Goal: Task Accomplishment & Management: Manage account settings

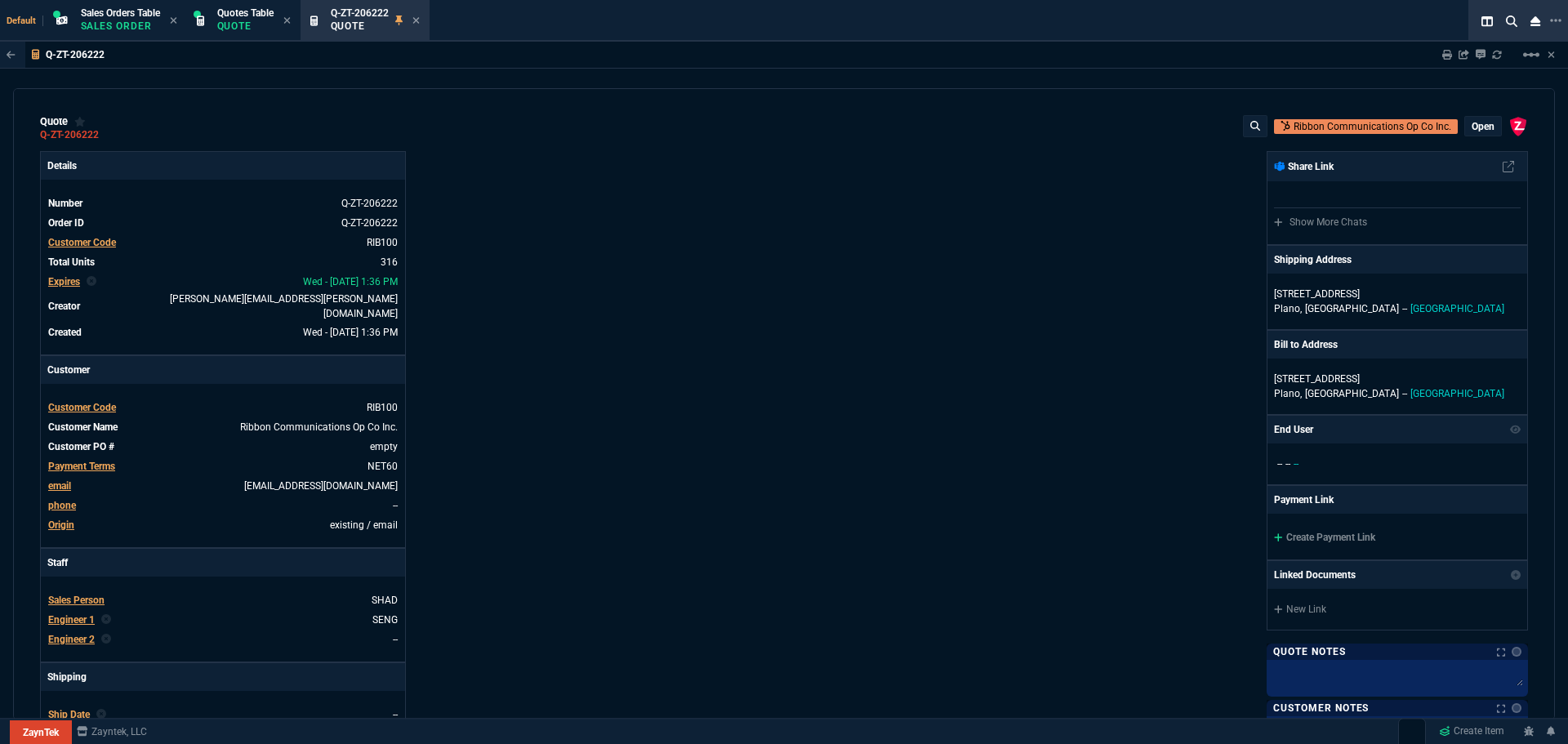
select select "12: [PERSON_NAME]"
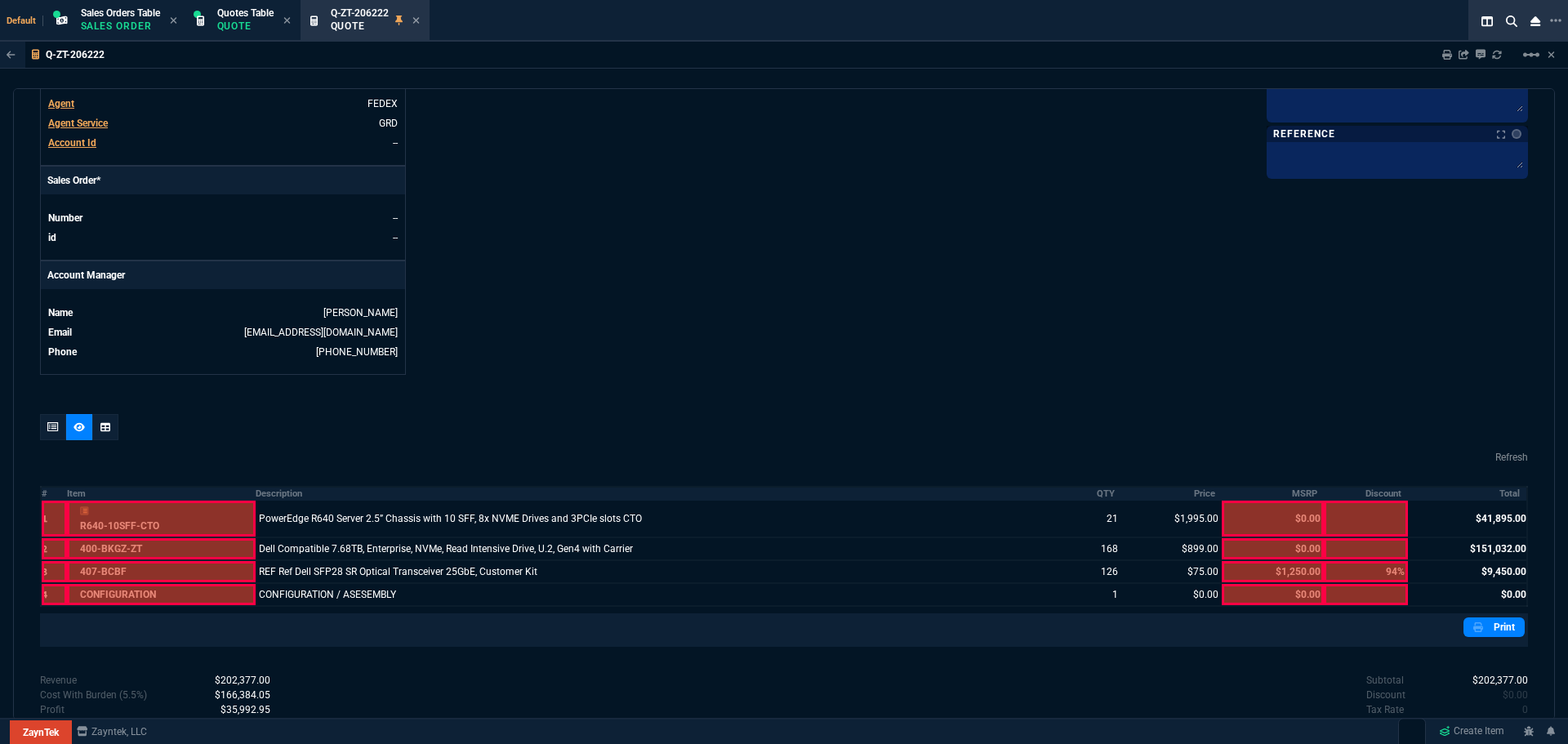
scroll to position [714, 0]
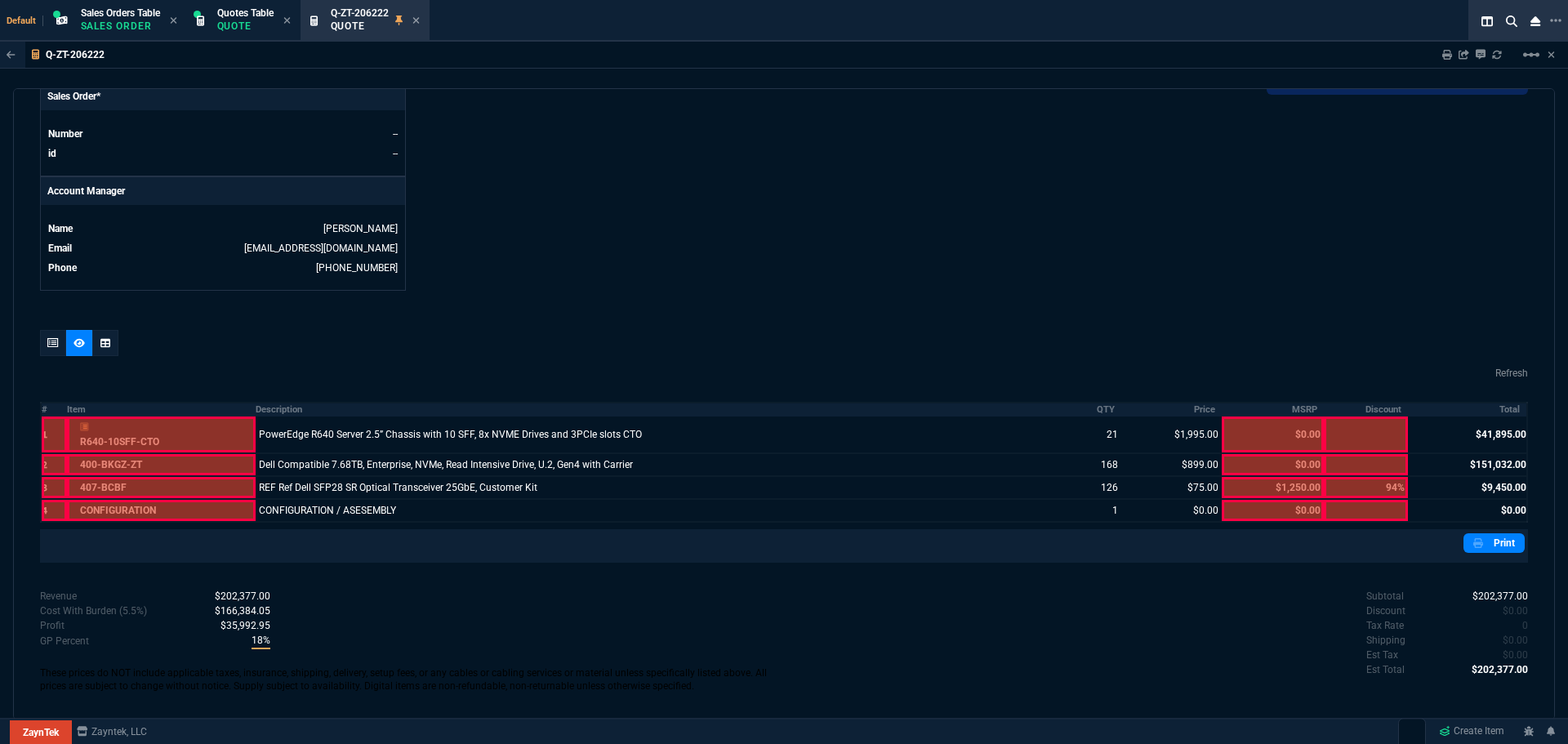
click at [48, 338] on icon at bounding box center [54, 343] width 11 height 10
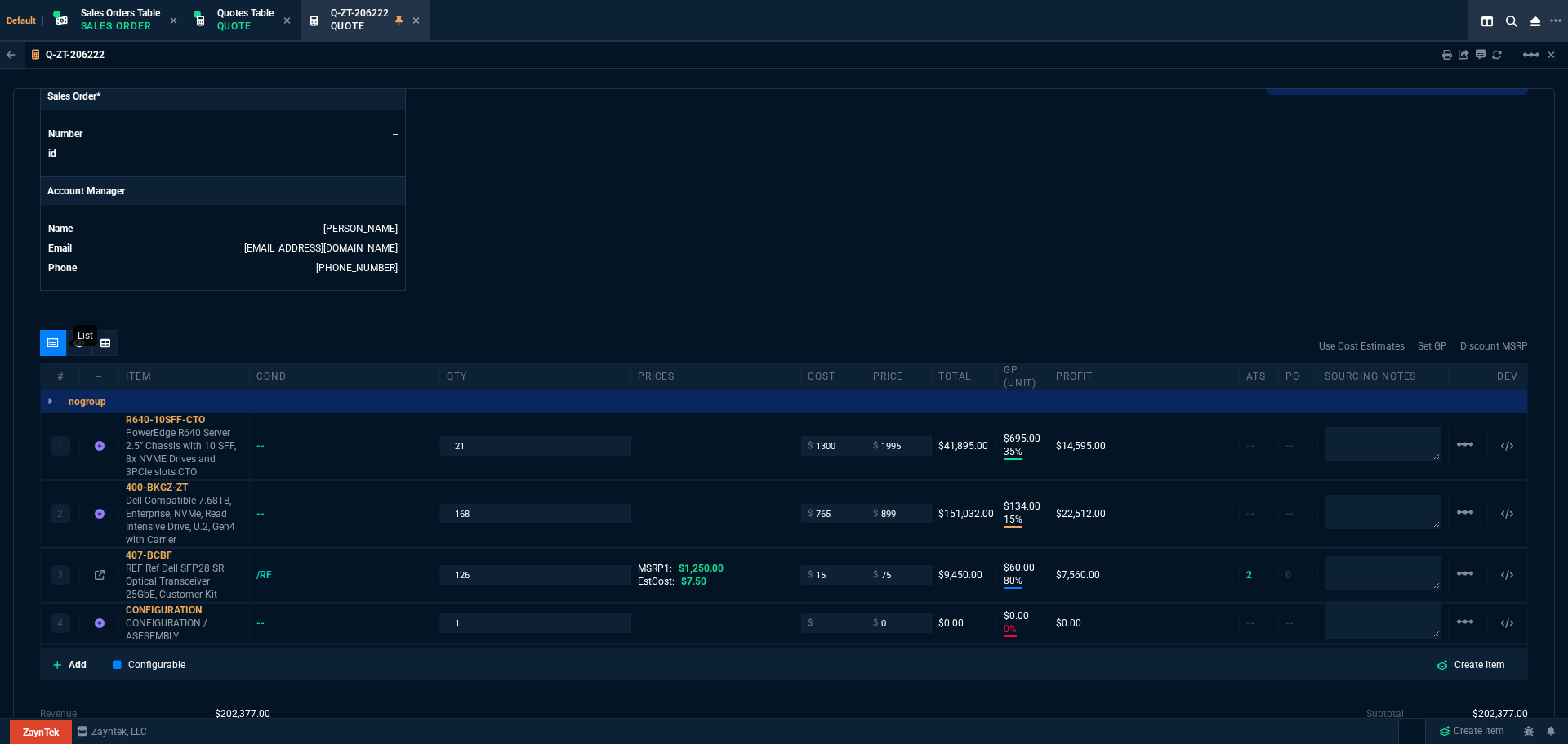
type input "15"
type input "134"
type input "80"
type input "60"
type input "0"
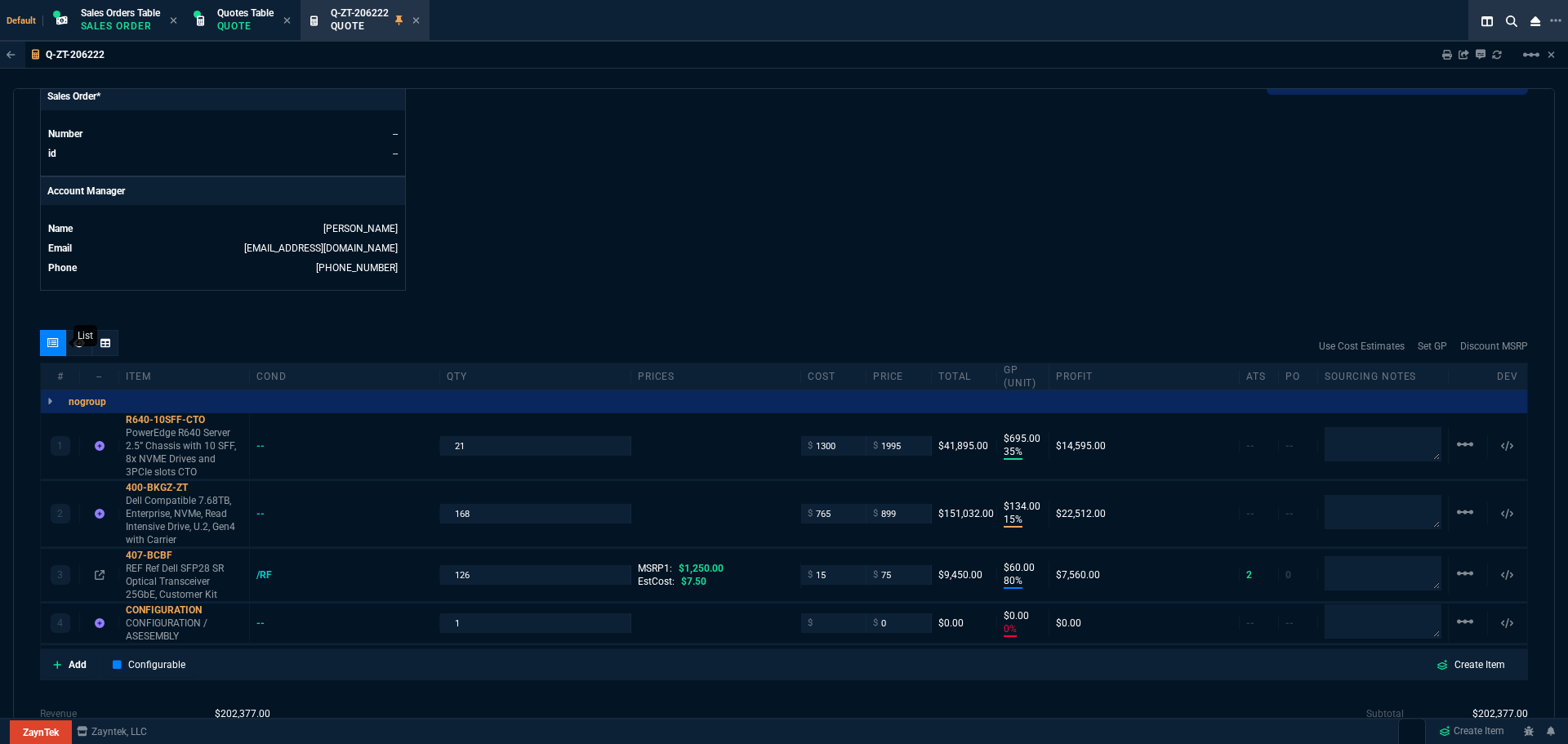
type input "0"
type input "94"
click at [98, 570] on icon at bounding box center [99, 575] width 10 height 10
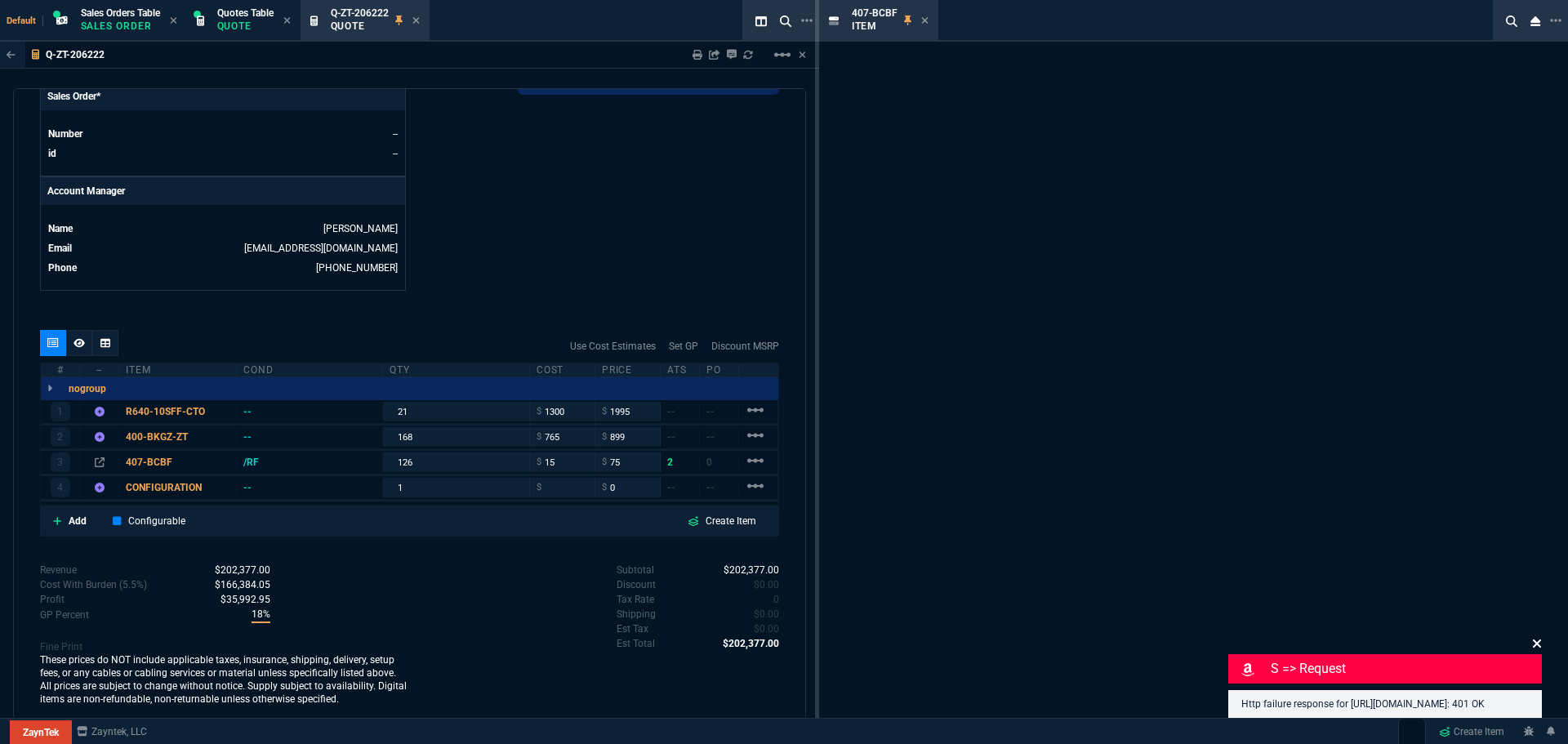
click at [1537, 639] on icon at bounding box center [1536, 643] width 9 height 9
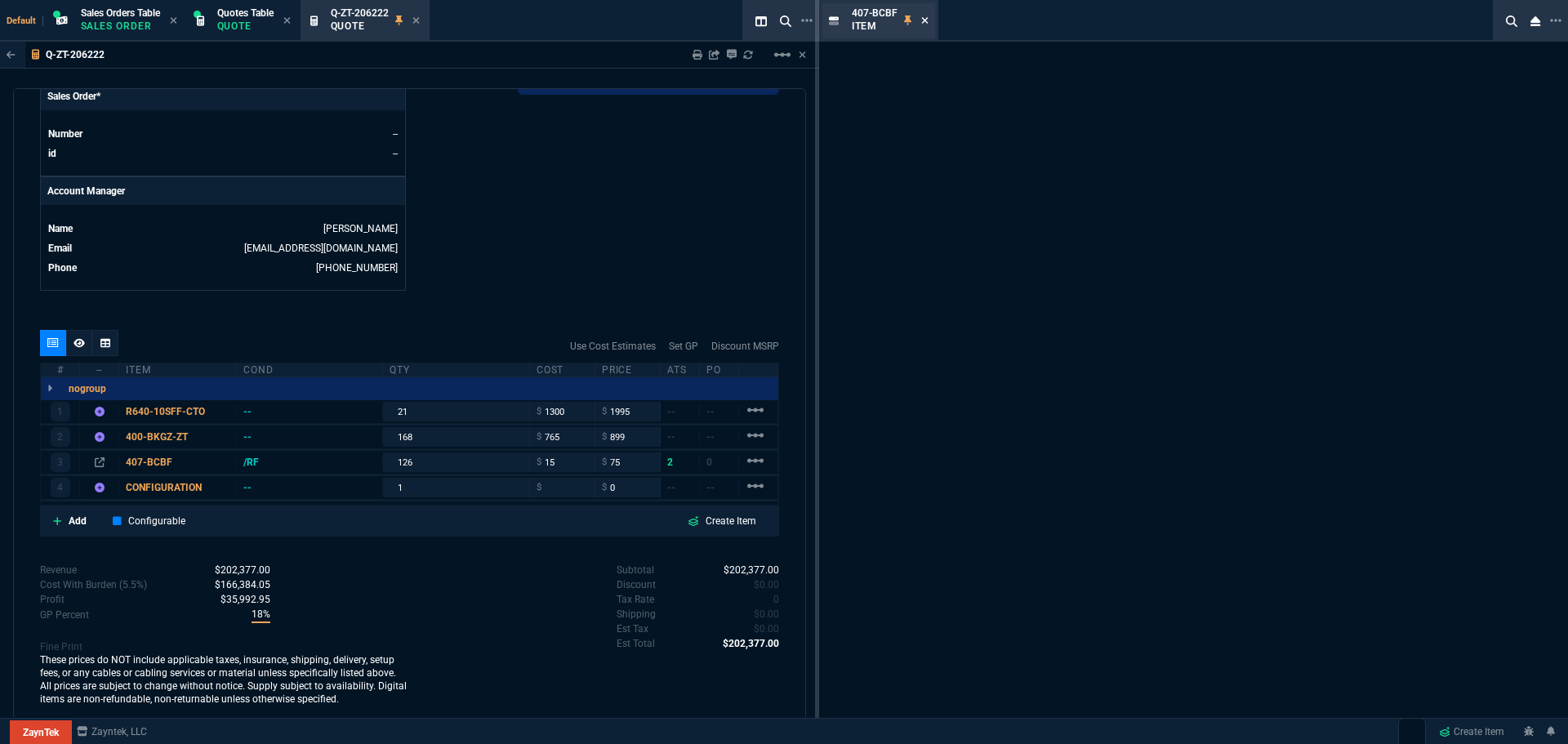
click at [922, 22] on icon at bounding box center [924, 20] width 7 height 7
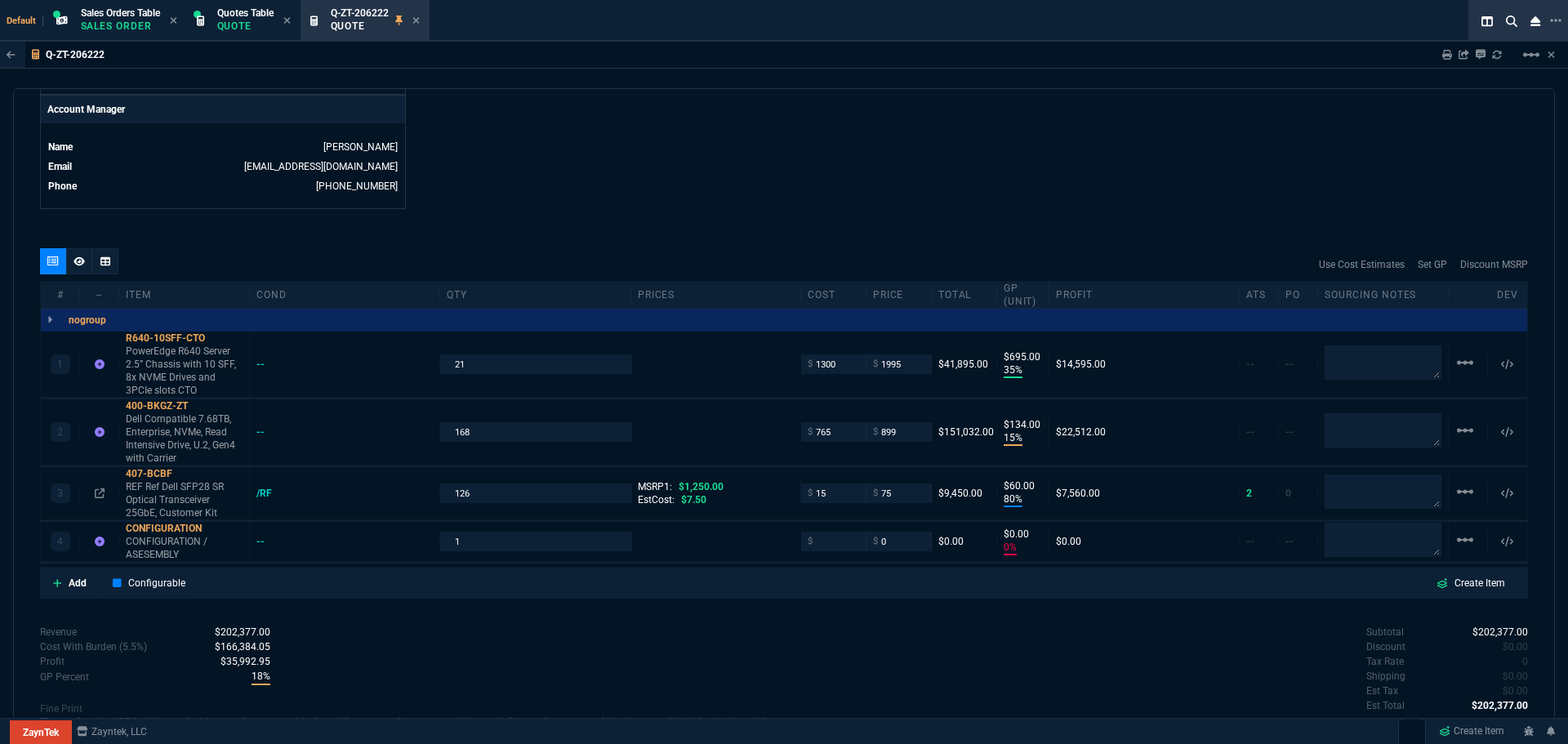
scroll to position [840, 0]
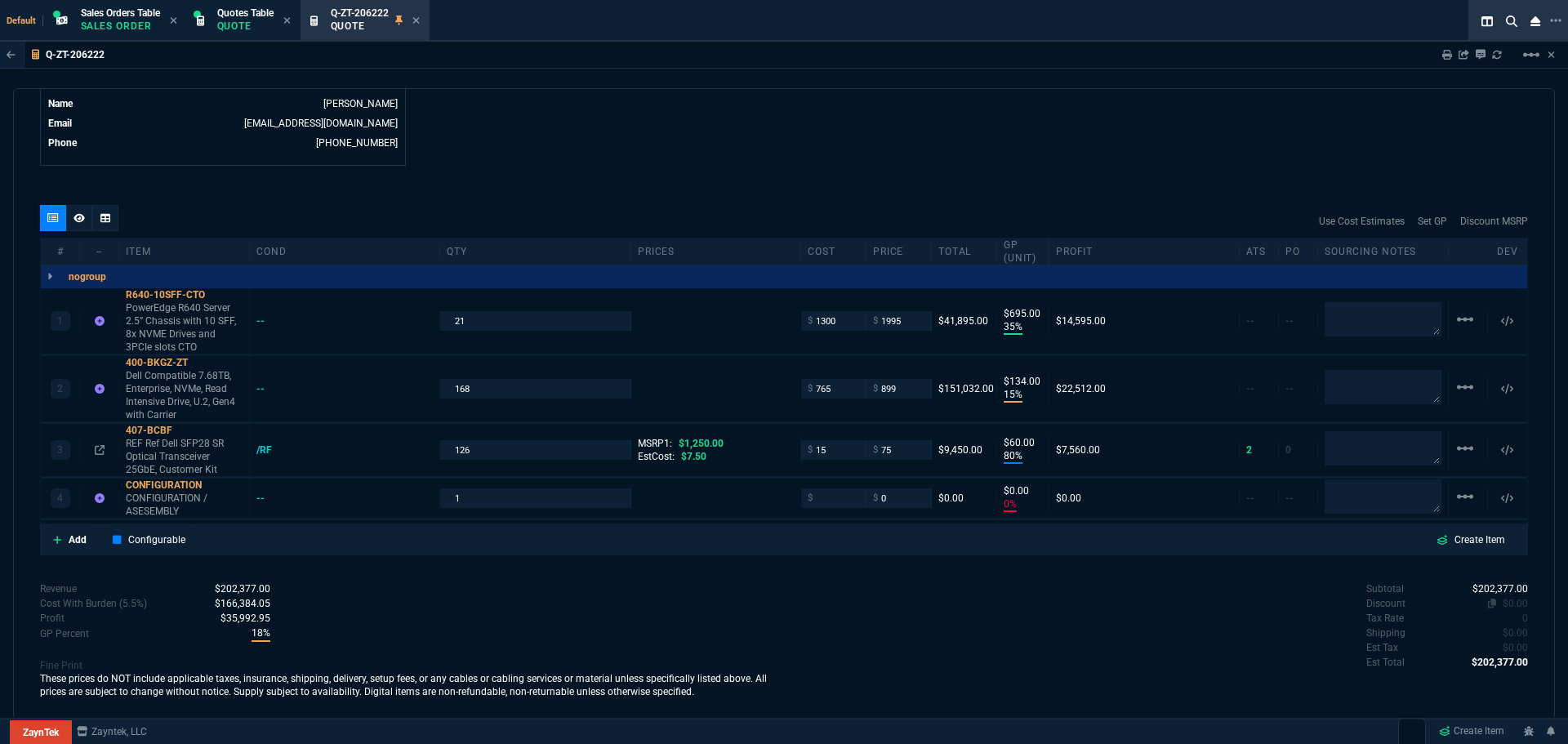
click at [1504, 598] on span "$0.00" at bounding box center [1515, 604] width 25 height 11
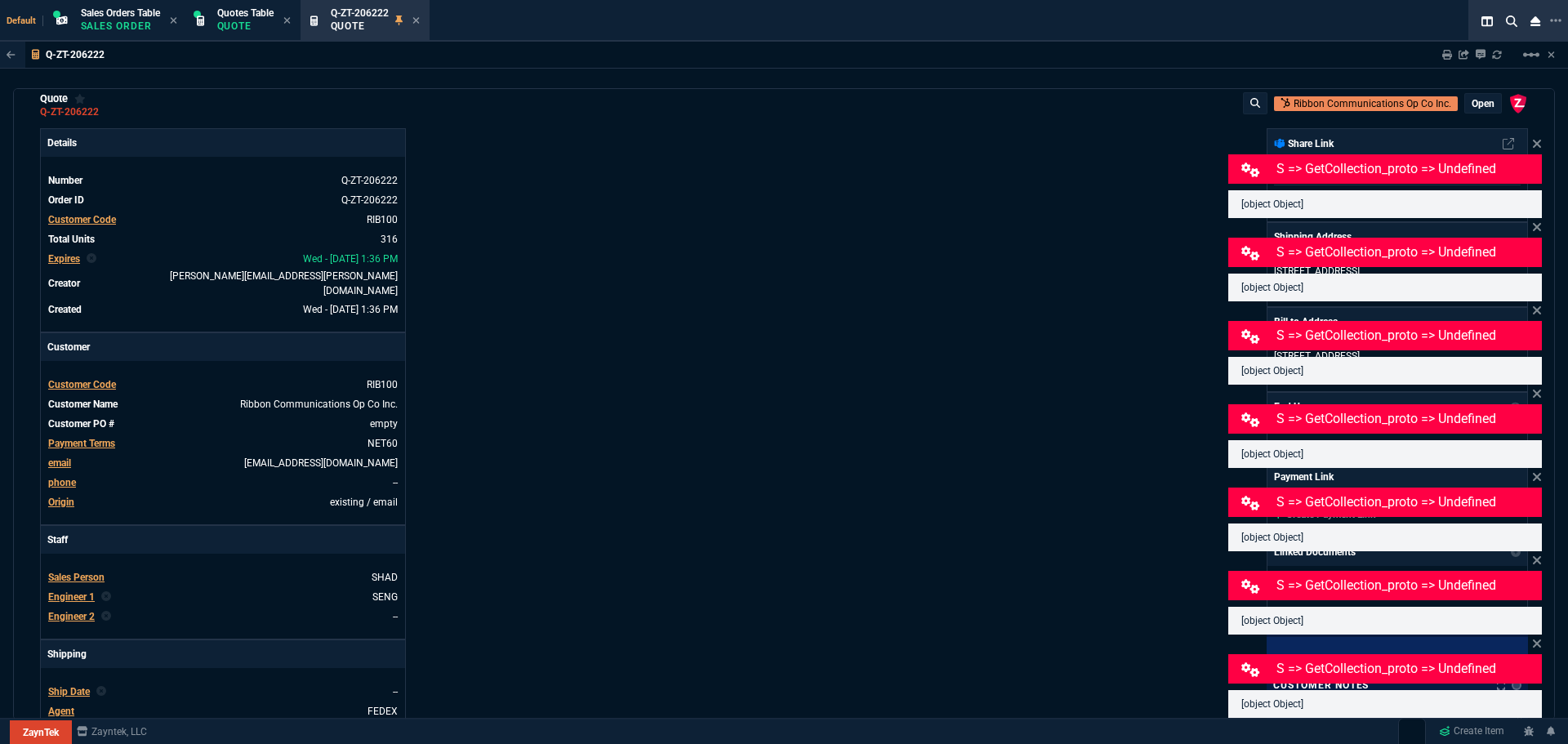
scroll to position [0, 0]
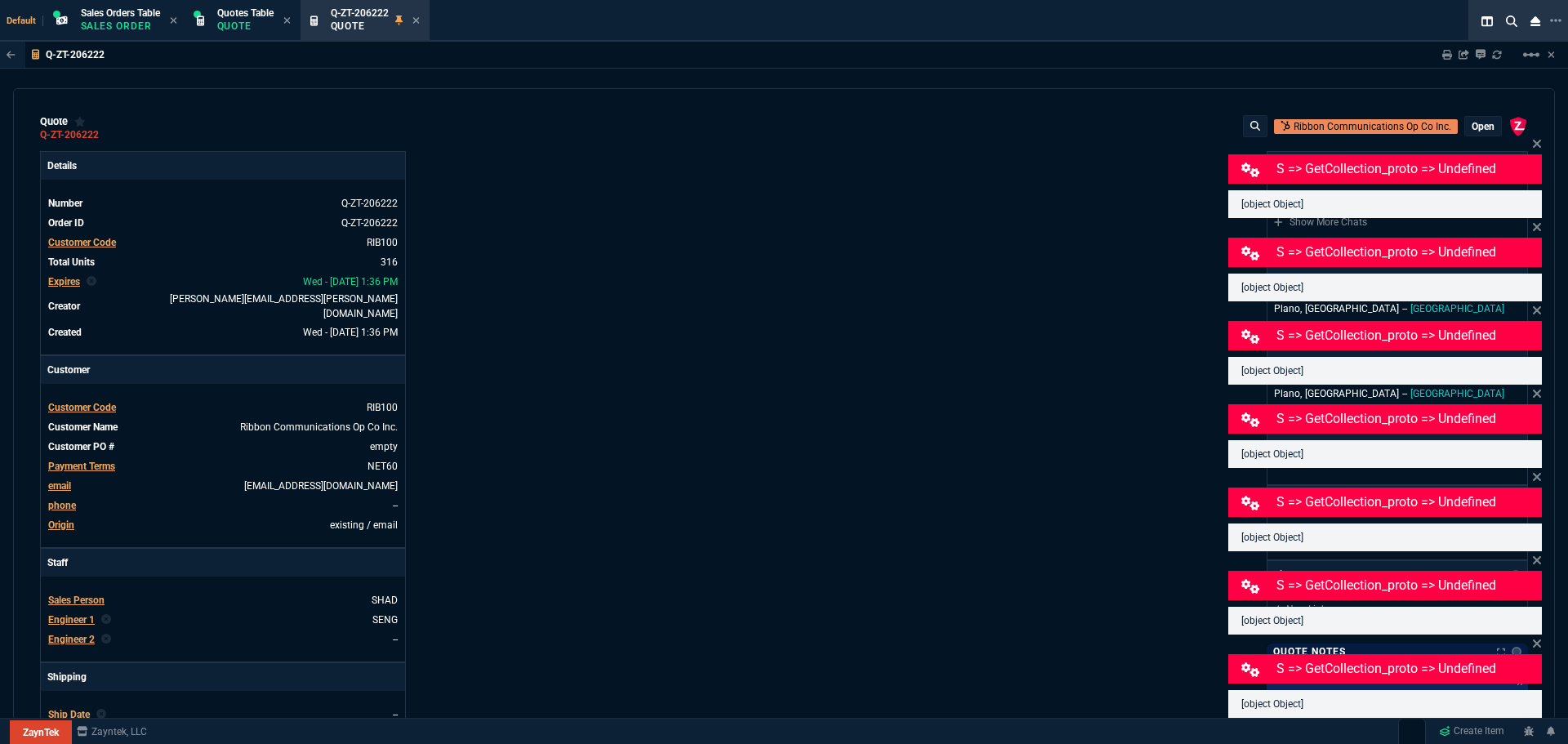
click at [1471, 126] on p "open" at bounding box center [1483, 127] width 23 height 13
click at [987, 117] on div at bounding box center [784, 372] width 1568 height 744
click at [1536, 140] on icon at bounding box center [1536, 144] width 10 height 13
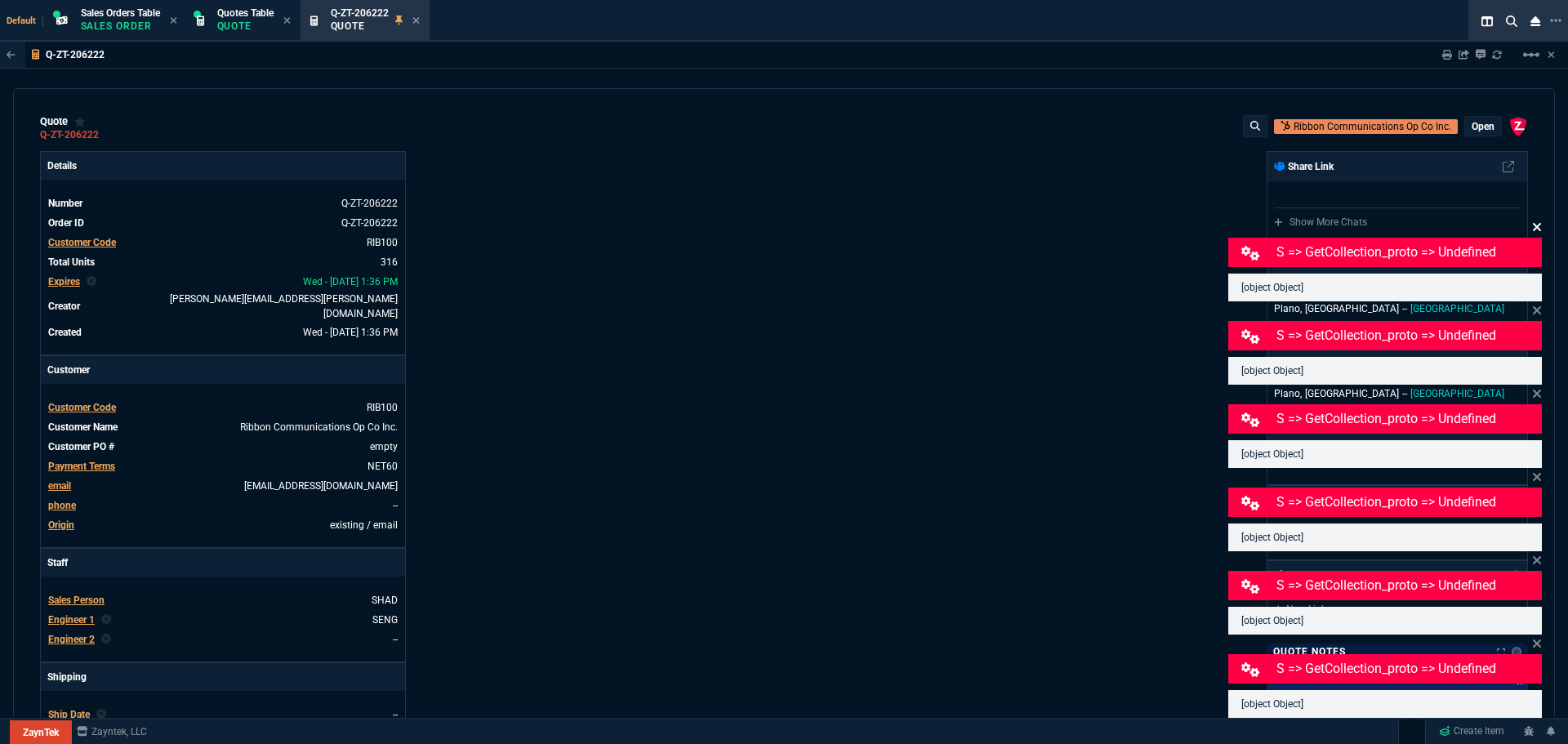
click at [1534, 226] on icon at bounding box center [1536, 227] width 10 height 13
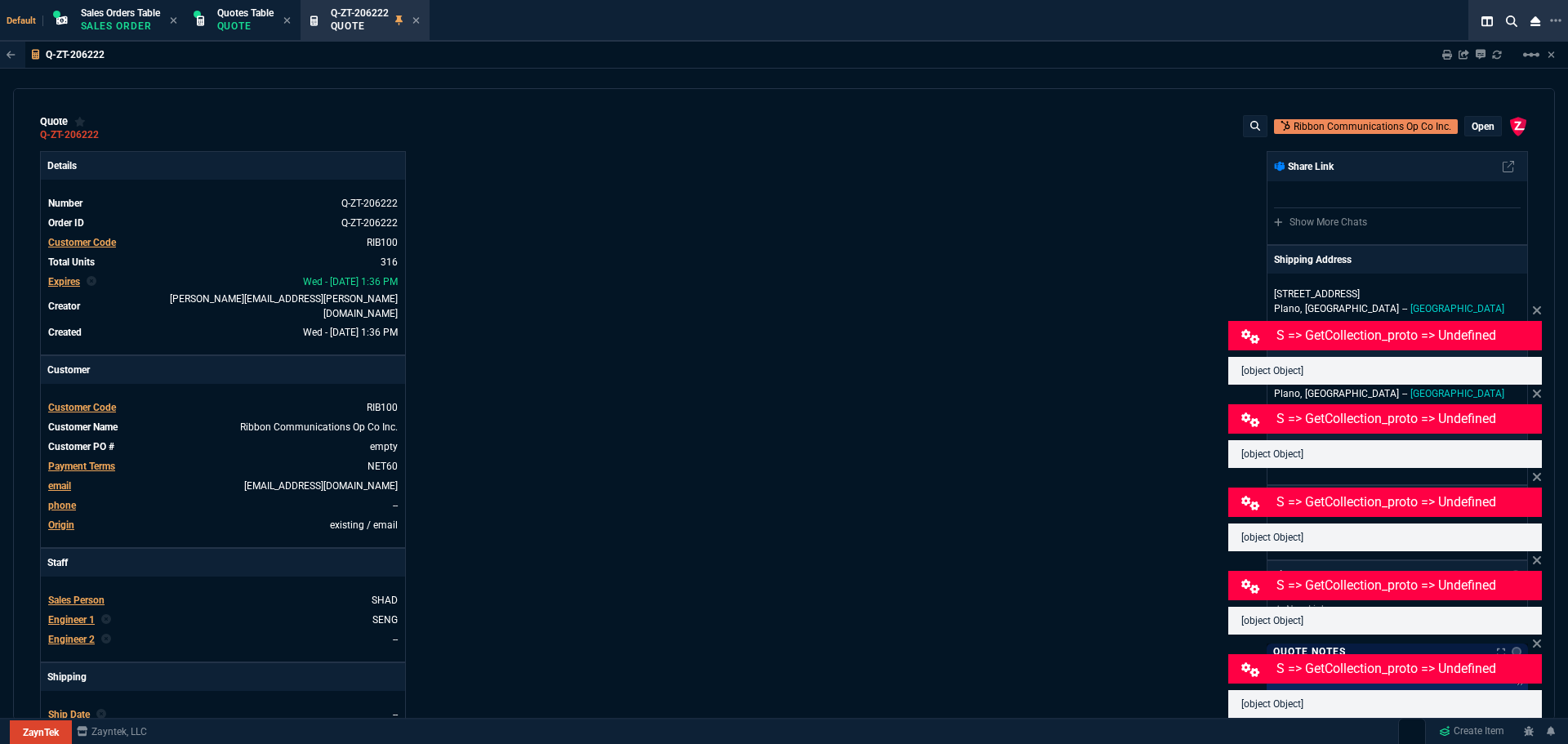
click at [1483, 130] on p "open" at bounding box center [1483, 127] width 23 height 13
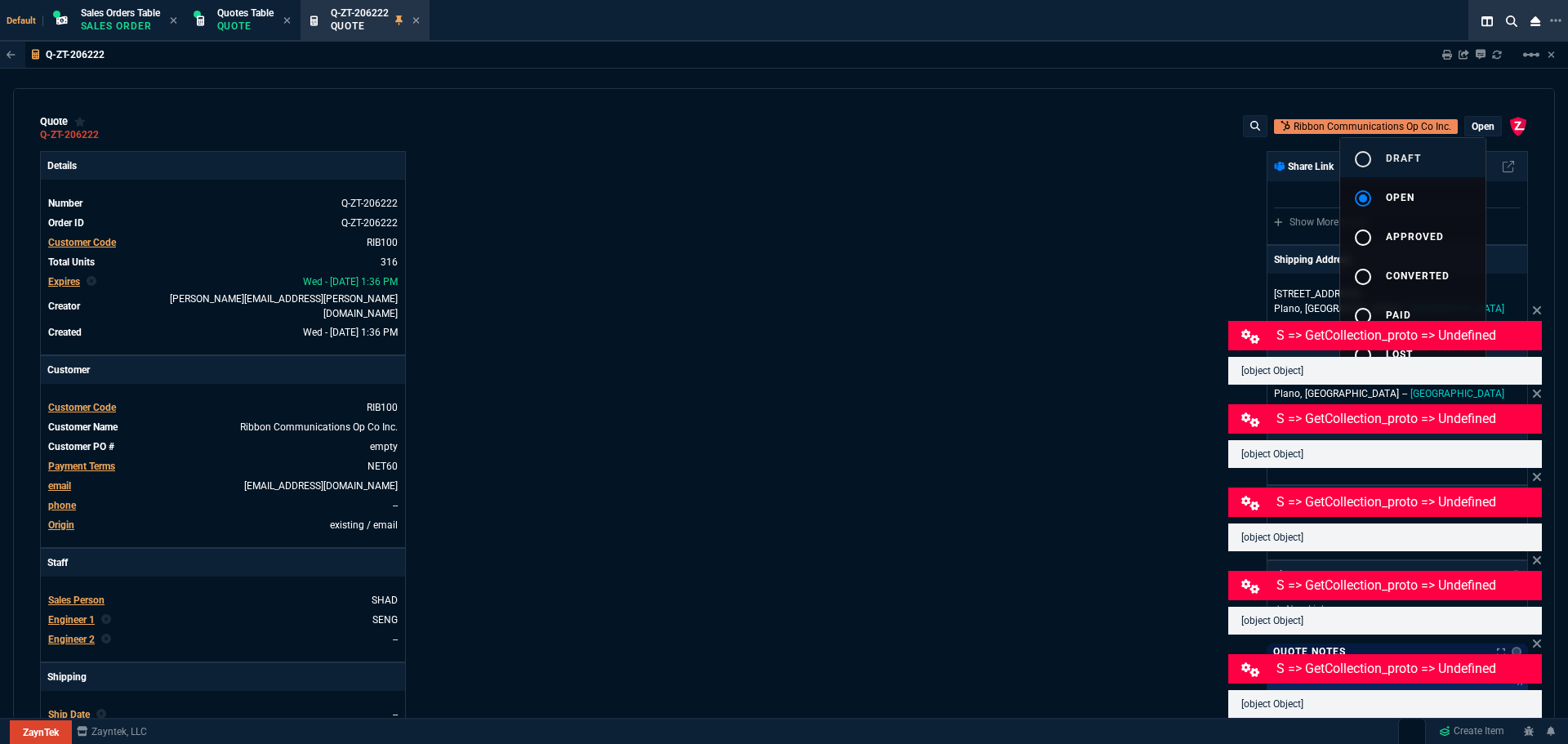
click at [1404, 153] on span "draft" at bounding box center [1403, 159] width 35 height 11
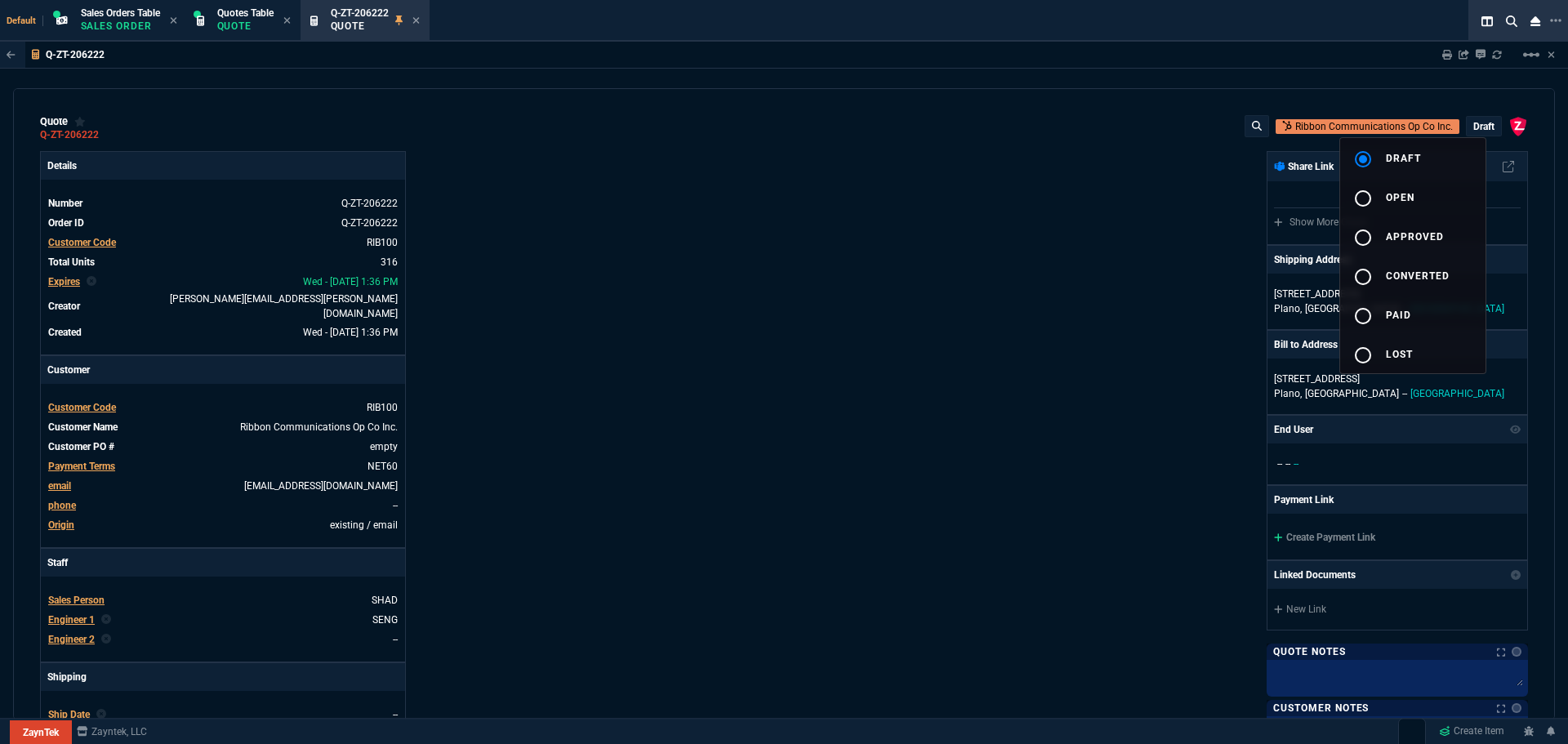
click at [891, 252] on div at bounding box center [784, 372] width 1568 height 744
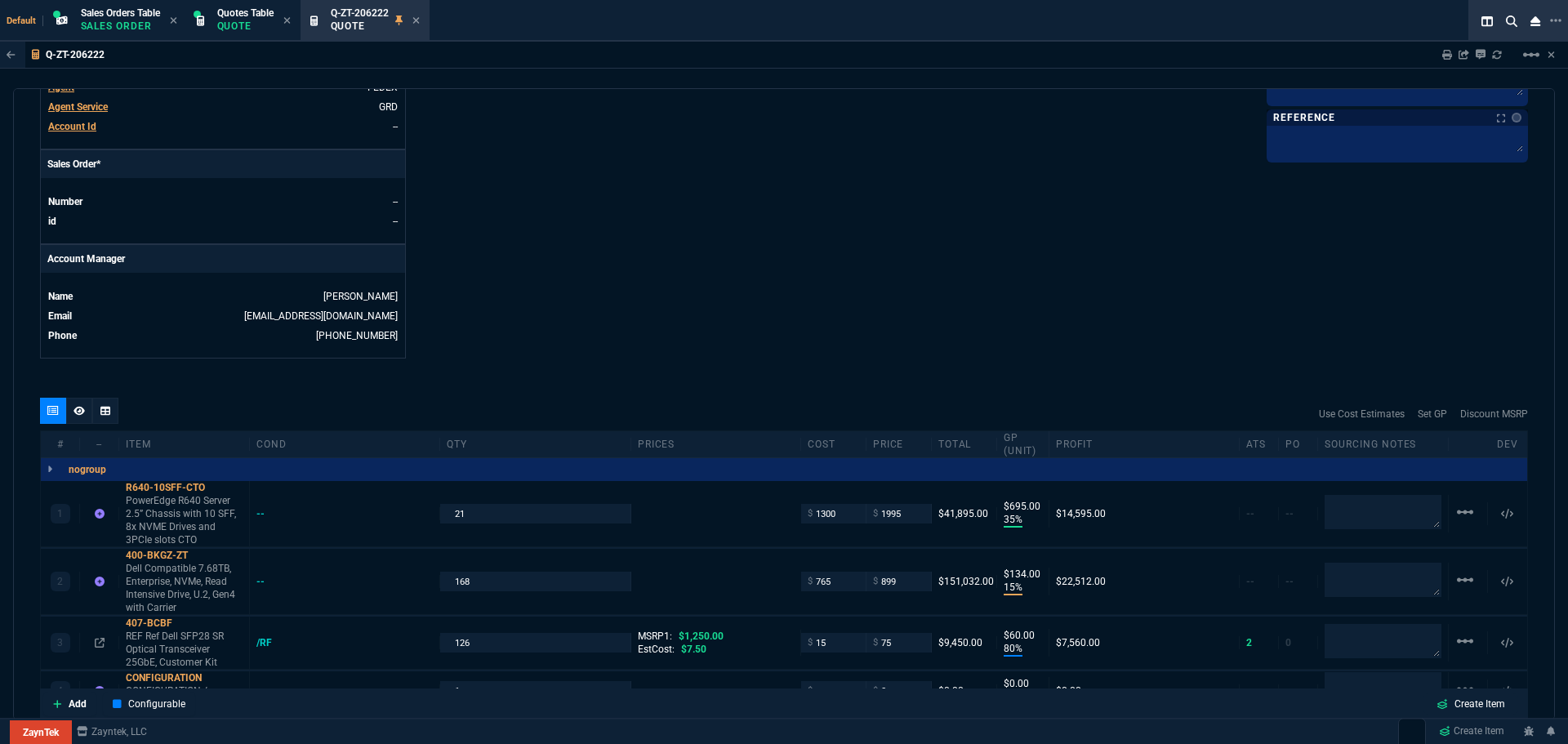
scroll to position [857, 0]
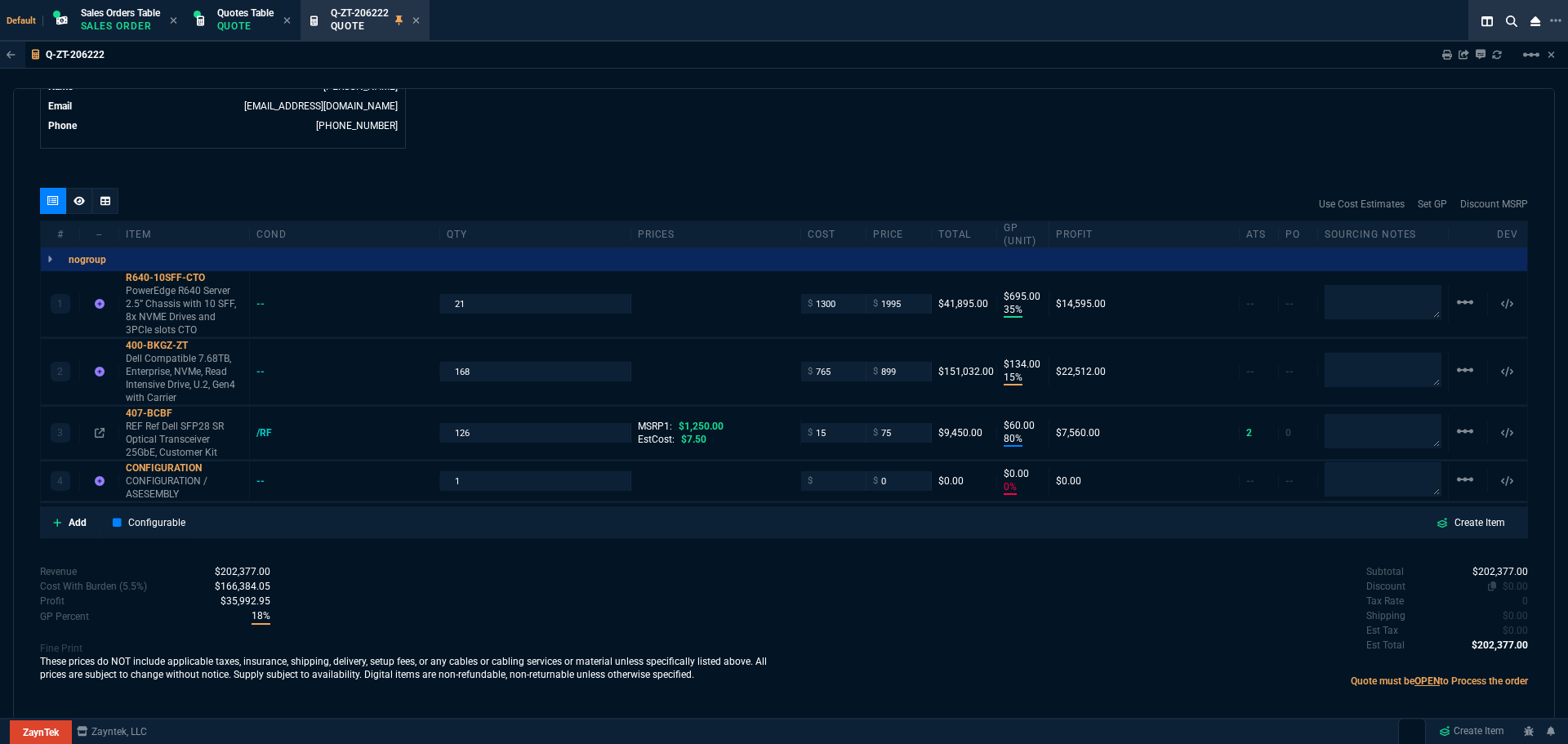
click at [1516, 581] on span "$0.00" at bounding box center [1515, 586] width 25 height 11
click at [1504, 581] on span "$0.00" at bounding box center [1515, 586] width 25 height 11
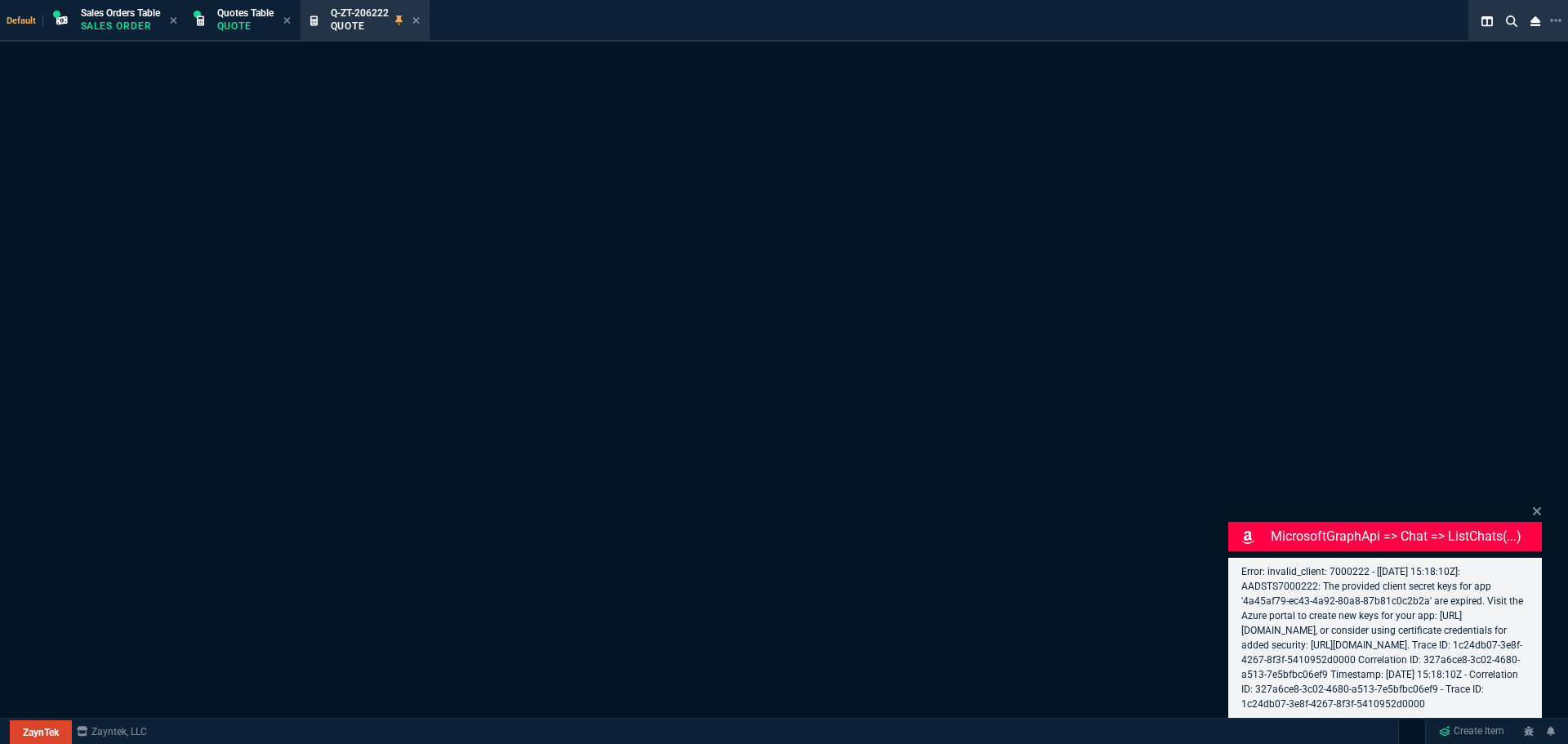
select select "12: [PERSON_NAME]"
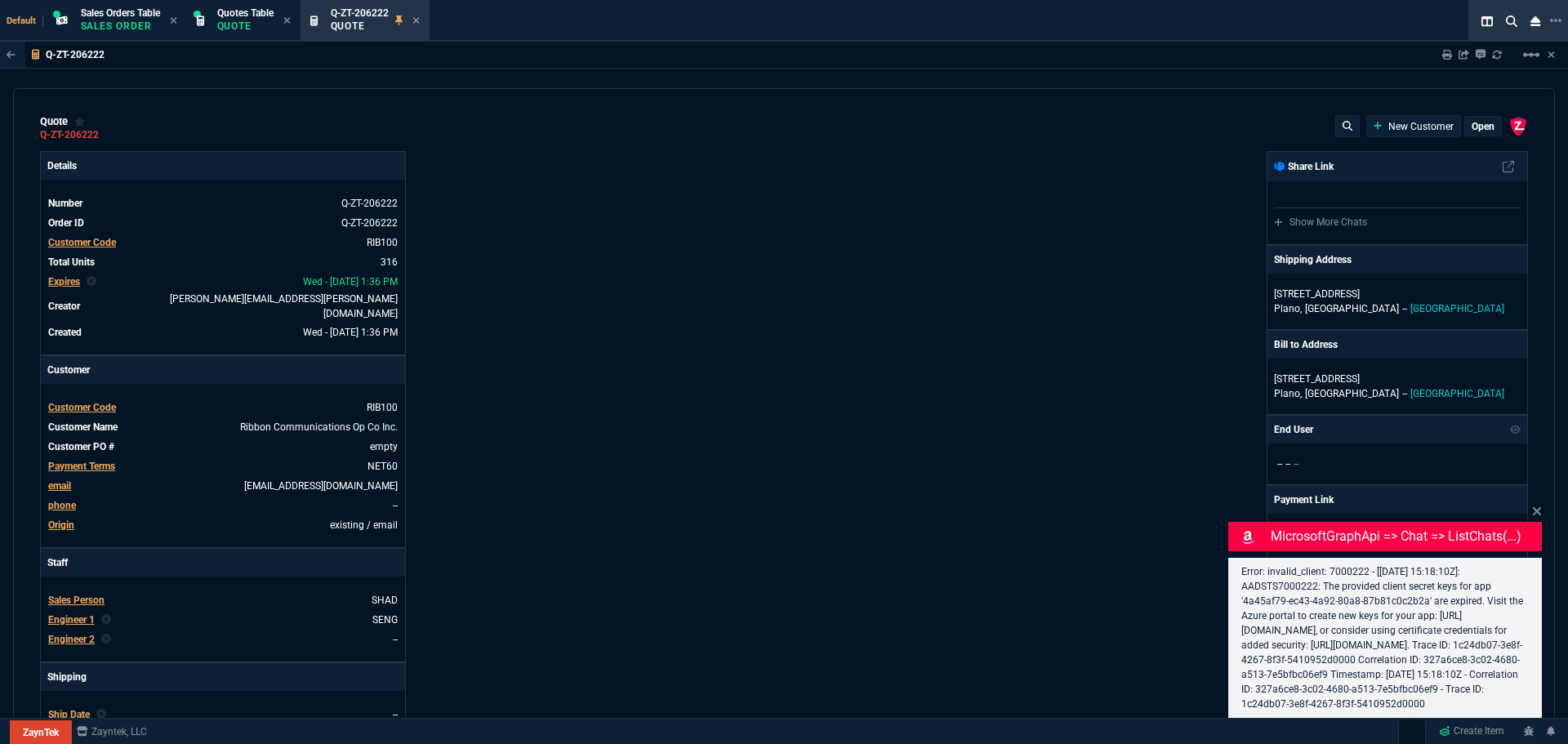
type input "35"
type input "695"
type input "15"
type input "134"
type input "80"
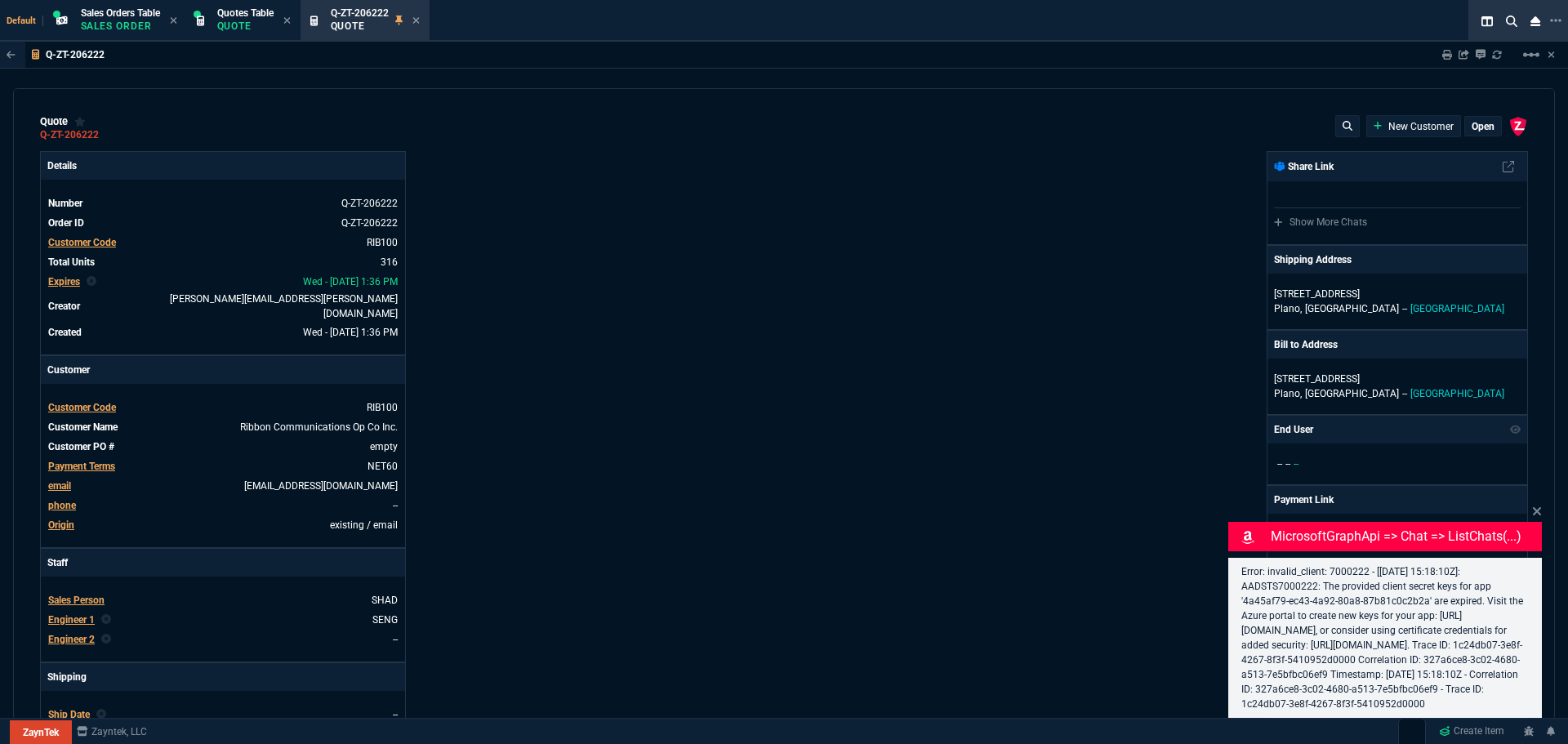
type input "60"
type input "0"
type input "1250"
type input "94"
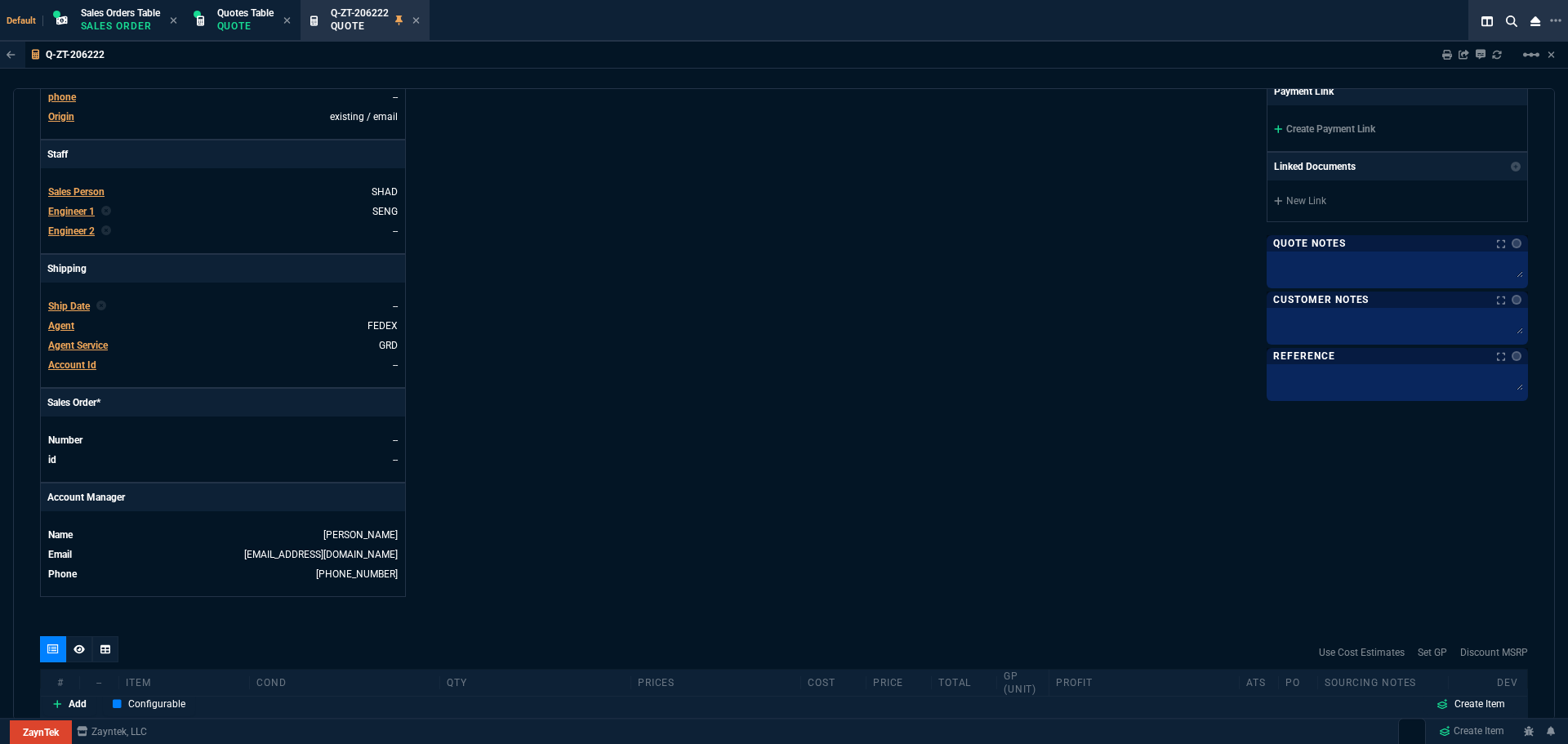
scroll to position [817, 0]
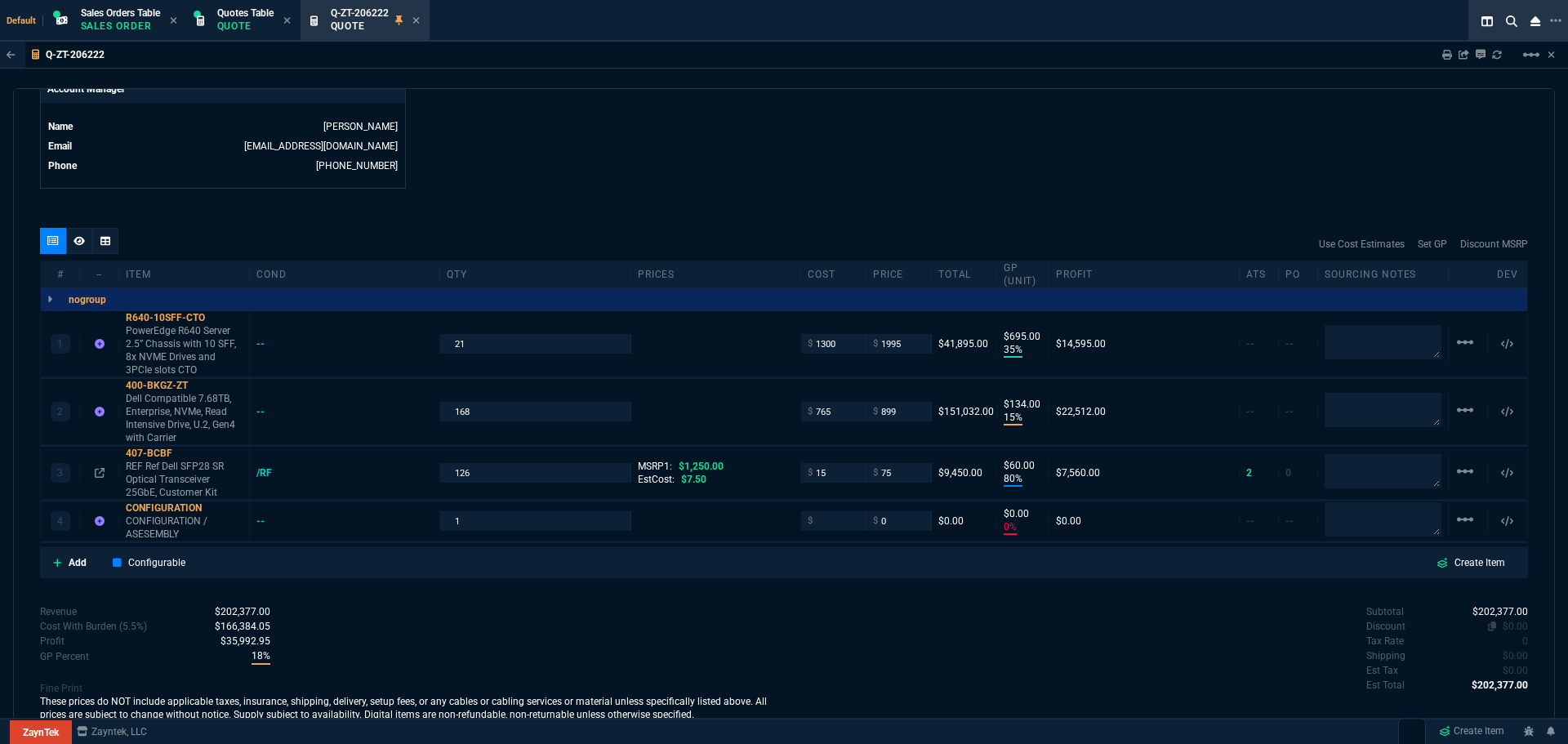
click at [1515, 621] on span "$0.00" at bounding box center [1515, 627] width 25 height 11
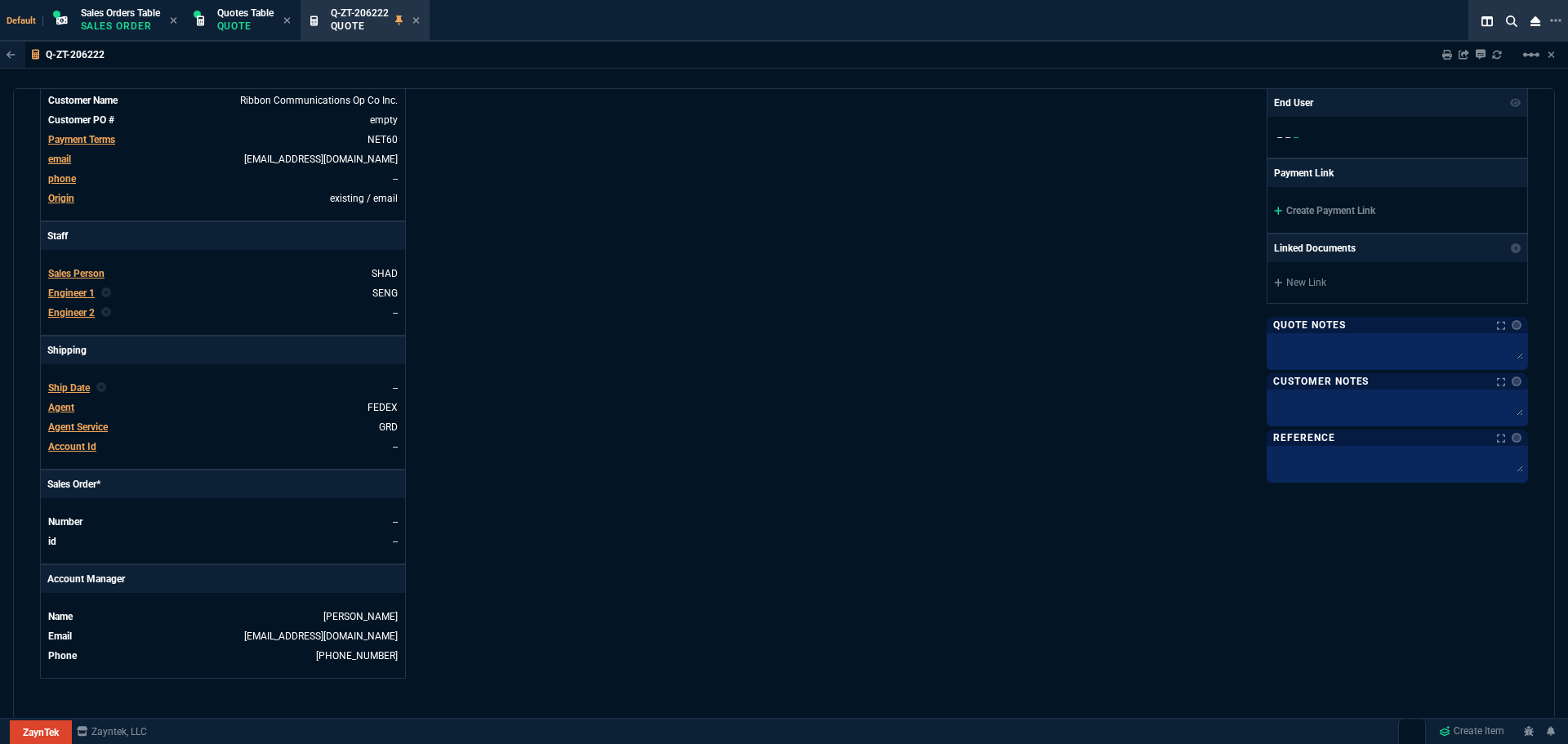
scroll to position [0, 0]
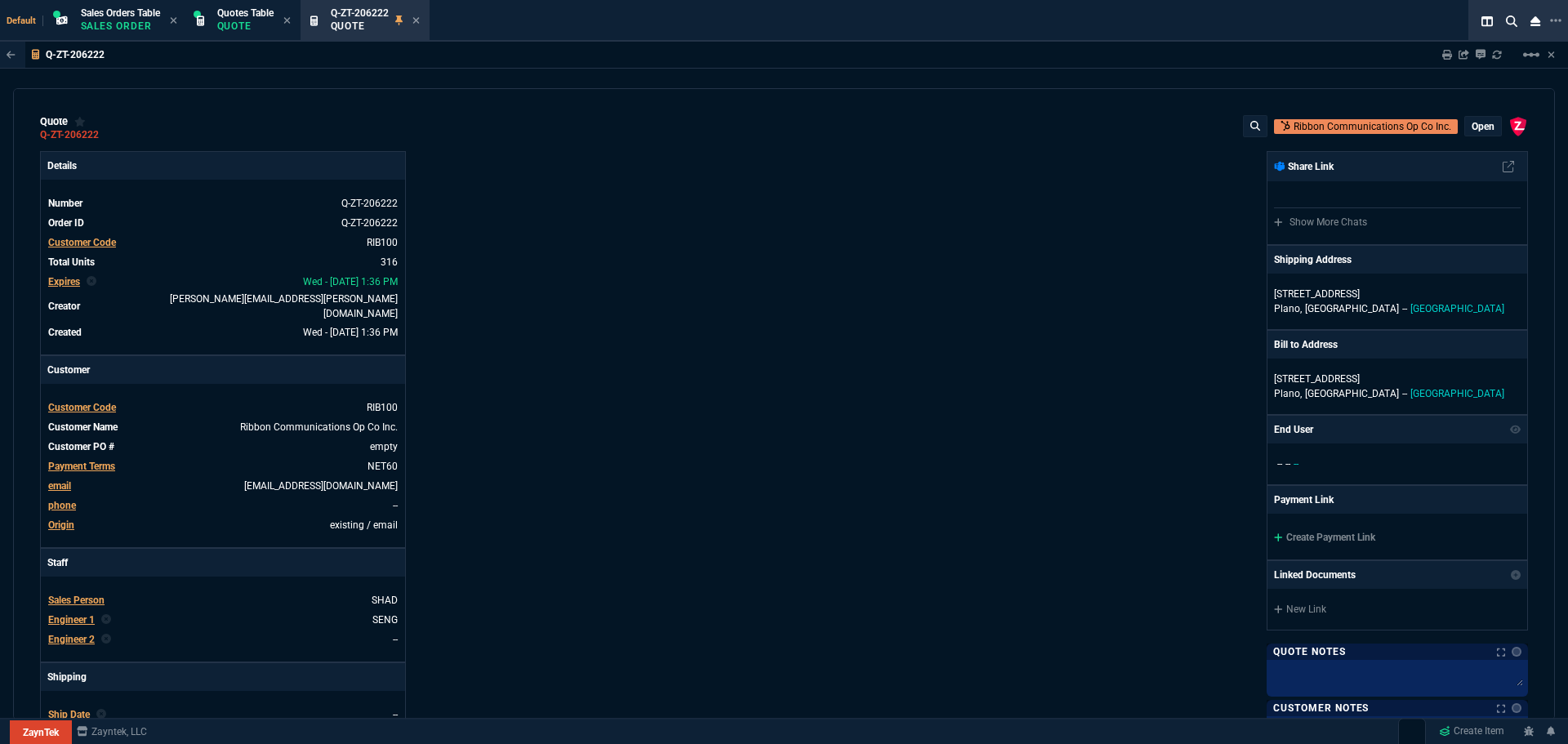
click at [1471, 127] on p "open" at bounding box center [1483, 127] width 23 height 13
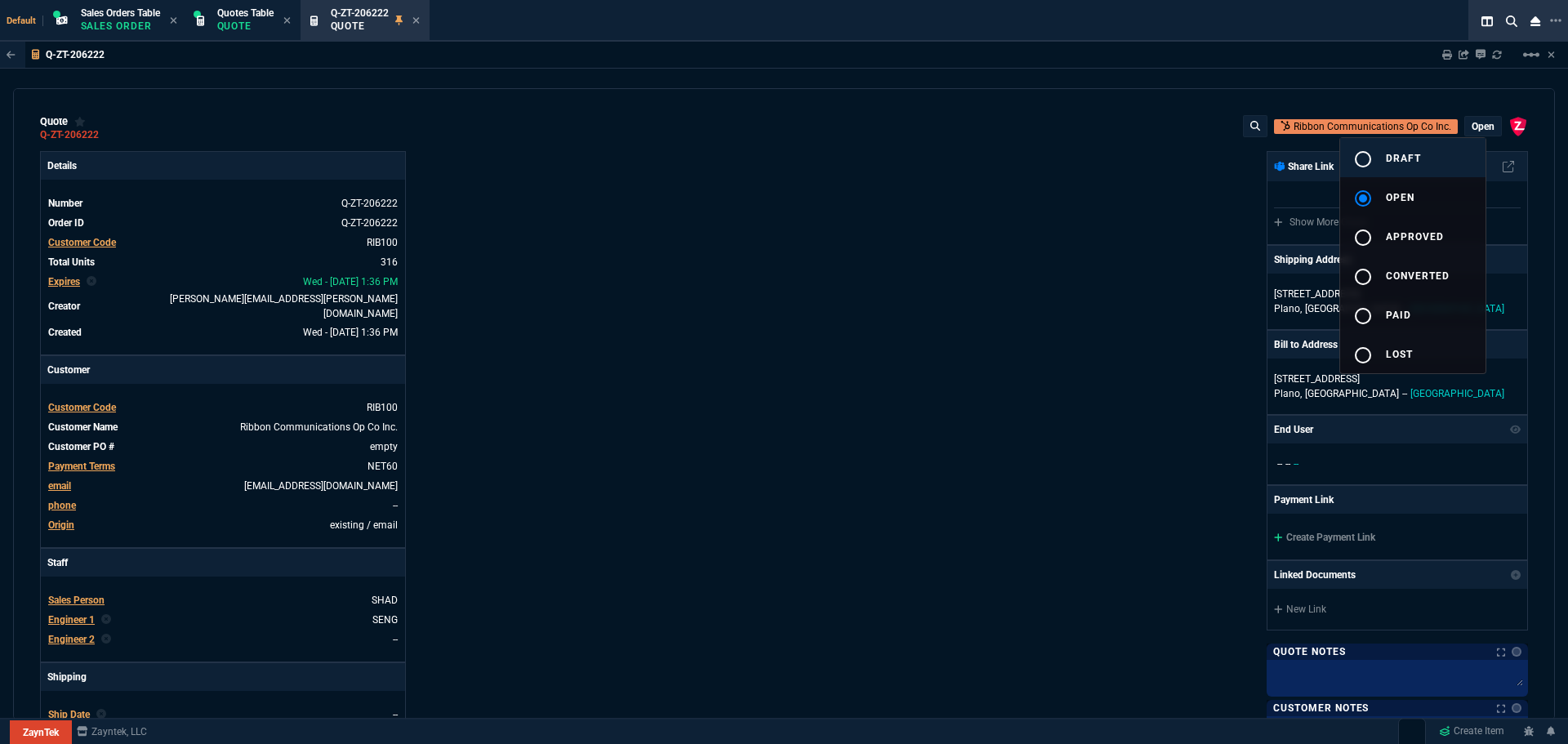
click at [1387, 148] on button "radio_button_unchecked draft" at bounding box center [1413, 157] width 145 height 39
click at [1033, 307] on div at bounding box center [784, 372] width 1568 height 744
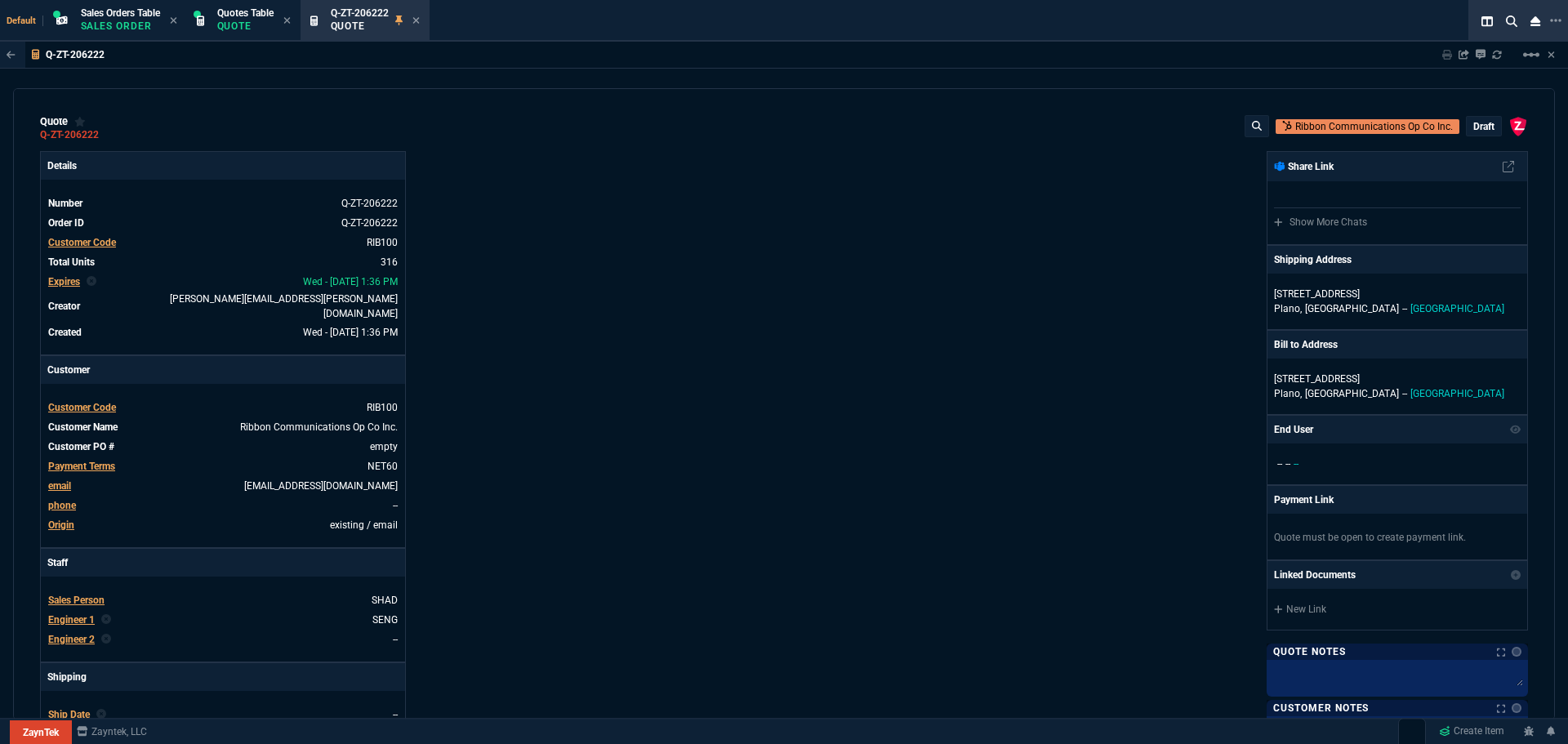
type input "35"
type input "695"
type input "1250"
type input "15"
type input "134"
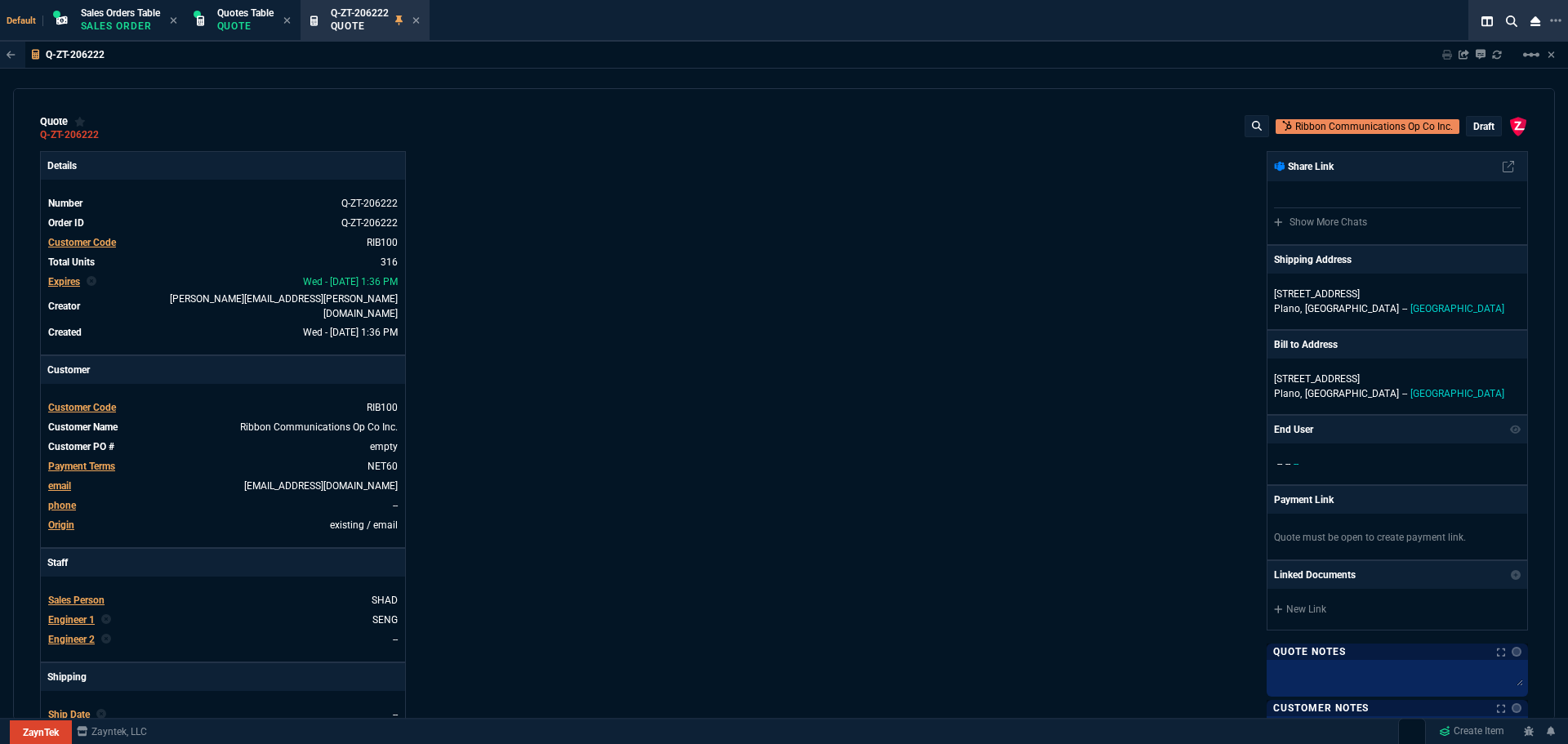
type input "80"
type input "60"
type input "0"
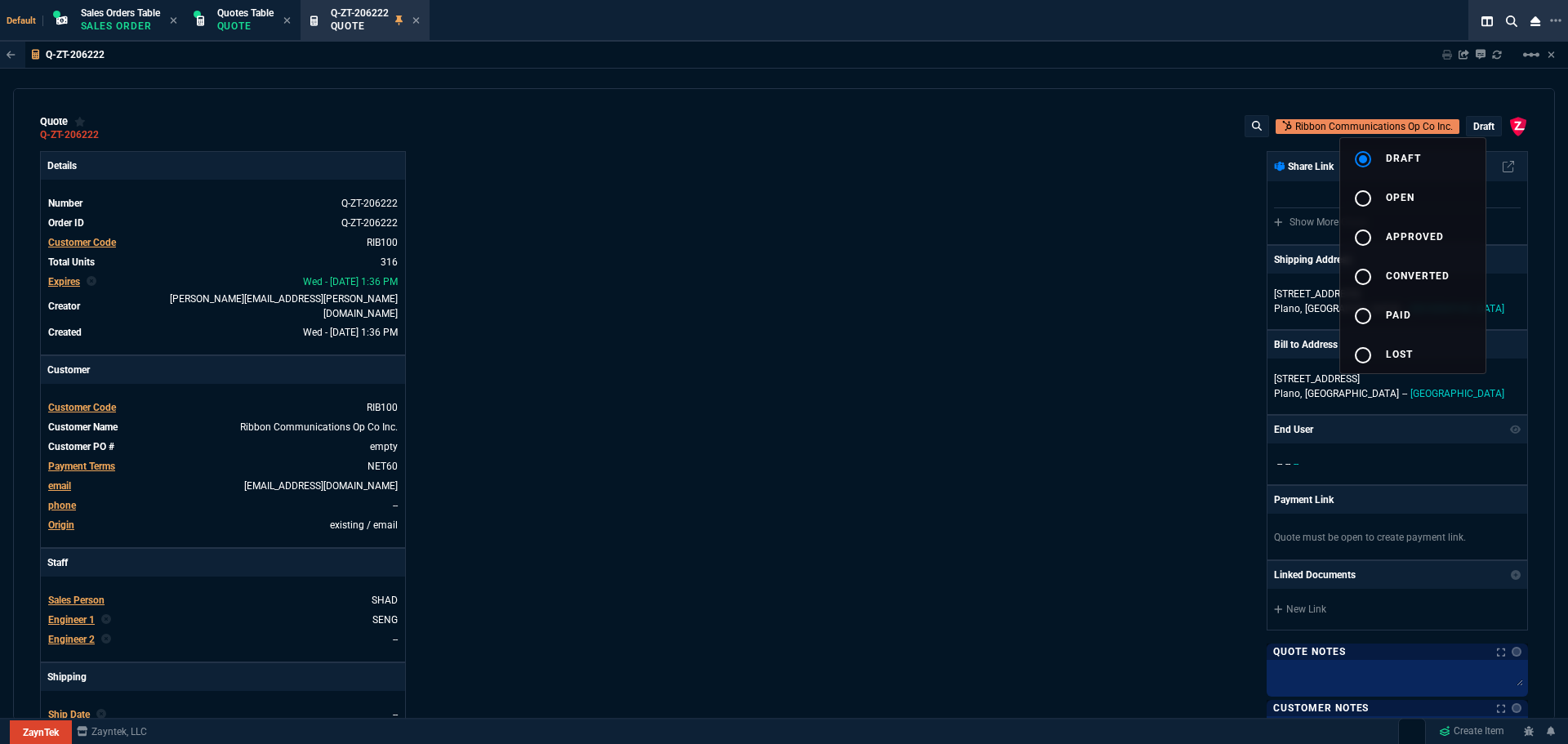
type input "94"
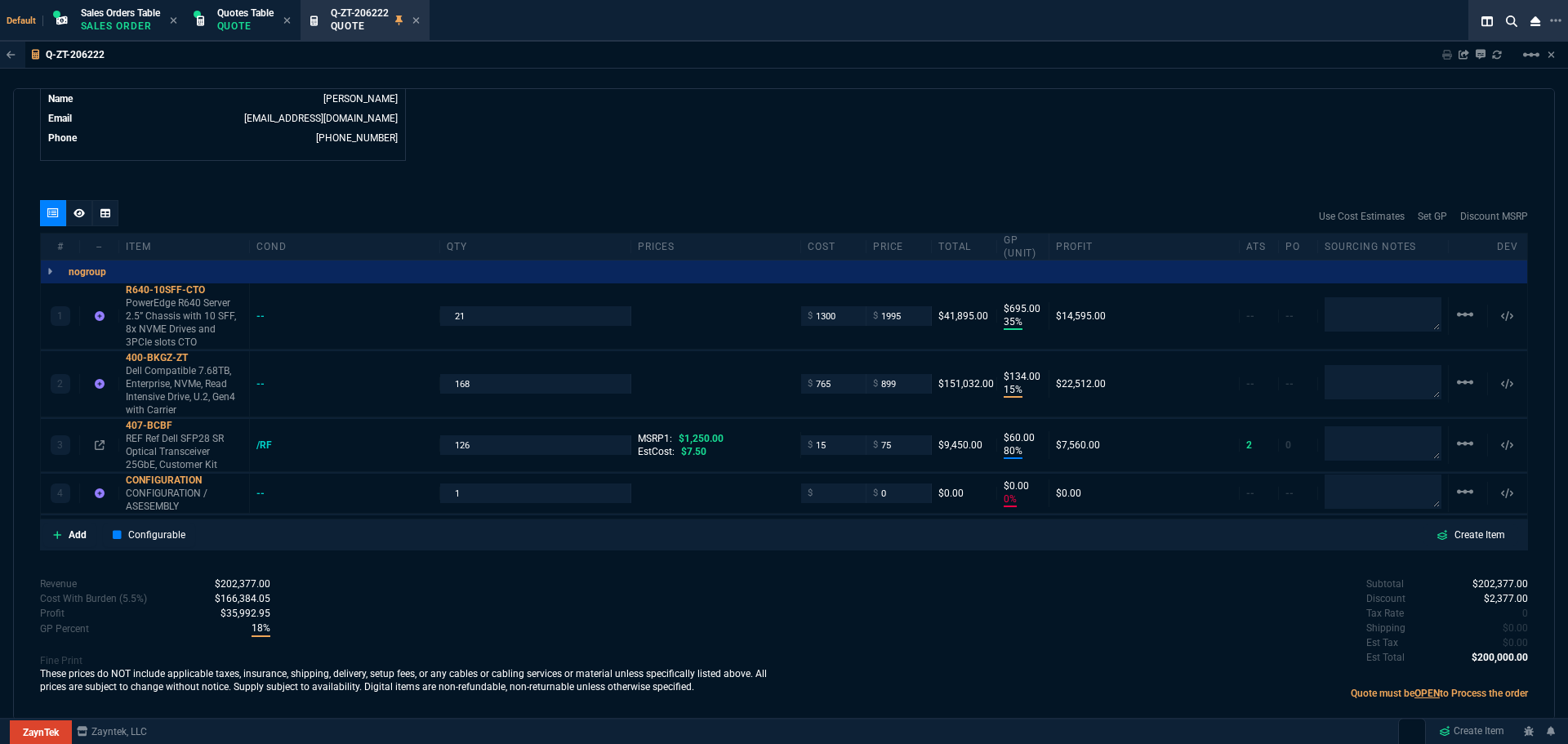
scroll to position [857, 0]
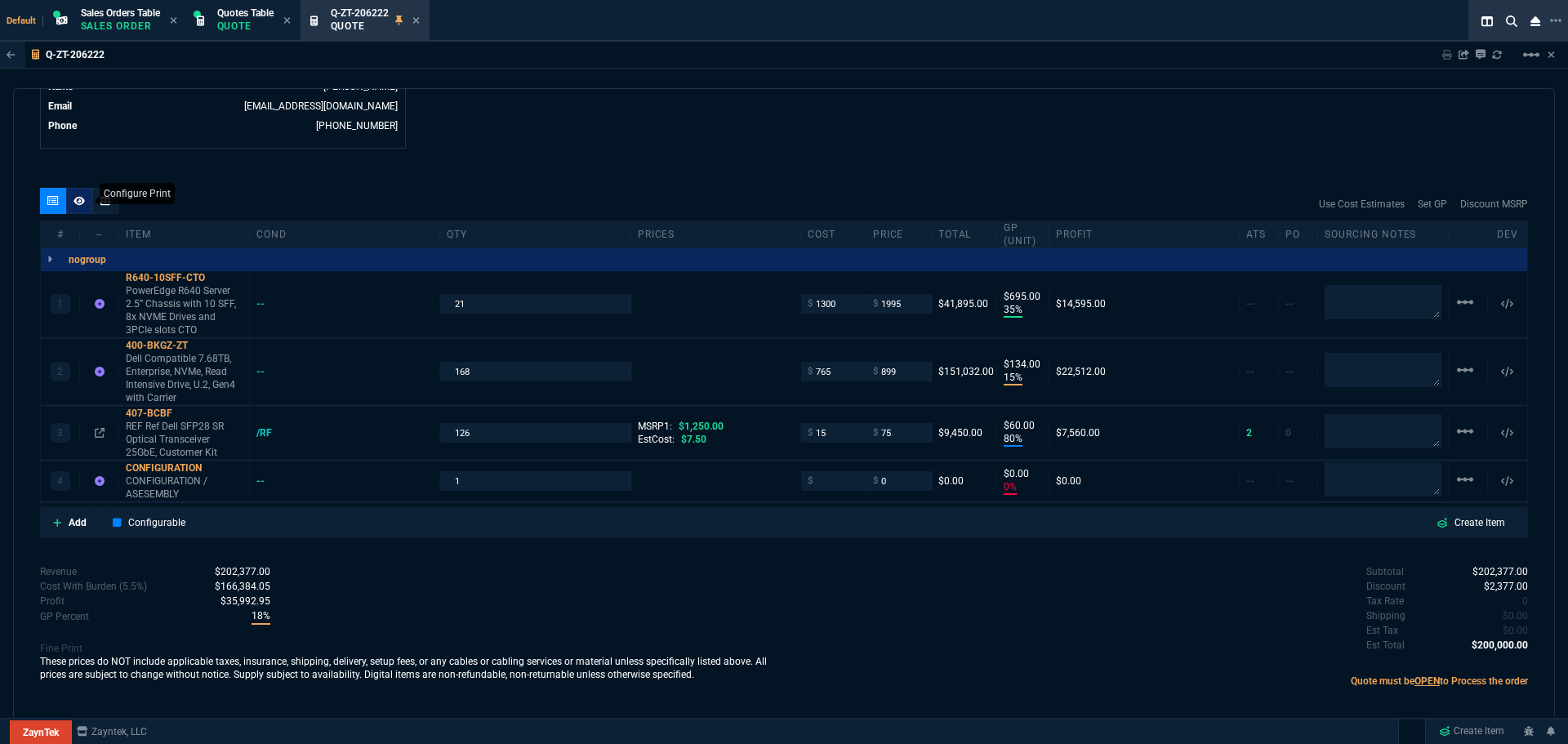
click at [75, 196] on icon at bounding box center [79, 200] width 11 height 9
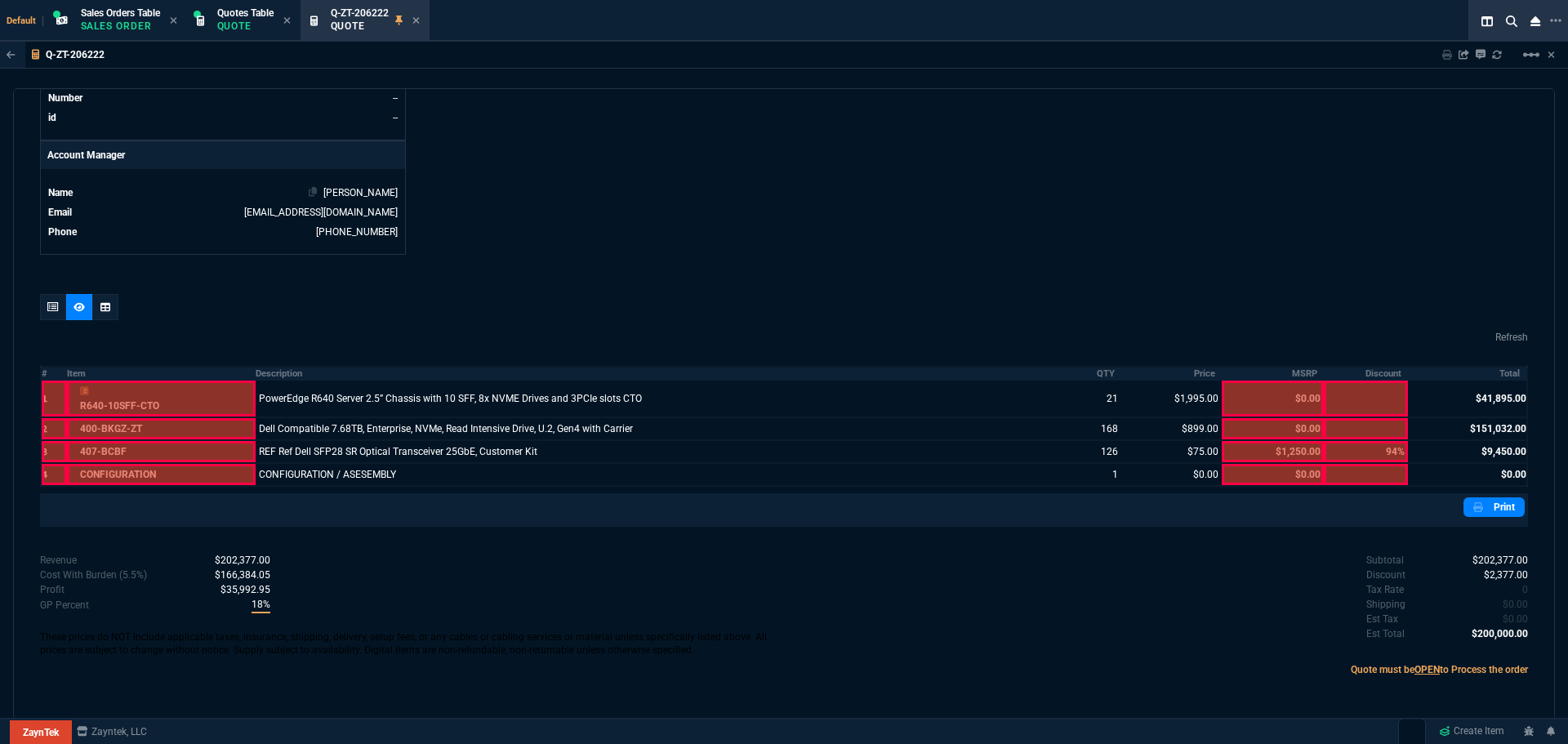
scroll to position [712, 0]
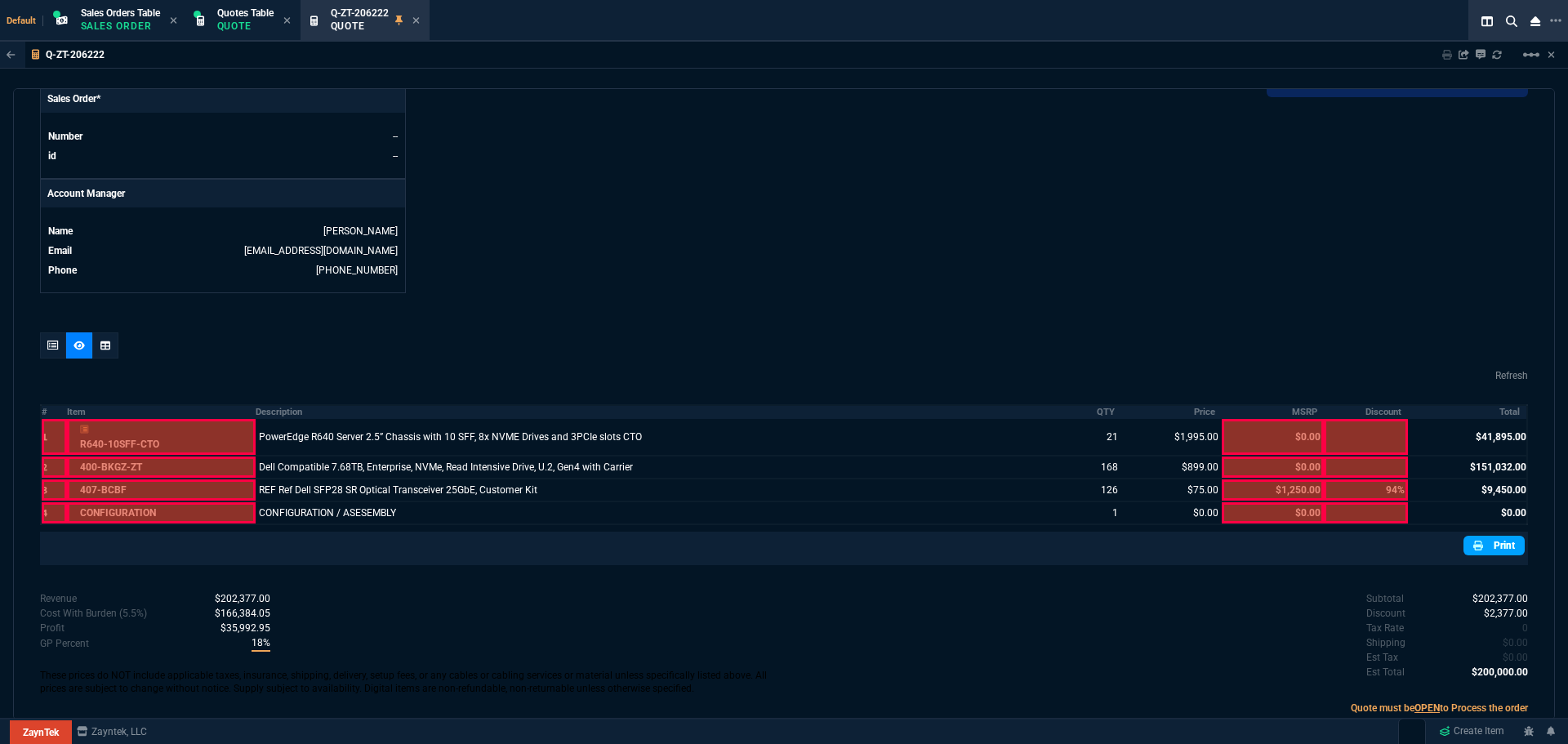
click at [1498, 536] on link "Print" at bounding box center [1494, 545] width 61 height 20
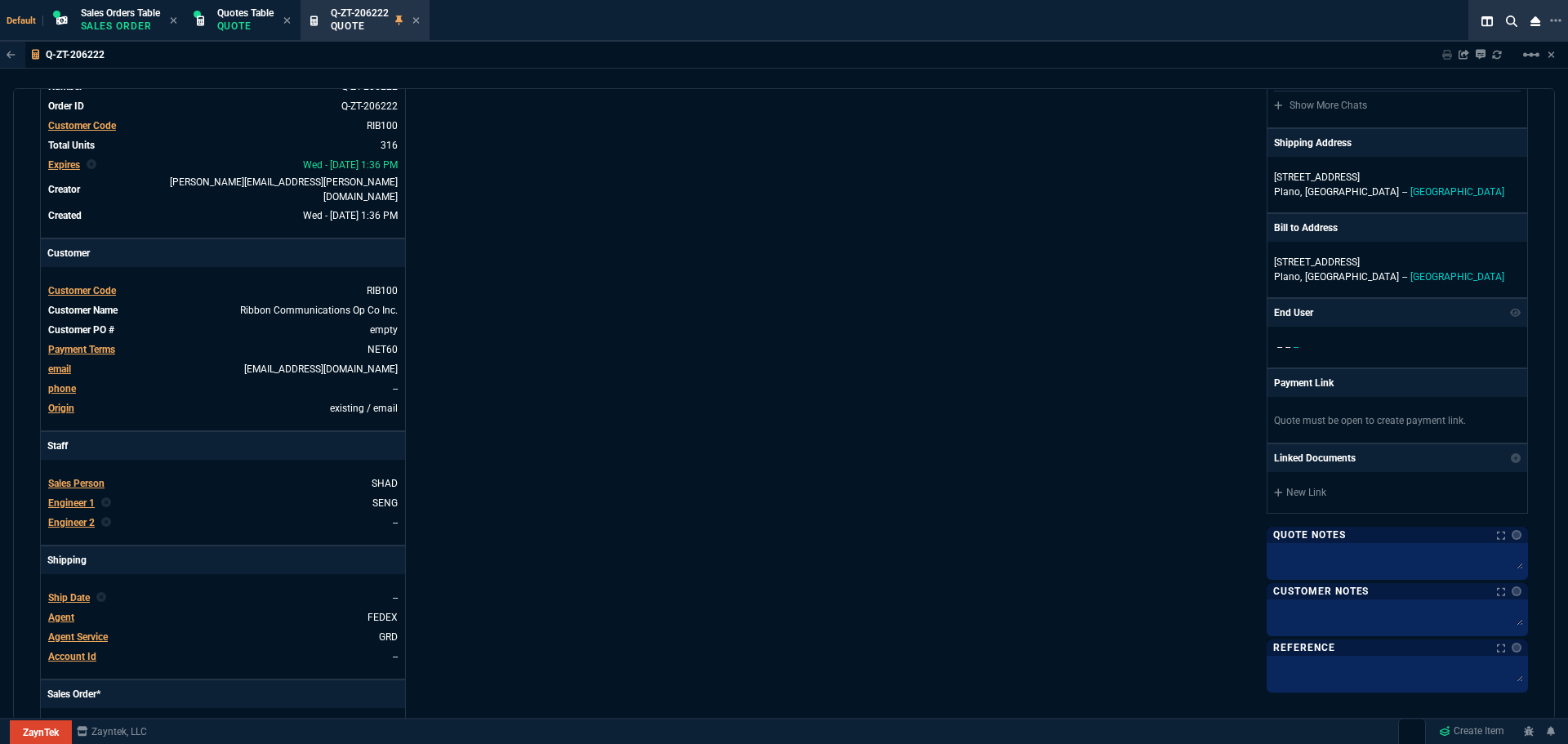
scroll to position [0, 0]
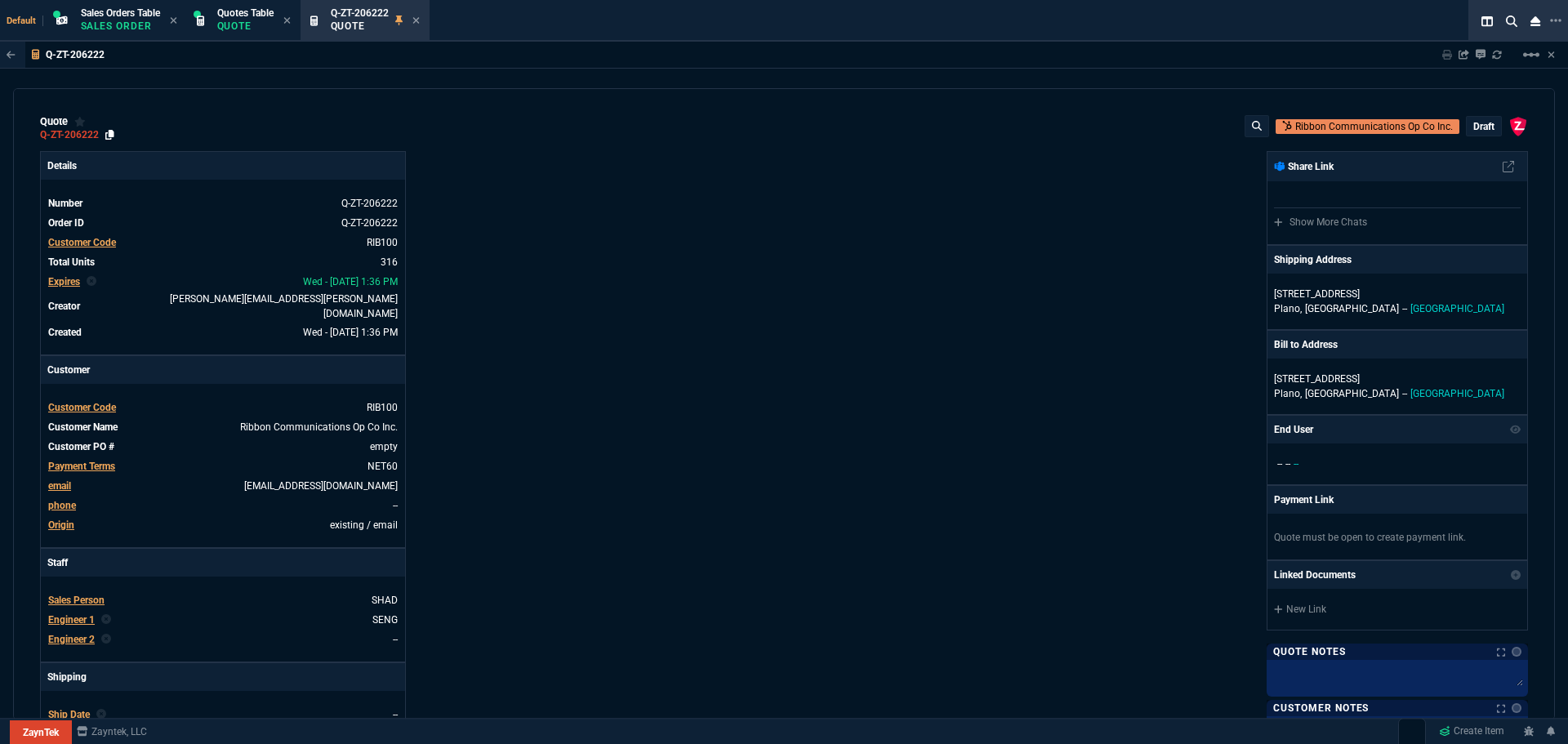
click at [110, 136] on icon at bounding box center [109, 135] width 9 height 10
click at [137, 20] on p "Sales Order" at bounding box center [120, 27] width 79 height 13
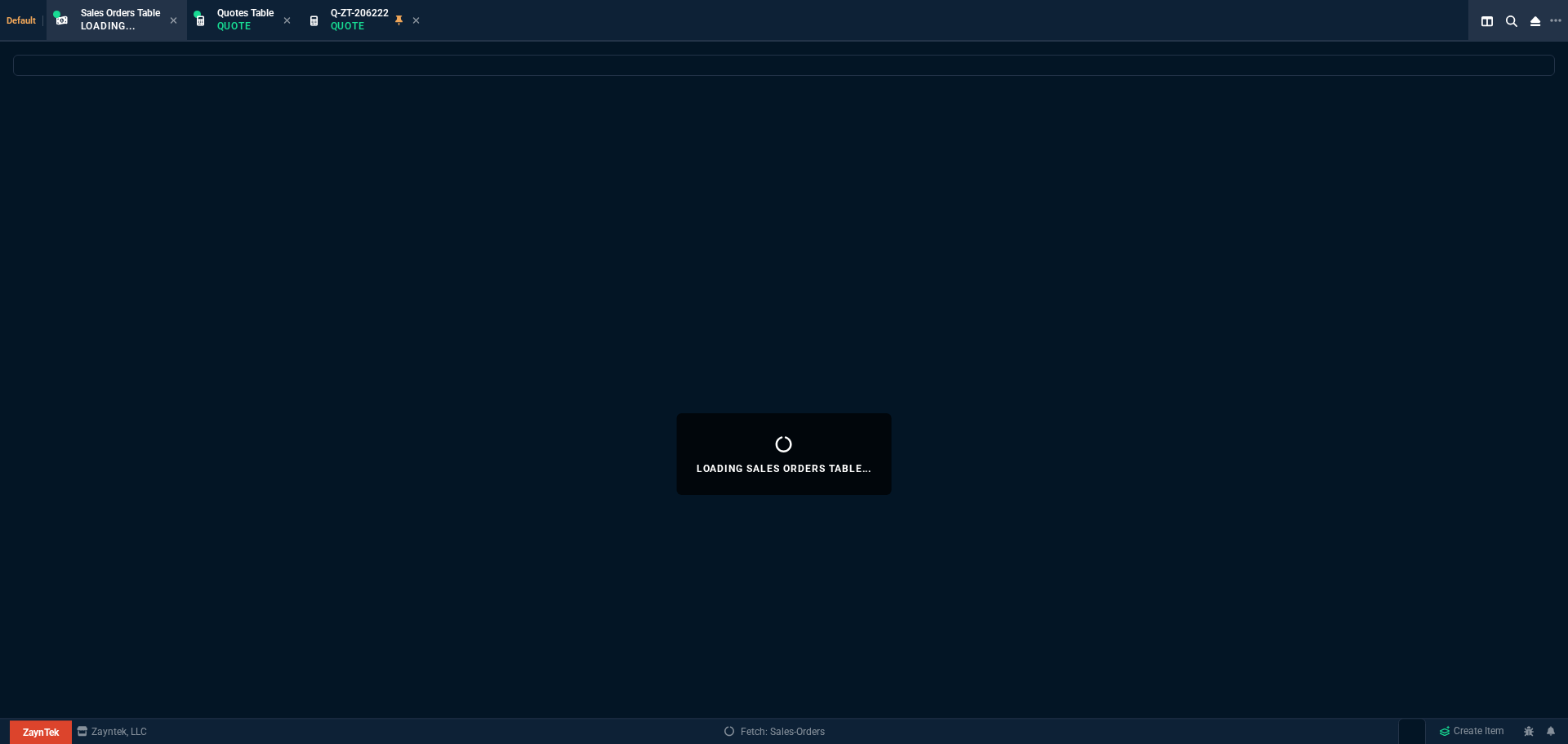
select select
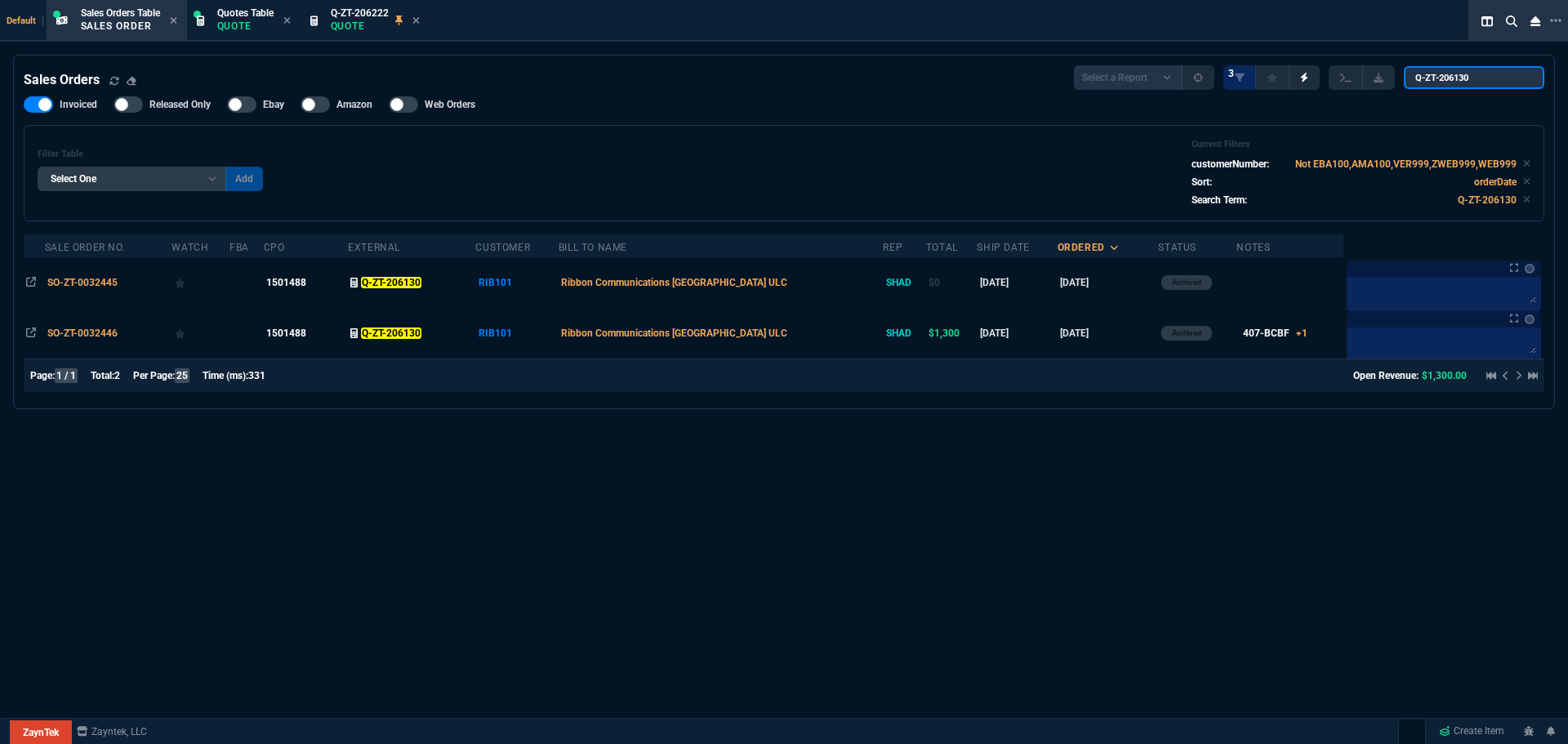
click at [1520, 78] on input "Q-ZT-206130" at bounding box center [1473, 77] width 140 height 23
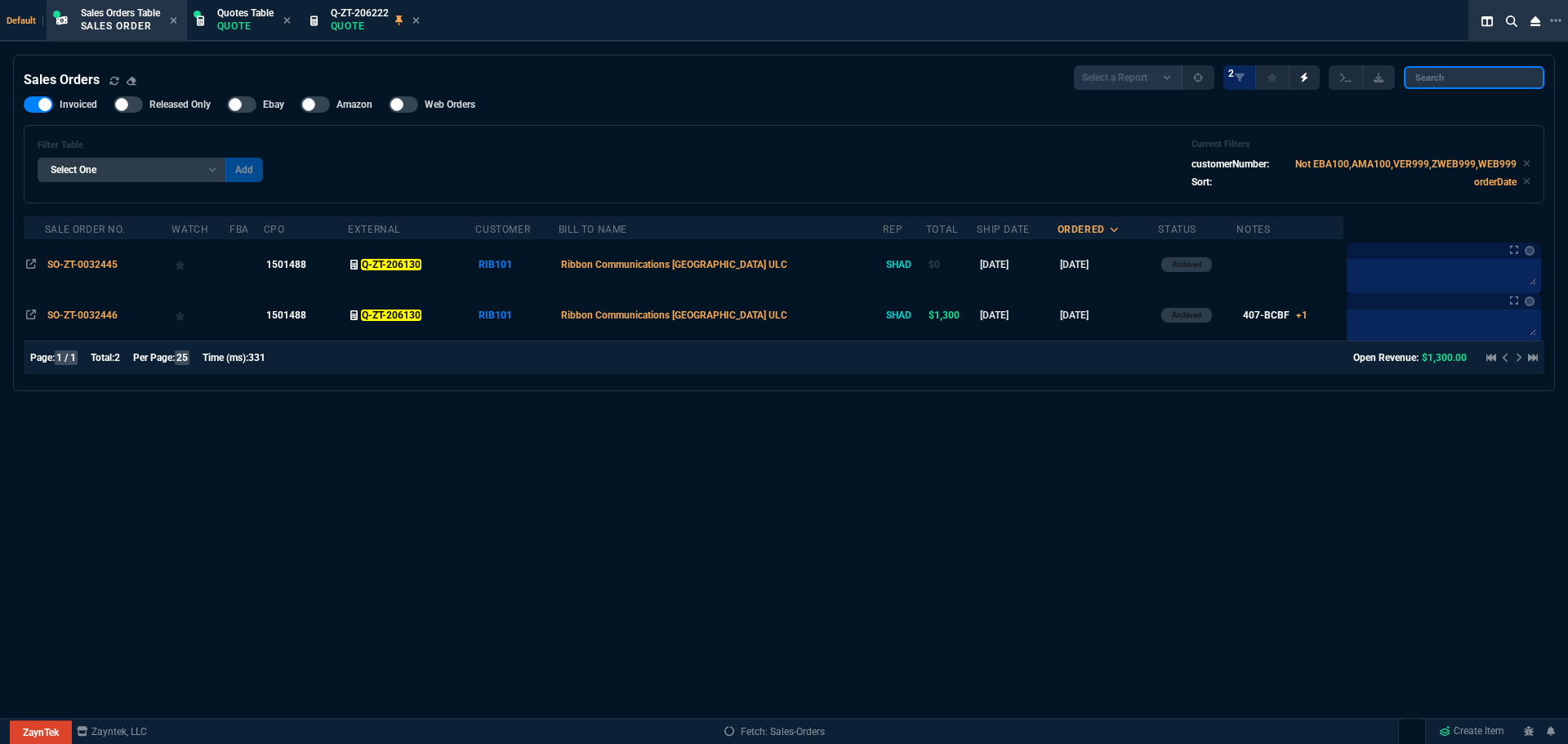
drag, startPoint x: 1498, startPoint y: 75, endPoint x: 1508, endPoint y: 71, distance: 10.8
click at [1497, 75] on input "search" at bounding box center [1473, 77] width 140 height 23
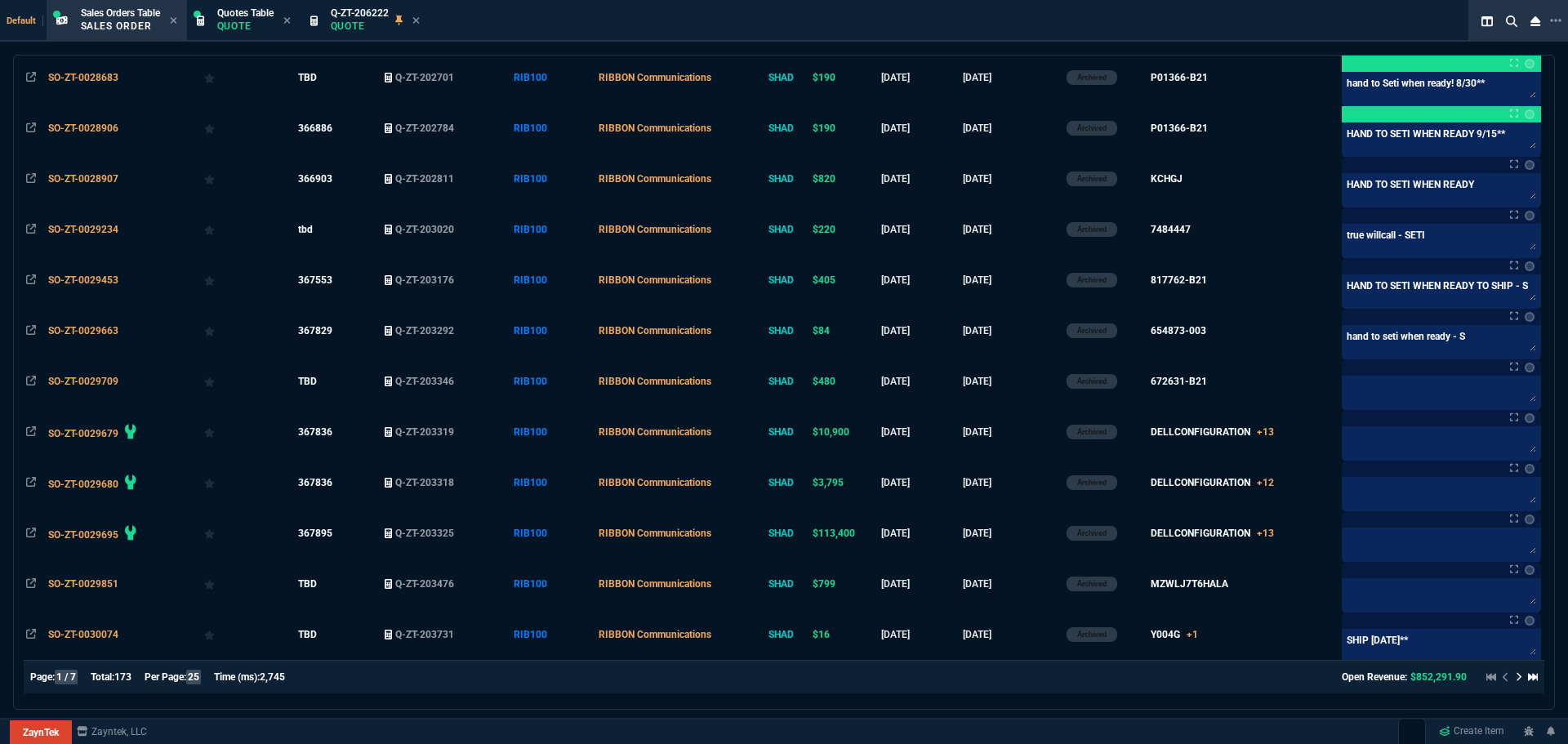
scroll to position [864, 0]
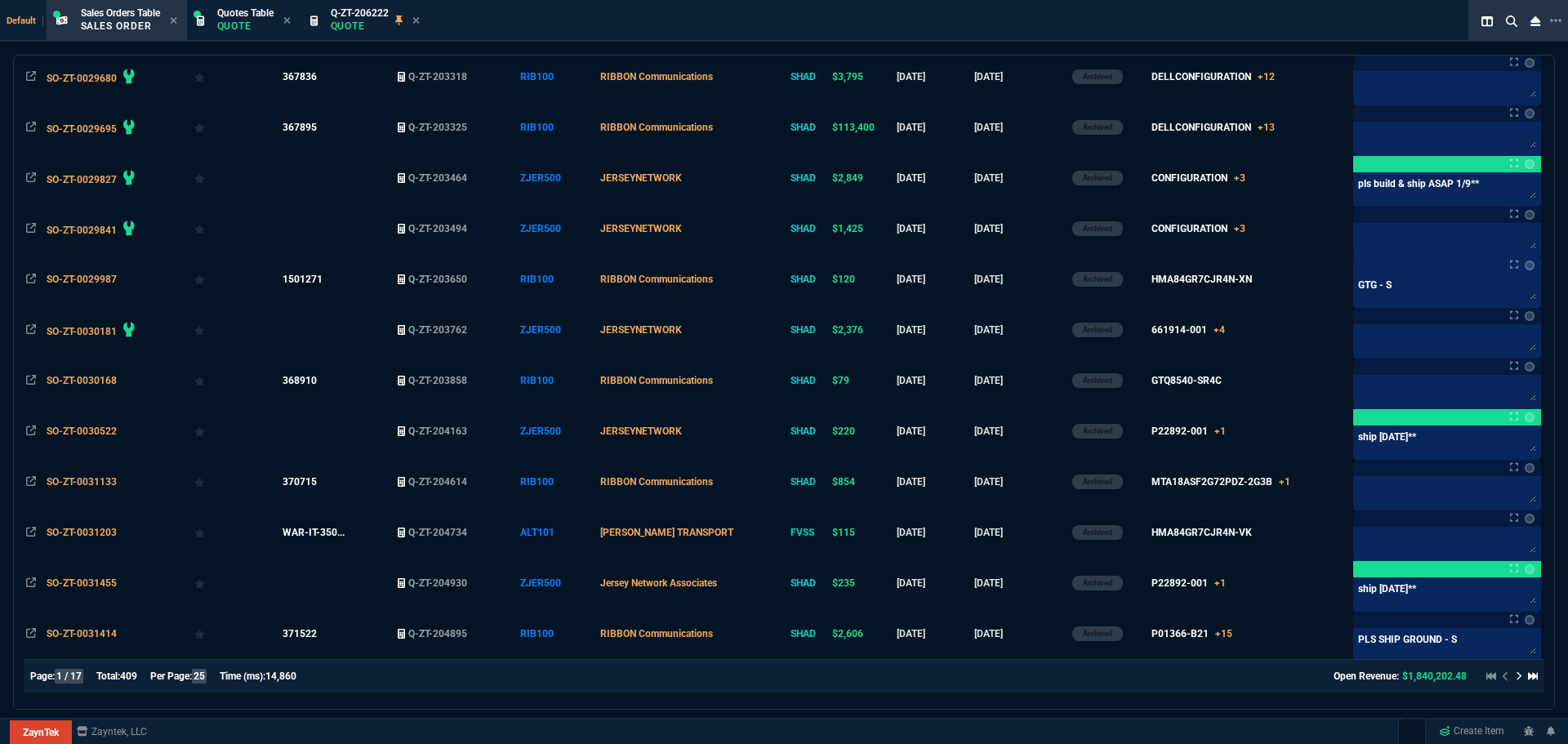
type input "RIB101"
click at [1516, 679] on icon at bounding box center [1518, 675] width 5 height 9
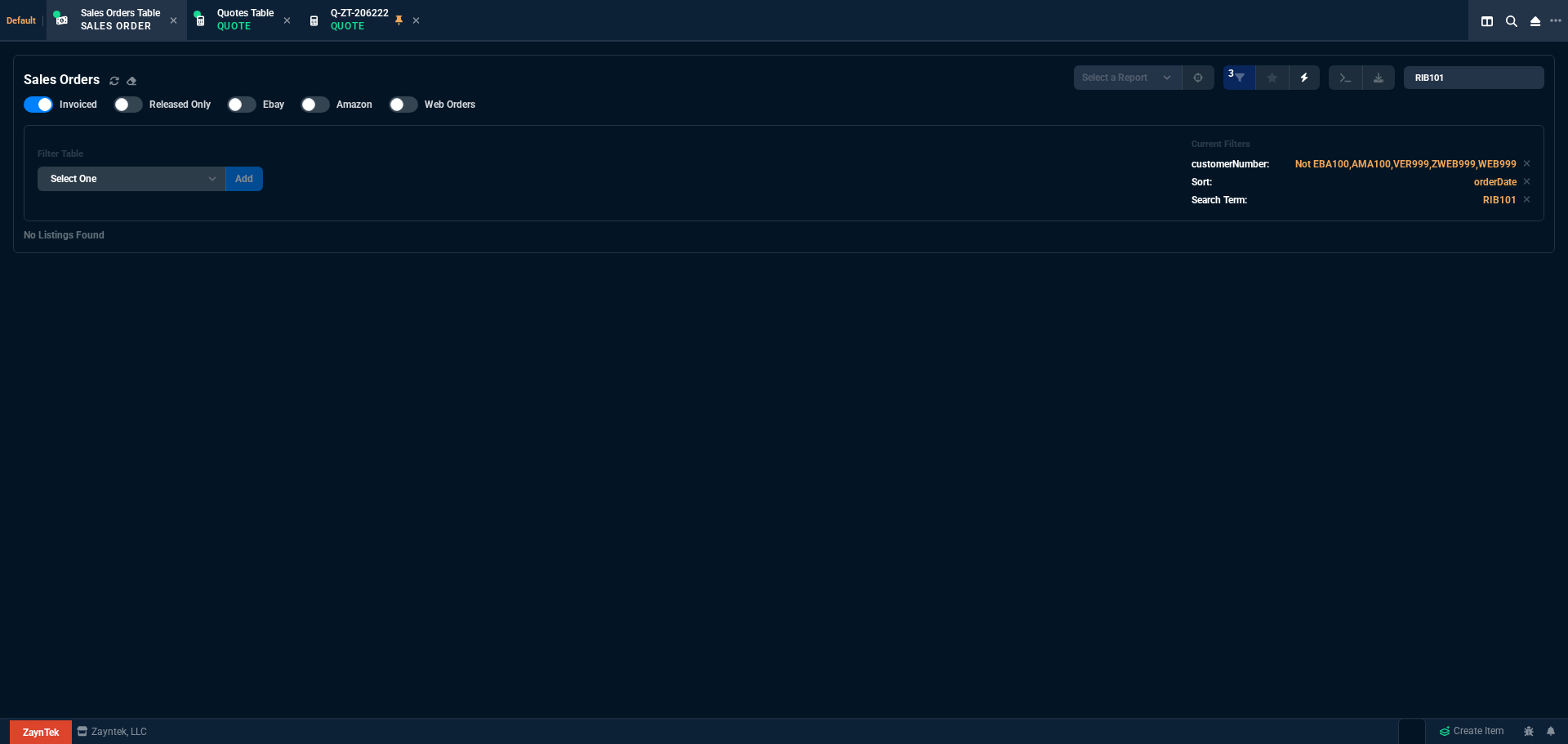
scroll to position [0, 0]
click at [121, 31] on p "Sales Order" at bounding box center [120, 27] width 79 height 13
click at [1462, 80] on input "RIB101" at bounding box center [1473, 77] width 140 height 23
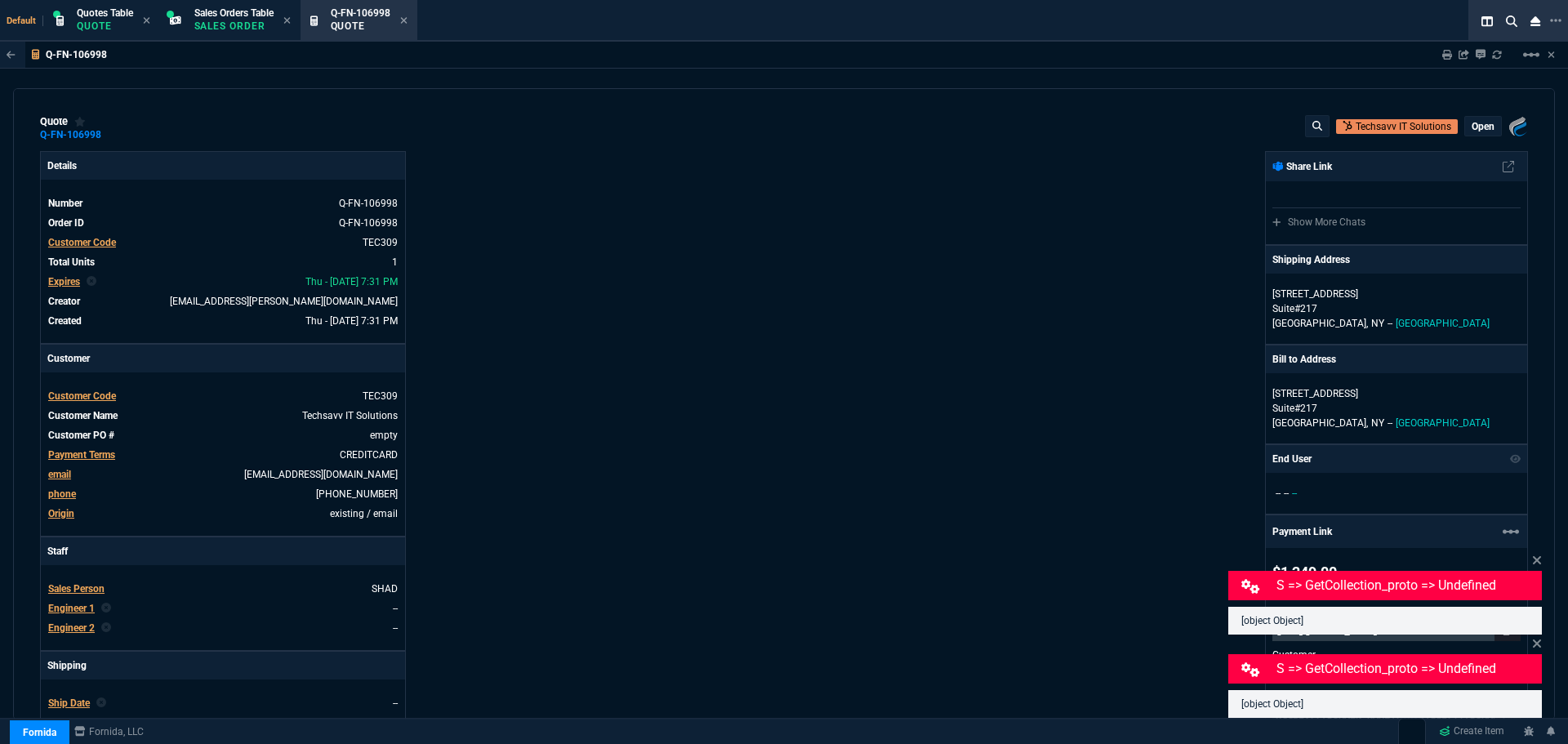
select select "12: [PERSON_NAME]"
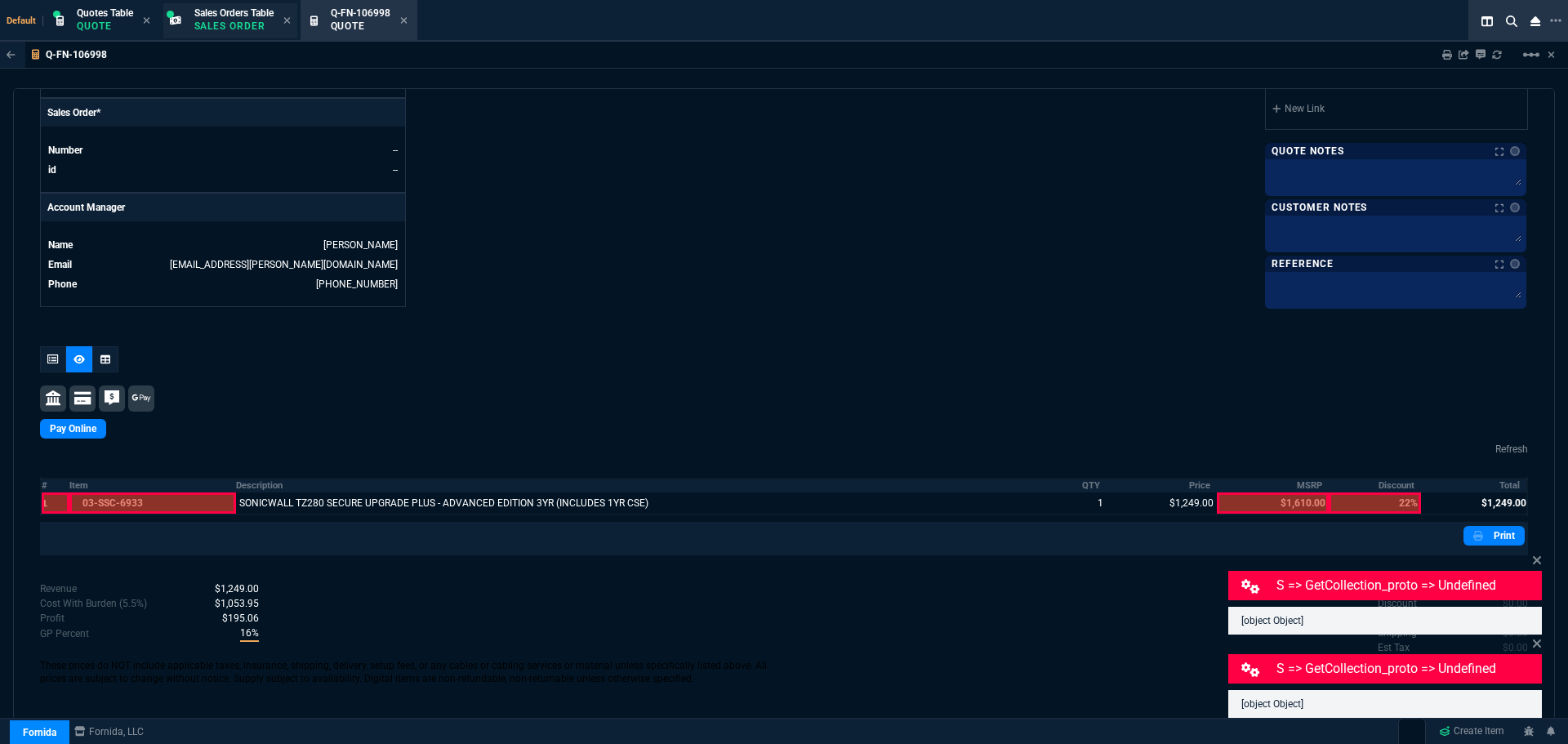
click at [213, 14] on span "Sales Orders Table" at bounding box center [233, 13] width 79 height 11
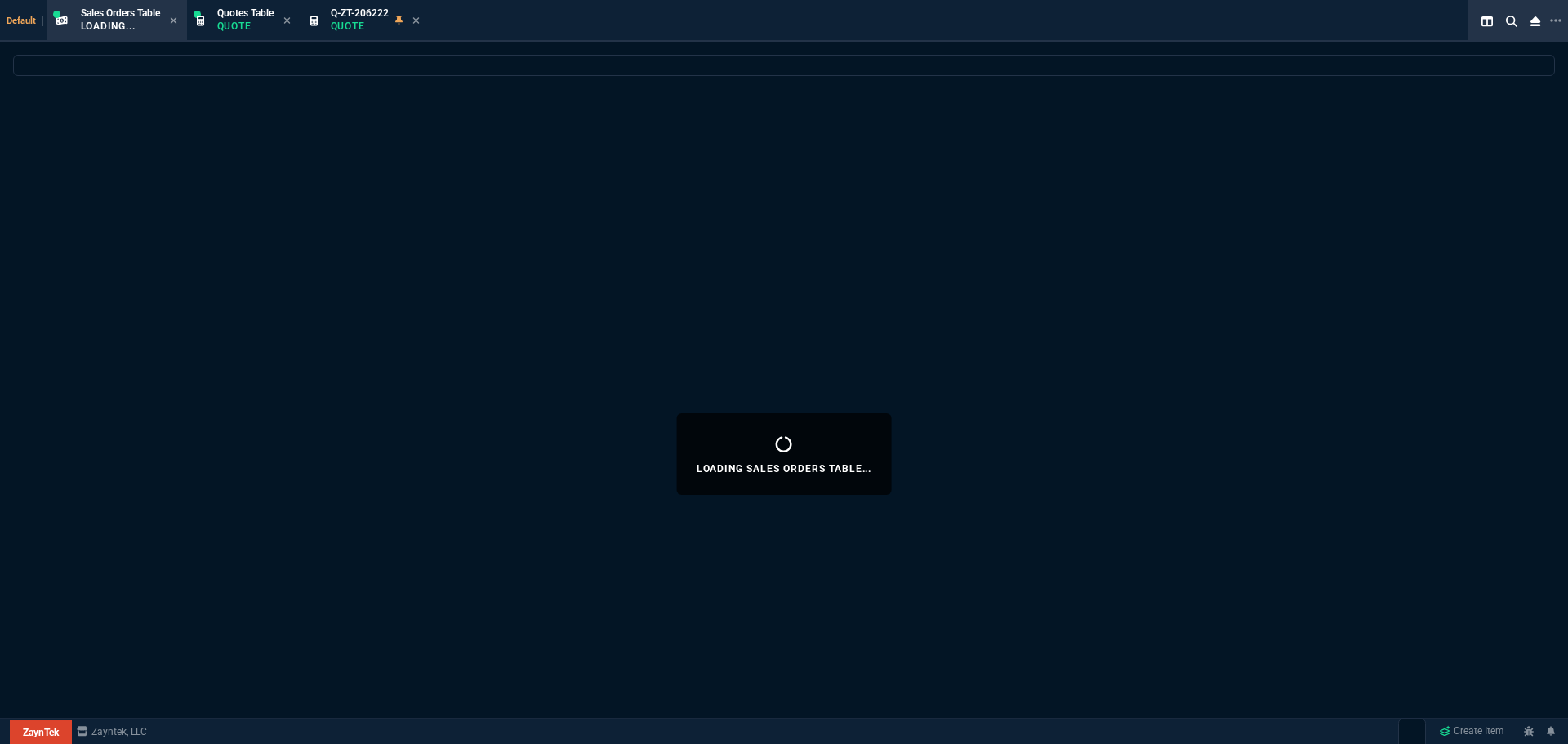
select select "12: [PERSON_NAME]"
select select
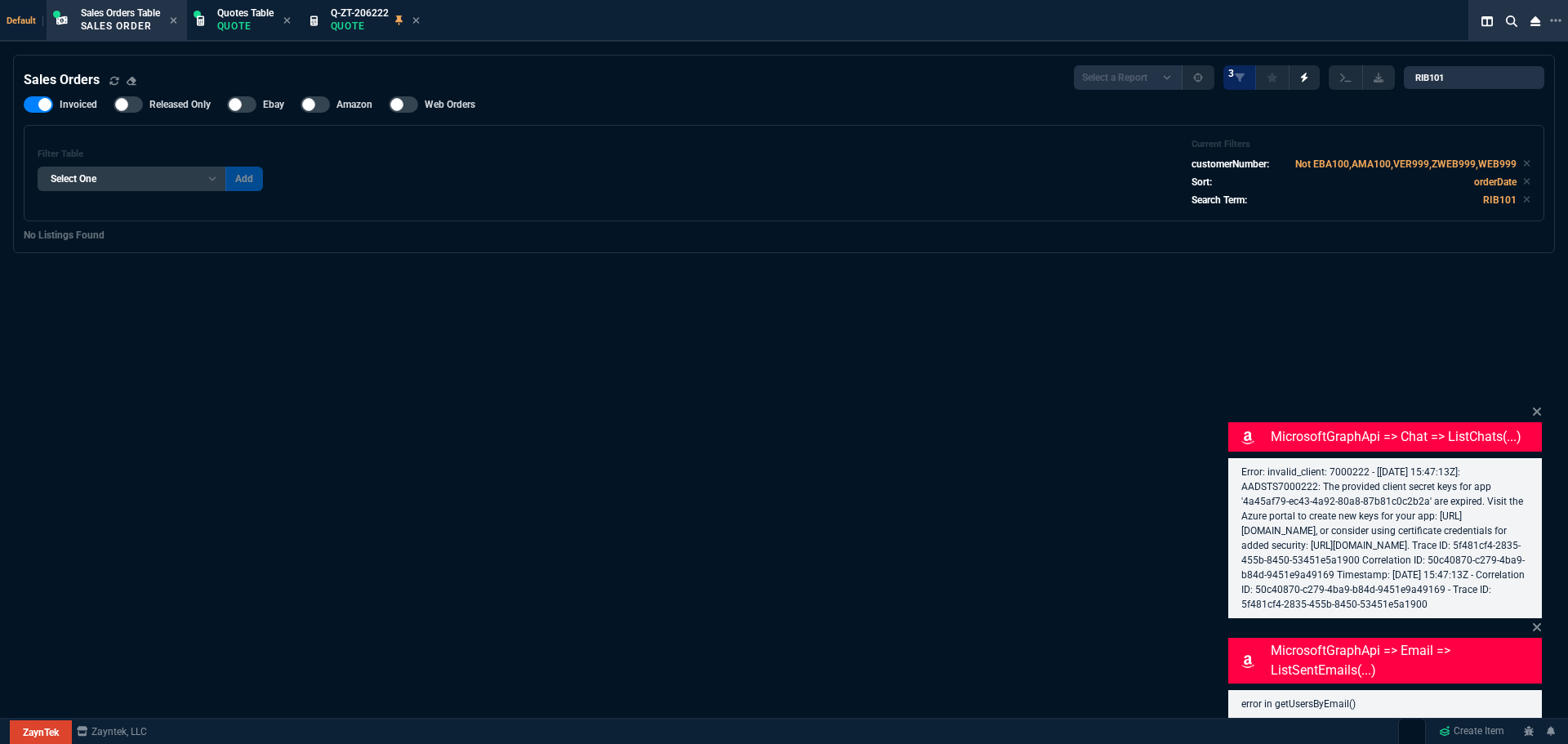
click at [514, 267] on div "Sales Orders Select a Report Opened [DATE] Invoiced Only Exclude Invoiced Confi…" at bounding box center [784, 454] width 1568 height 798
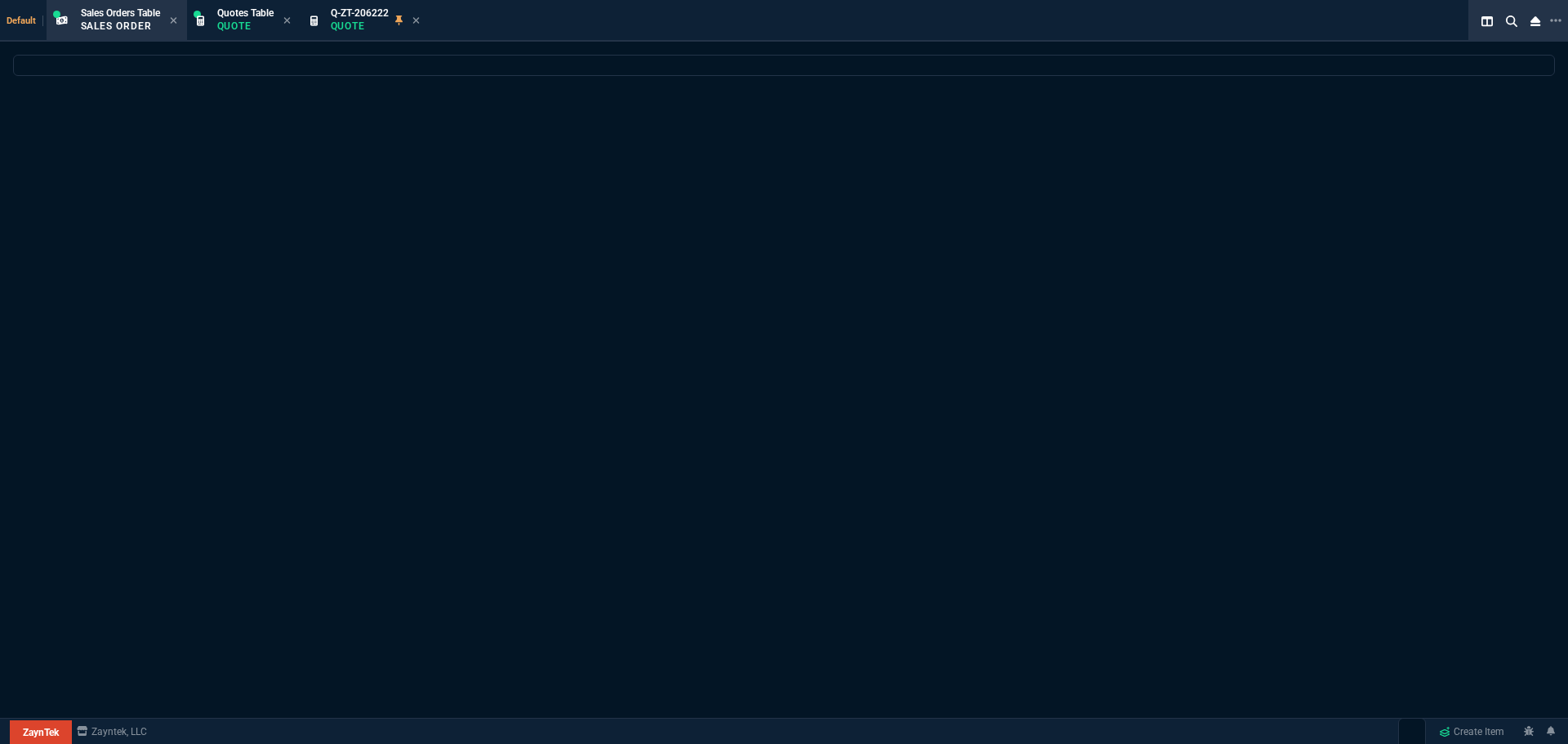
select select "12: [PERSON_NAME]"
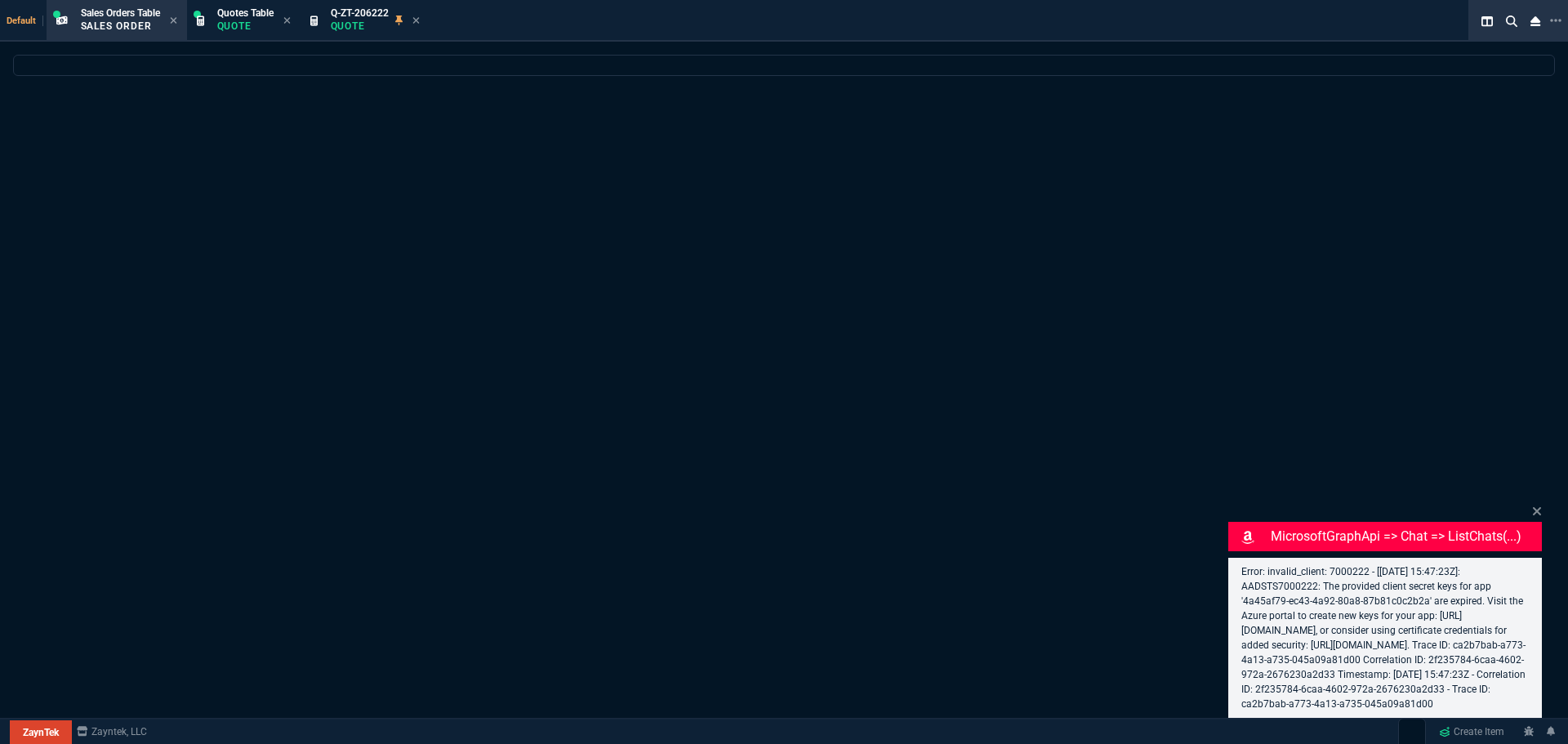
select select
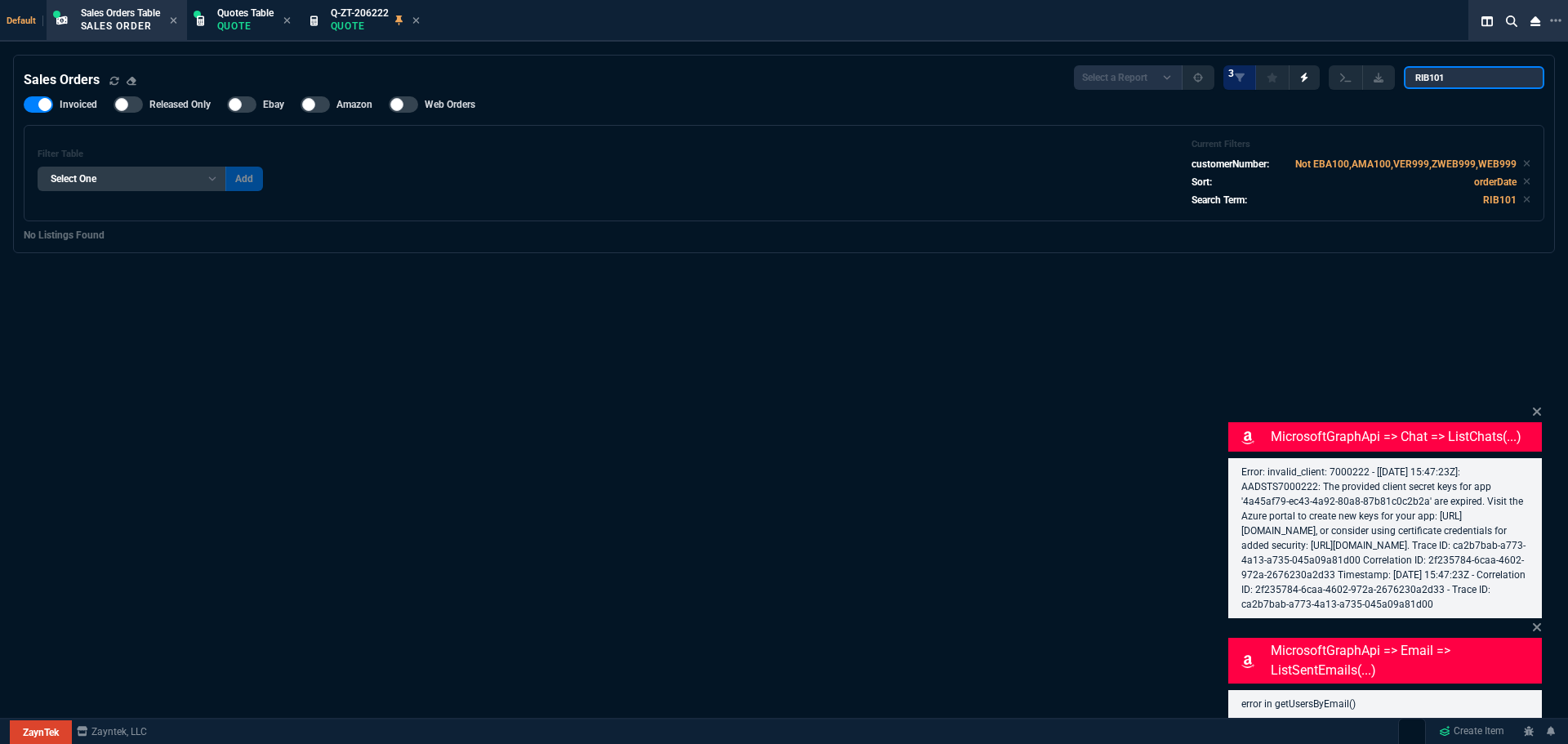
click at [1516, 75] on input "RIB101" at bounding box center [1473, 77] width 140 height 23
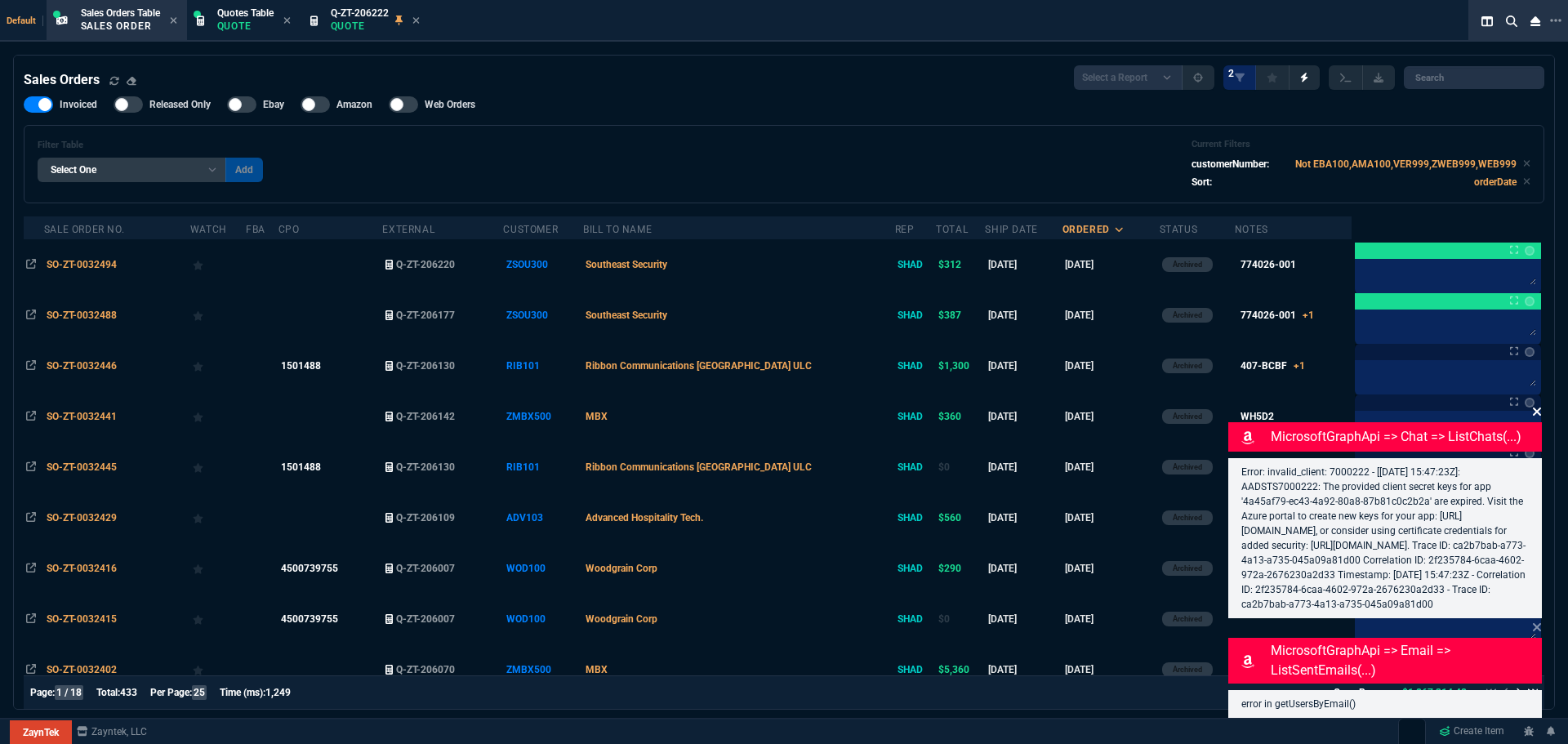
click at [1535, 405] on icon at bounding box center [1536, 412] width 10 height 13
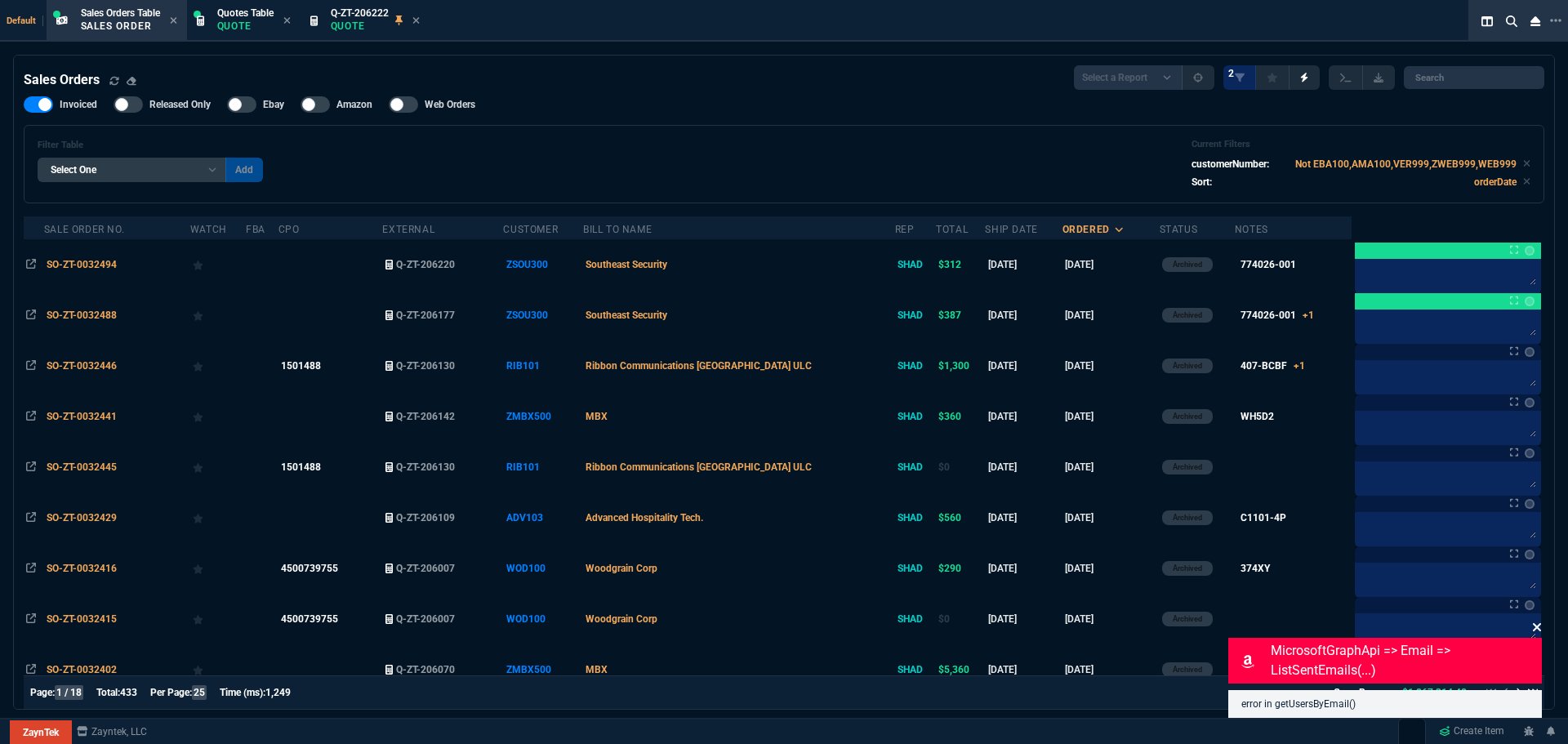
click at [1538, 626] on icon at bounding box center [1536, 627] width 9 height 9
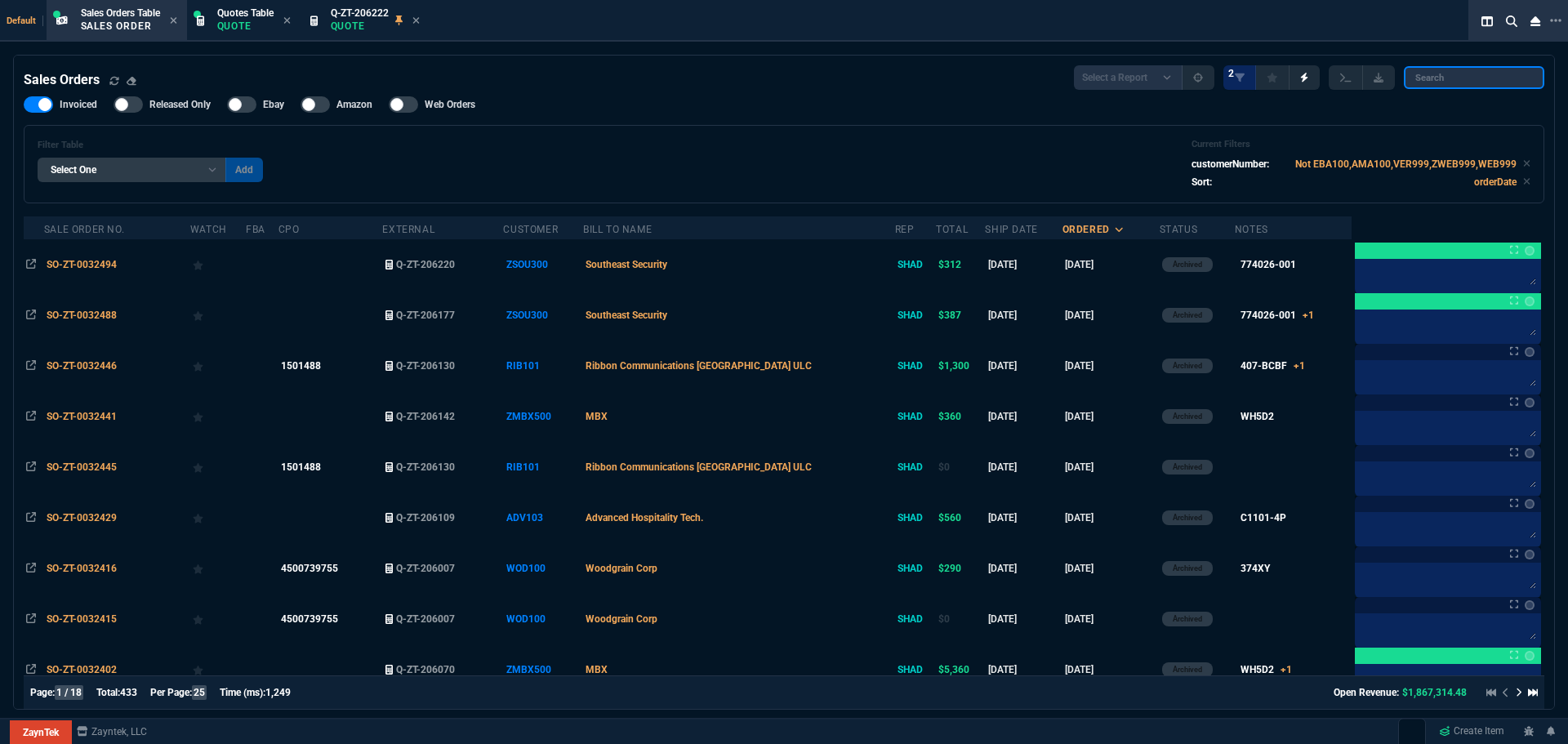
click at [1487, 84] on input "search" at bounding box center [1473, 77] width 140 height 23
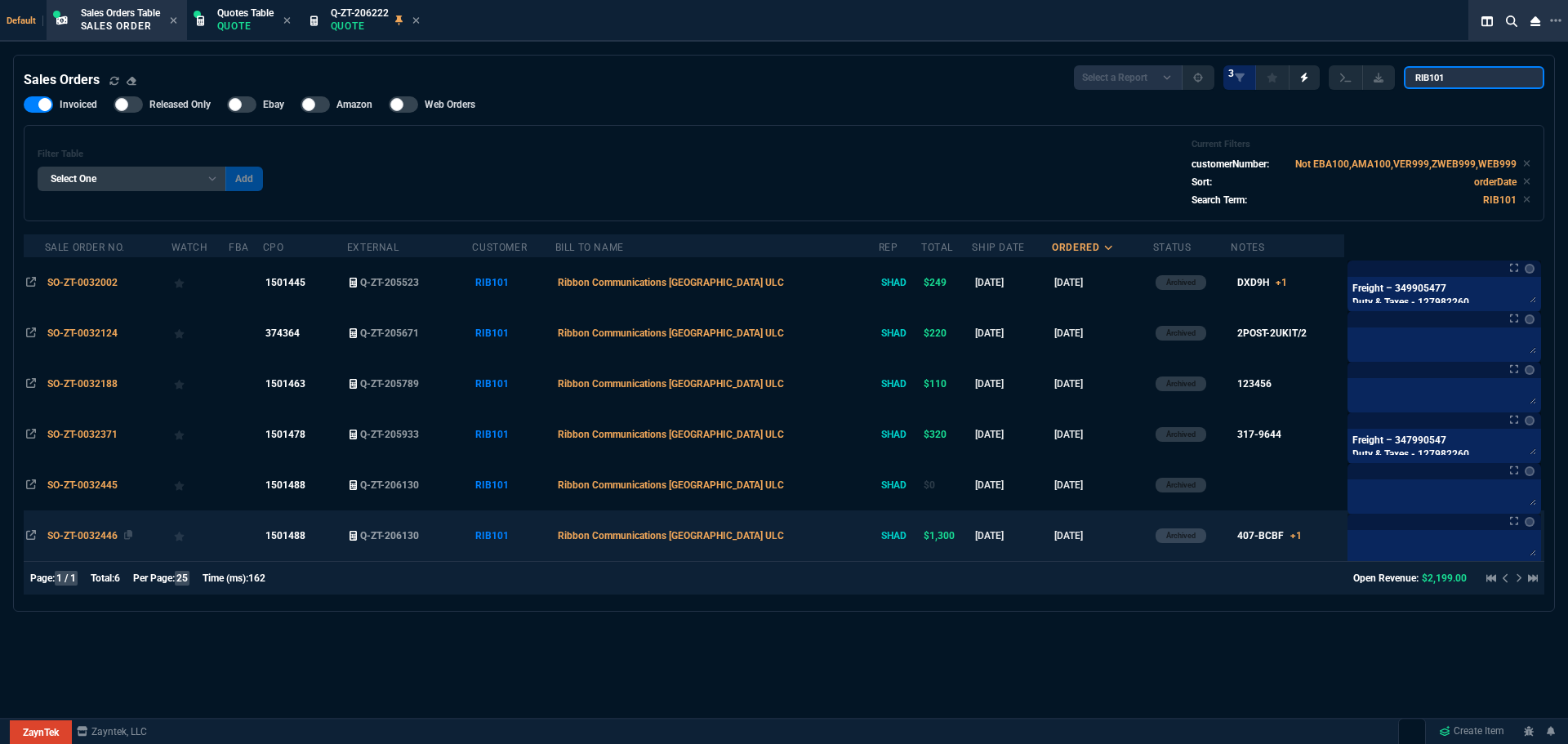
type input "RIB101"
click at [65, 531] on span "SO-ZT-0032446" at bounding box center [83, 536] width 71 height 11
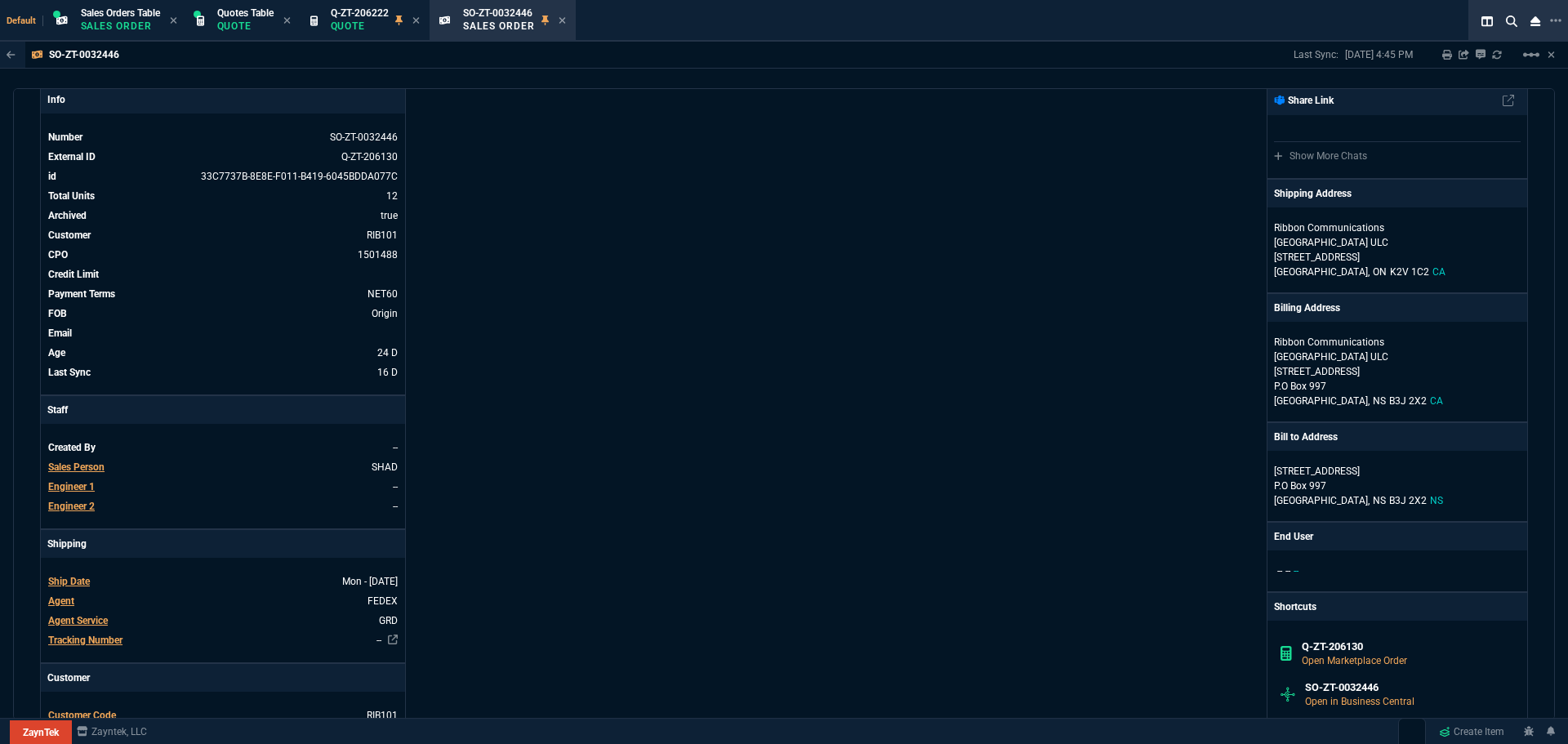
scroll to position [12, 0]
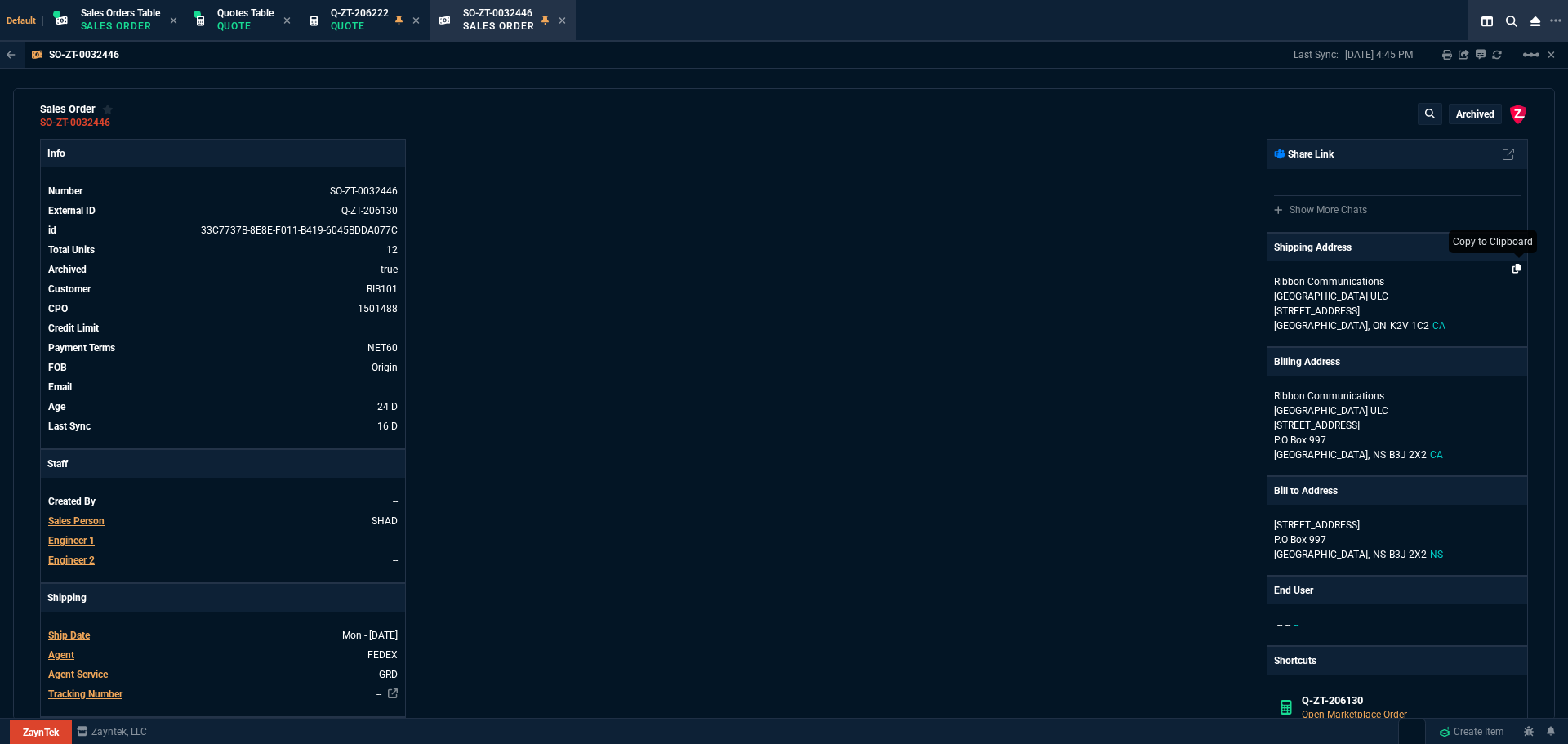
click at [1513, 266] on icon at bounding box center [1516, 268] width 9 height 10
click at [354, 30] on p "Quote" at bounding box center [359, 27] width 58 height 13
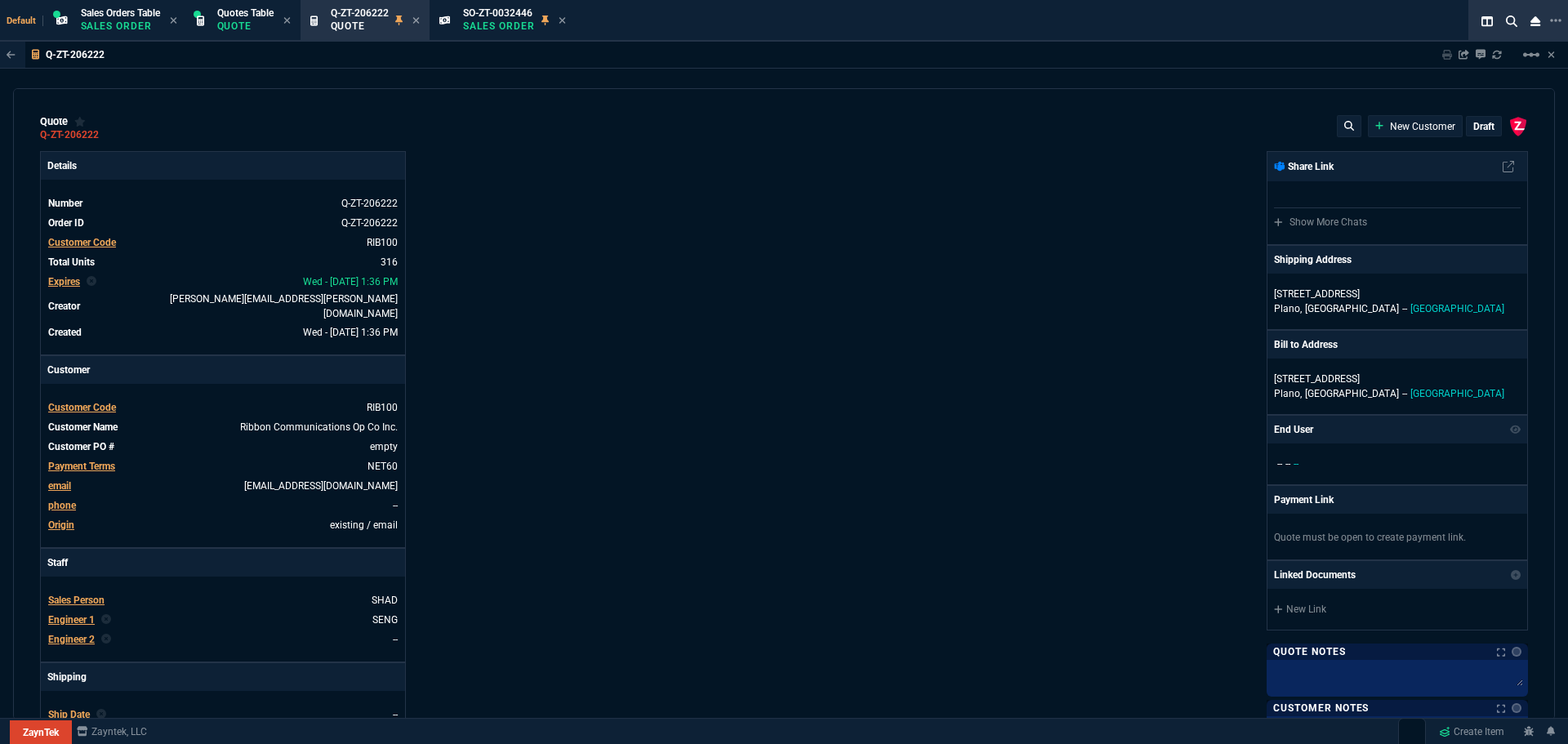
type input "35"
type input "695"
type input "15"
type input "134"
type input "80"
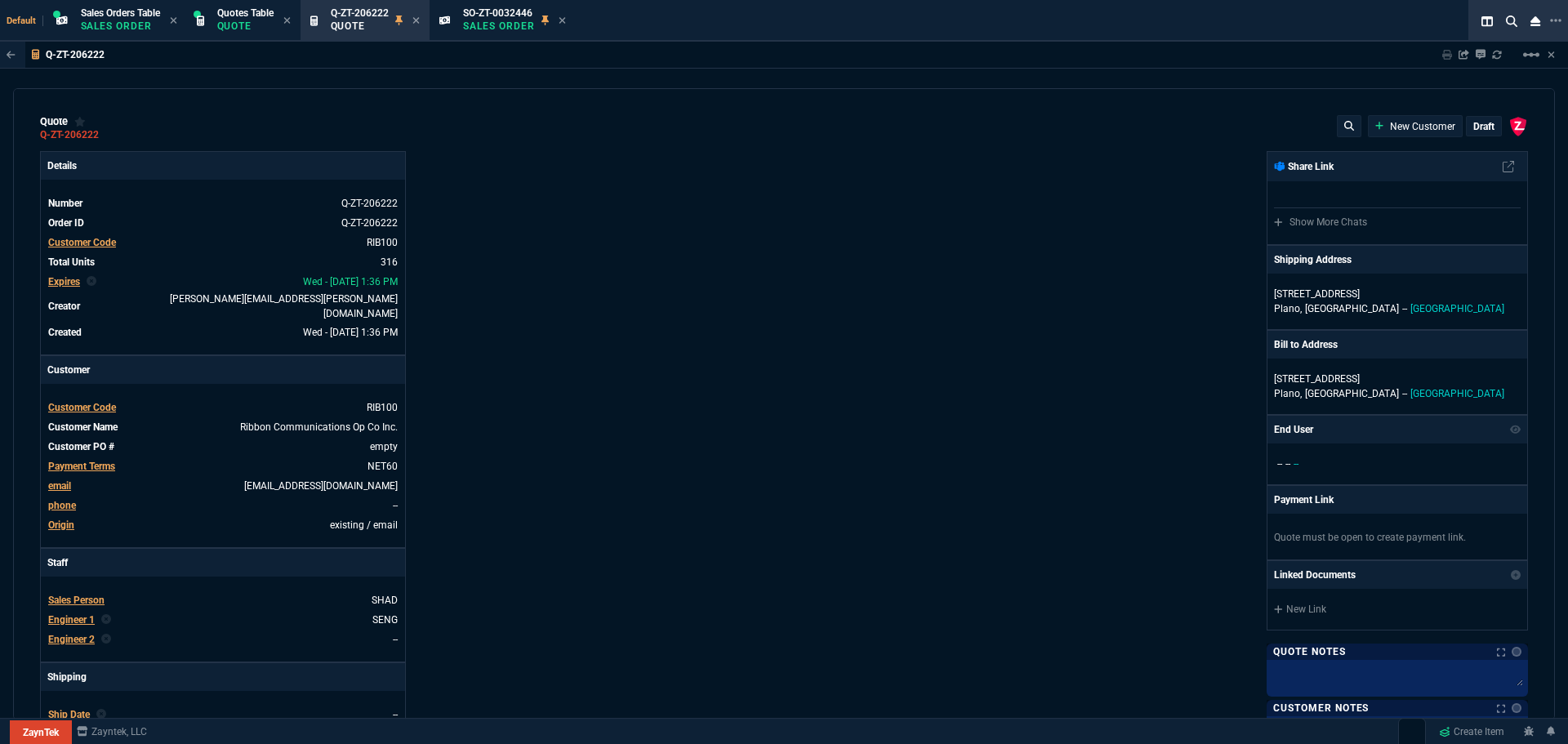
type input "60"
type input "1250"
type input "0"
type input "94"
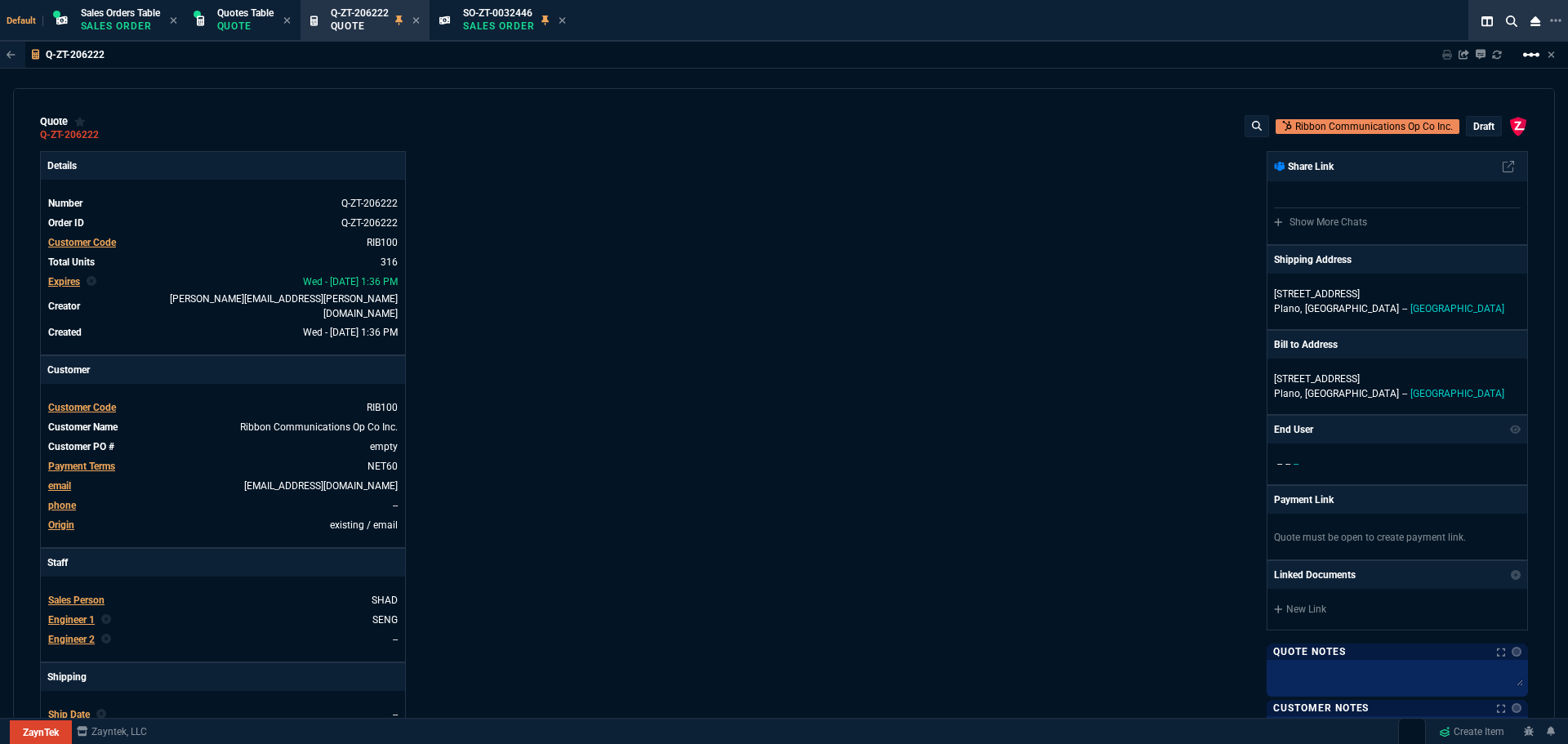
click at [1526, 54] on mat-icon "linear_scale" at bounding box center [1531, 54] width 20 height 20
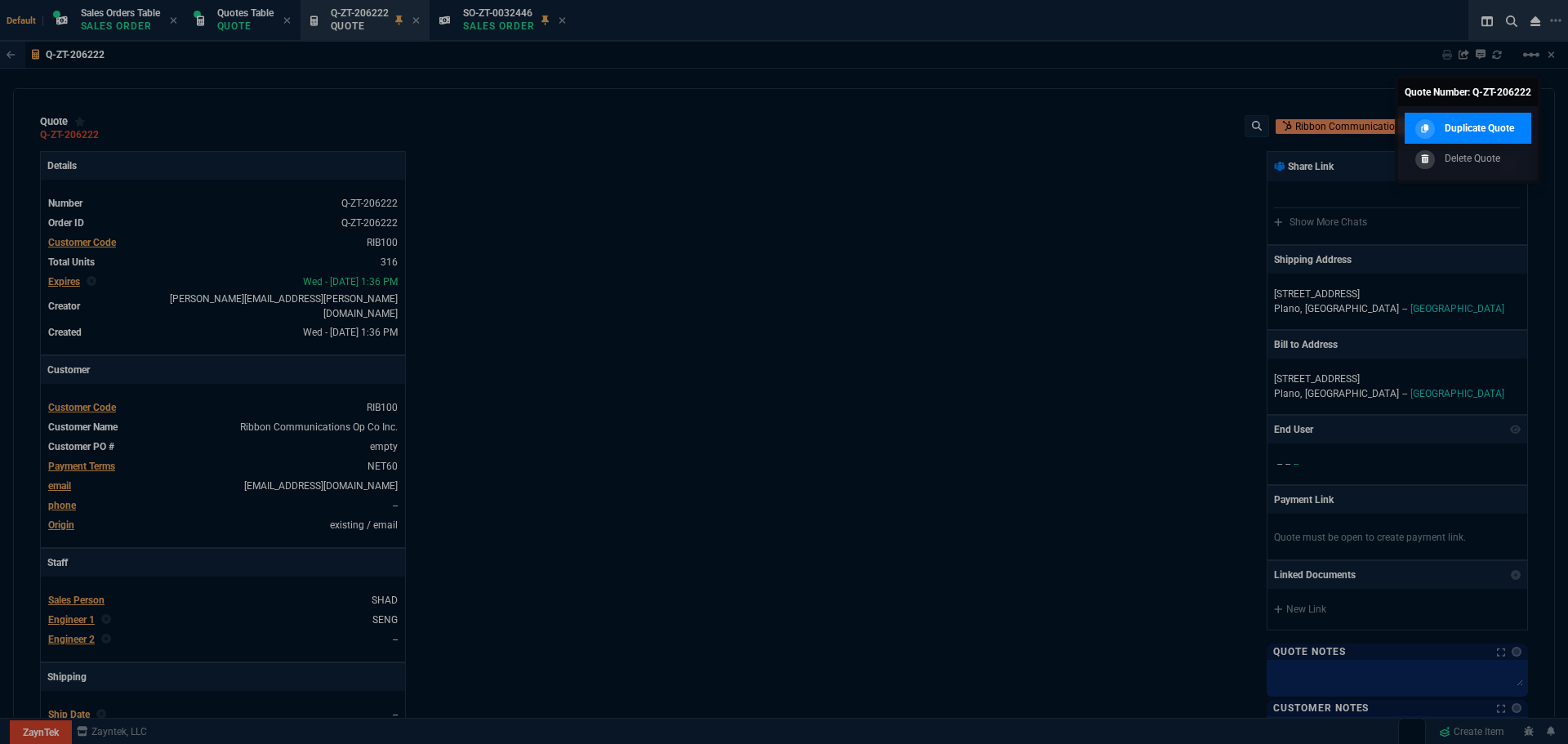
click at [1481, 126] on p "Duplicate Quote" at bounding box center [1479, 127] width 70 height 14
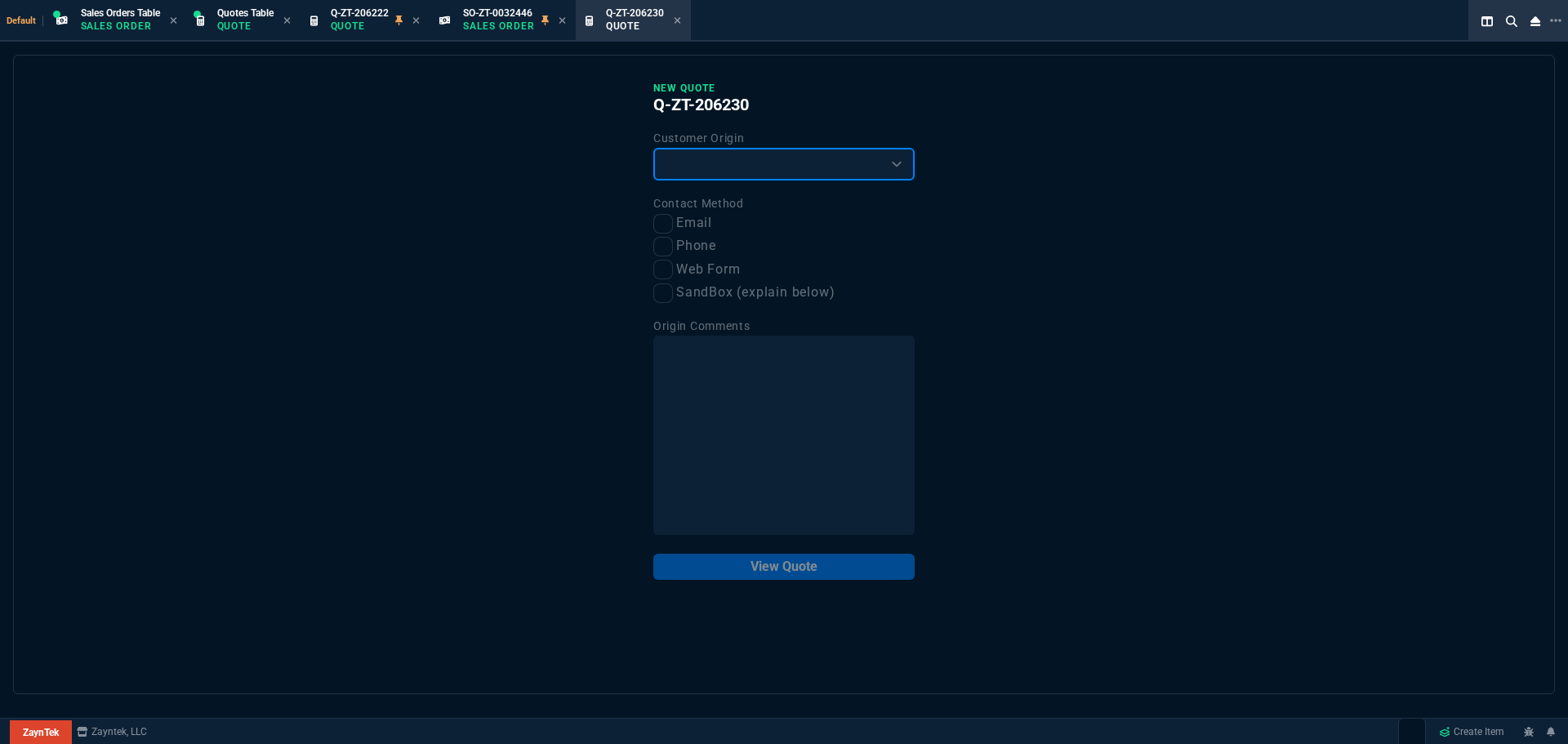
click at [773, 166] on select "Existing Customer Amazon Lead (first order) Website Lead (first order) Called (…" at bounding box center [784, 164] width 262 height 32
select select "existing"
click at [654, 149] on select "Existing Customer Amazon Lead (first order) Website Lead (first order) Called (…" at bounding box center [784, 164] width 262 height 32
click at [654, 228] on input "Email" at bounding box center [663, 223] width 20 height 20
checkbox input "true"
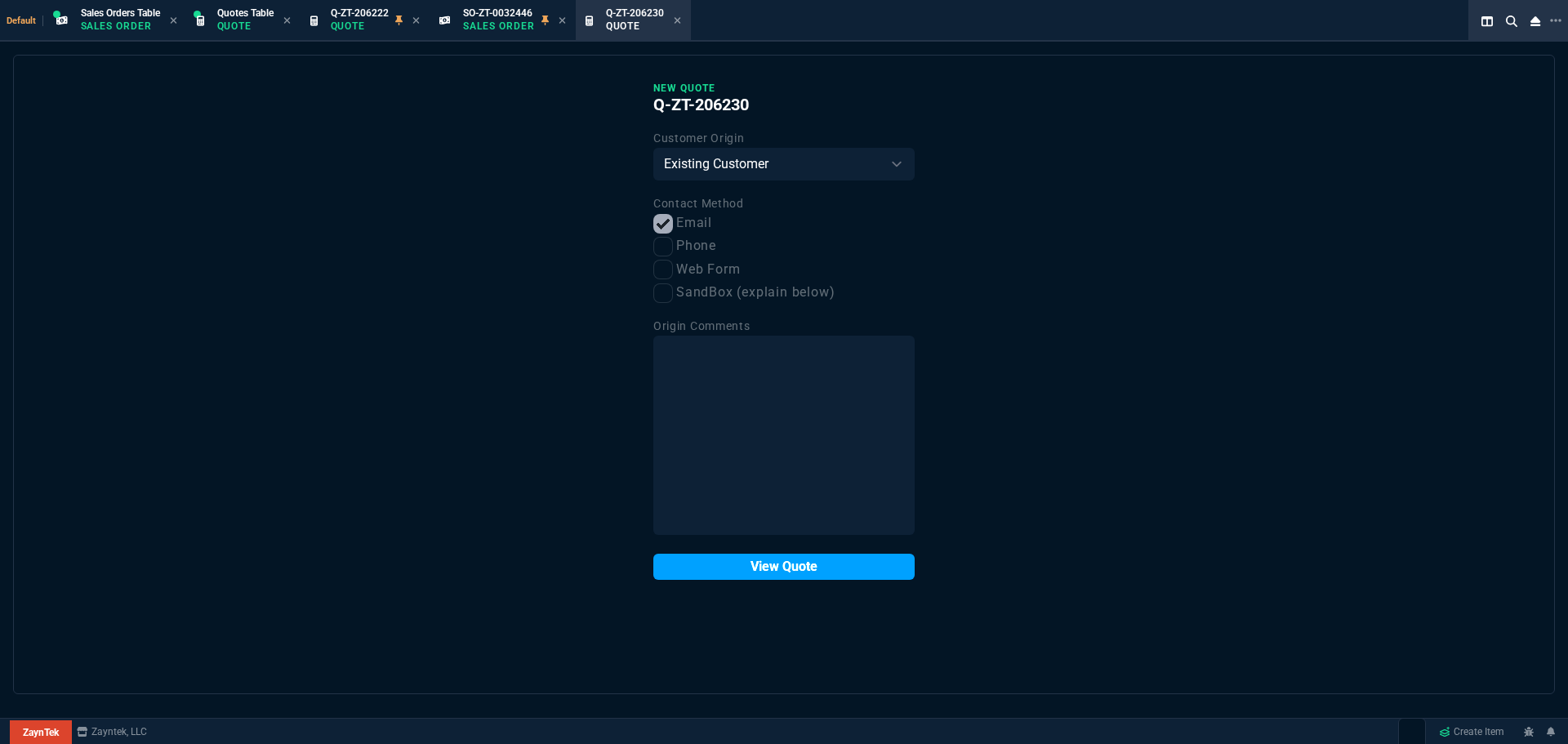
click at [780, 569] on button "View Quote" at bounding box center [784, 566] width 262 height 26
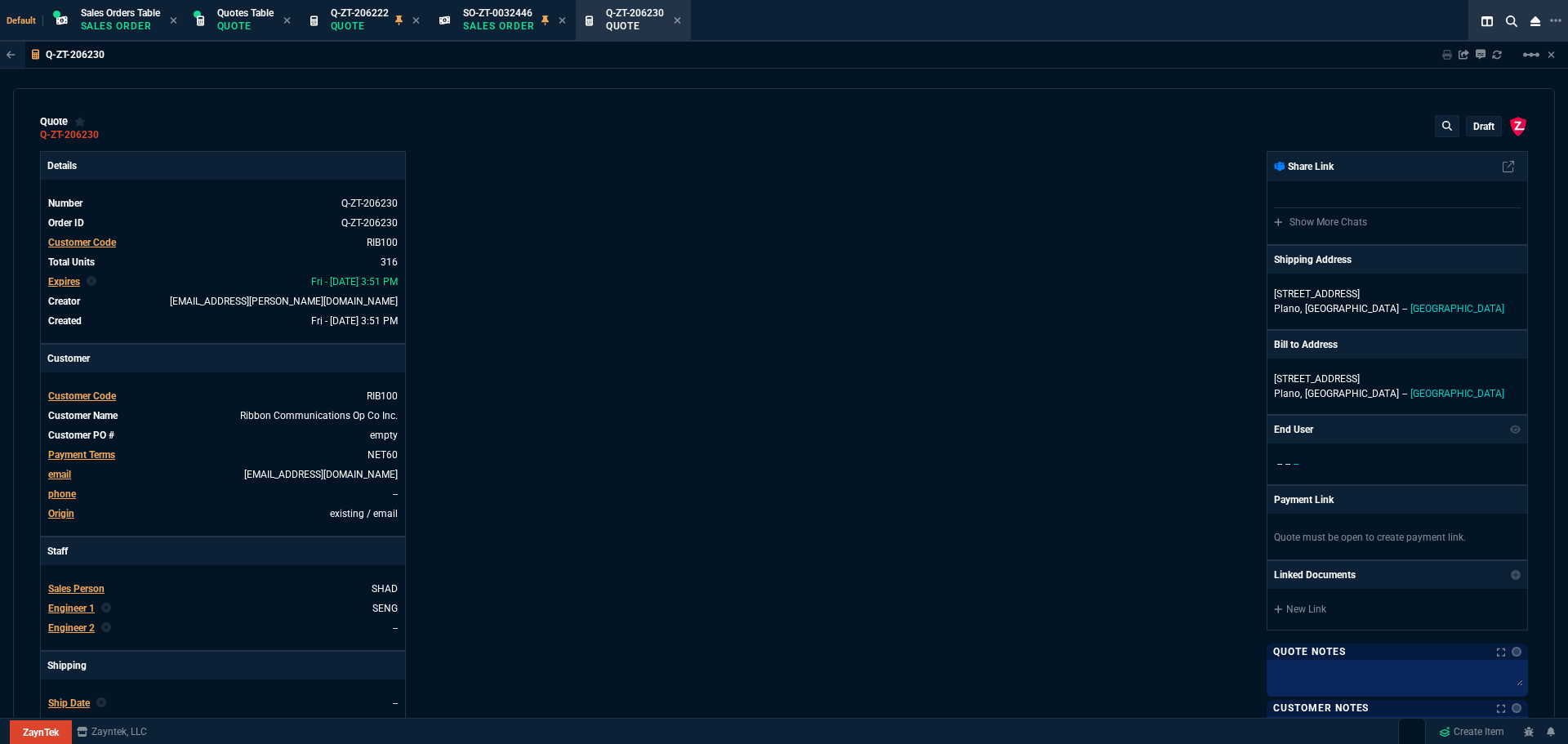
type input "35"
type input "695"
type input "15"
type input "134"
type input "80"
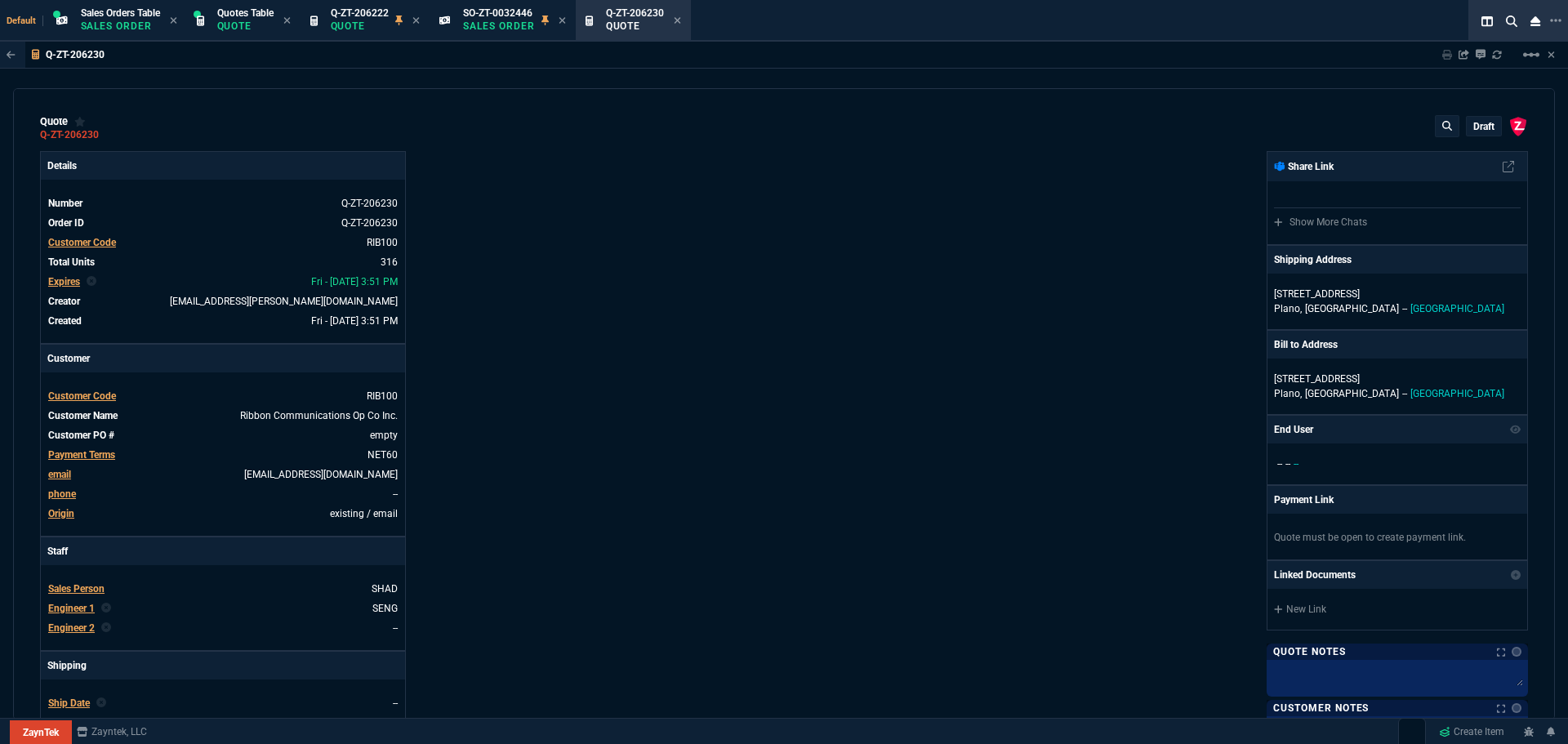
type input "60"
type input "0"
type input "94"
click at [77, 394] on span "Customer Code" at bounding box center [81, 396] width 68 height 11
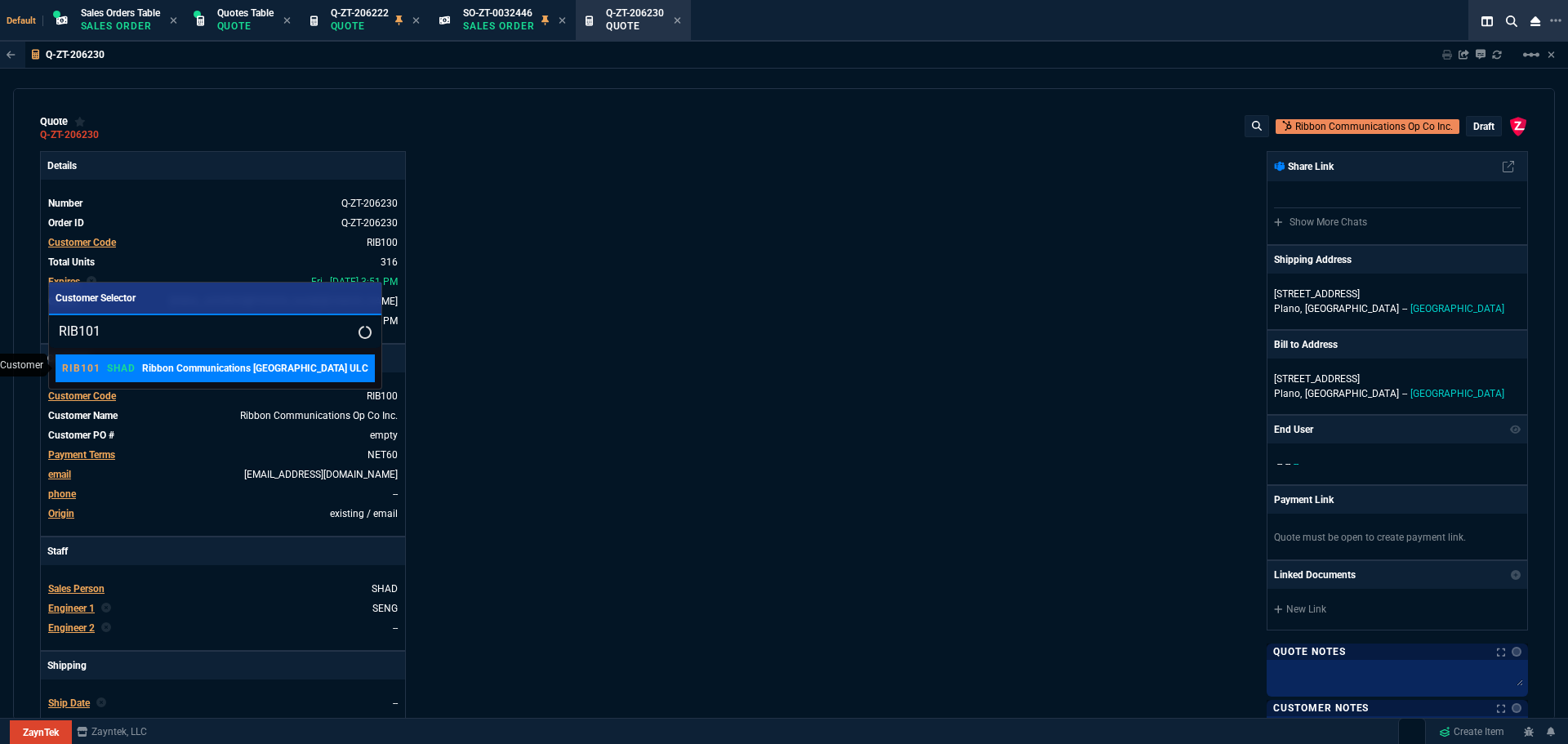
type input "RIB101"
click at [178, 372] on p "Ribbon Communications [GEOGRAPHIC_DATA] ULC" at bounding box center [255, 368] width 226 height 14
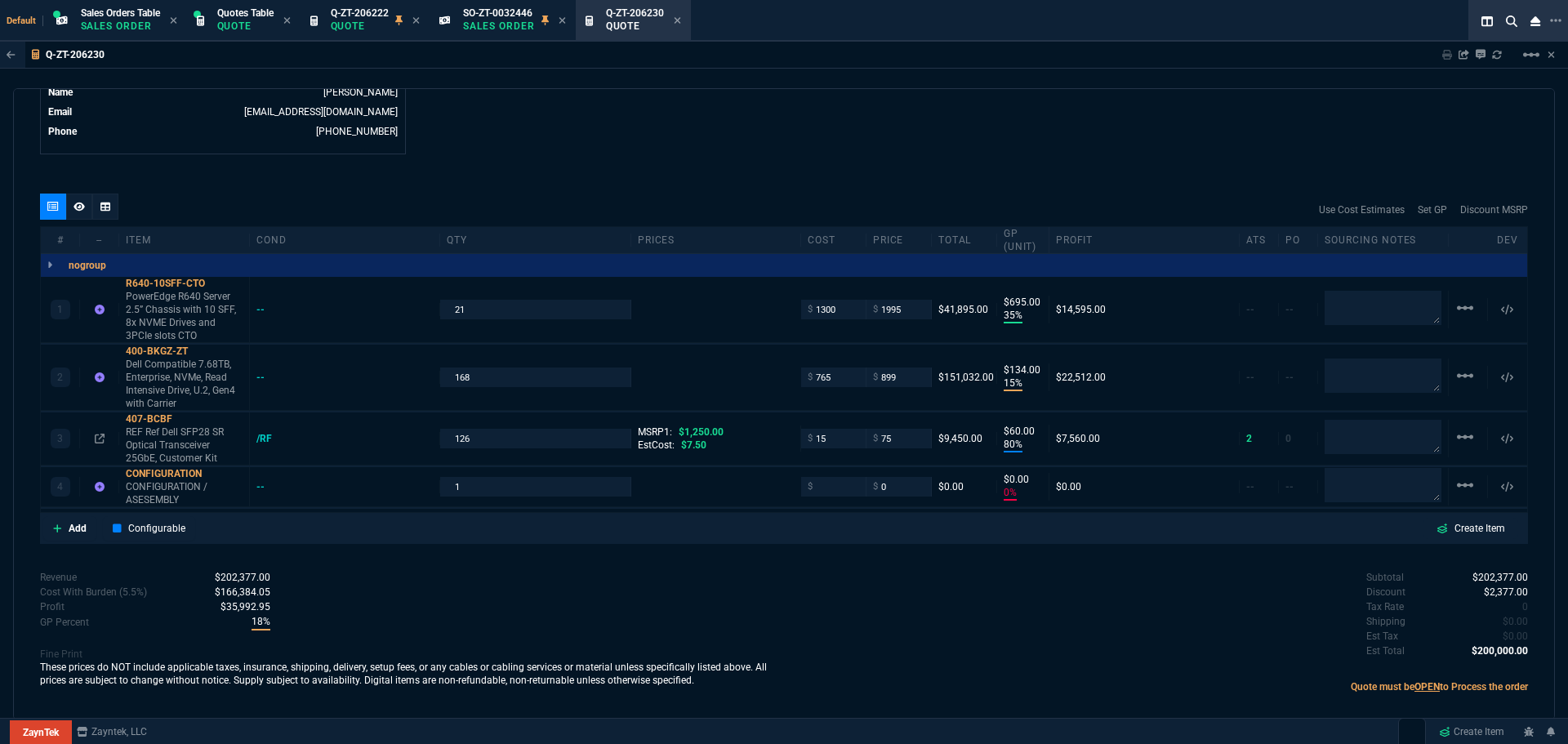
scroll to position [857, 0]
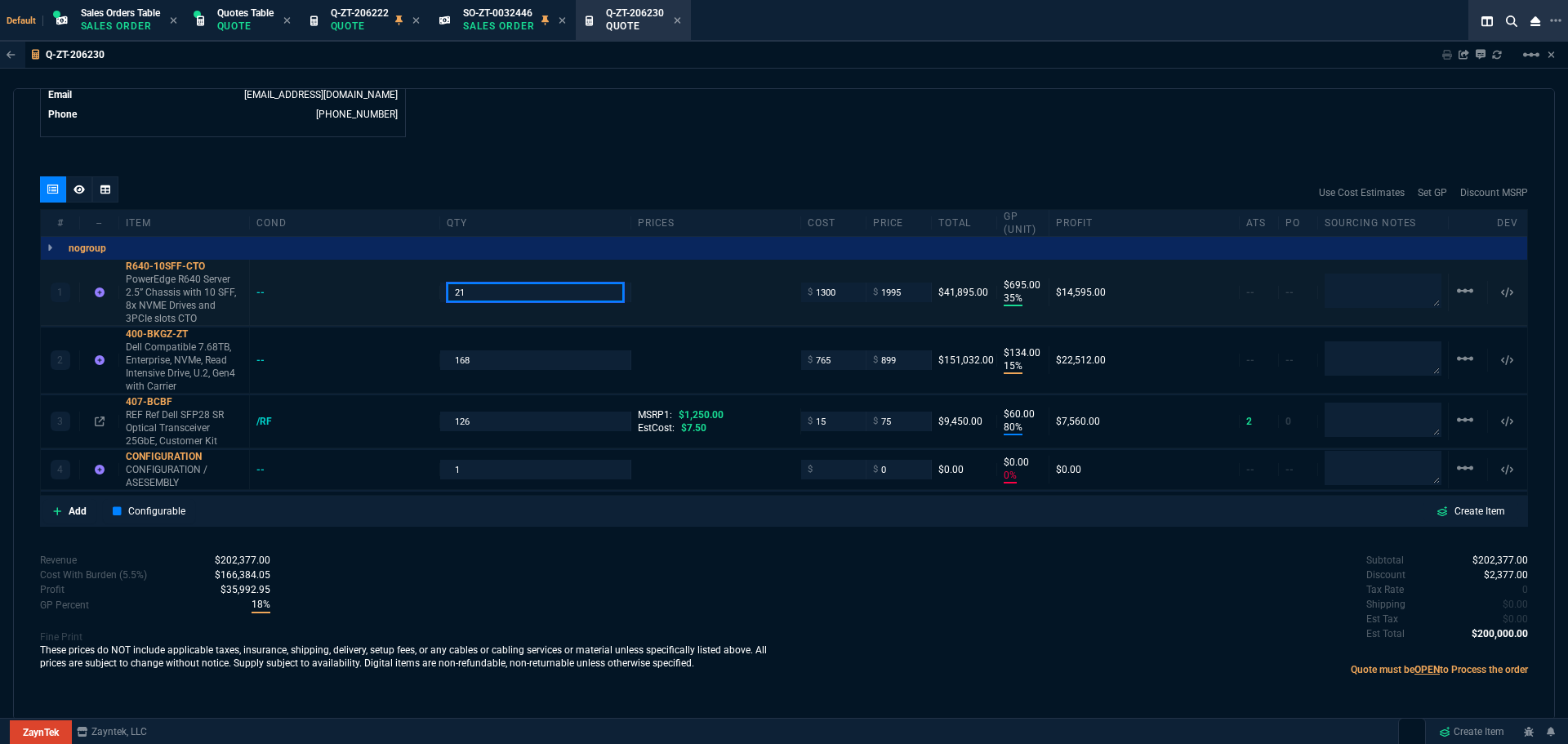
click at [485, 300] on input "21" at bounding box center [535, 292] width 177 height 19
type input "7"
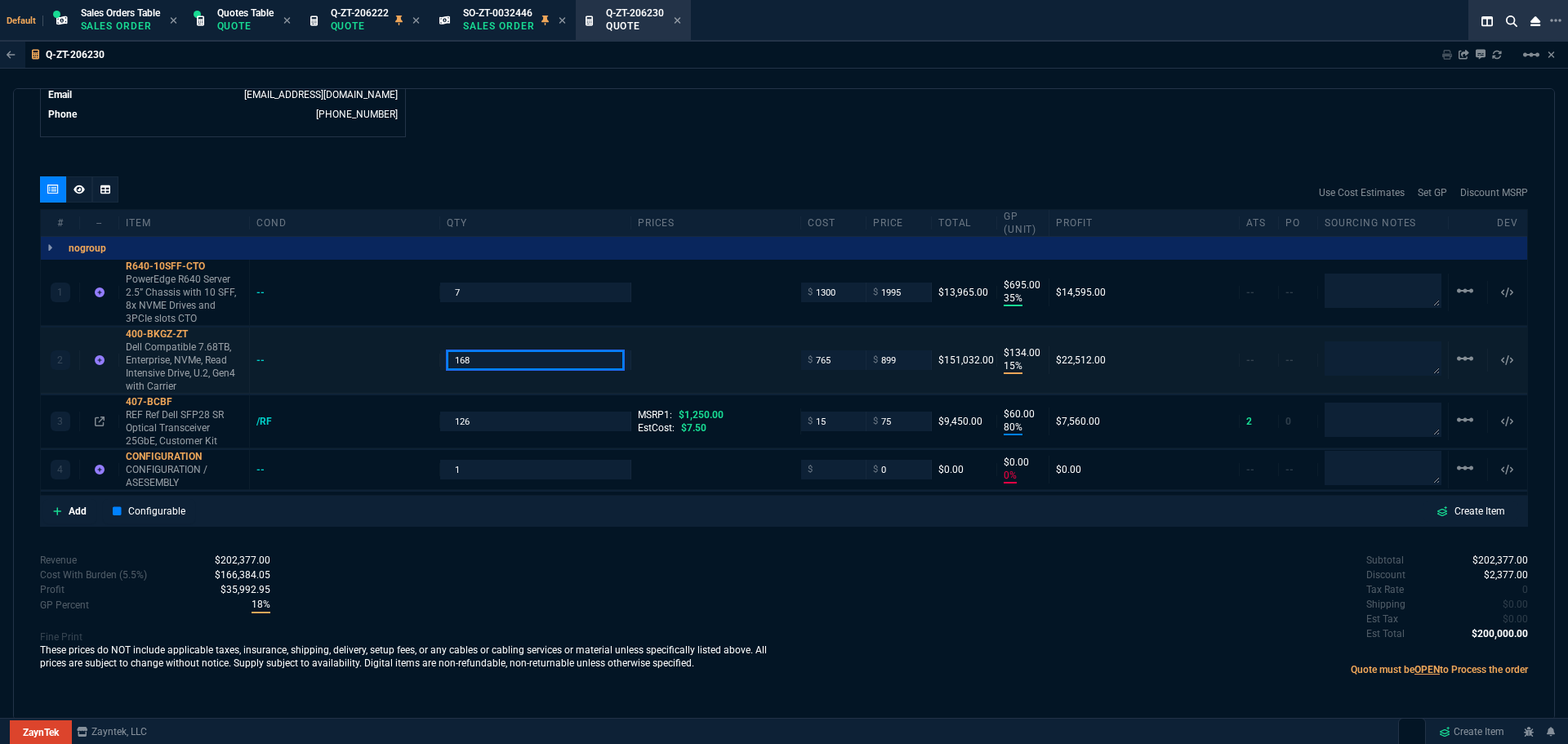
click at [481, 362] on input "168" at bounding box center [535, 360] width 177 height 19
type input "56"
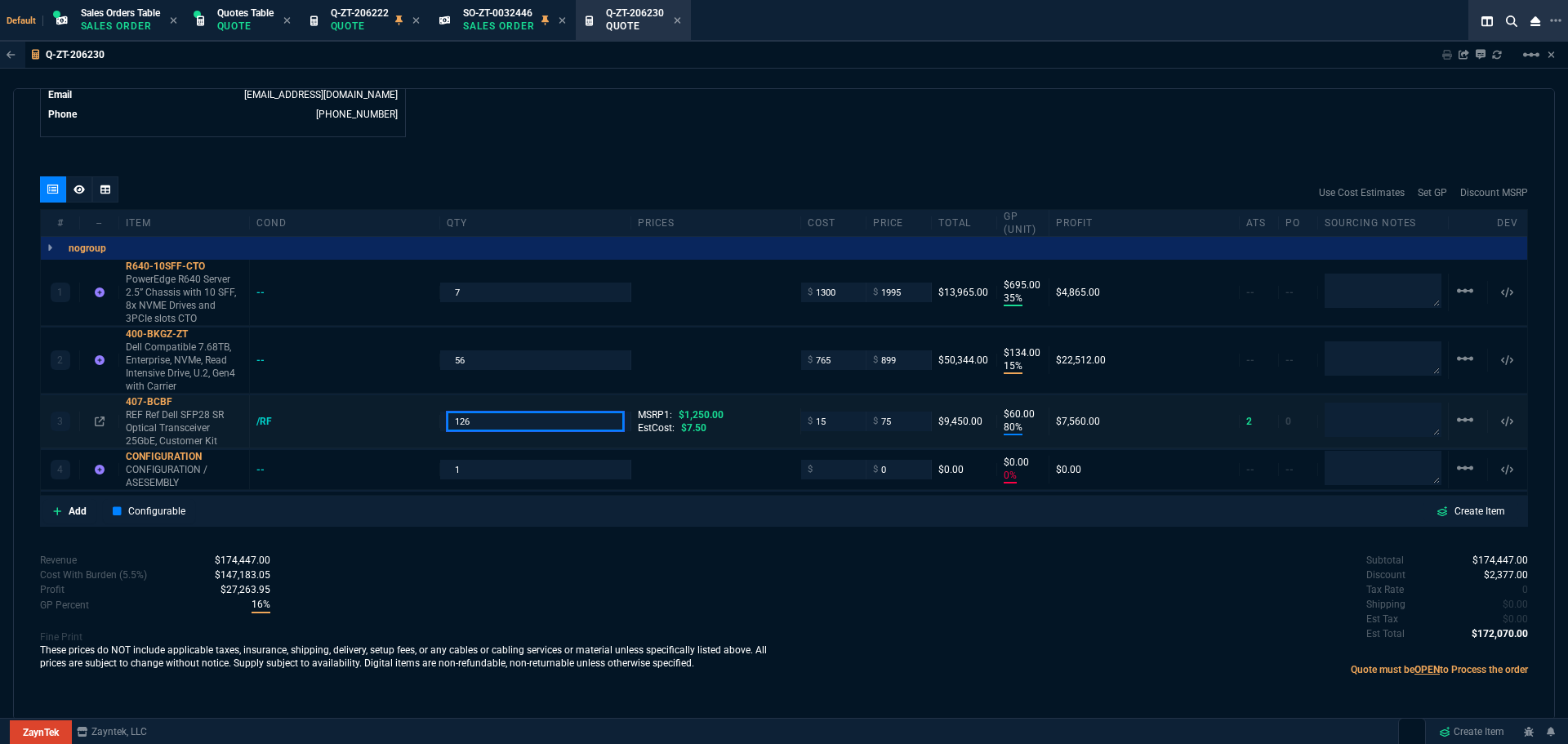
click at [475, 427] on input "126" at bounding box center [535, 421] width 177 height 19
type input "42"
click at [591, 575] on div "Revenue $73,759.00 Cost $53,830.00 Cost With Burden (5.5%) $56,790.65 Profit $1…" at bounding box center [412, 620] width 744 height 134
click at [1487, 576] on span "$2,377.00" at bounding box center [1506, 575] width 44 height 11
click at [512, 25] on p "Sales Order" at bounding box center [499, 27] width 72 height 13
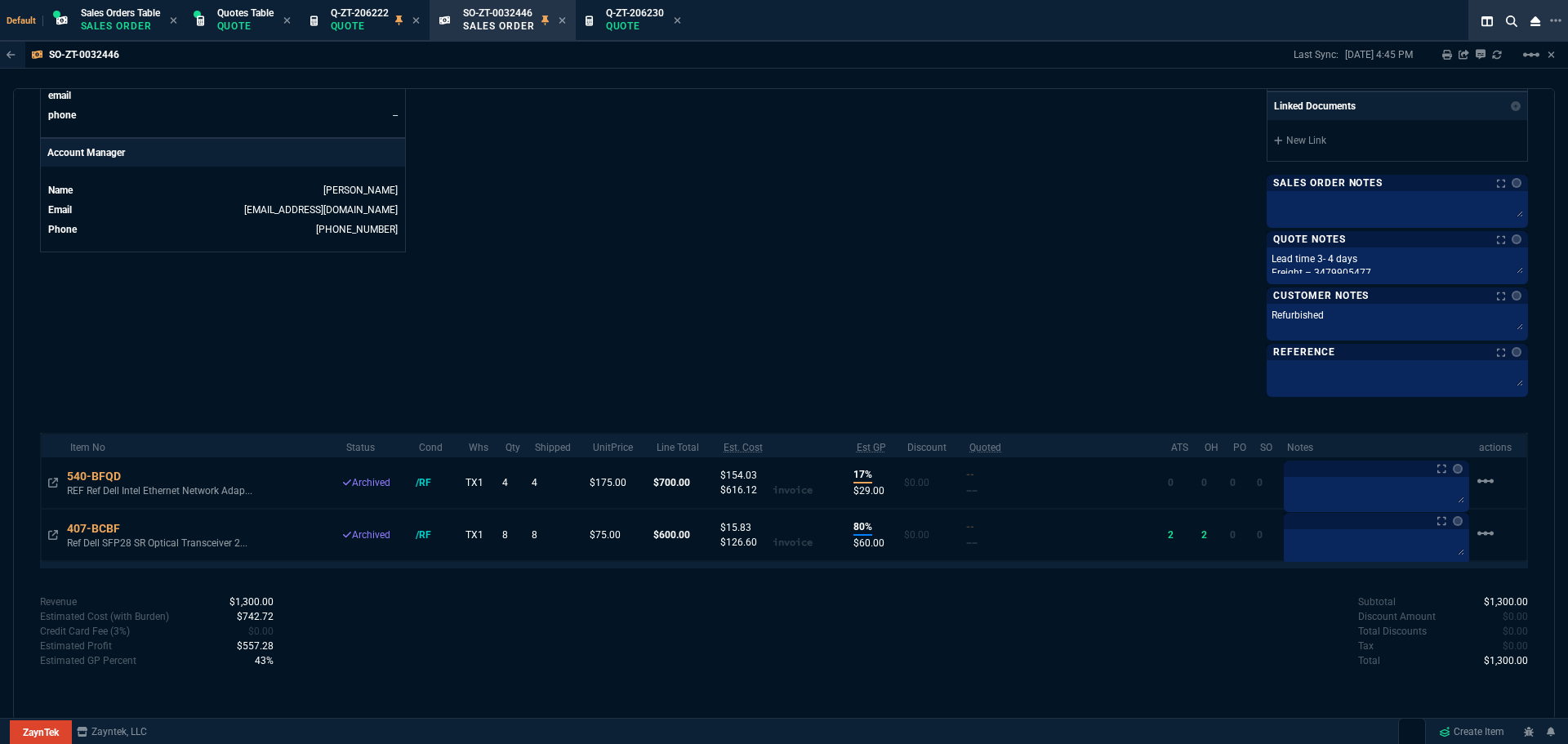
scroll to position [747, 0]
click at [1514, 615] on span "$0.00" at bounding box center [1515, 614] width 25 height 11
click at [1514, 614] on span "$0.00" at bounding box center [1515, 614] width 25 height 11
click at [1503, 610] on span "$0.00" at bounding box center [1515, 614] width 25 height 11
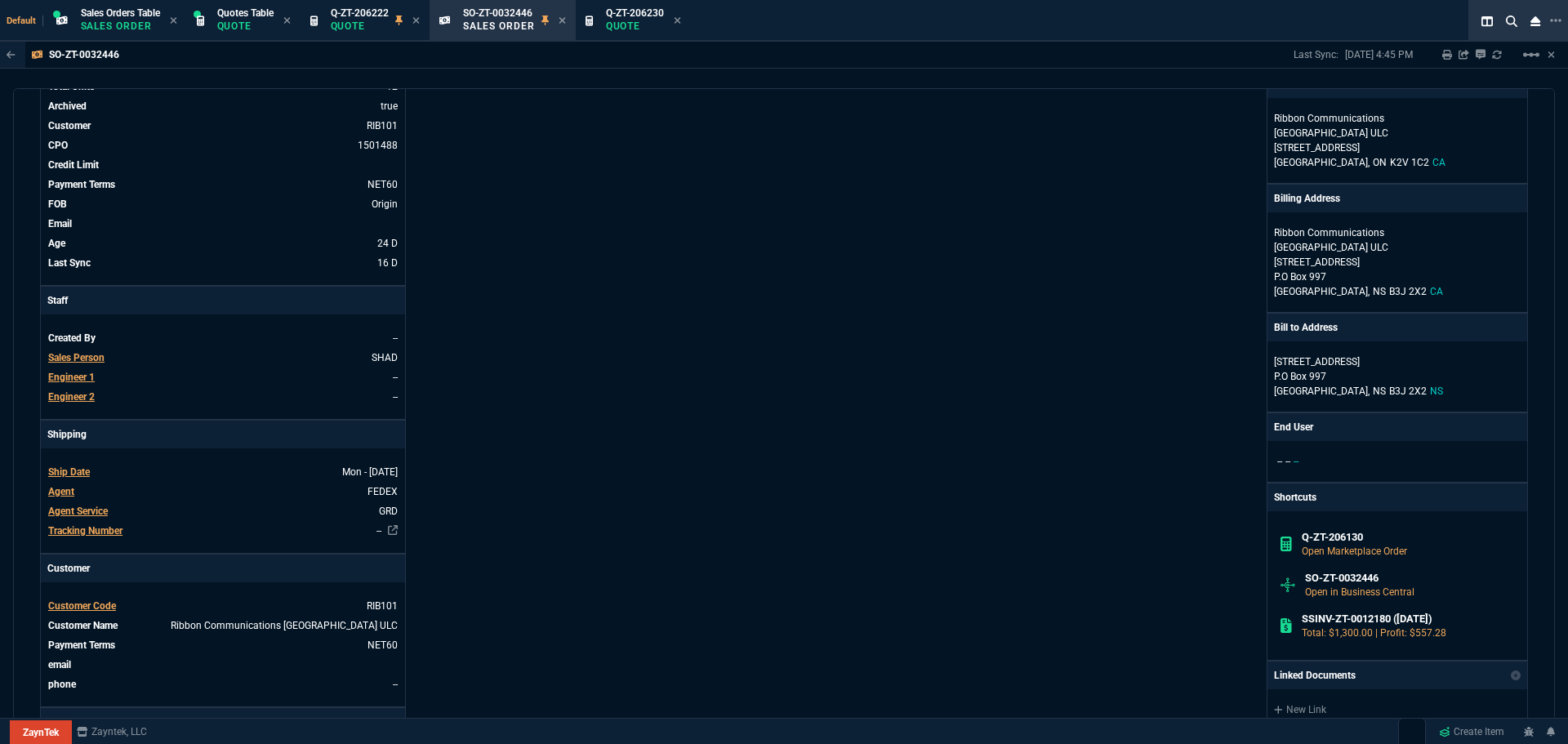
scroll to position [0, 0]
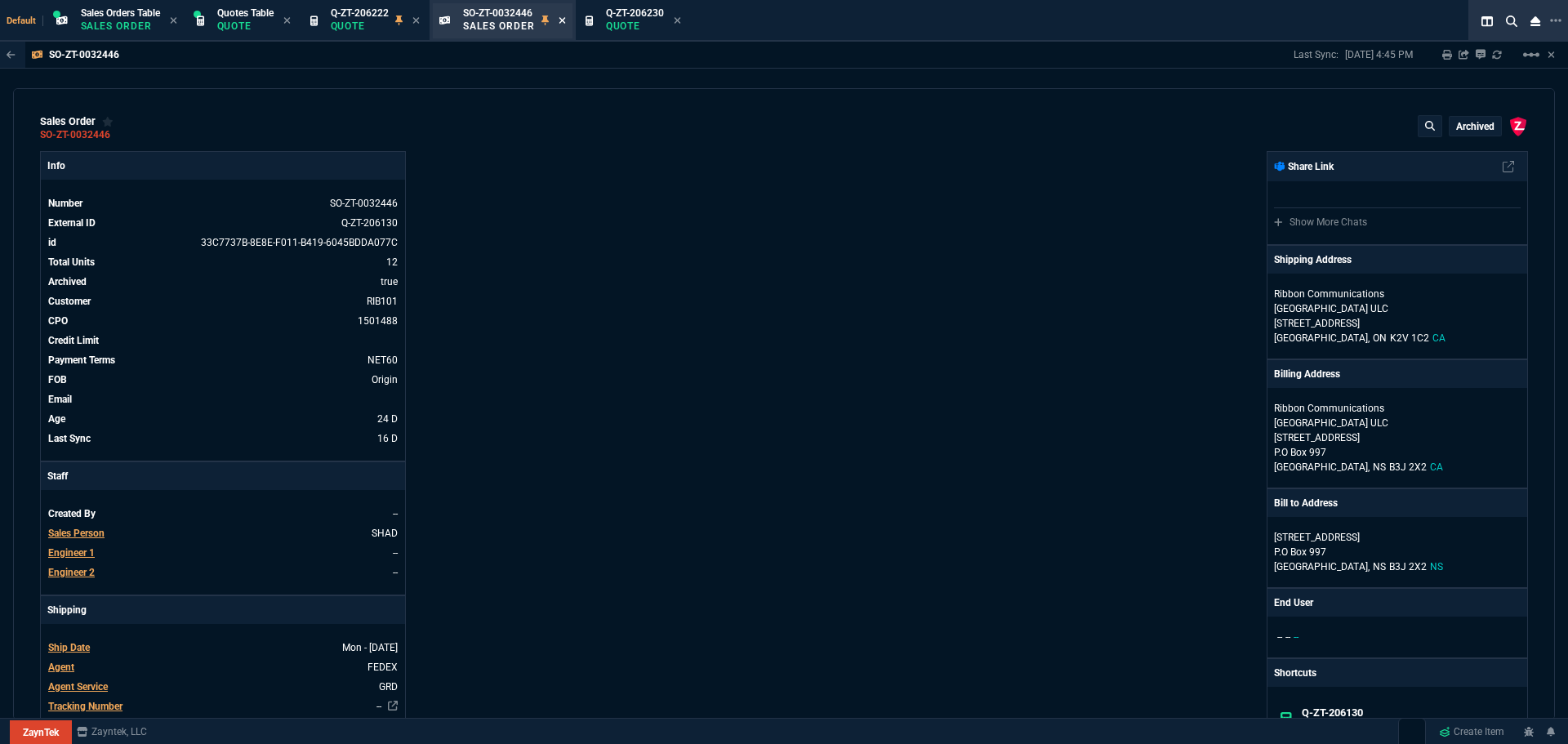
click at [564, 24] on icon at bounding box center [563, 20] width 8 height 10
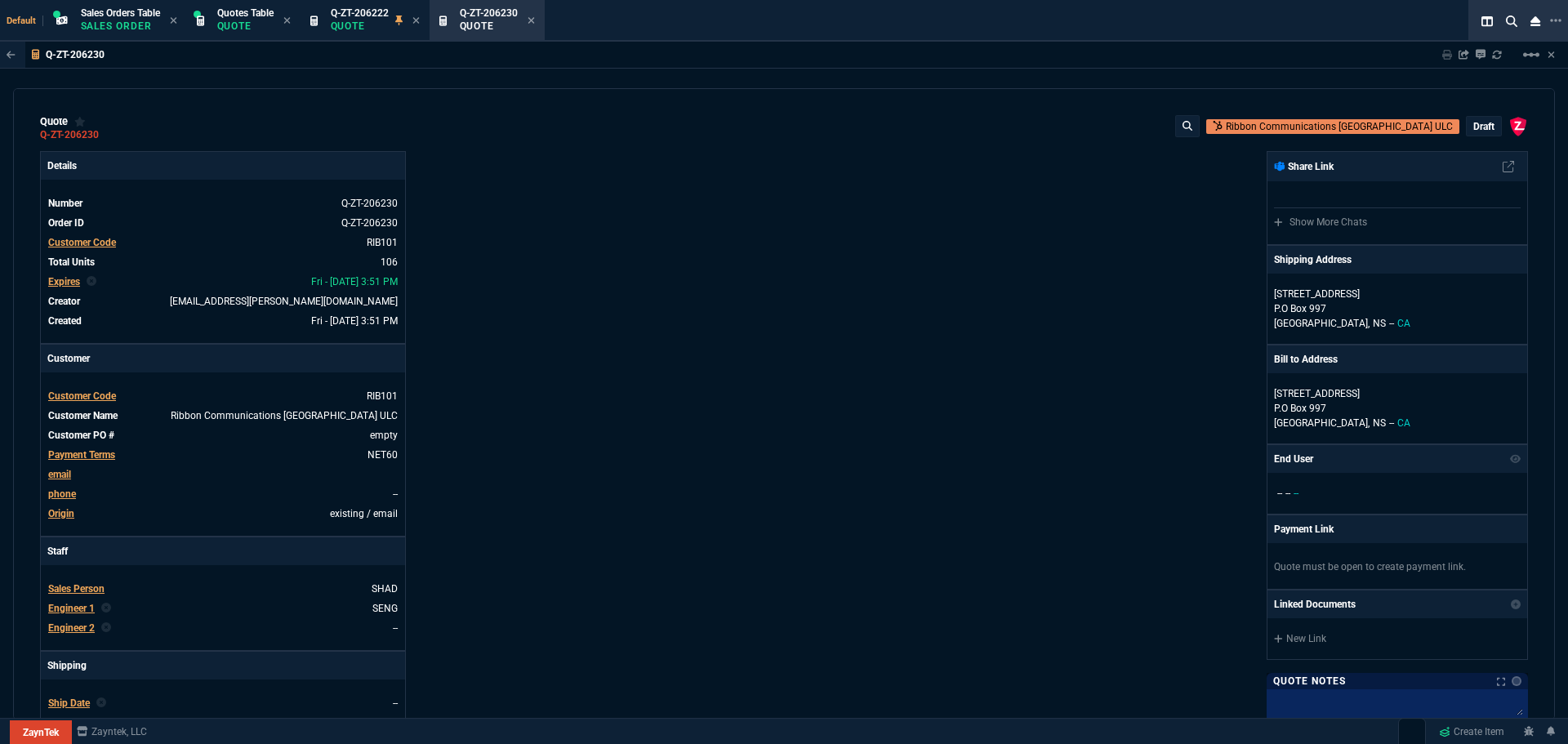
type input "35"
type input "695"
type input "15"
type input "134"
type input "80"
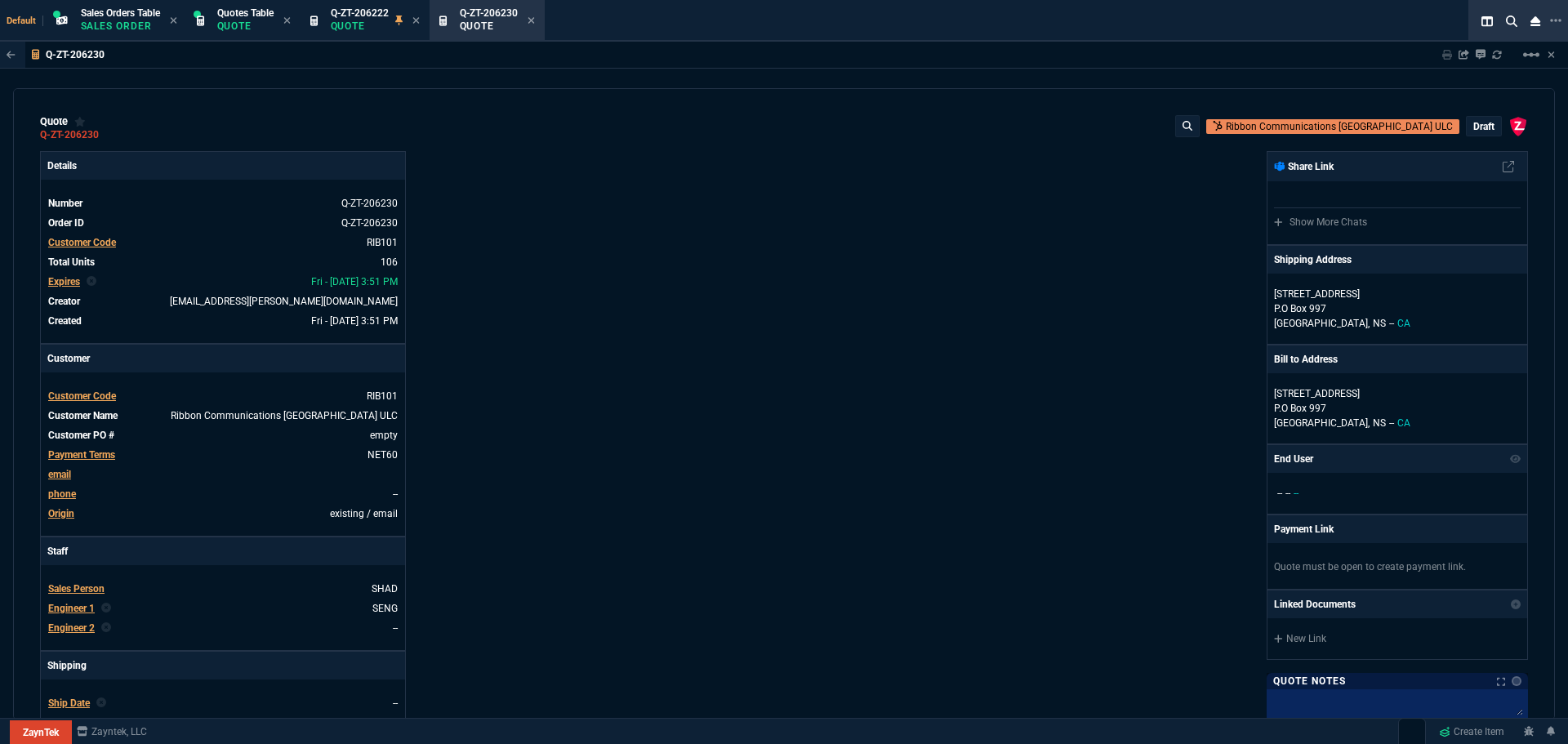
type input "60"
type input "0"
type input "94"
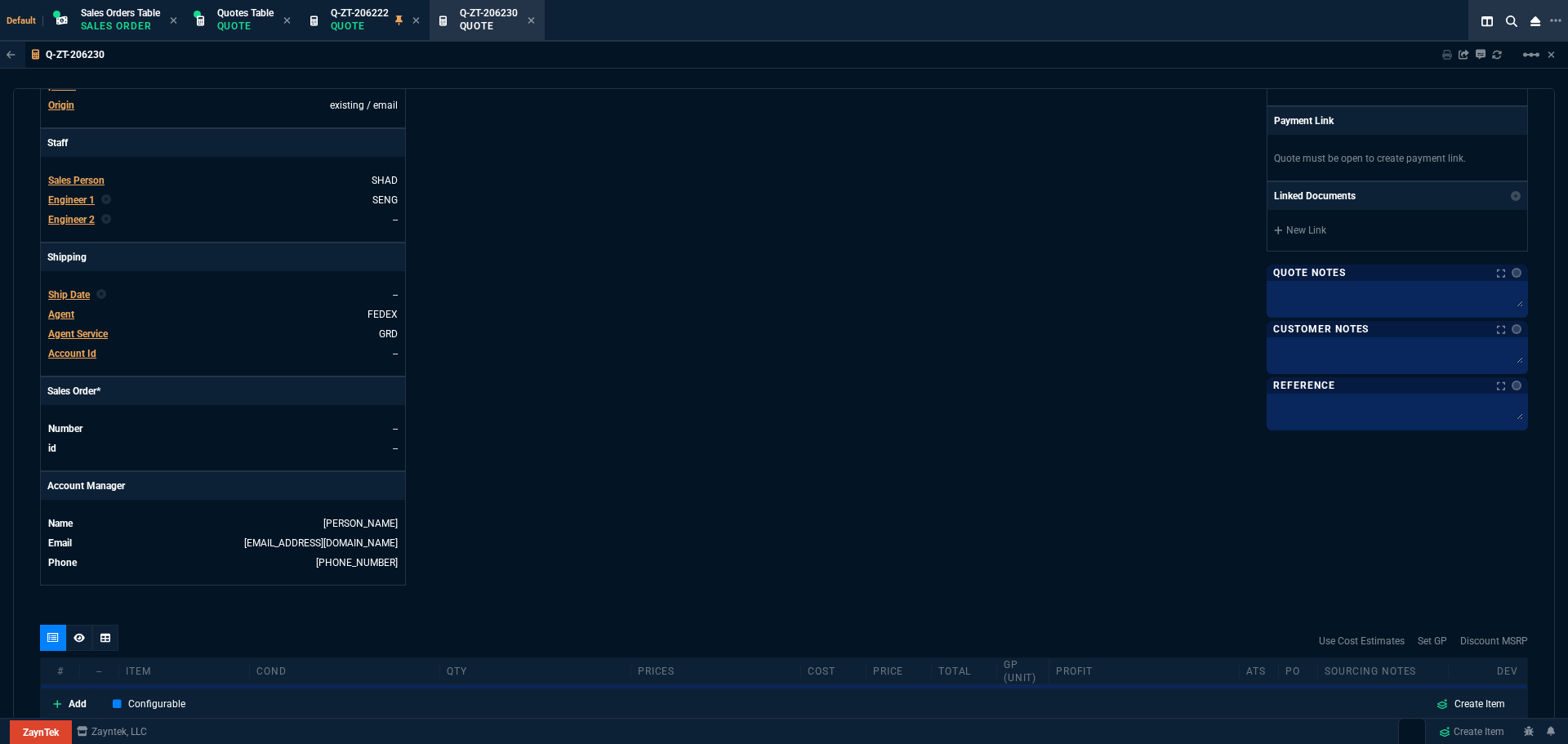
scroll to position [857, 0]
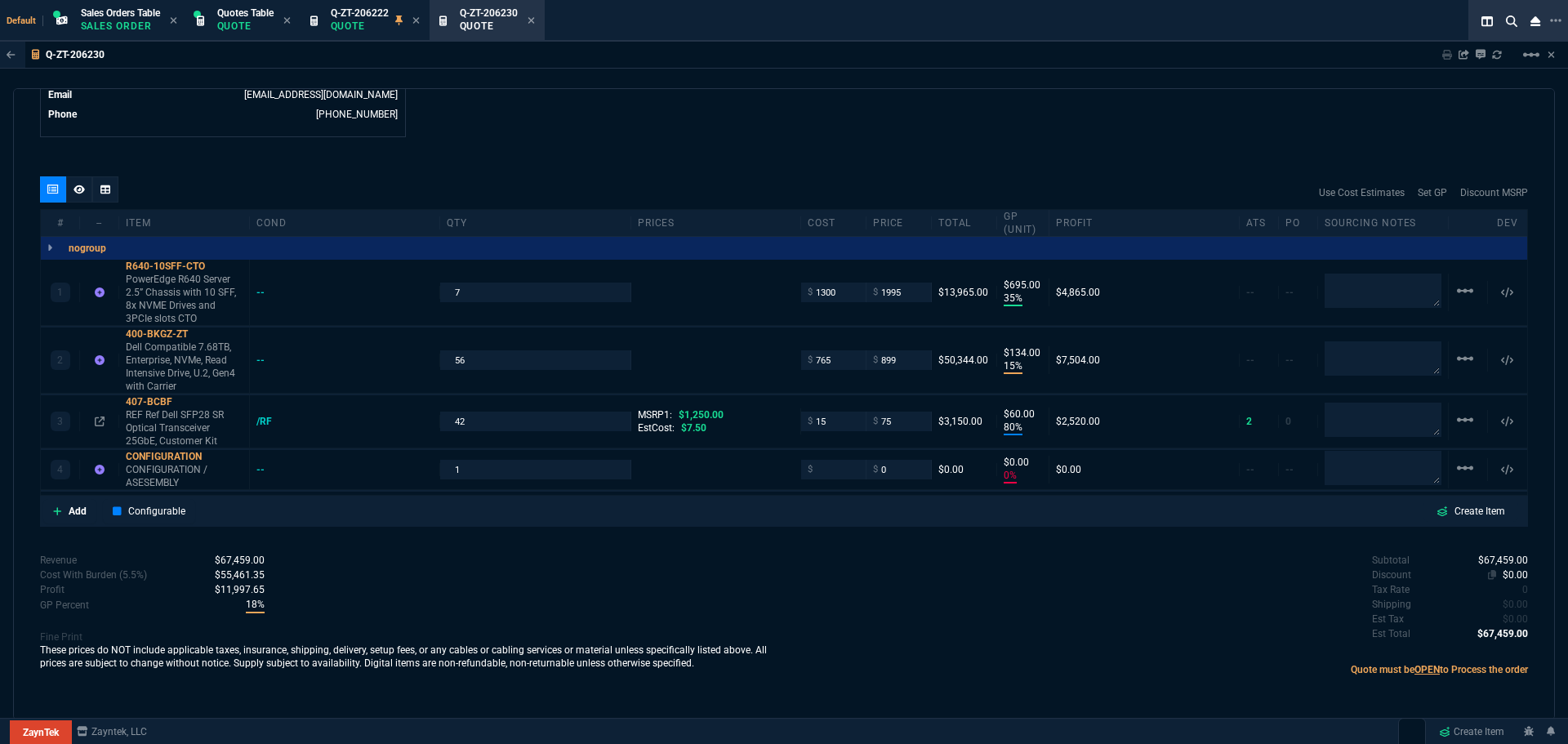
click at [1518, 574] on span "$0.00" at bounding box center [1515, 575] width 25 height 11
click at [367, 20] on p "Quote" at bounding box center [359, 27] width 58 height 13
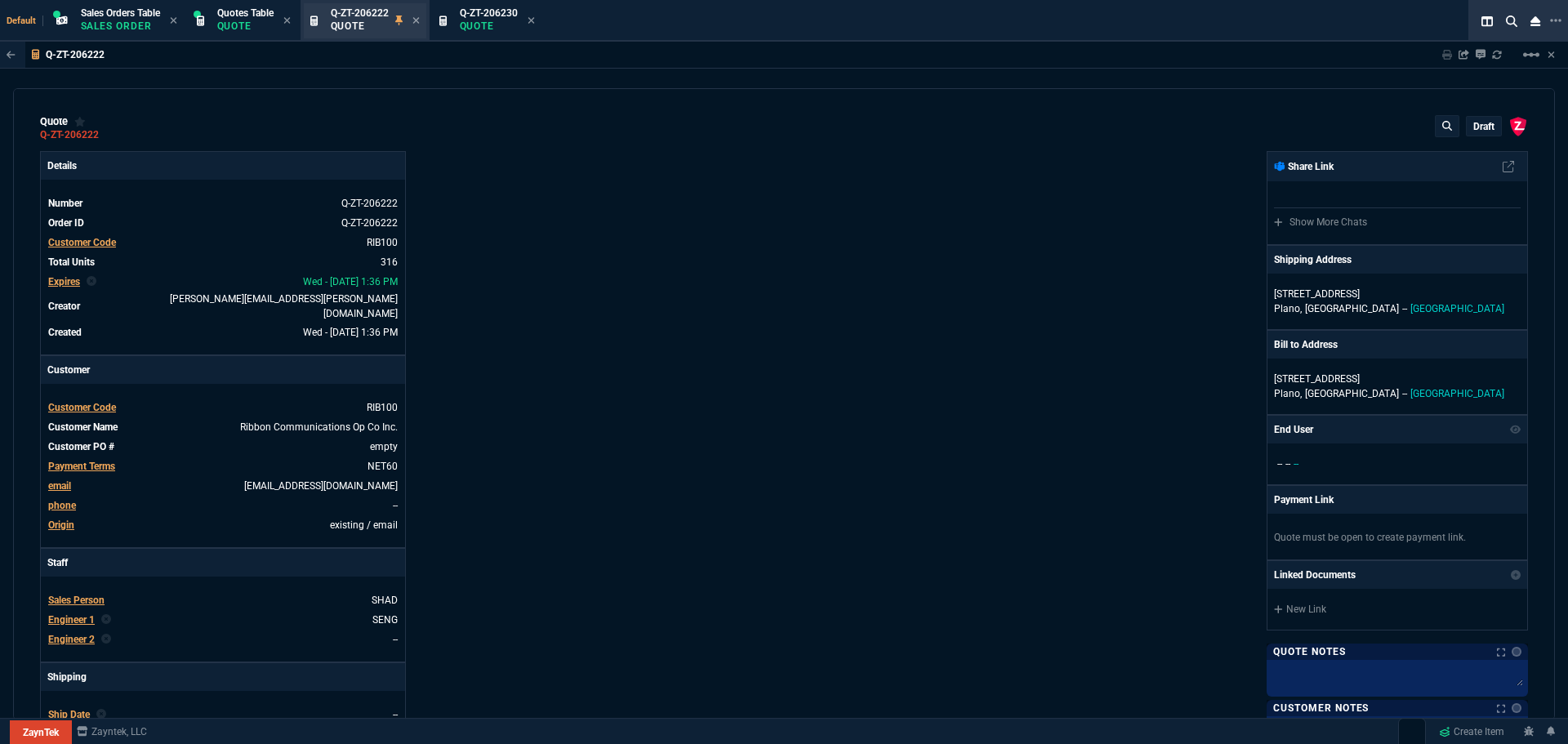
type input "35"
type input "695"
type input "15"
type input "134"
type input "80"
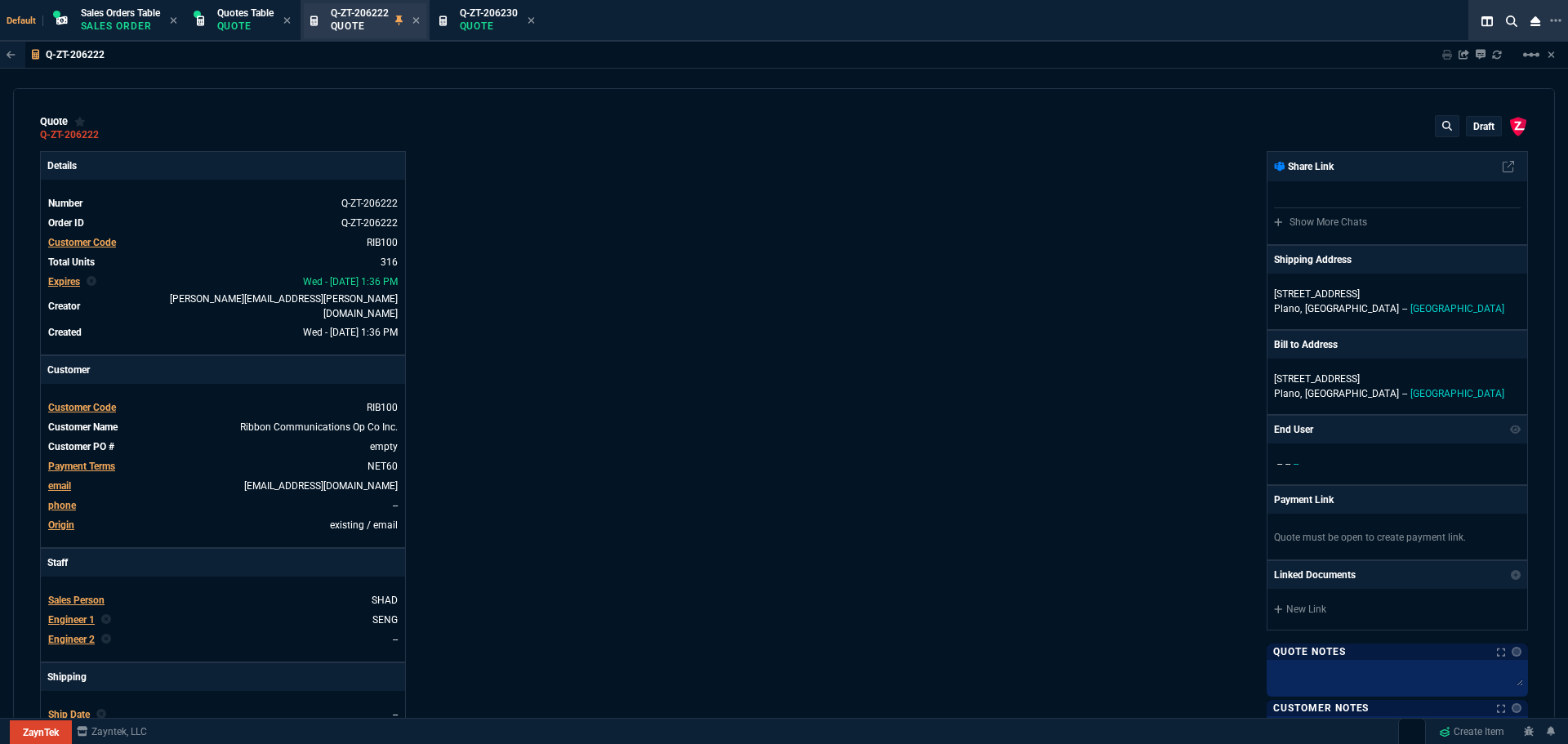
type input "60"
type input "0"
type input "94"
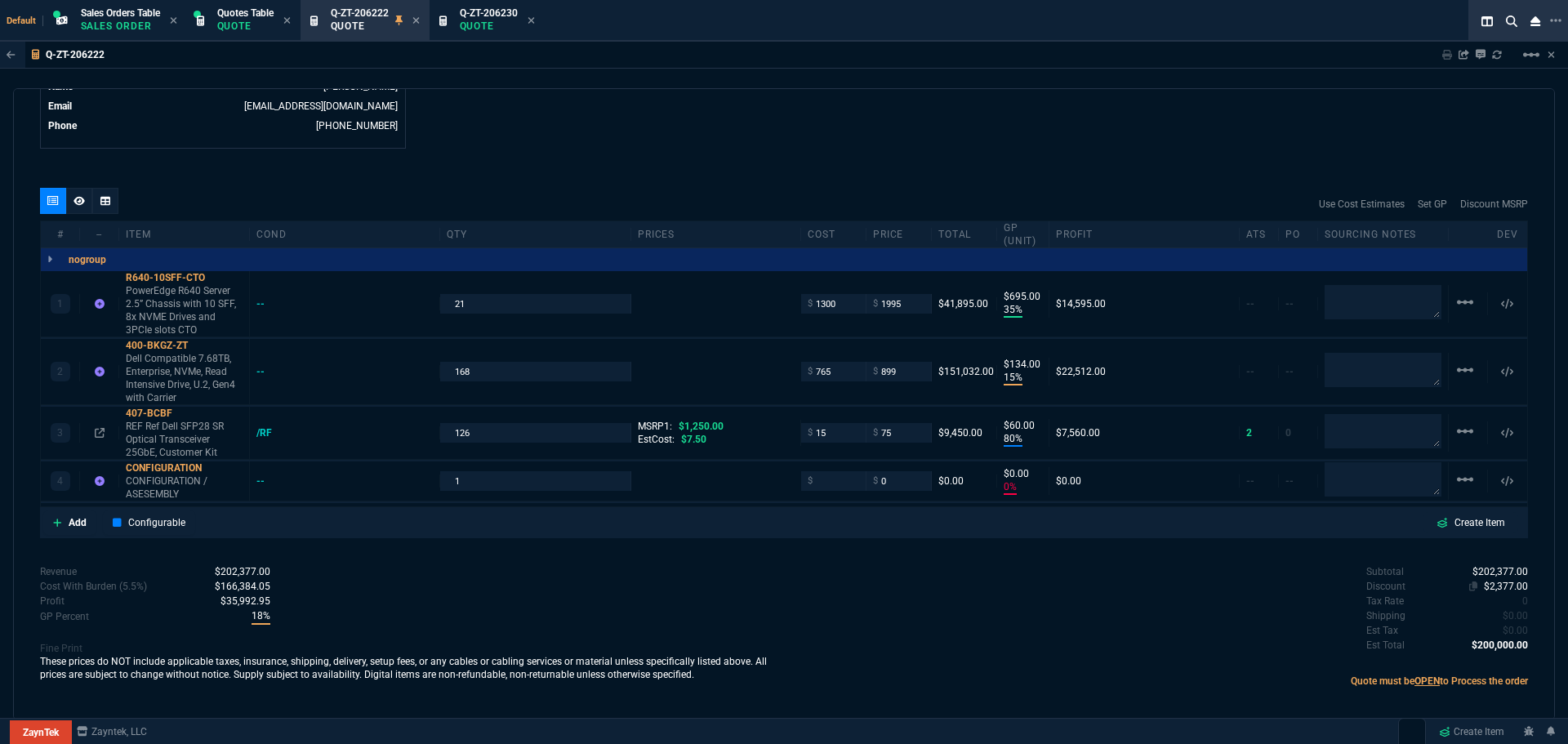
click at [1494, 581] on span "$2,377.00" at bounding box center [1506, 586] width 44 height 11
click at [1505, 581] on span "$0.00" at bounding box center [1515, 586] width 25 height 11
click at [492, 24] on p "Quote" at bounding box center [488, 27] width 58 height 13
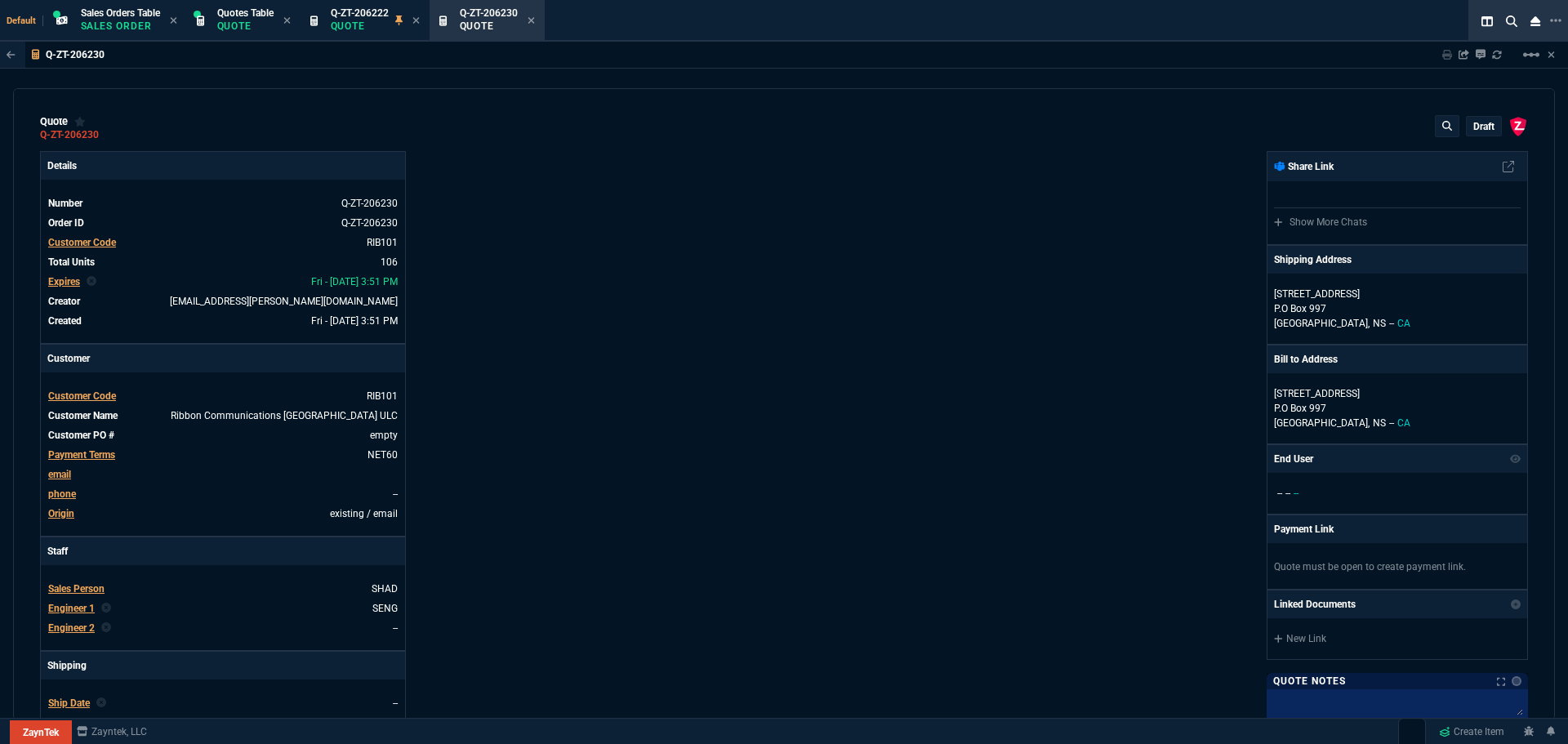
type input "35"
type input "695"
type input "15"
type input "134"
type input "80"
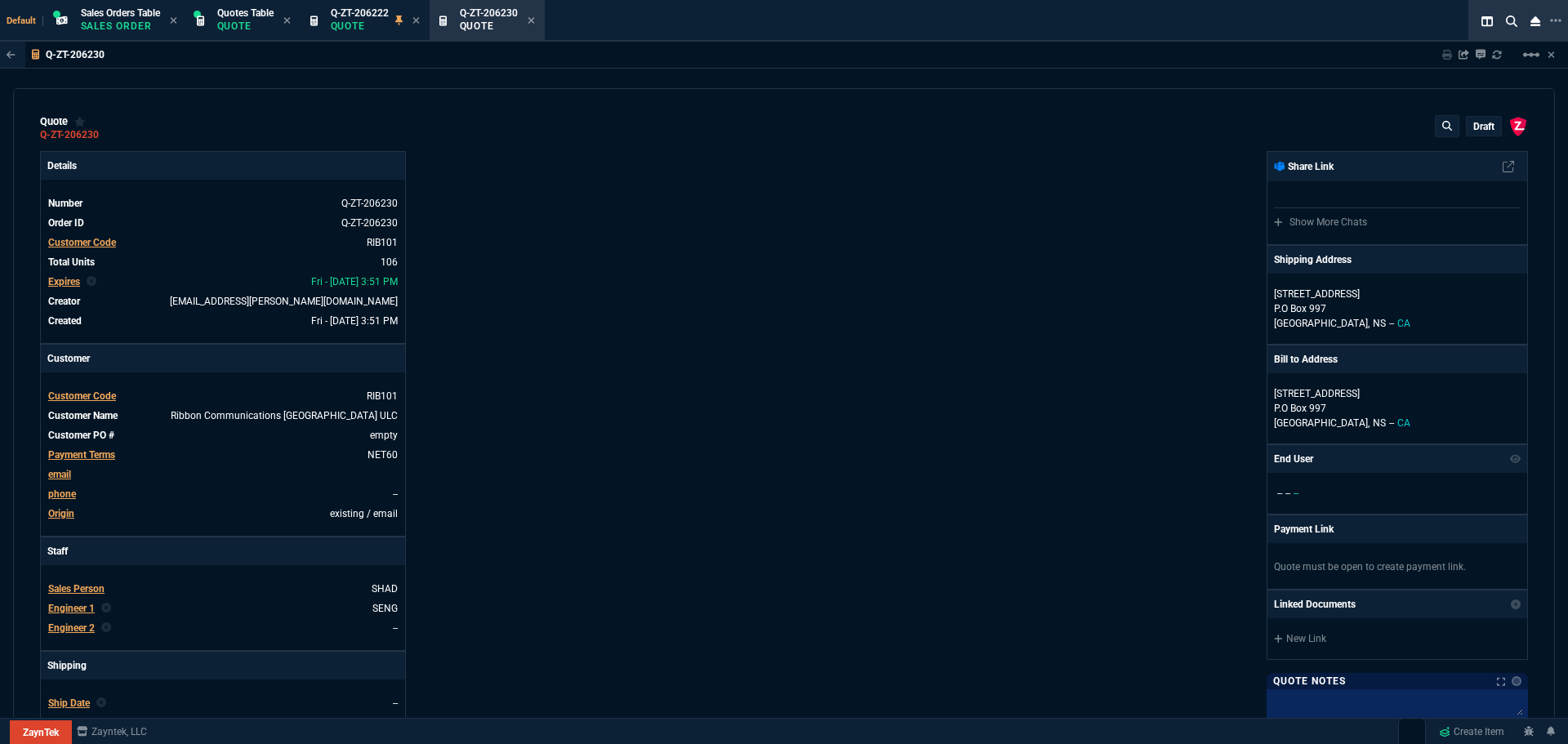
type input "60"
type input "0"
type input "94"
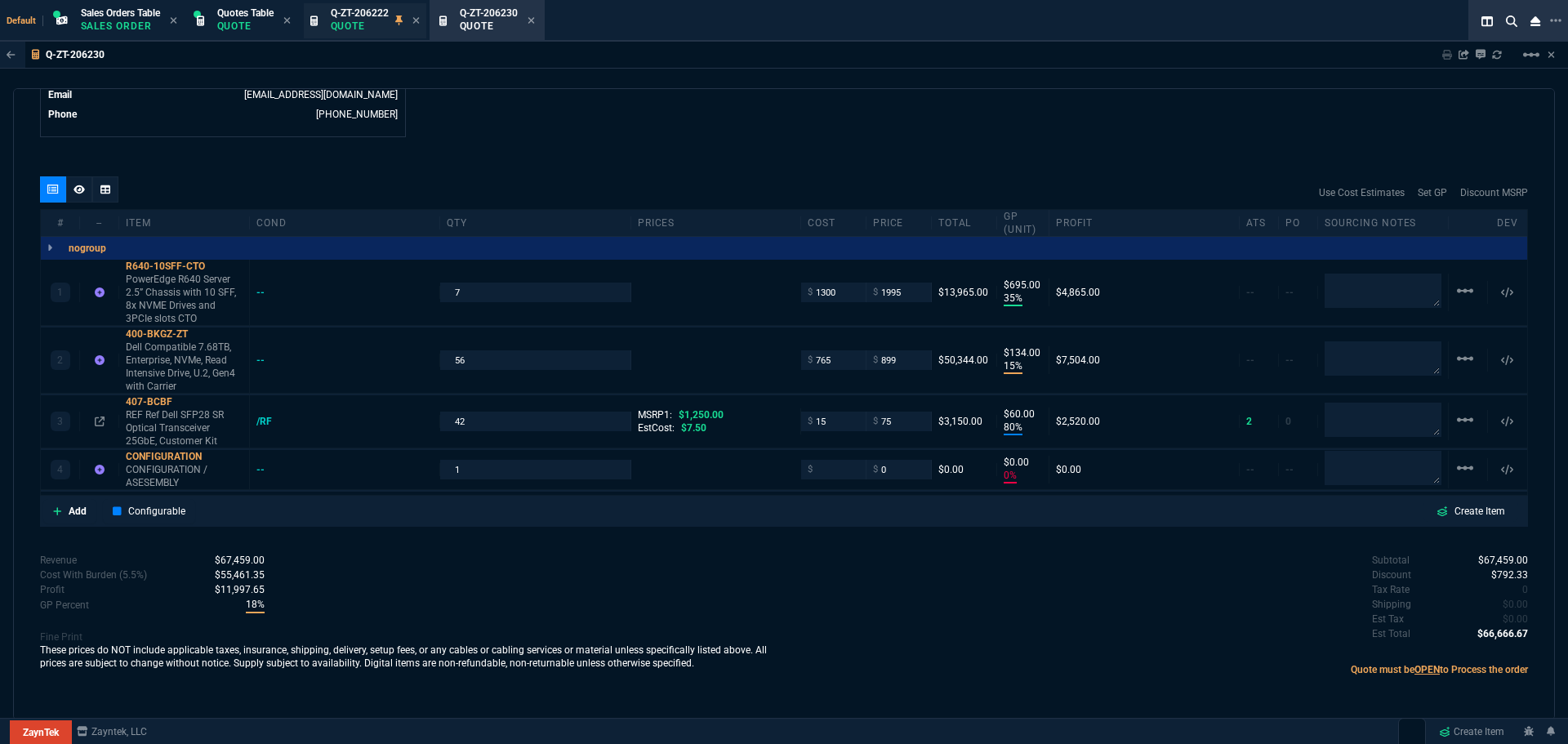
click at [371, 24] on p "Quote" at bounding box center [359, 27] width 58 height 13
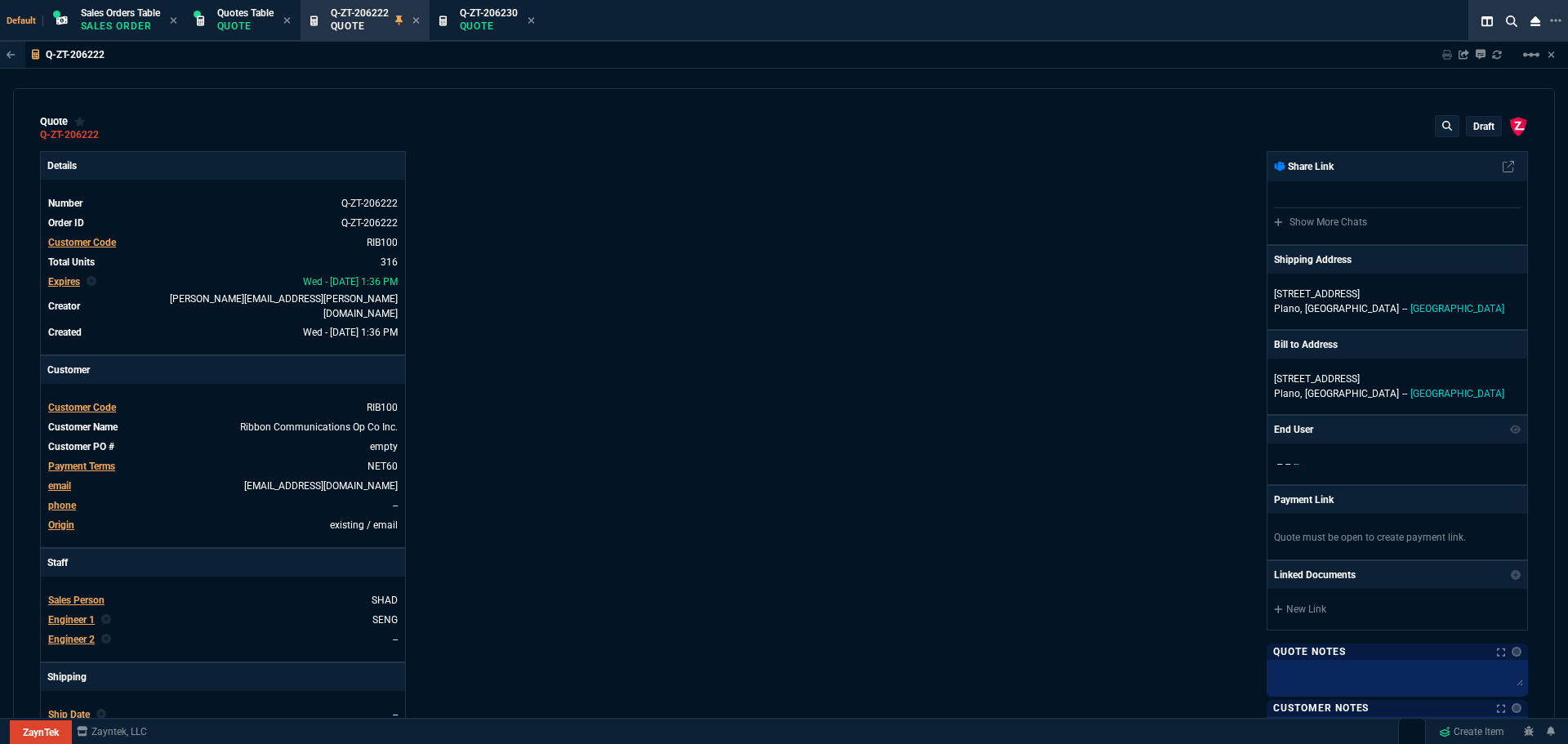
type input "1250"
type input "35"
type input "695"
type input "15"
type input "134"
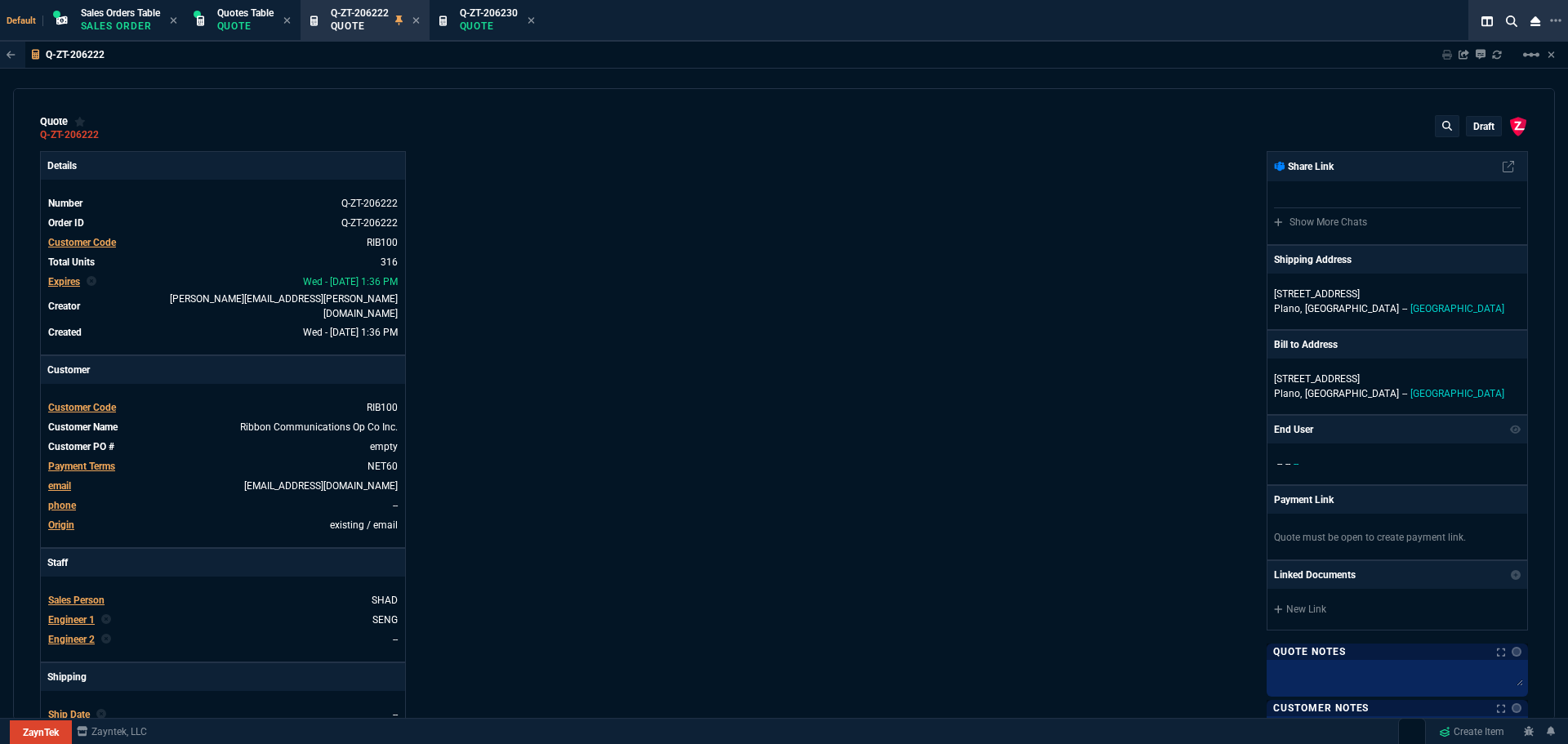
type input "80"
type input "60"
type input "0"
type input "94"
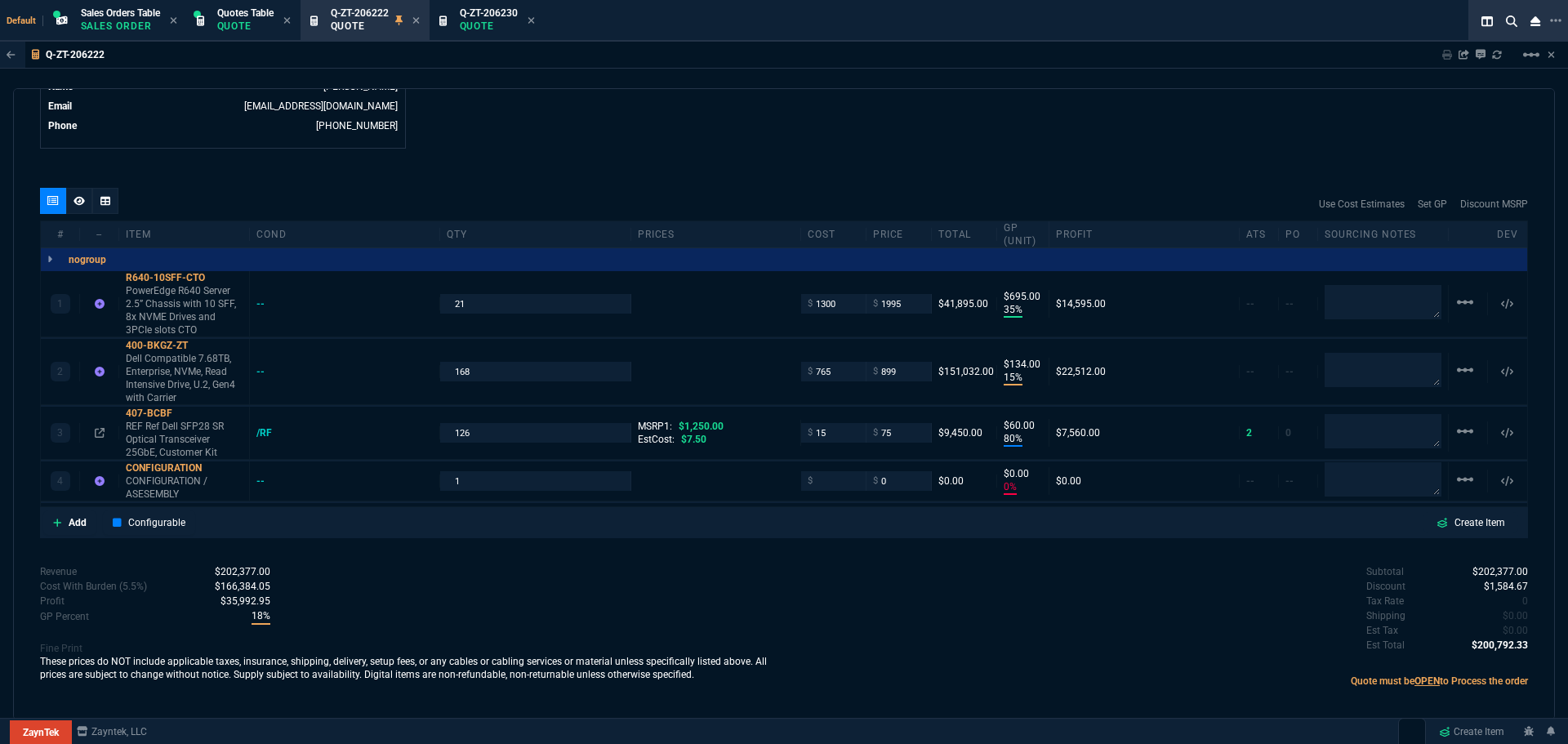
click at [1161, 624] on div "Subtotal $202,377.00 Discount $1,584.67 Tax Rate 0 Shipping $0.00 Est Tax $0.00…" at bounding box center [1156, 609] width 744 height 90
click at [806, 150] on div "quote Q-ZT-206222 draft ZaynTek, LLC 2609 Technology Dr Suite 200 Plano, TX 750…" at bounding box center [784, 404] width 1542 height 632
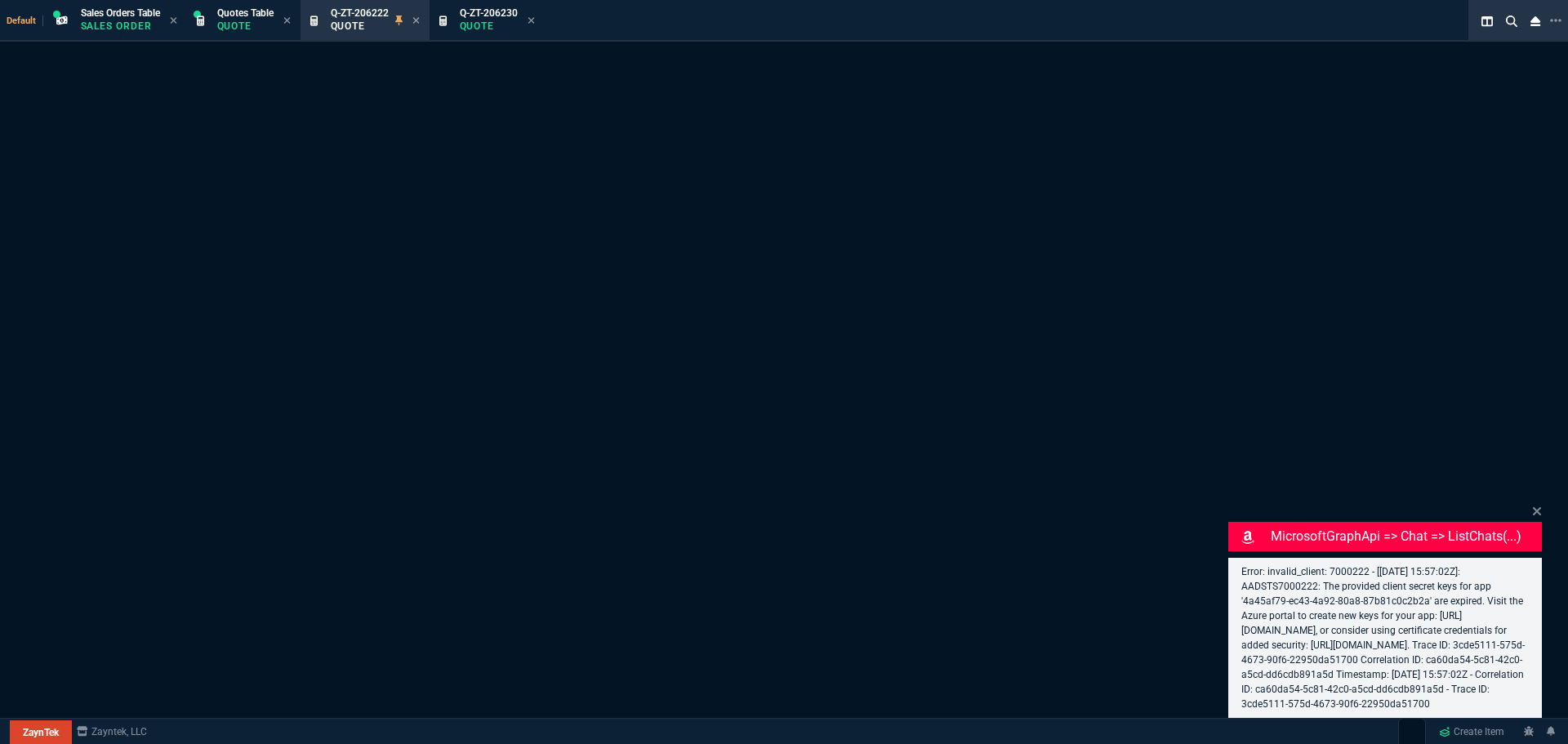
select select "12: [PERSON_NAME]"
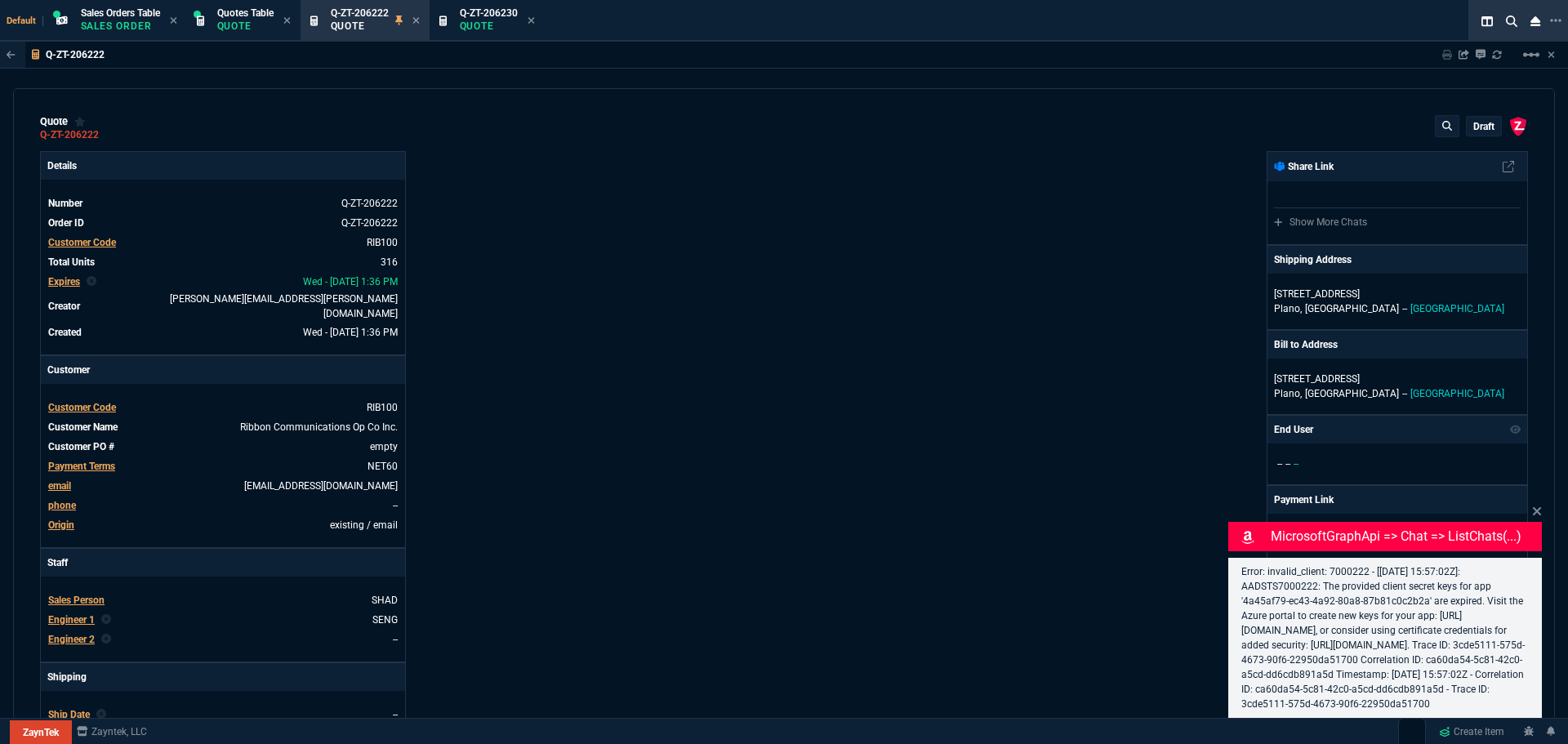
type input "35"
type input "695"
type input "15"
type input "134"
type input "80"
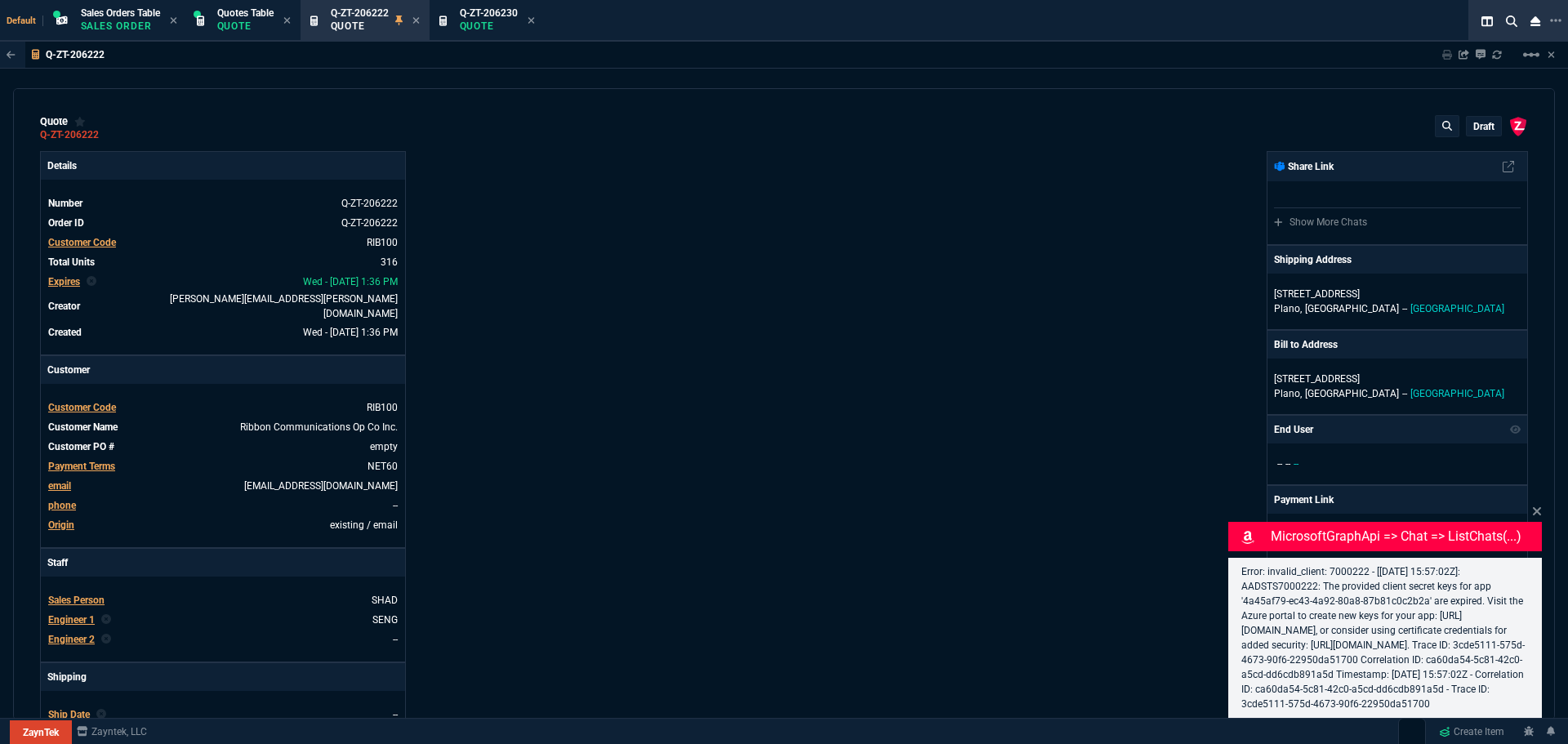
type input "60"
type input "1250"
type input "0"
type input "94"
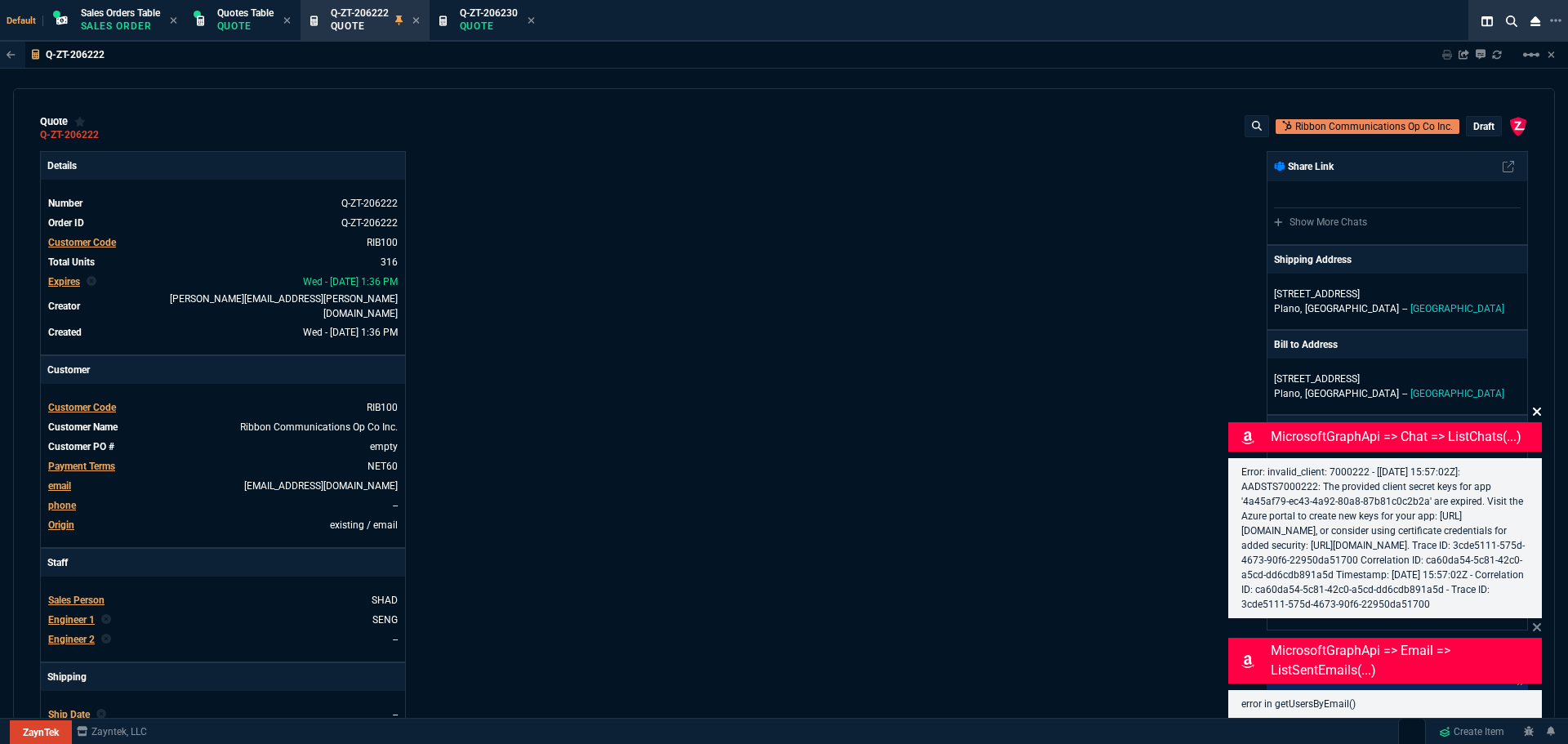
click at [1537, 405] on icon at bounding box center [1536, 412] width 10 height 13
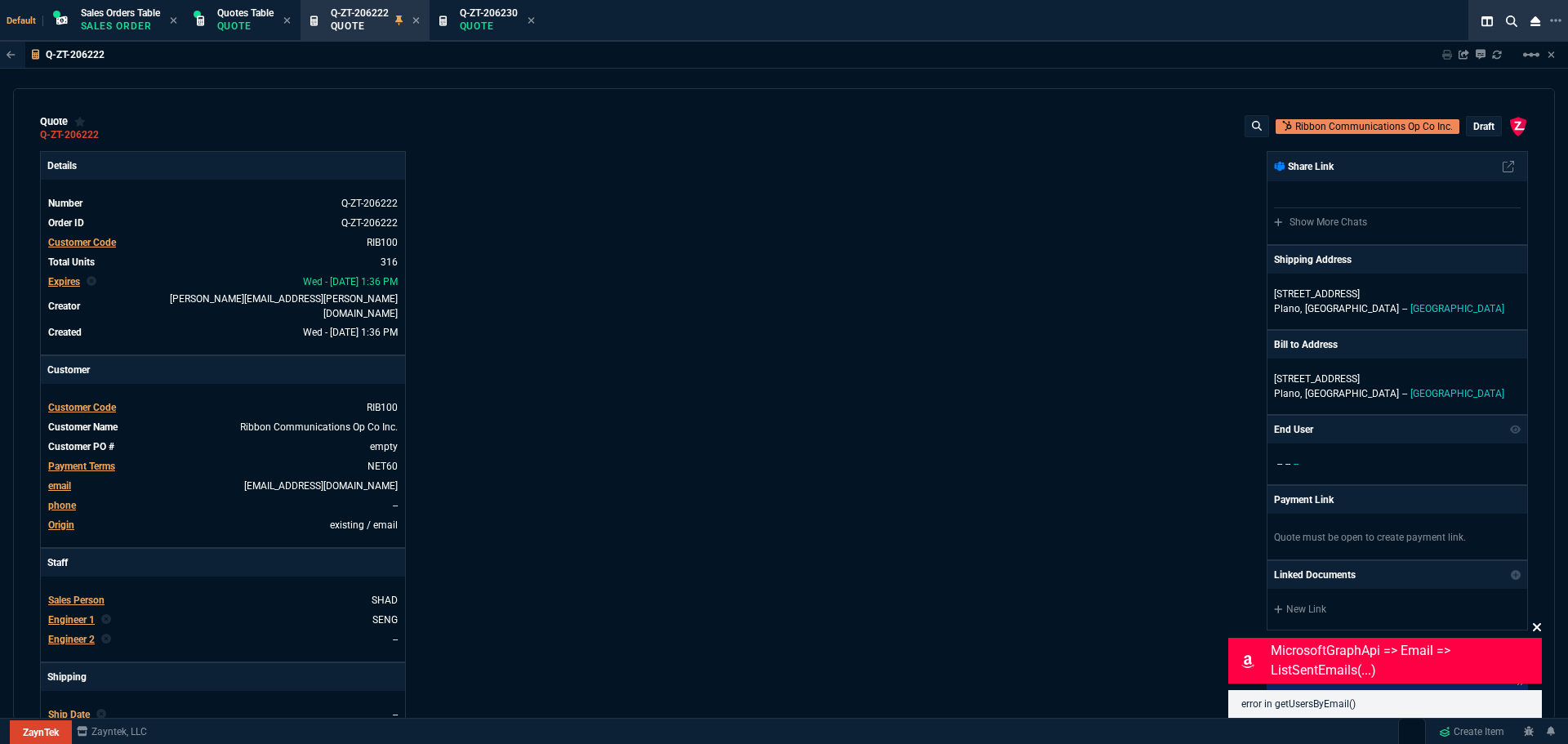
click at [1538, 627] on icon at bounding box center [1536, 627] width 9 height 9
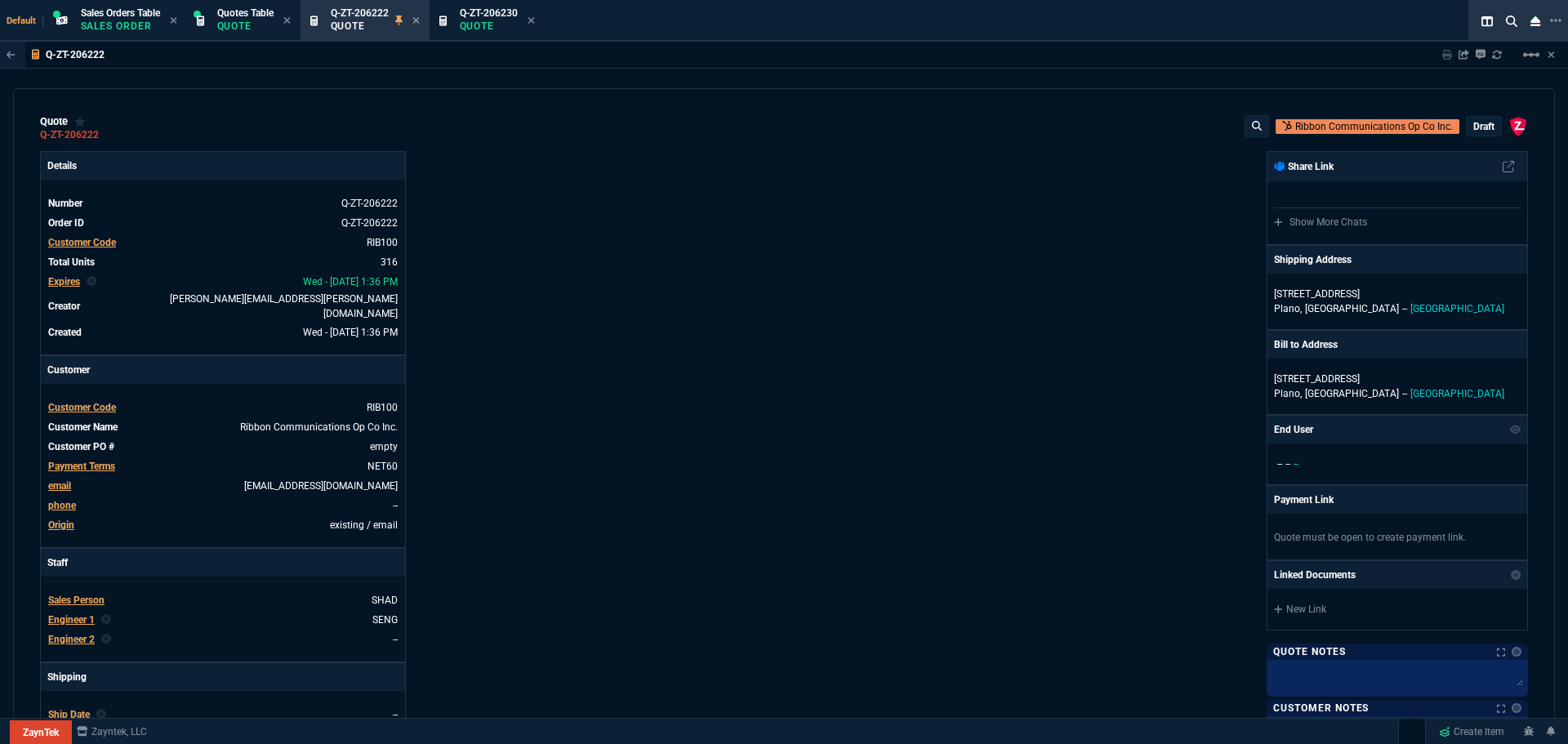
click at [1015, 459] on div "ZaynTek, LLC [STREET_ADDRESS] Share Link Show More Chats Shipping Address [STRE…" at bounding box center [1156, 578] width 744 height 854
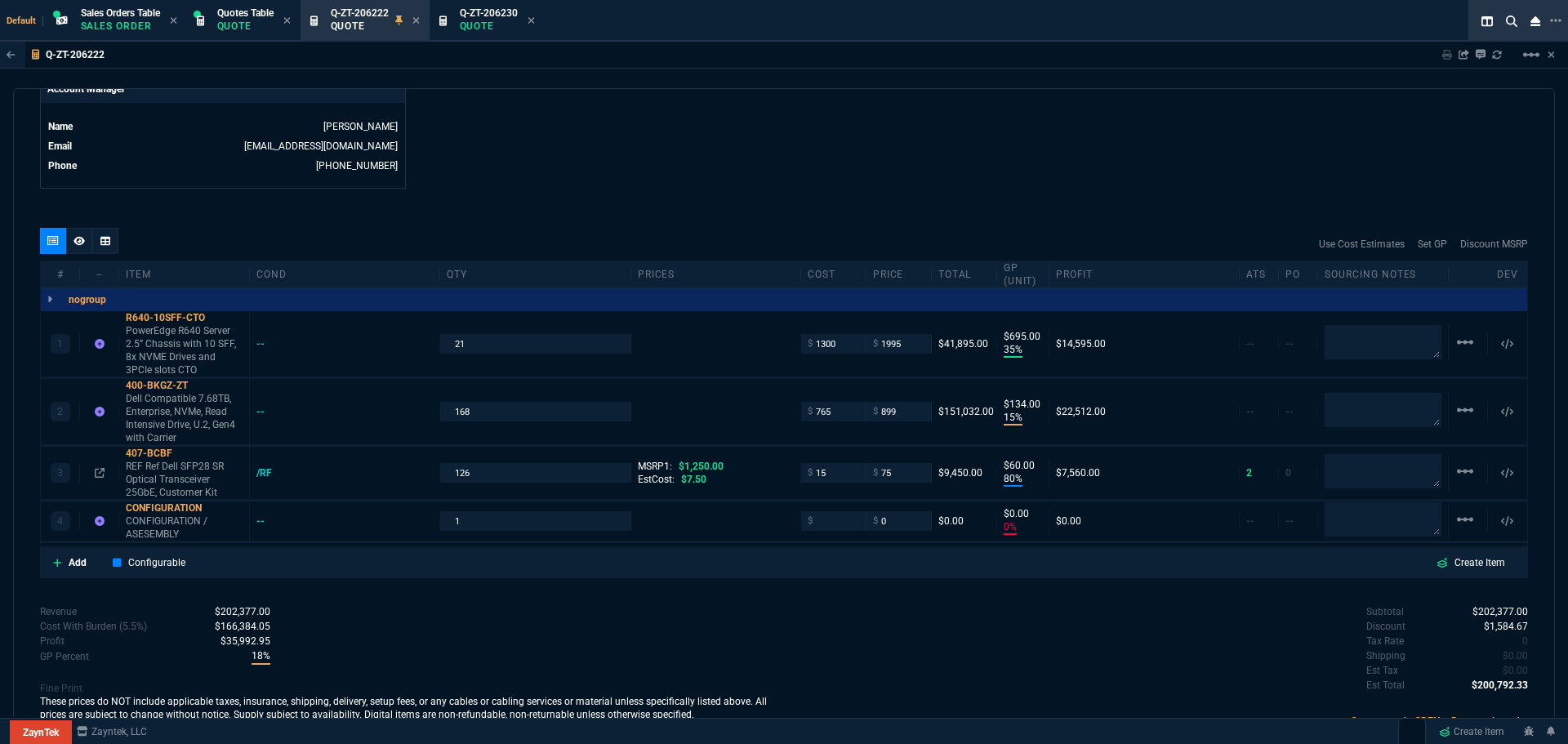
scroll to position [857, 0]
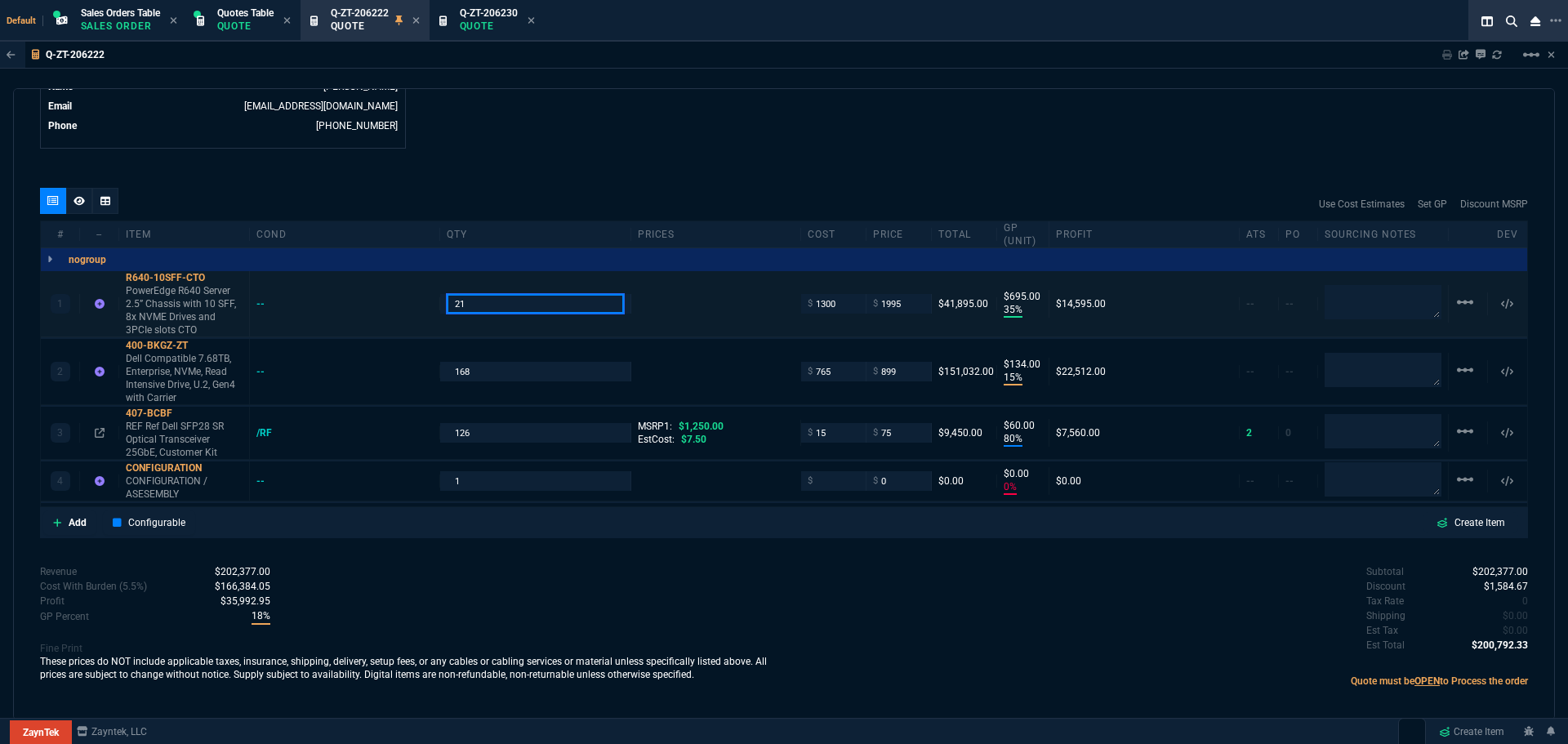
click at [508, 295] on input "21" at bounding box center [535, 304] width 177 height 19
type input "14"
click at [481, 362] on input "168" at bounding box center [535, 372] width 177 height 19
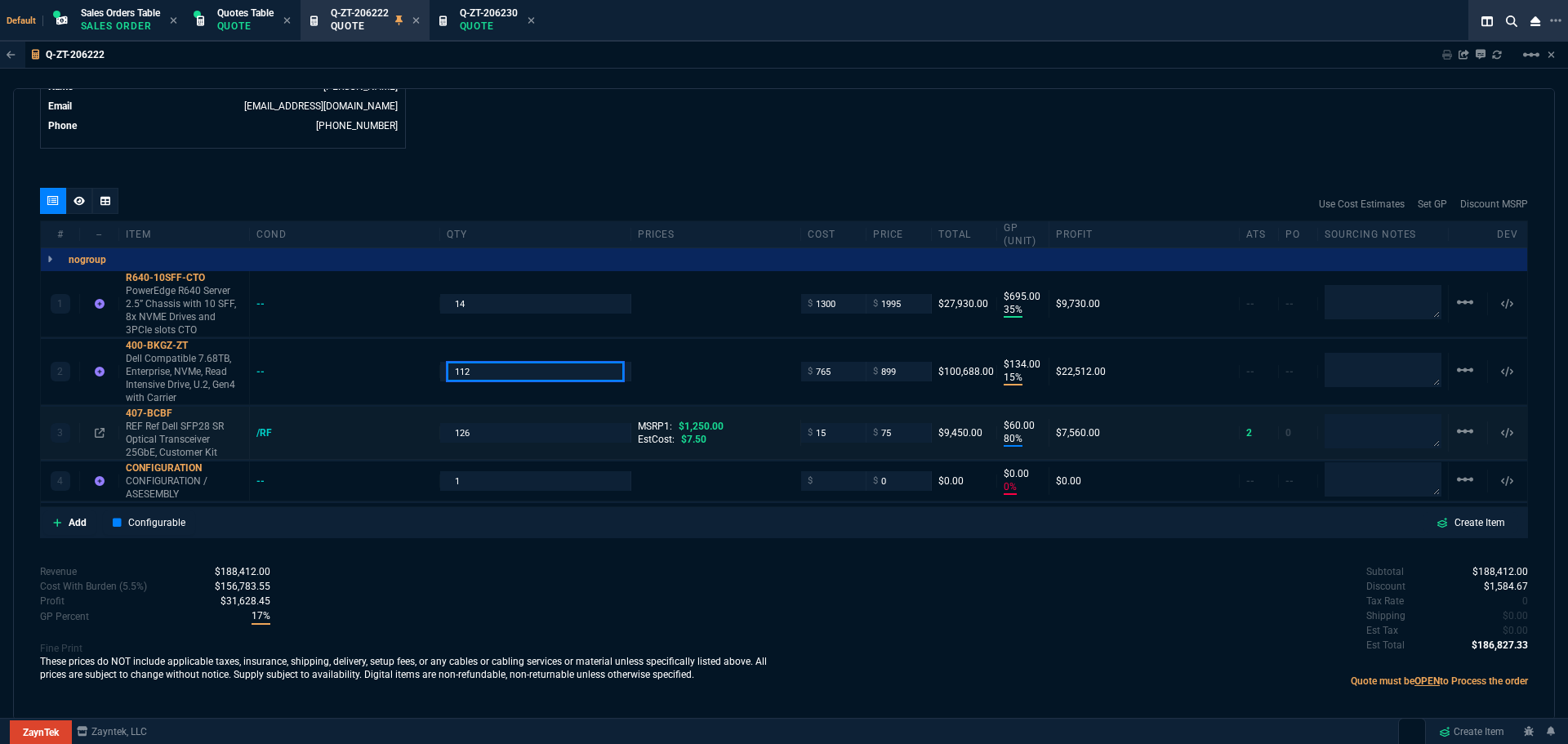
type input "112"
click at [522, 426] on input "126" at bounding box center [535, 433] width 177 height 19
type input "84"
click at [983, 608] on div "Subtotal $138,068.00 Discount $1,584.67 Tax Rate 0 Shipping $0.00 Est Tax $0.00…" at bounding box center [1156, 609] width 744 height 90
click at [495, 26] on p "Quote" at bounding box center [488, 27] width 58 height 13
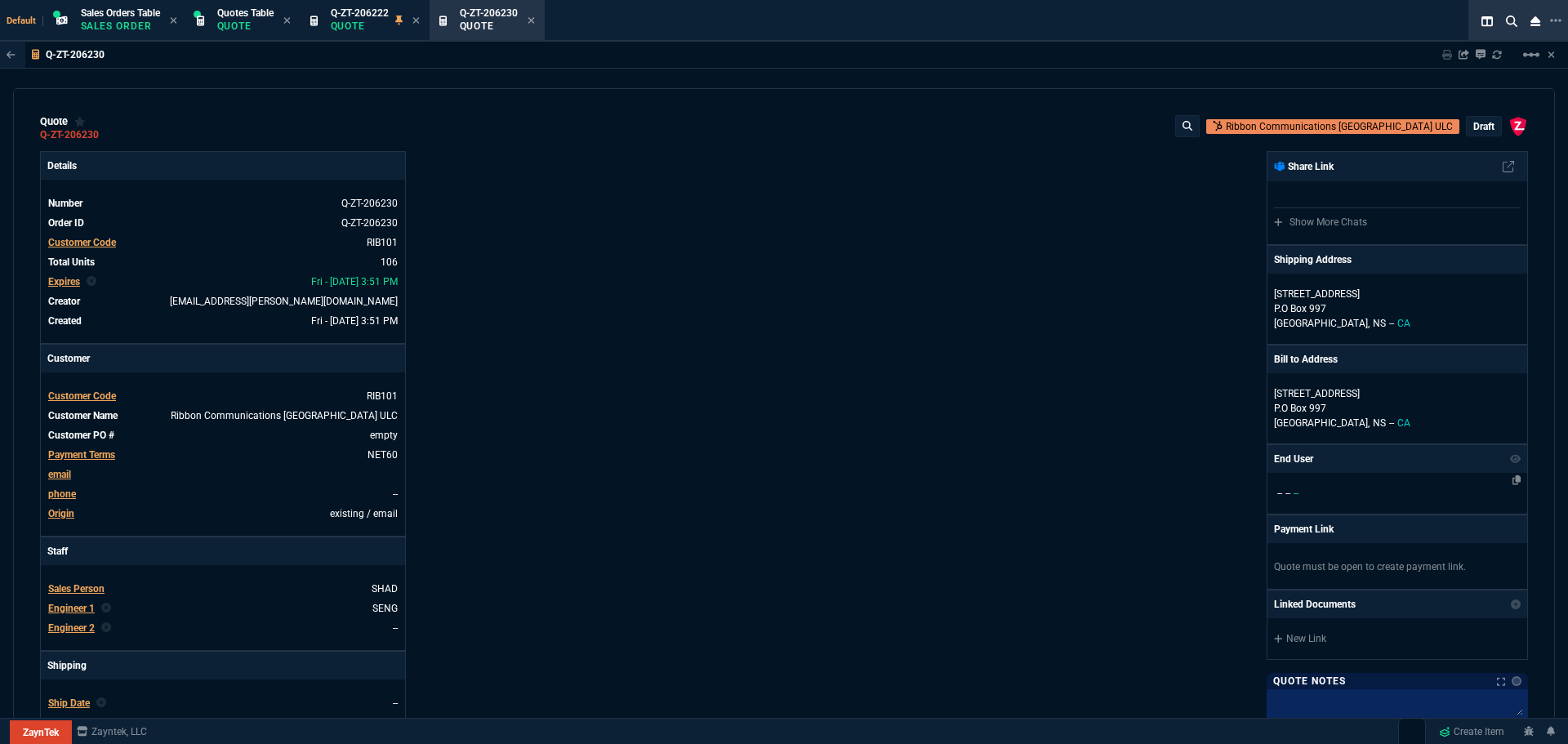
type input "35"
type input "695"
type input "15"
type input "134"
type input "80"
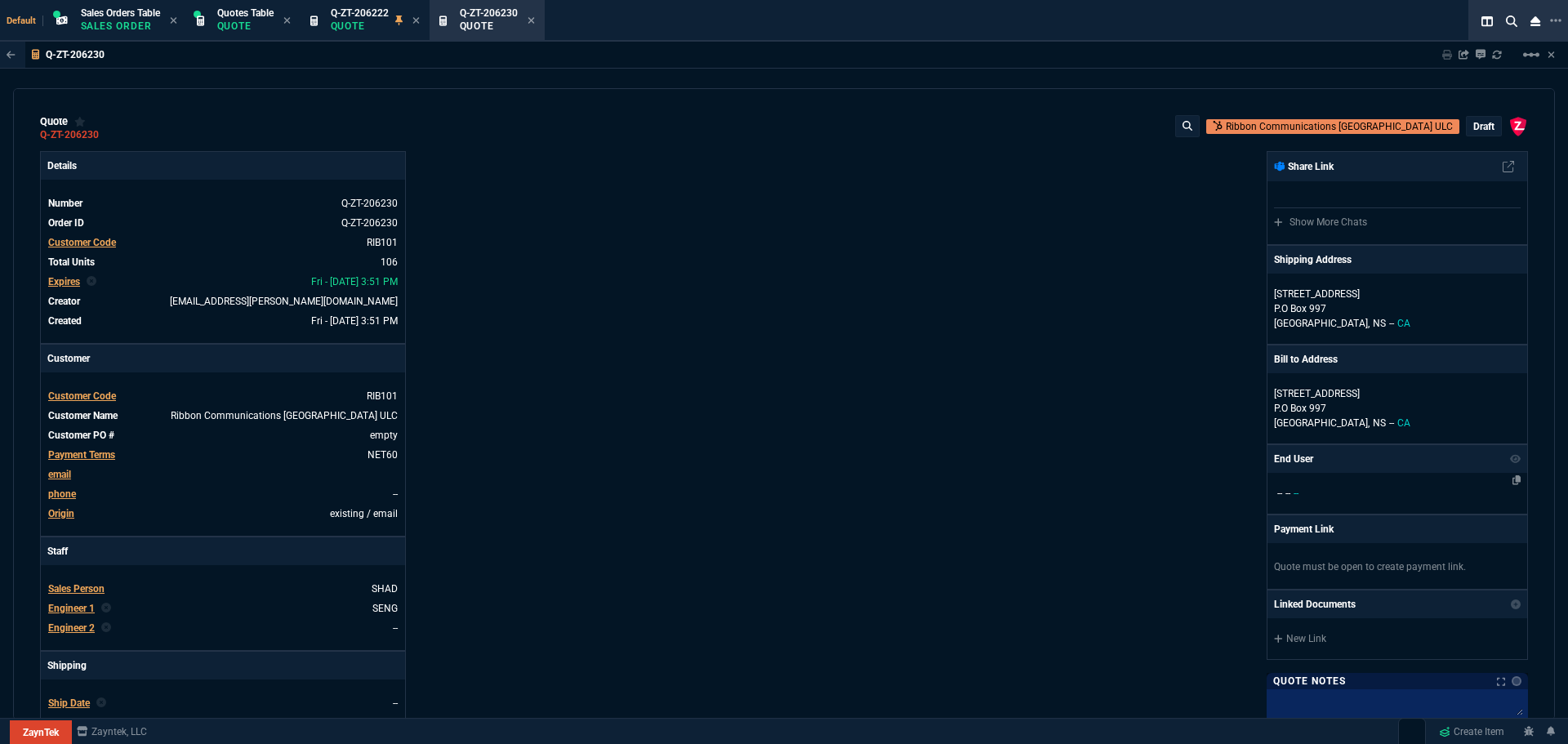
type input "60"
type input "0"
type input "94"
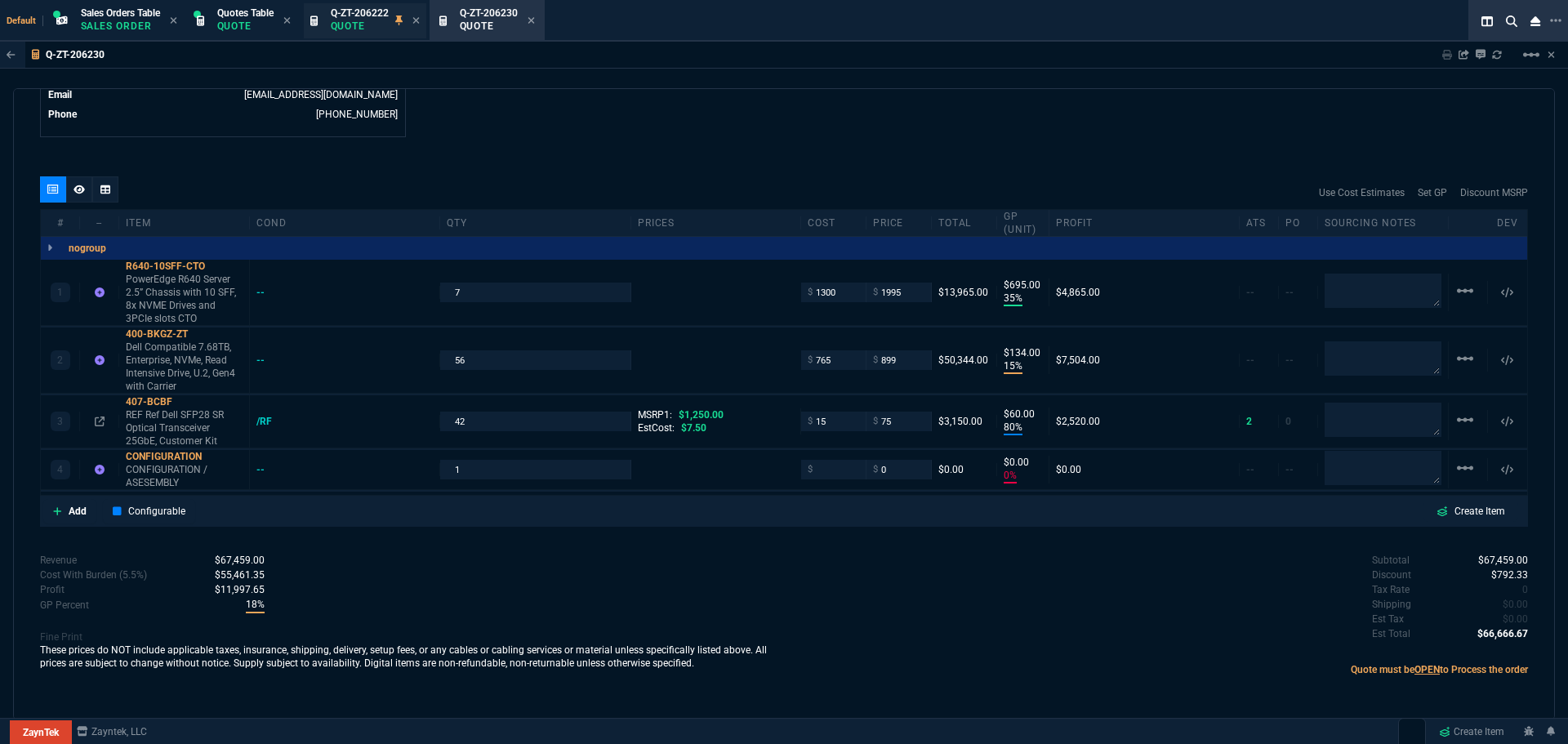
click at [351, 11] on span "Q-ZT-206222" at bounding box center [359, 13] width 58 height 11
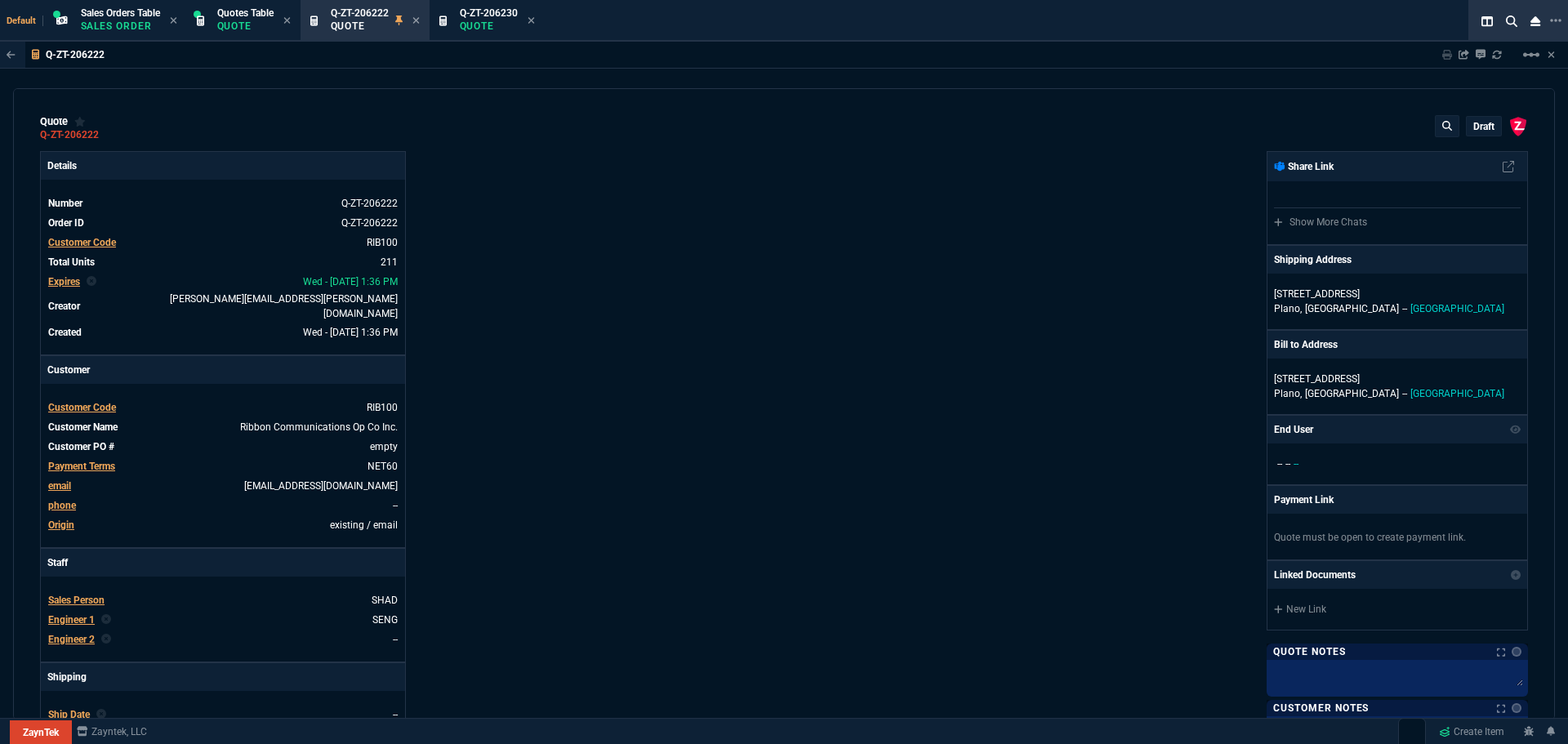
type input "35"
type input "695"
type input "15"
type input "134"
type input "80"
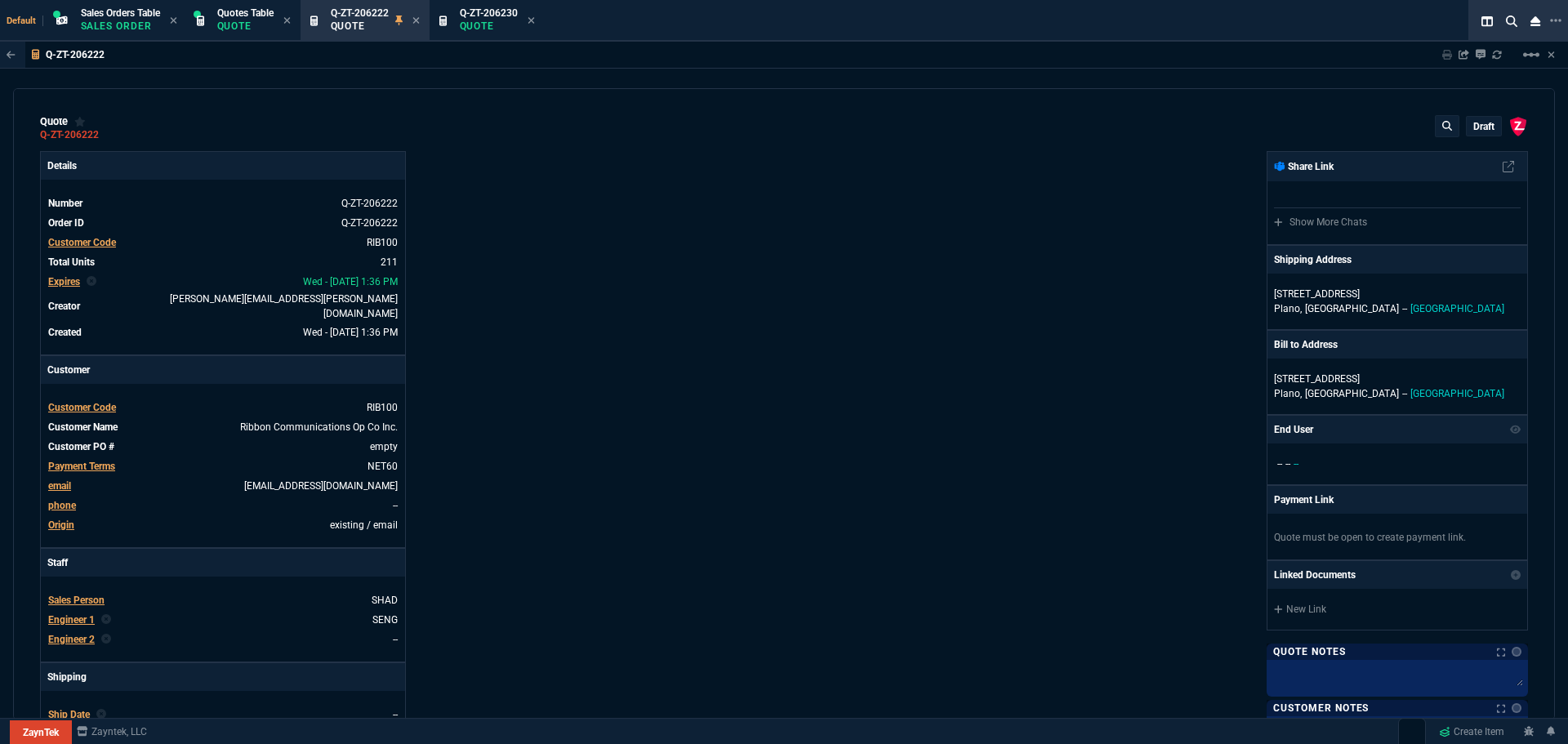
type input "60"
type input "0"
type input "94"
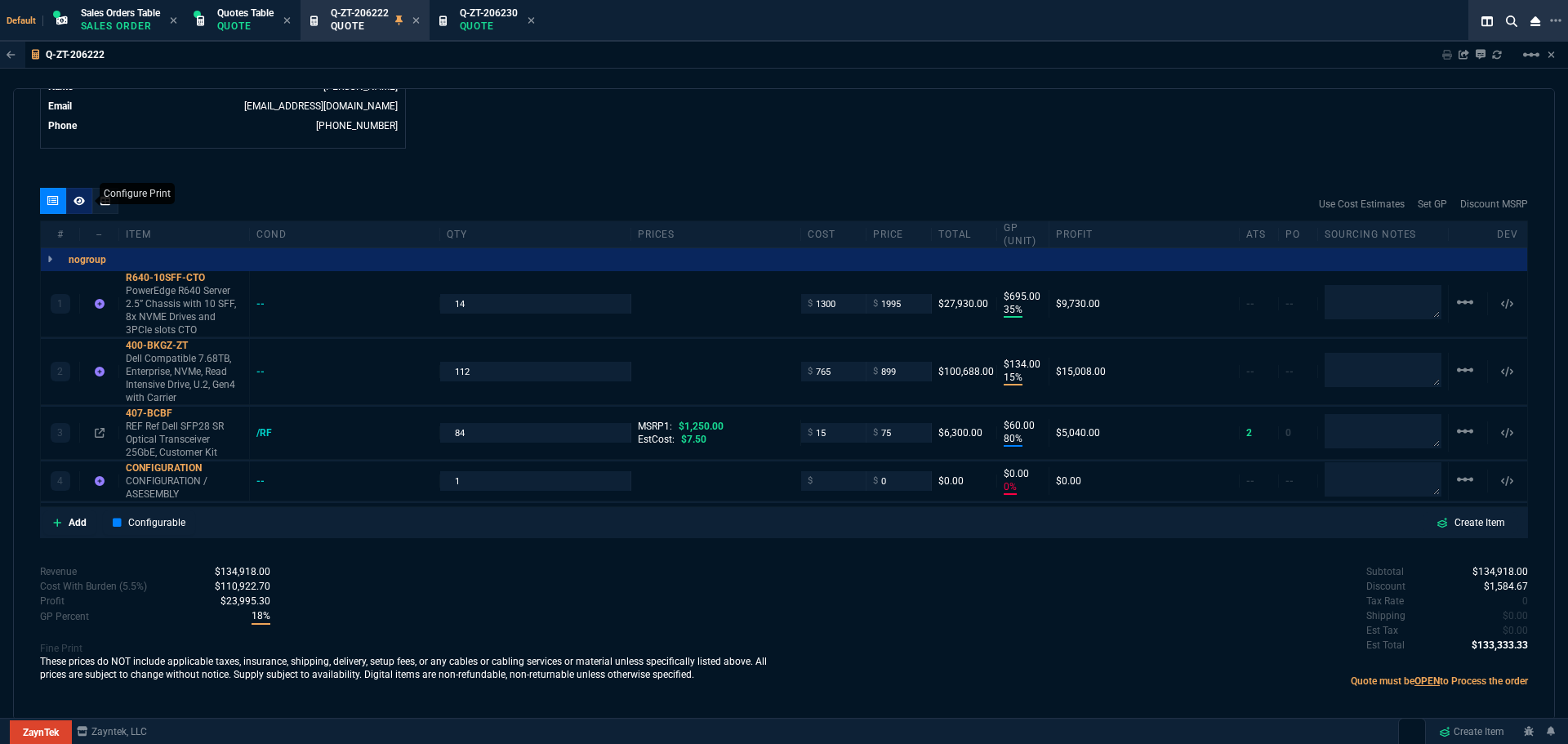
click at [81, 196] on icon at bounding box center [79, 200] width 11 height 9
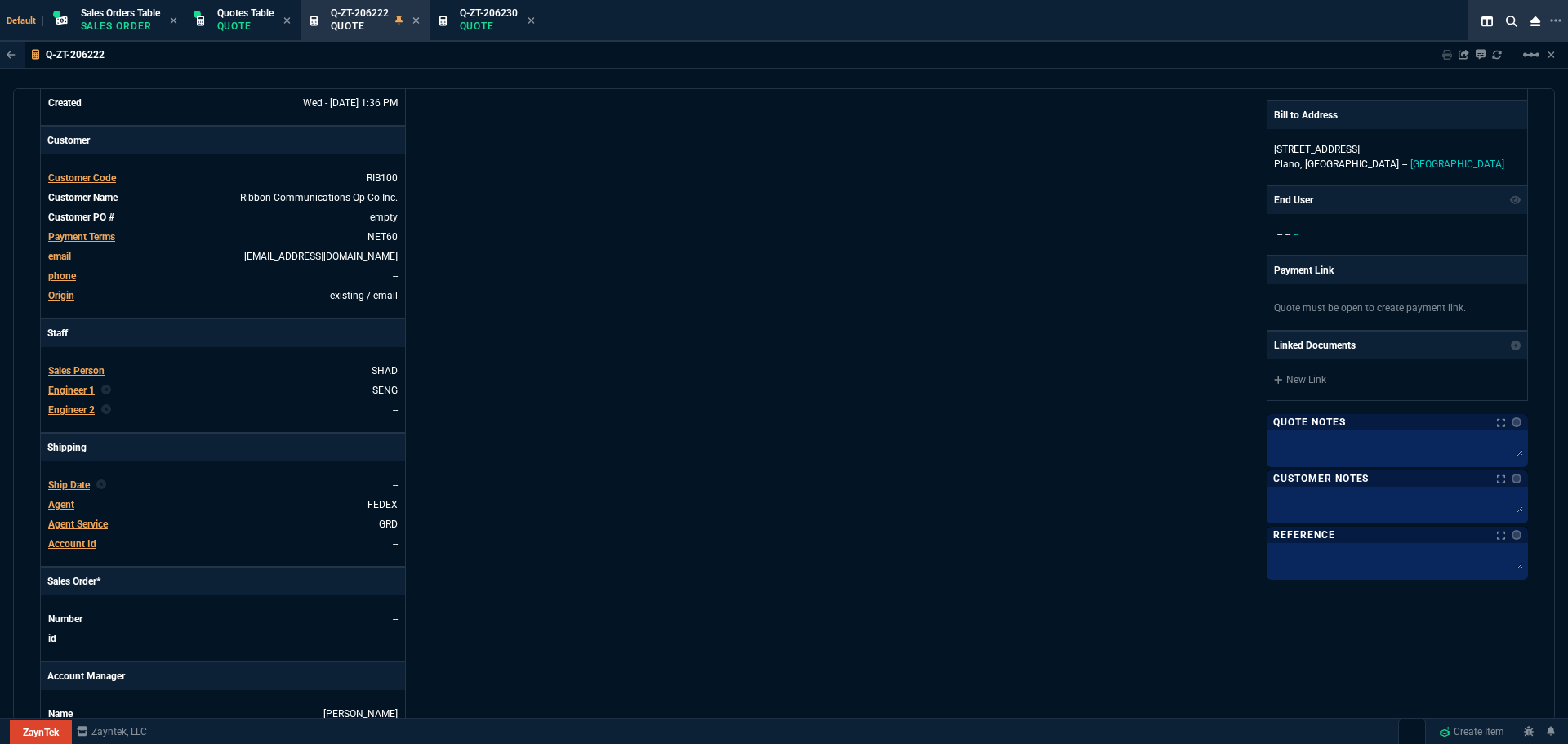
scroll to position [0, 0]
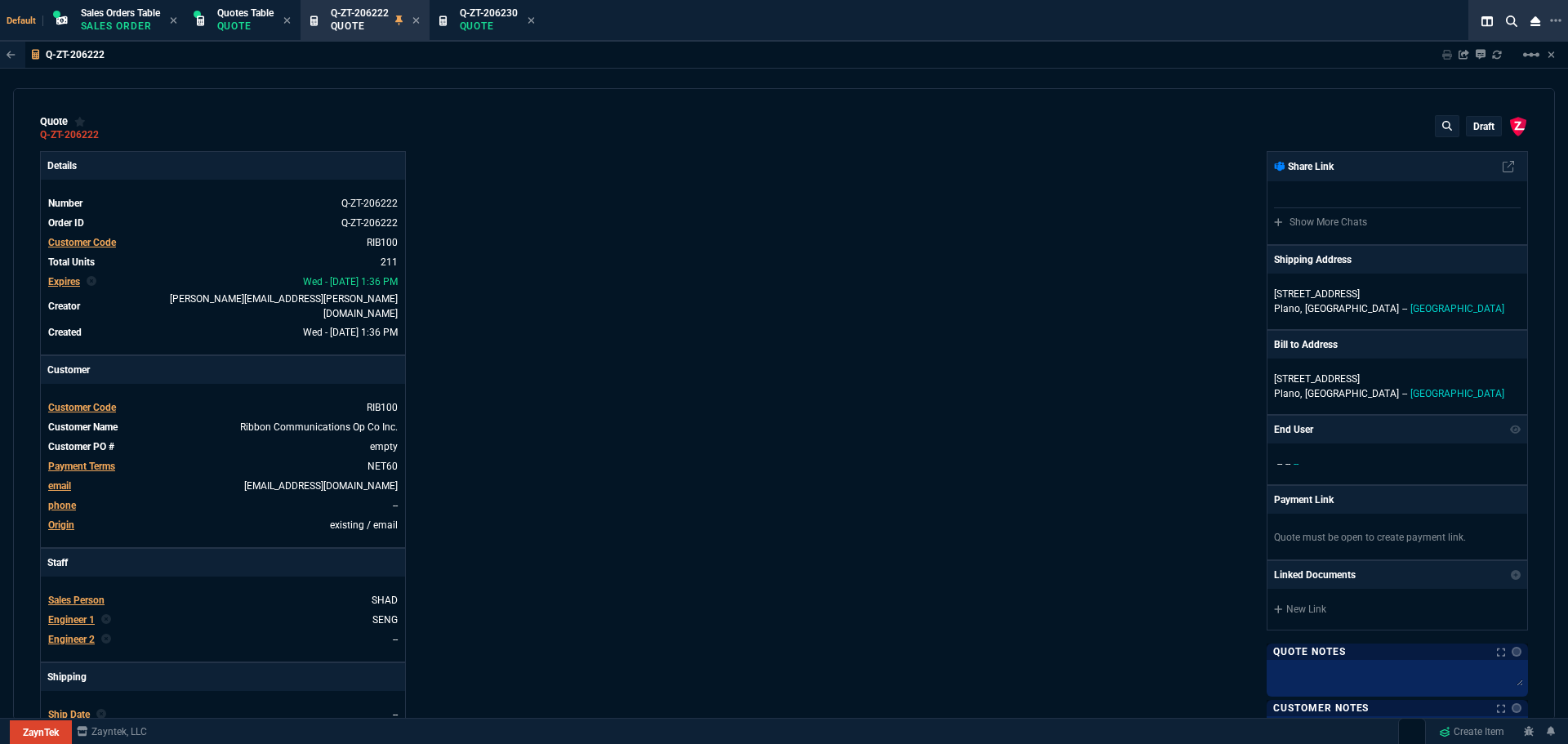
click at [1473, 126] on p "draft" at bounding box center [1484, 127] width 21 height 13
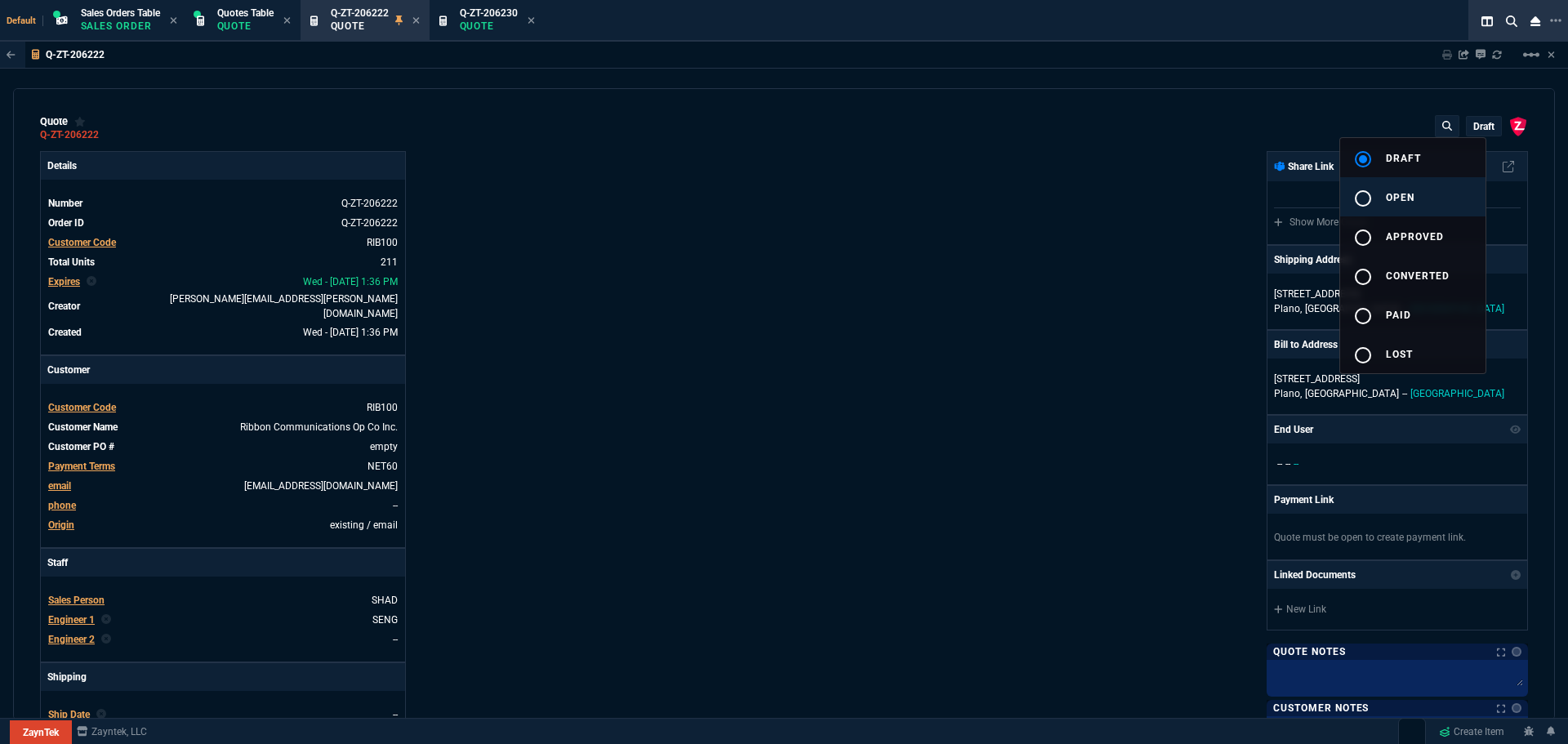
click at [1414, 196] on span "open" at bounding box center [1400, 198] width 29 height 11
type input "35"
type input "695"
type input "15"
type input "134"
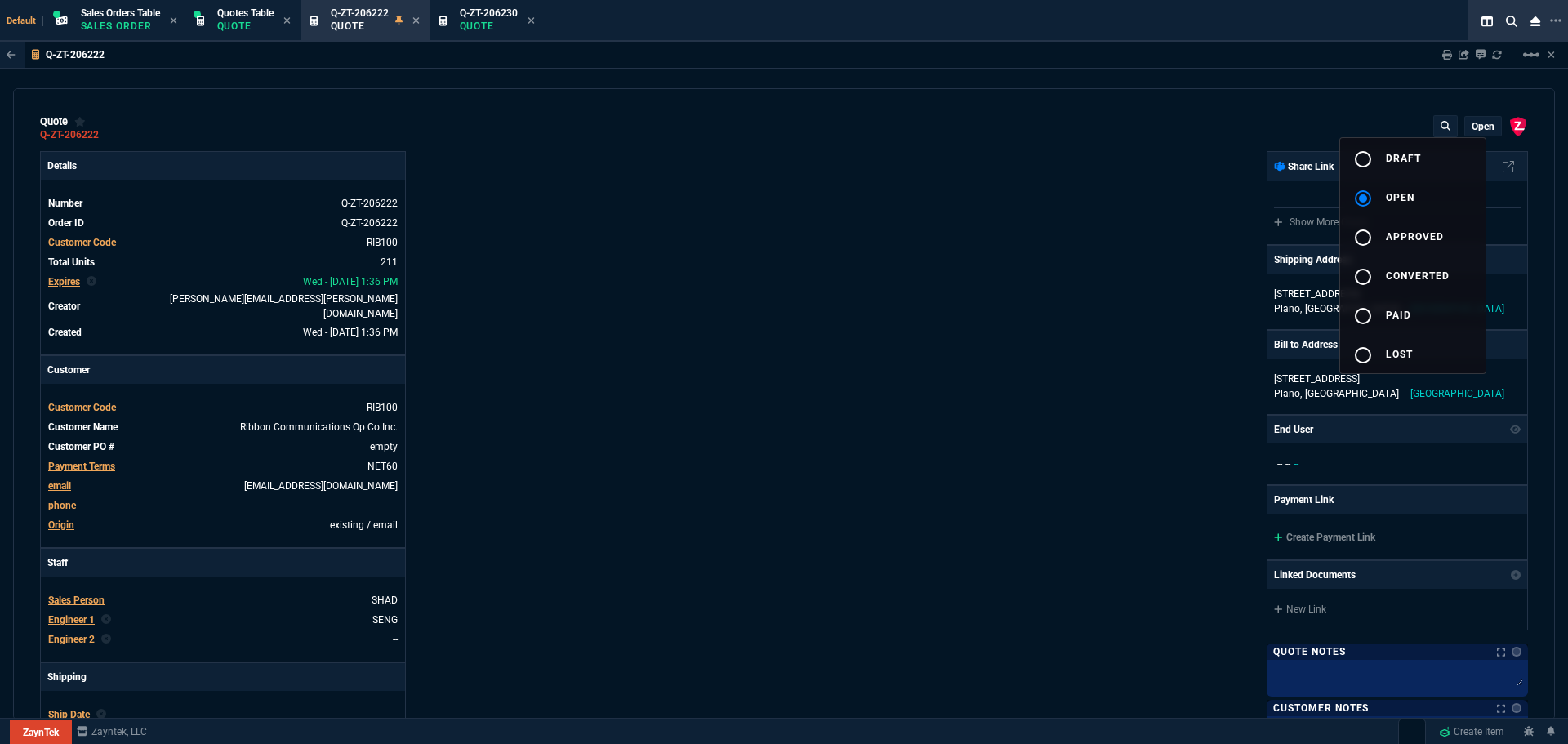
type input "80"
type input "60"
type input "0"
type input "94"
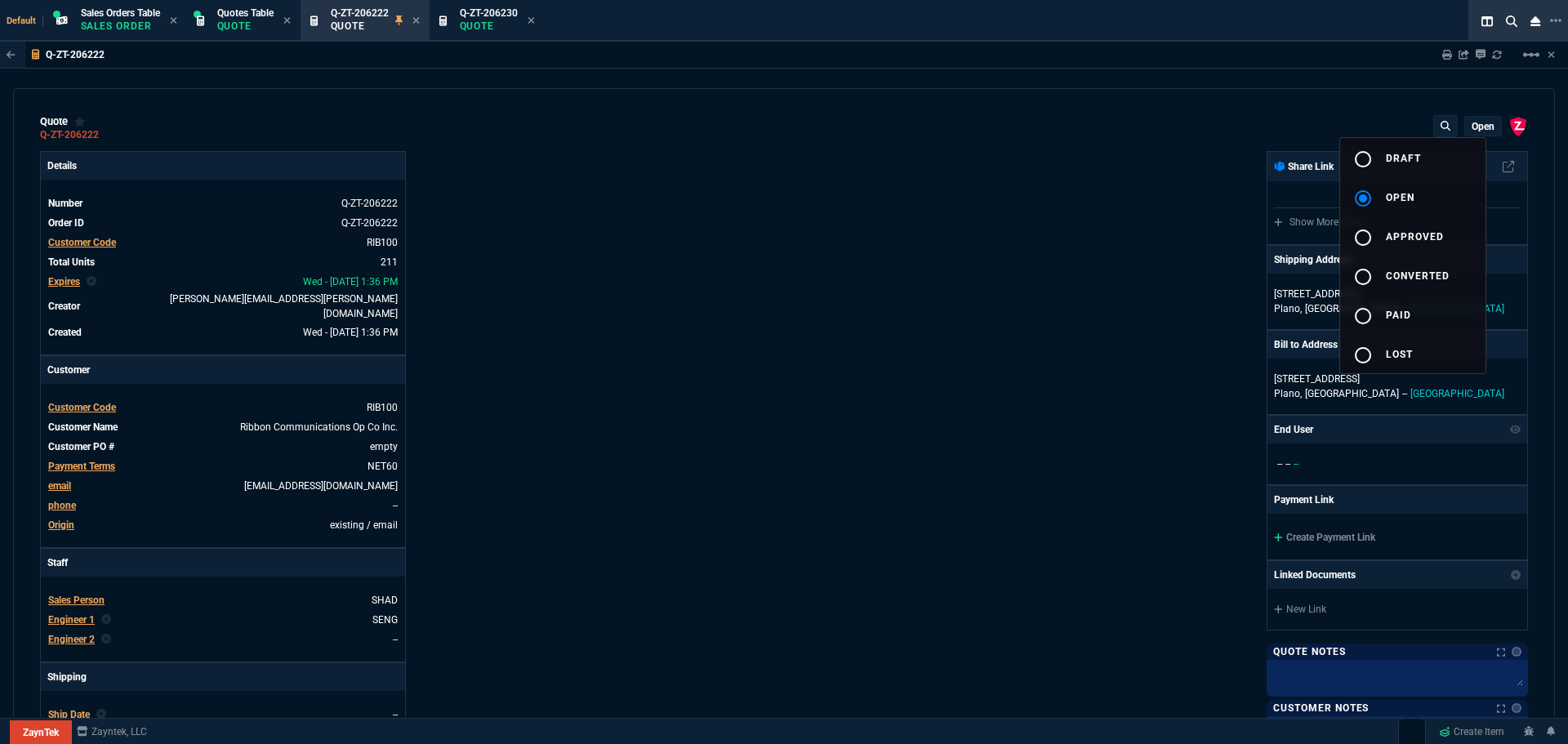
click at [935, 325] on div at bounding box center [784, 372] width 1568 height 744
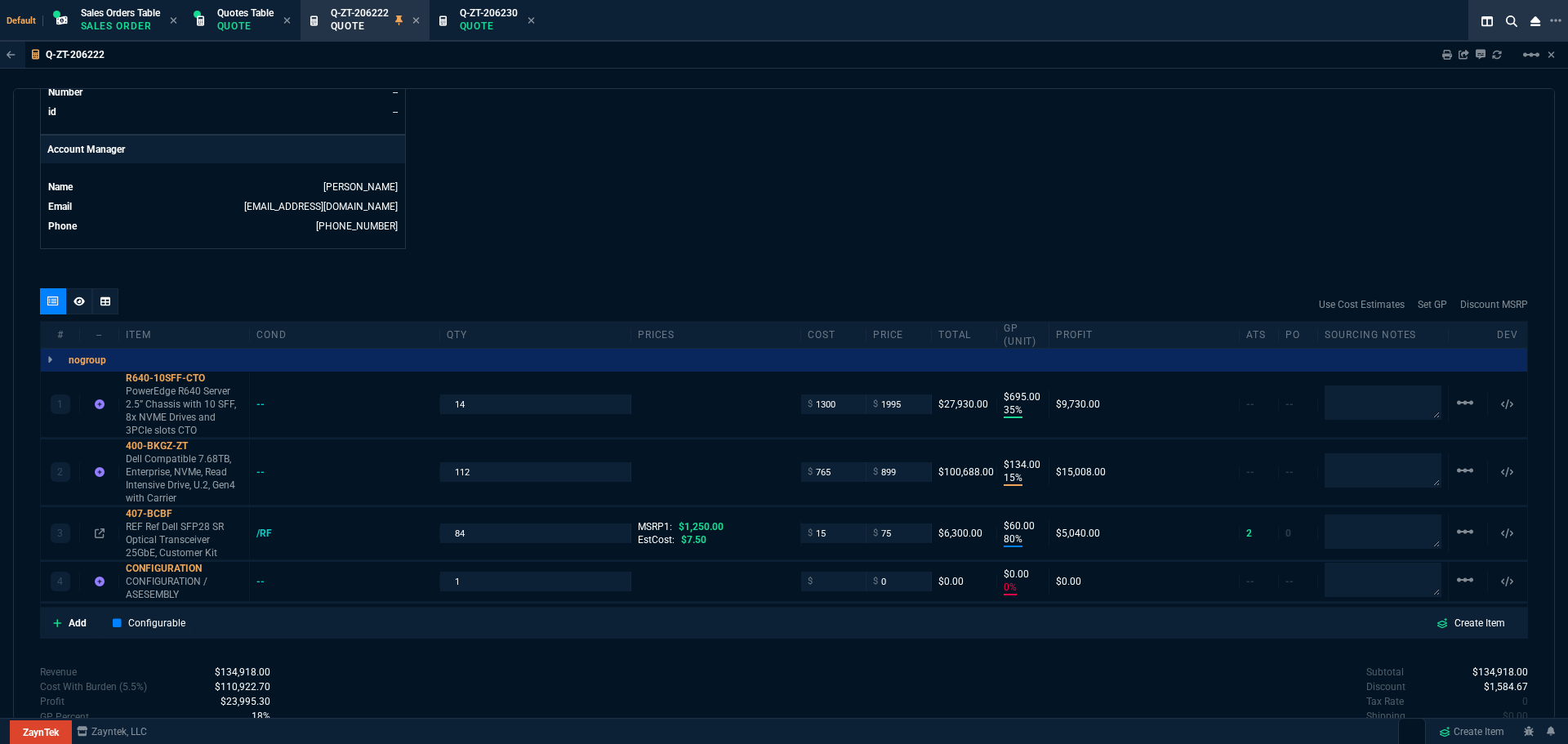
scroll to position [840, 0]
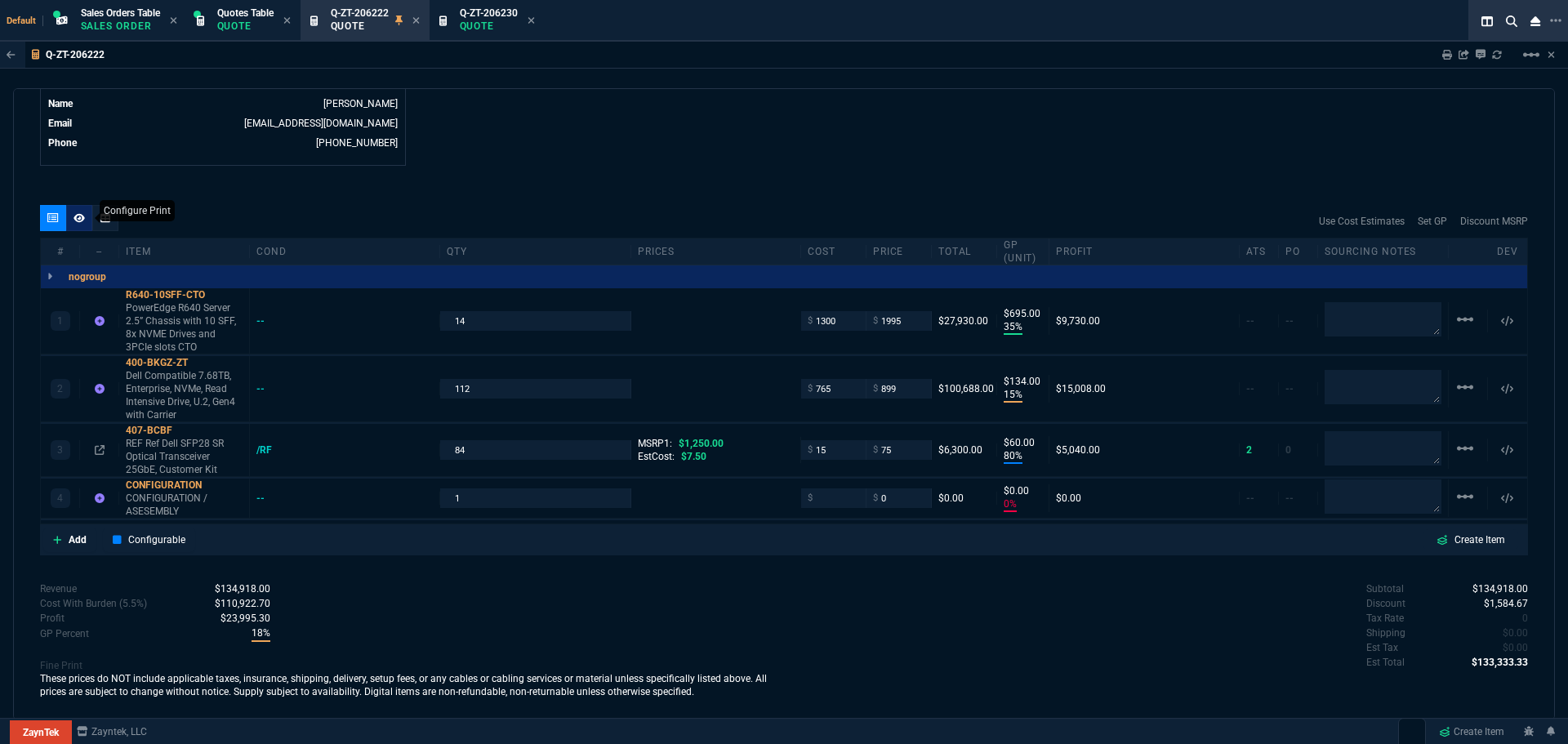
click at [75, 213] on icon at bounding box center [79, 218] width 11 height 10
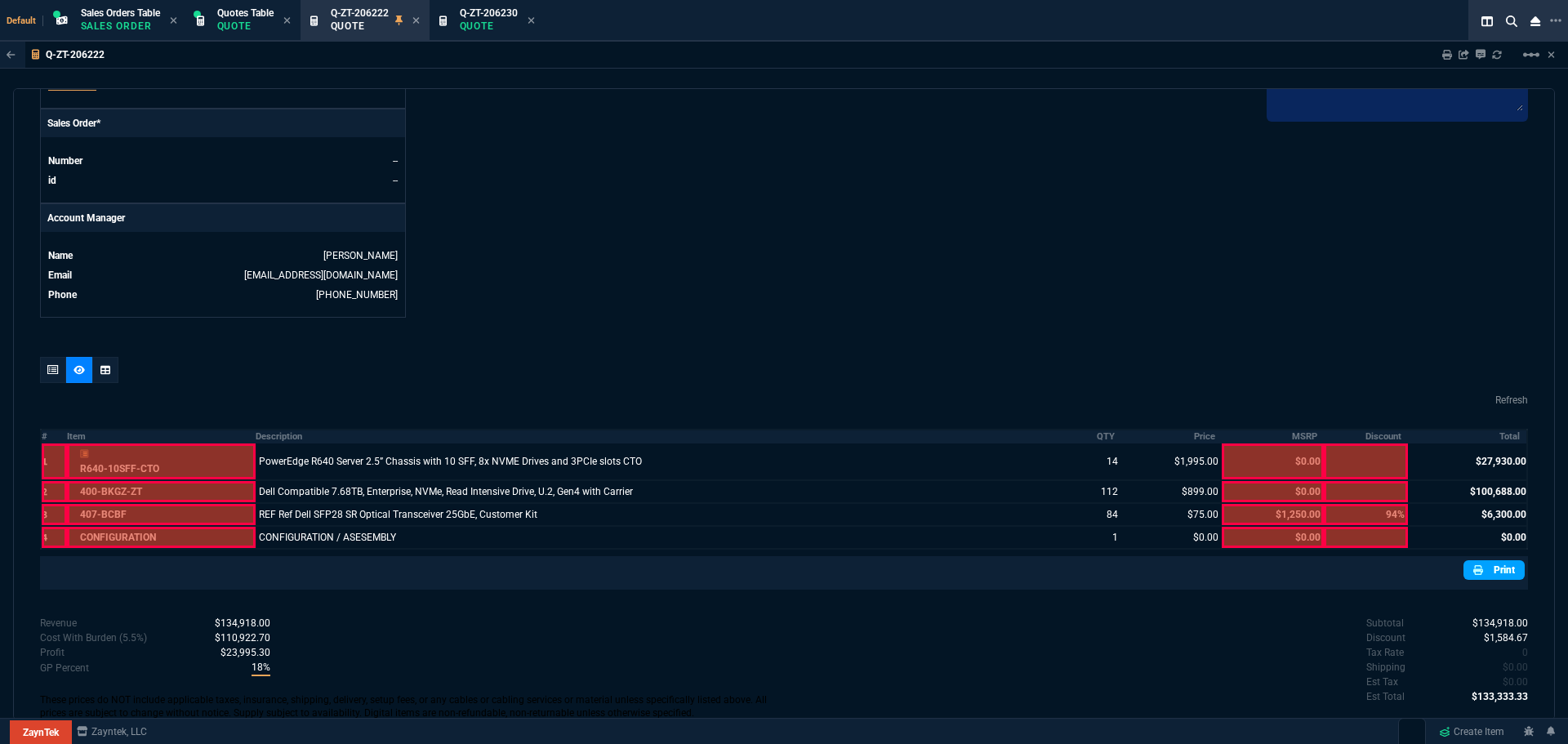
click at [1494, 560] on link "Print" at bounding box center [1494, 569] width 61 height 20
click at [506, 15] on span "Q-ZT-206230" at bounding box center [488, 13] width 58 height 11
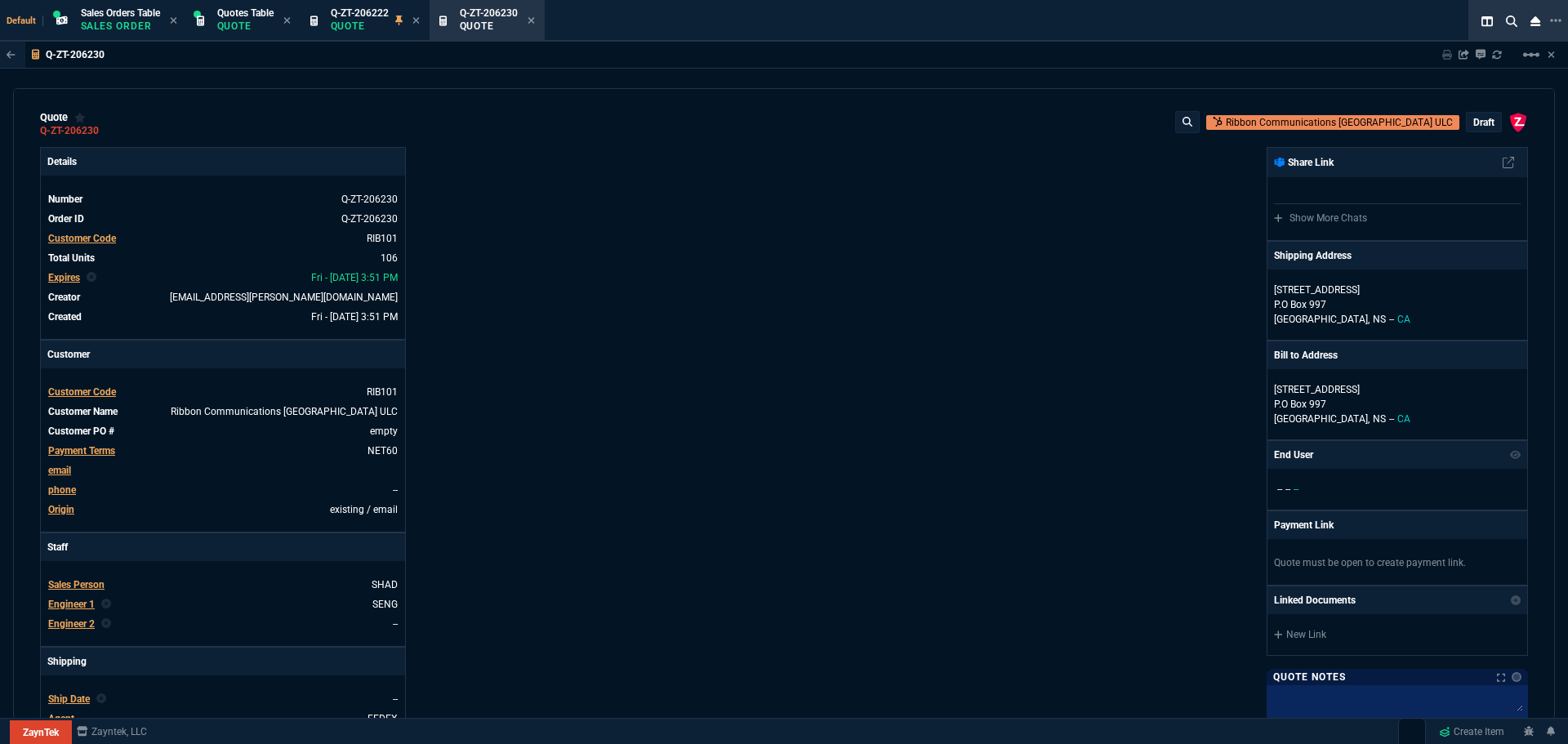
scroll to position [0, 0]
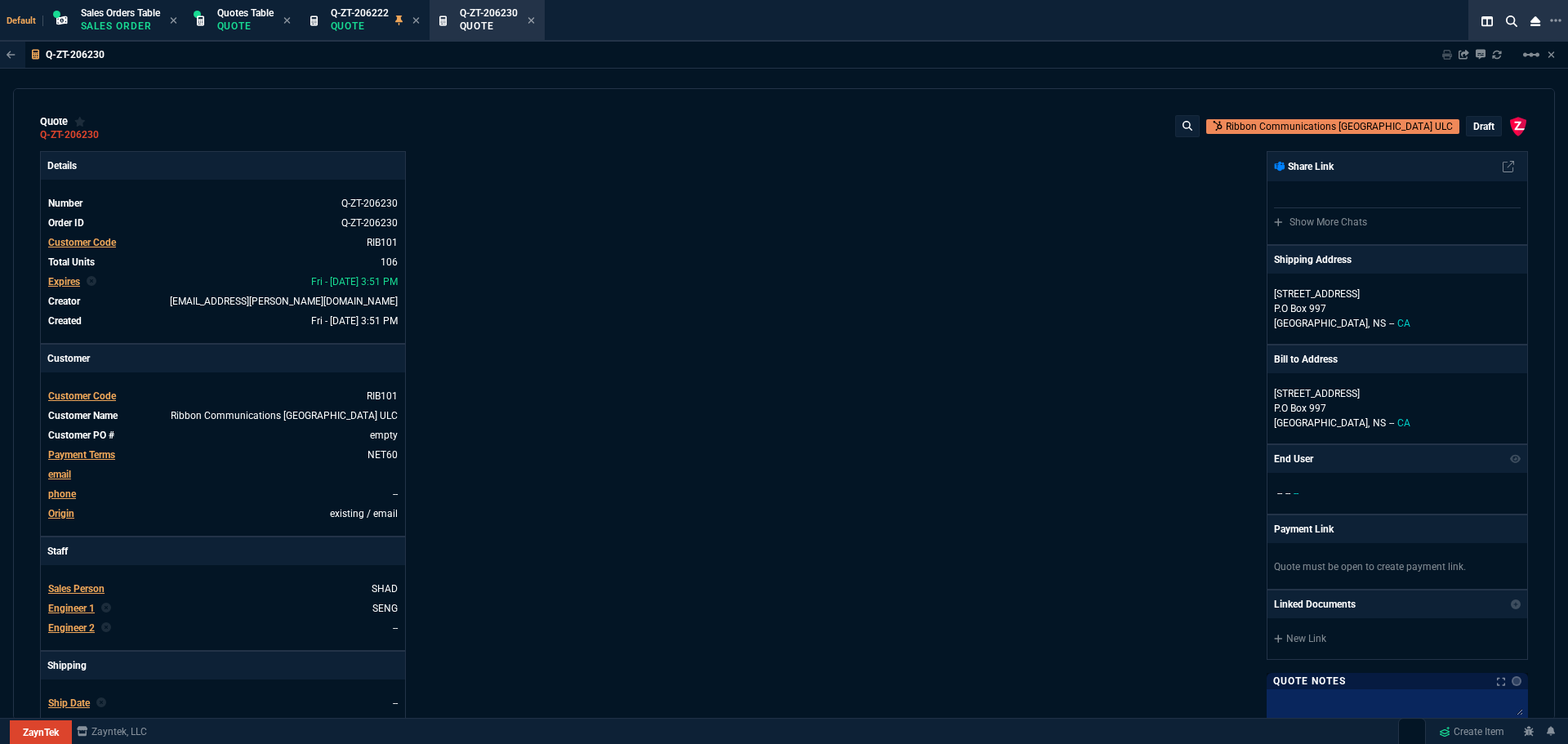
click at [1482, 127] on p "draft" at bounding box center [1484, 127] width 21 height 13
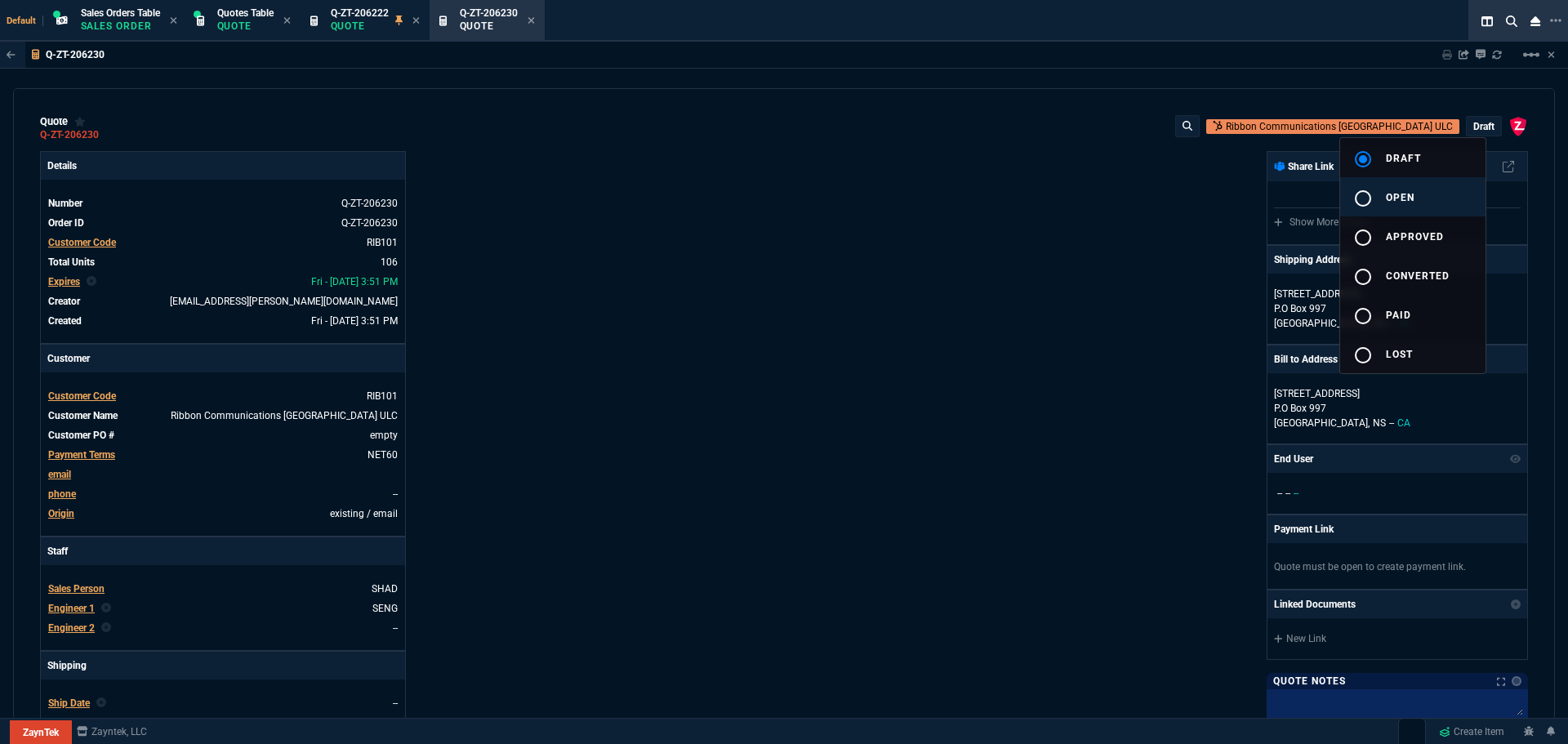
click at [1374, 194] on div "radio_button_unchecked" at bounding box center [1369, 198] width 32 height 20
click at [1051, 307] on div at bounding box center [784, 372] width 1568 height 744
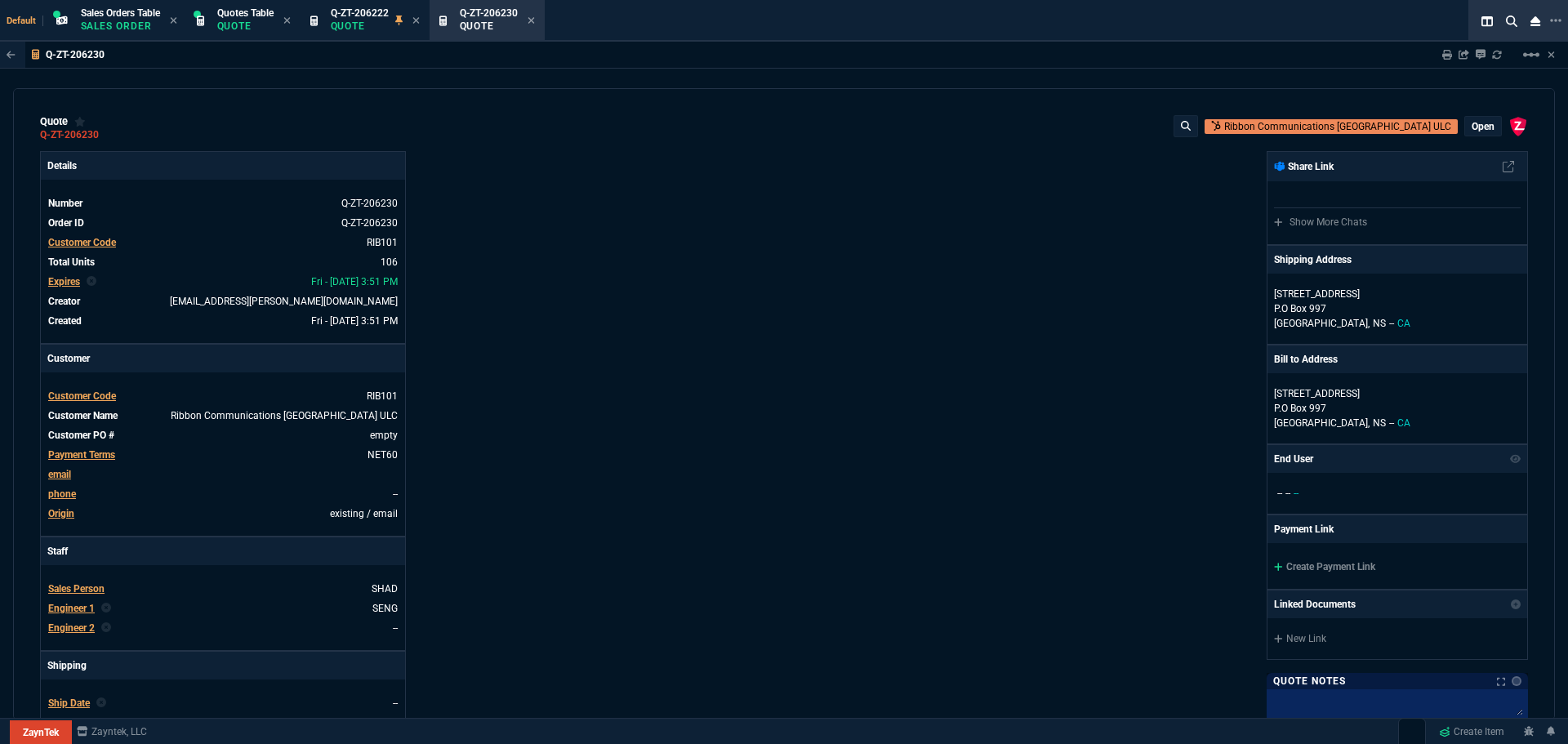
type input "35"
type input "695"
type input "15"
type input "134"
type input "80"
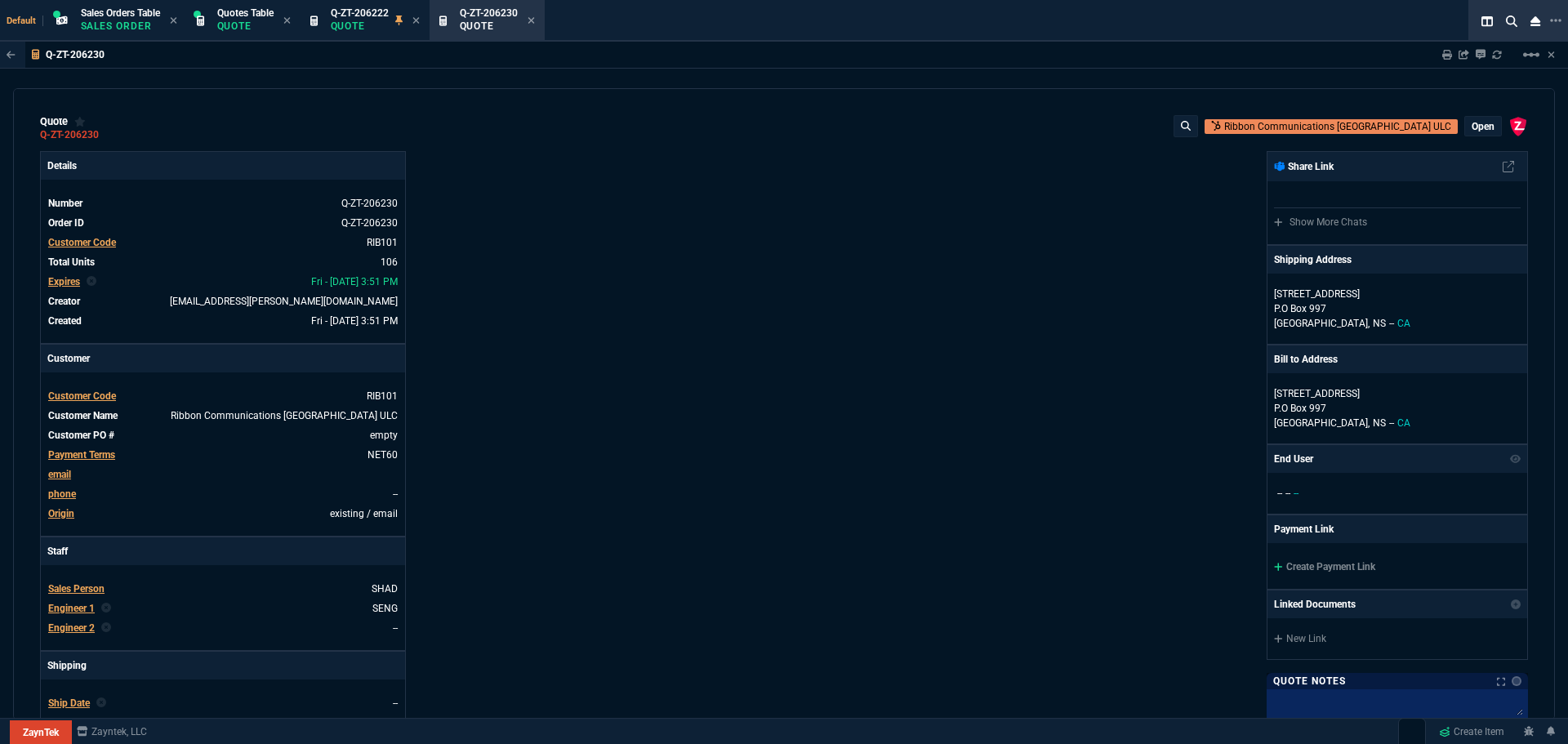
type input "60"
type input "0"
type input "94"
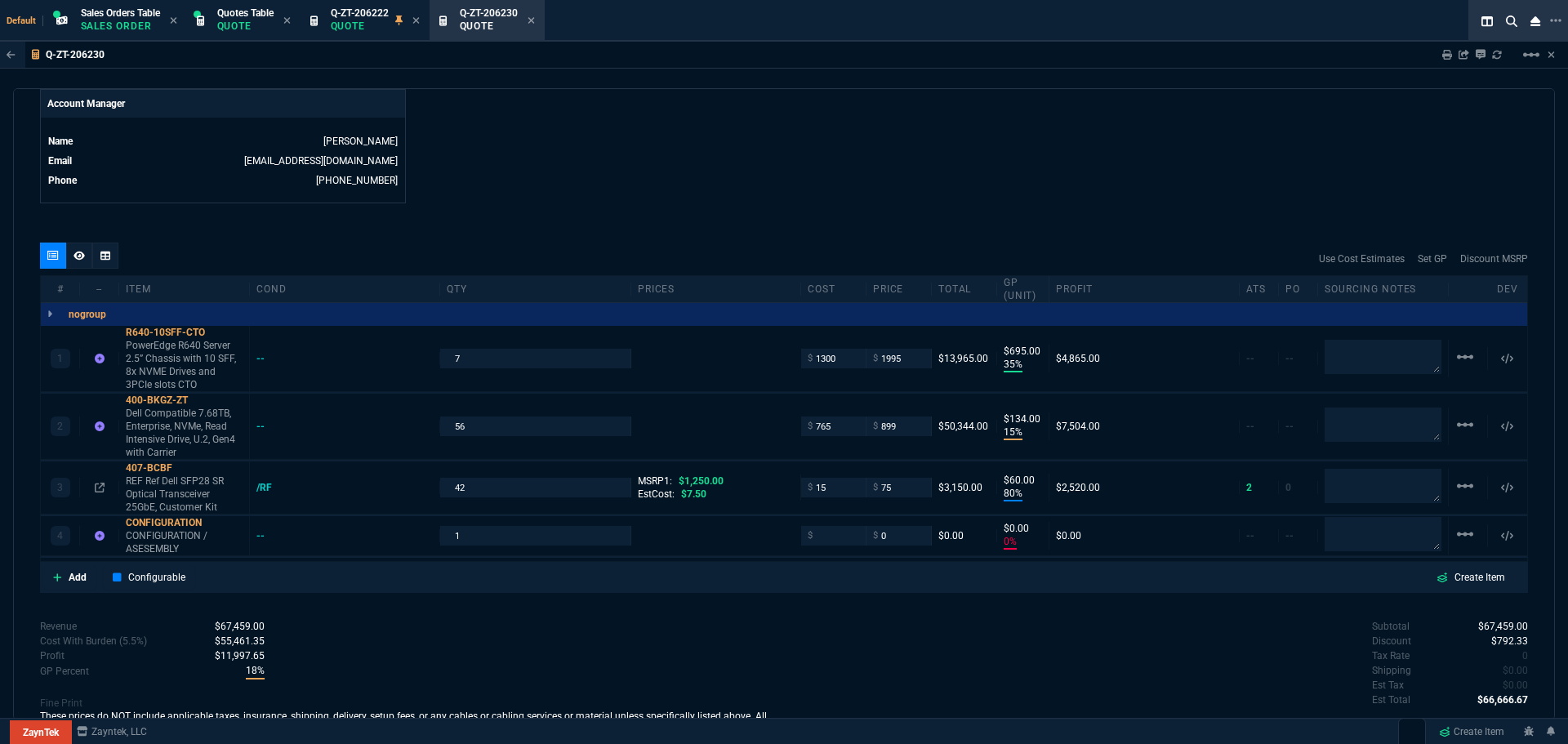
scroll to position [840, 0]
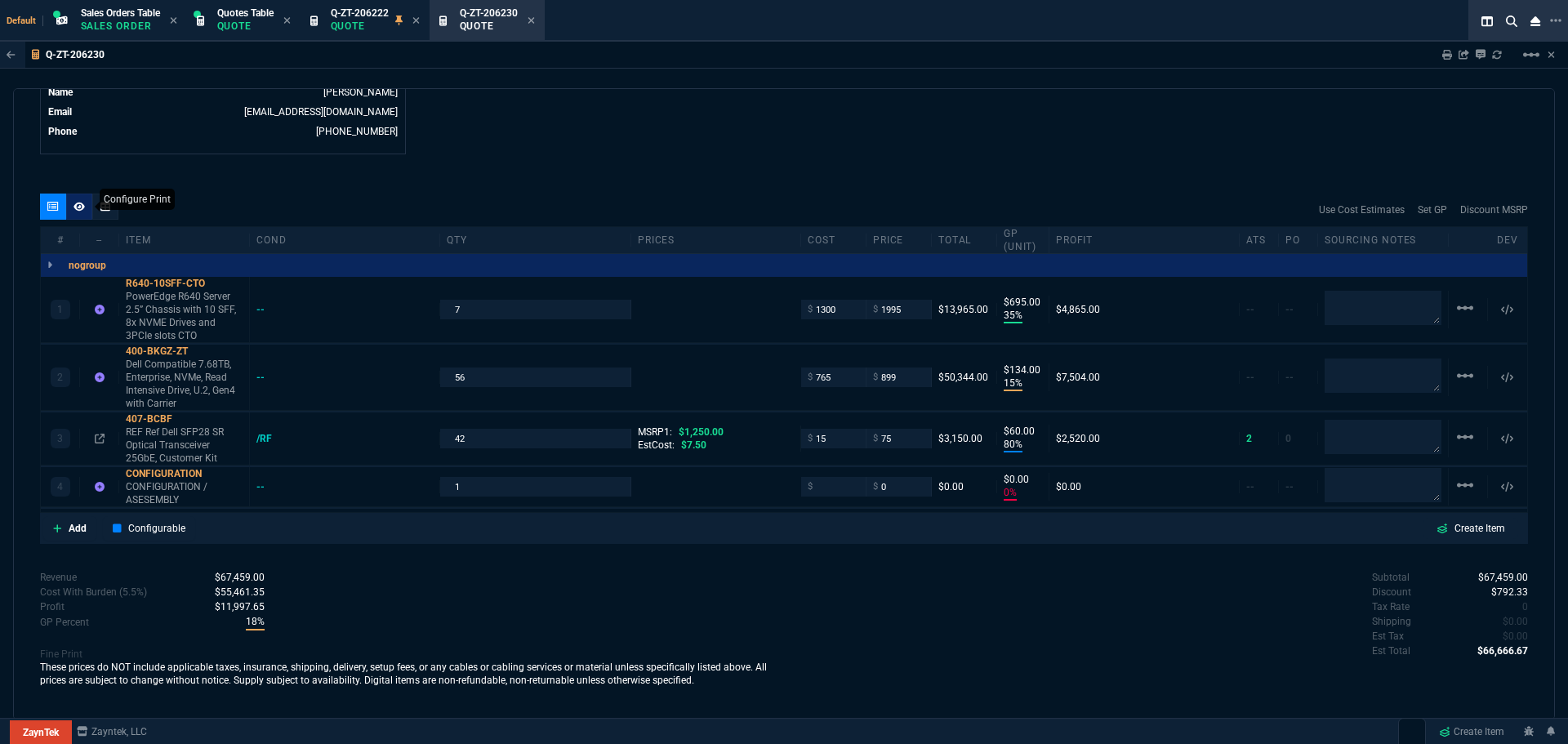
click at [84, 210] on icon at bounding box center [79, 206] width 11 height 10
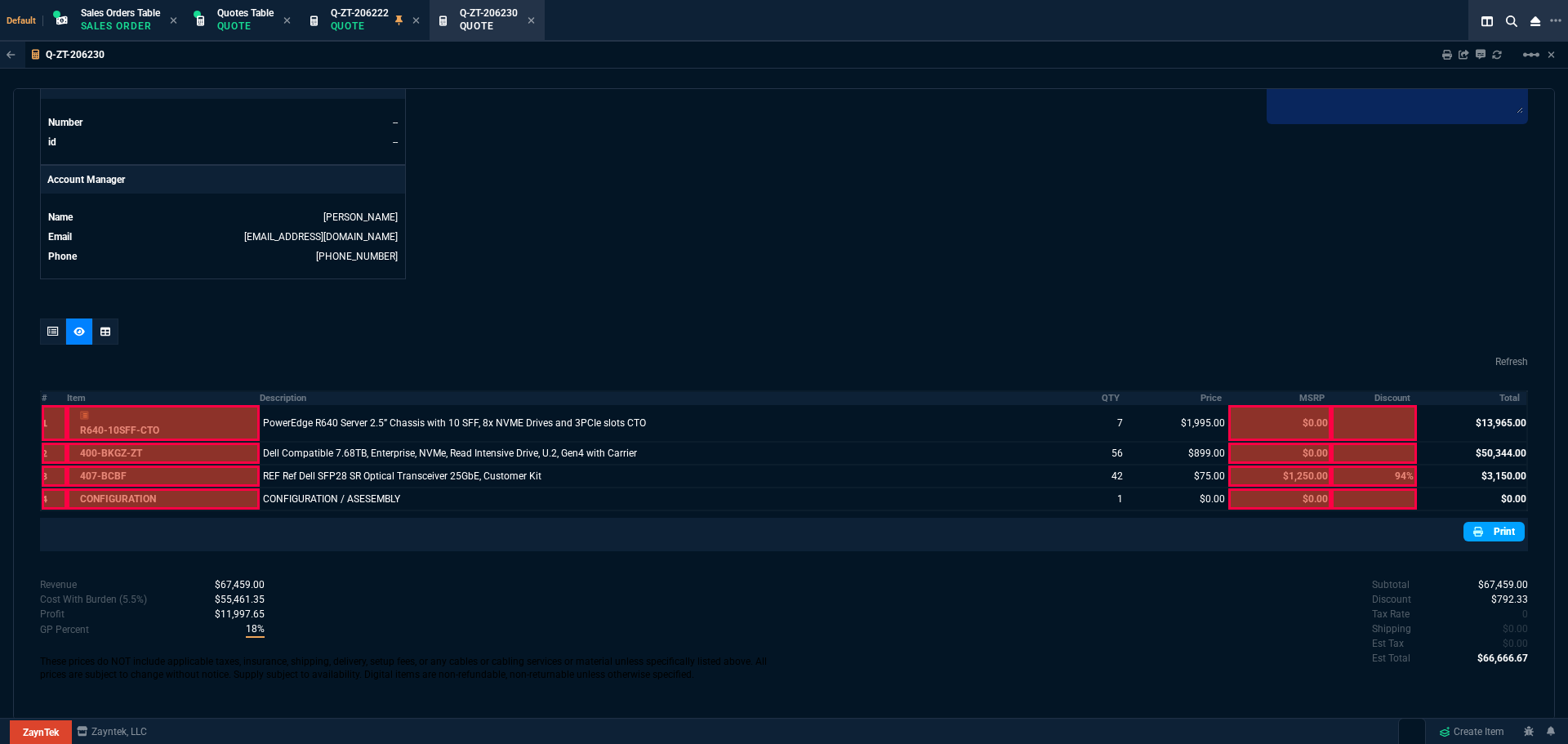
click at [1501, 534] on link "Print" at bounding box center [1494, 531] width 61 height 20
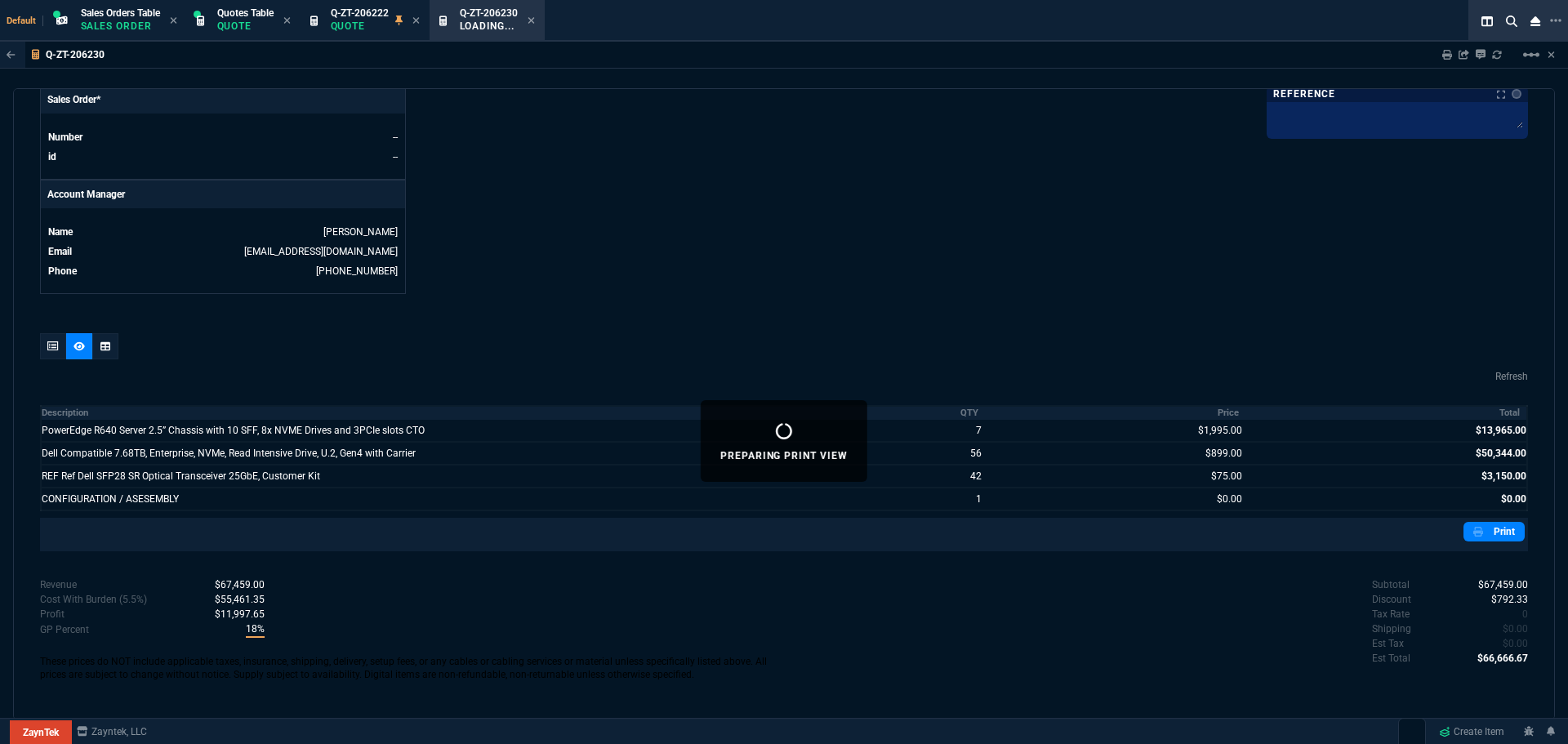
scroll to position [700, 0]
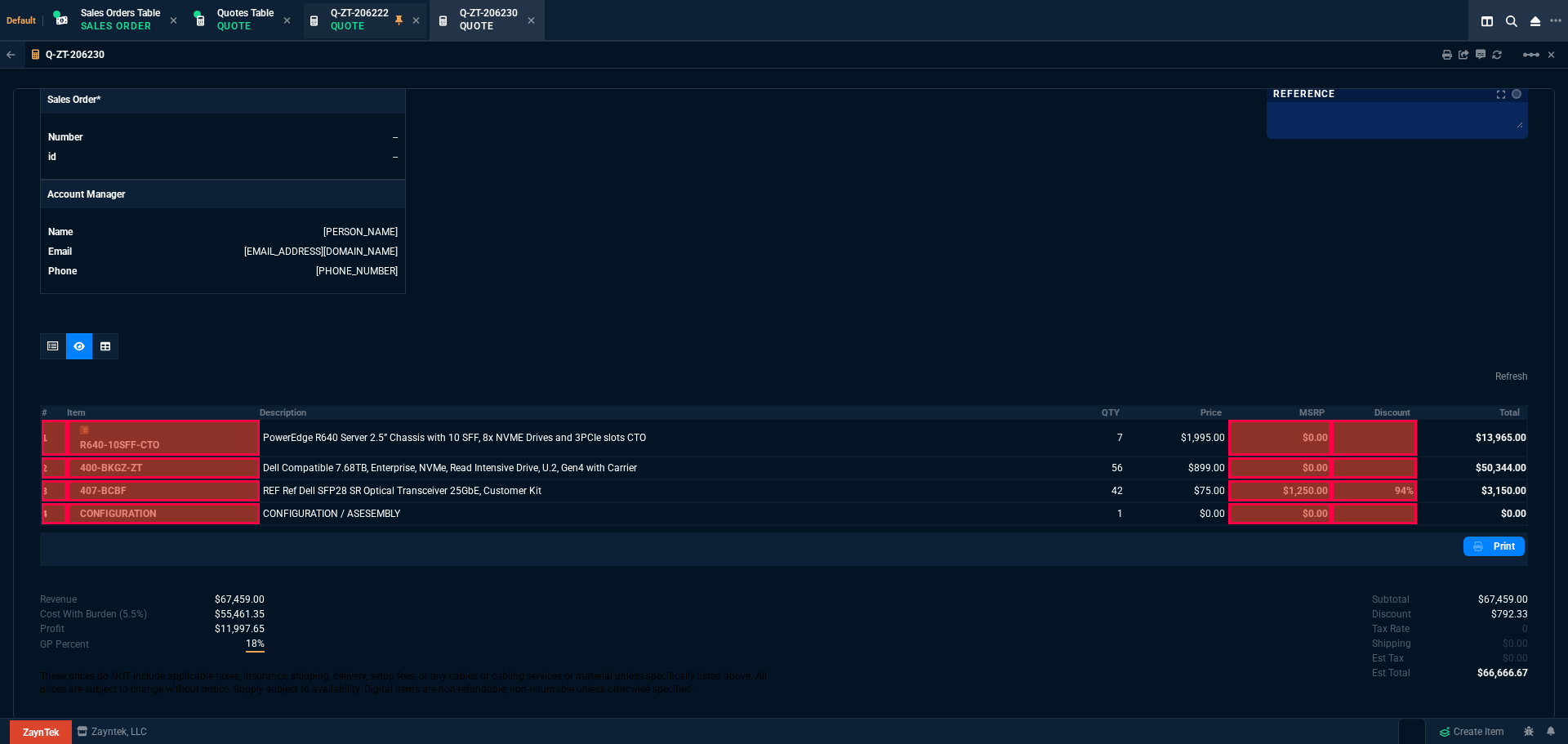
click at [362, 25] on p "Quote" at bounding box center [359, 27] width 58 height 13
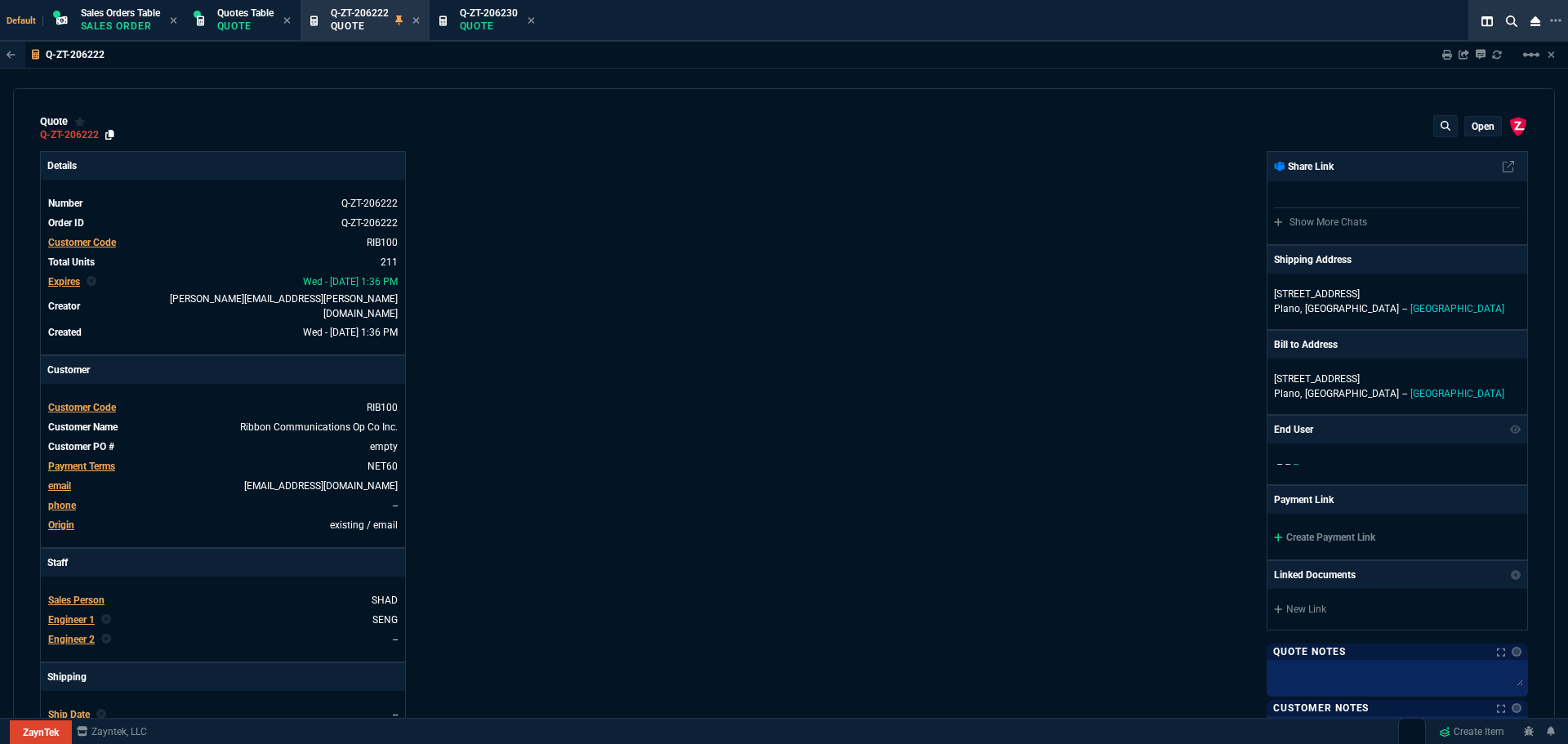
click at [110, 133] on icon at bounding box center [109, 135] width 9 height 10
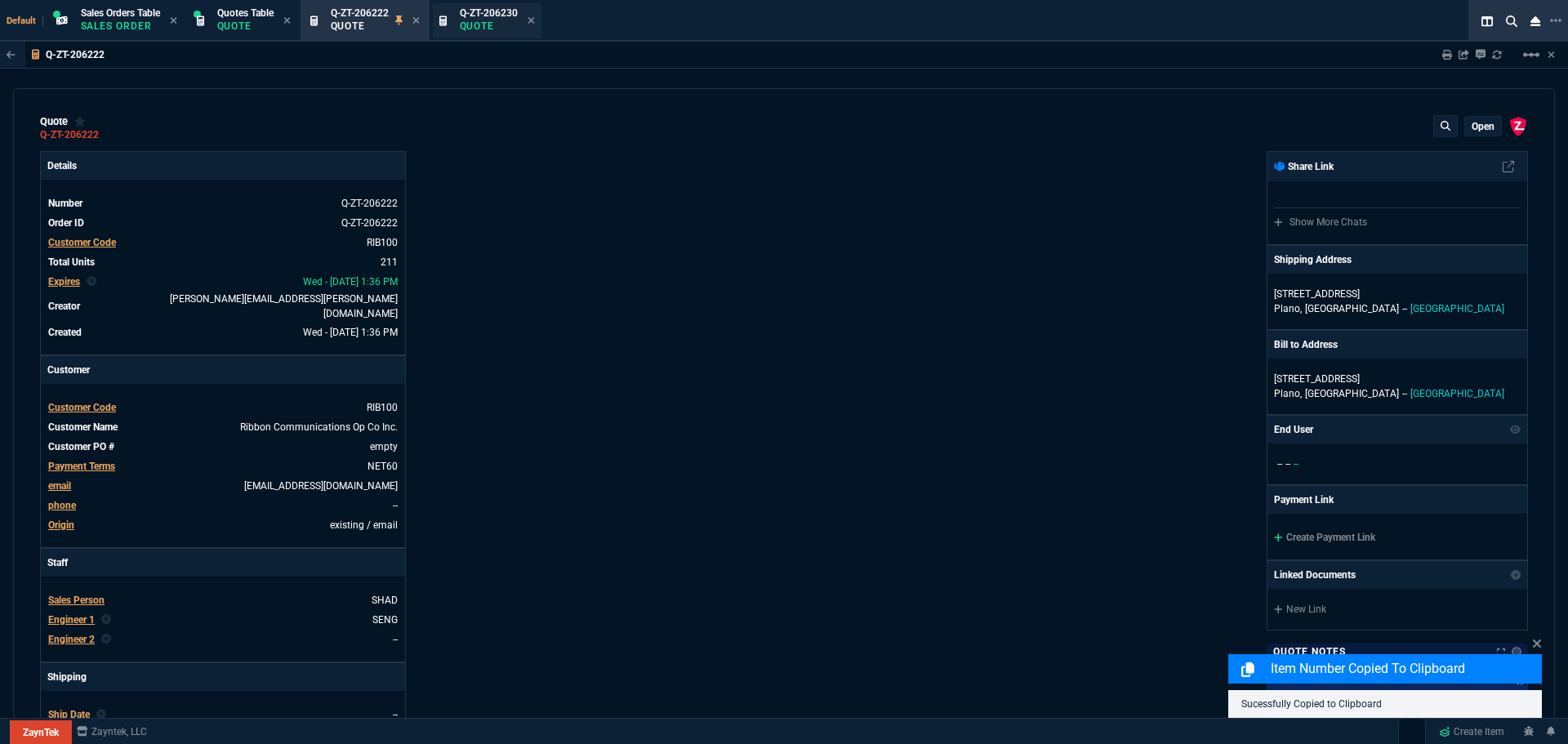
click at [464, 11] on span "Q-ZT-206230" at bounding box center [488, 13] width 58 height 11
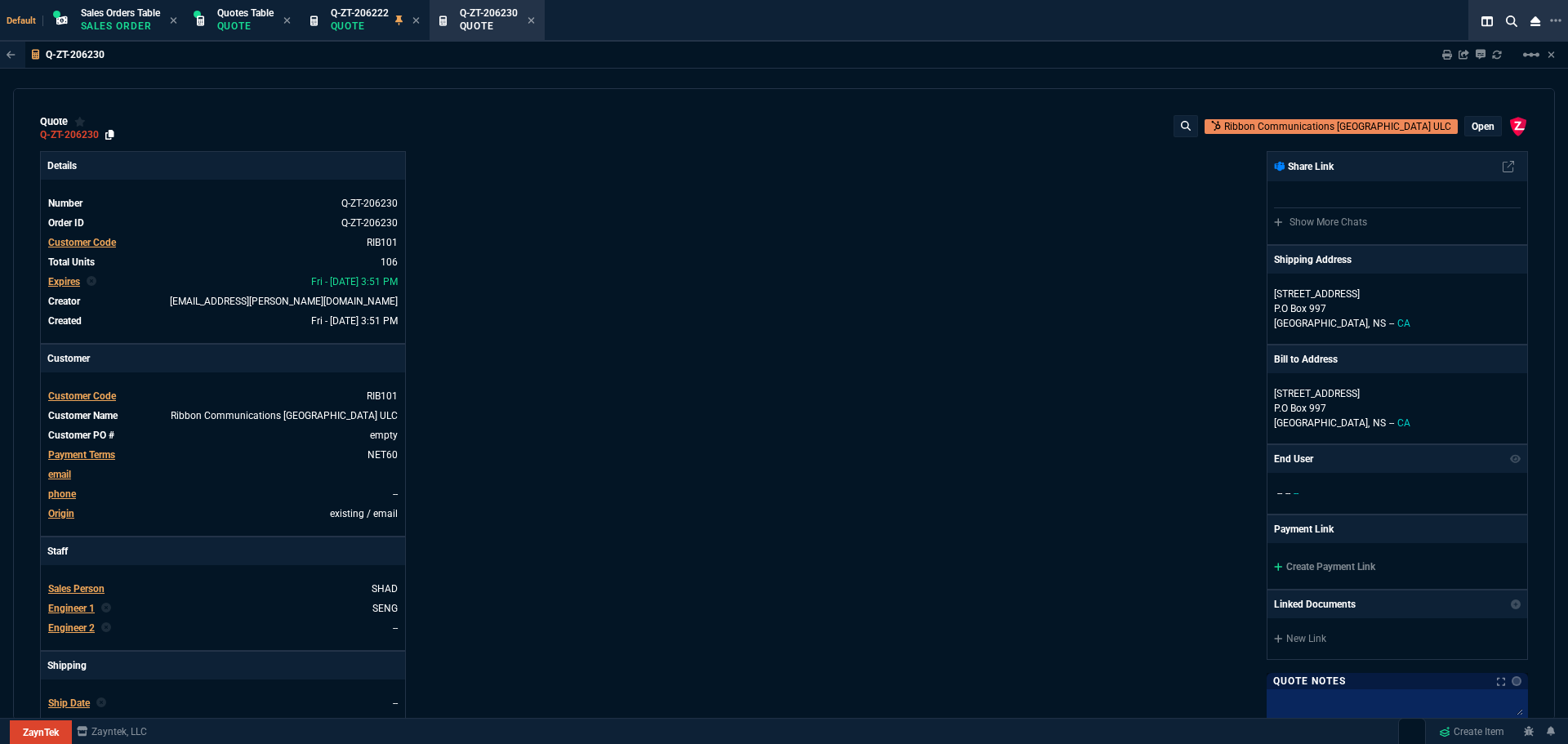
click at [110, 135] on icon at bounding box center [109, 135] width 9 height 10
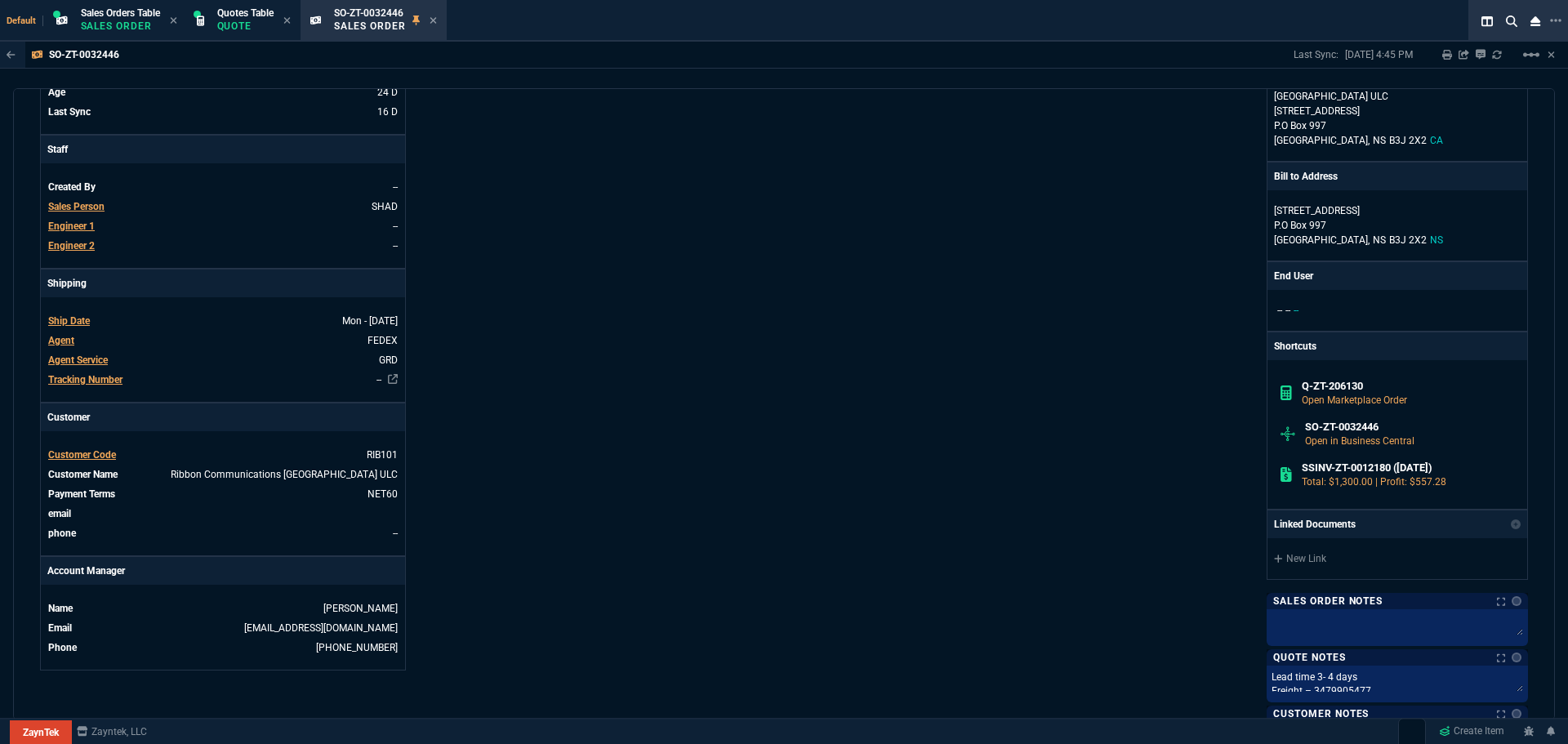
scroll to position [734, 0]
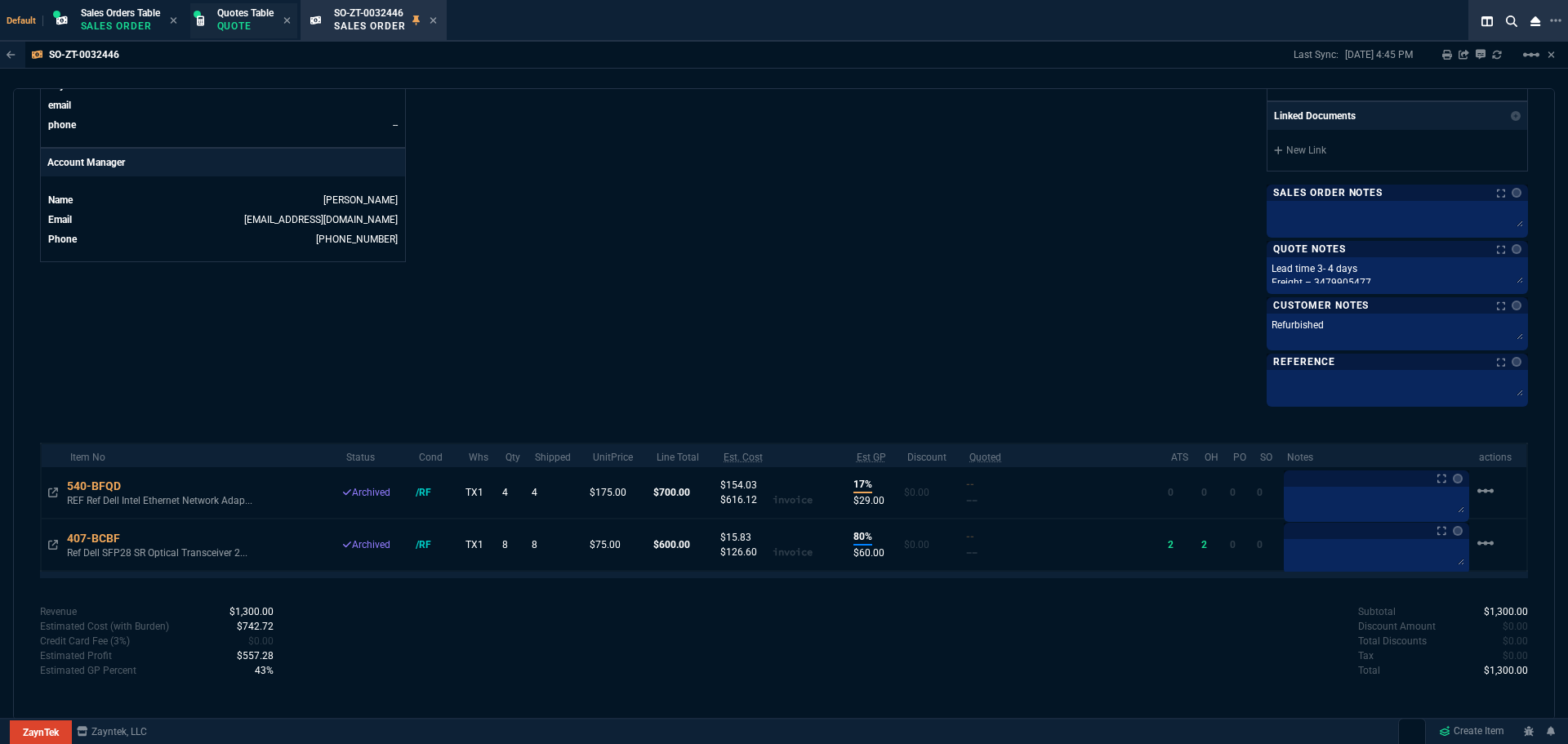
click at [258, 24] on p "Quote" at bounding box center [245, 27] width 56 height 13
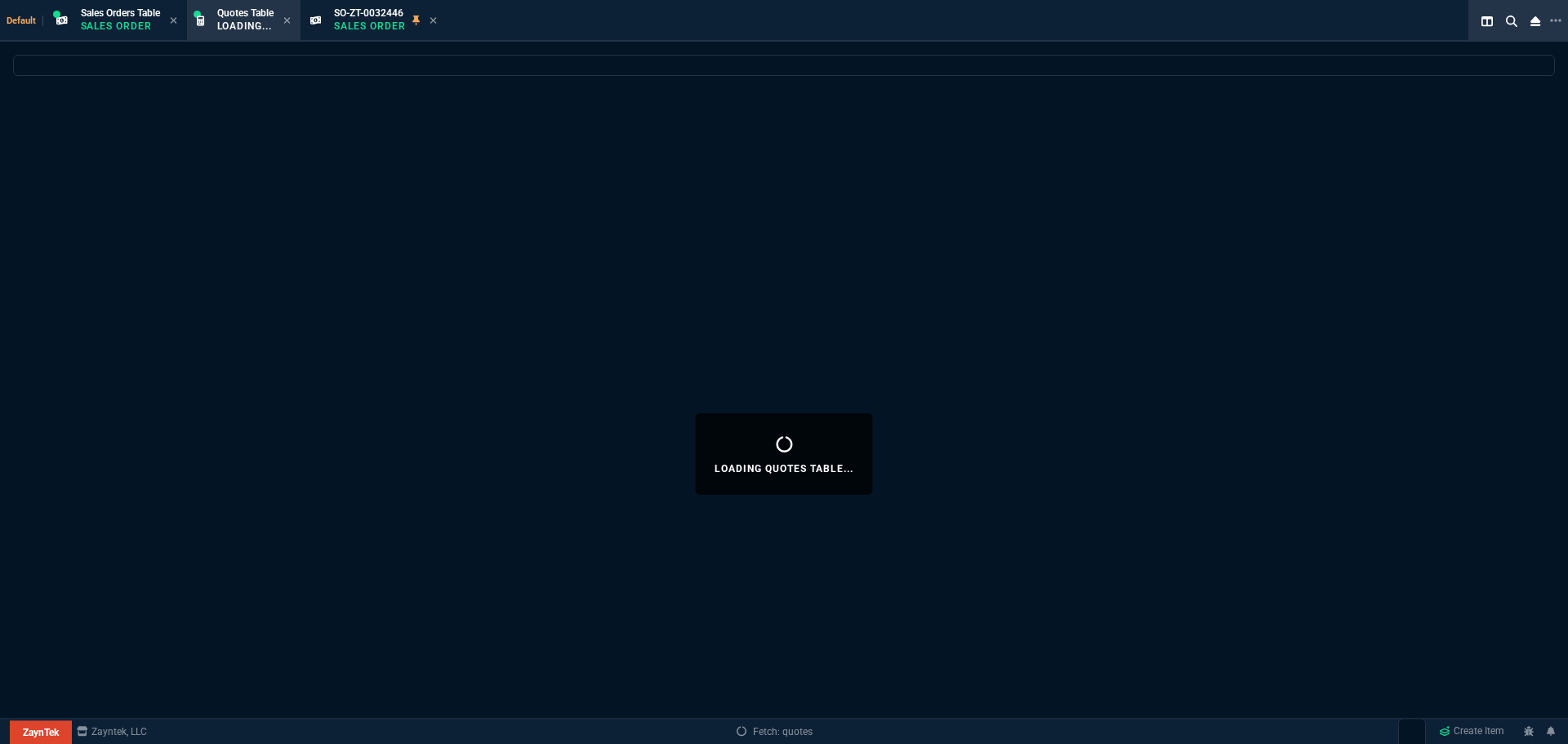
select select
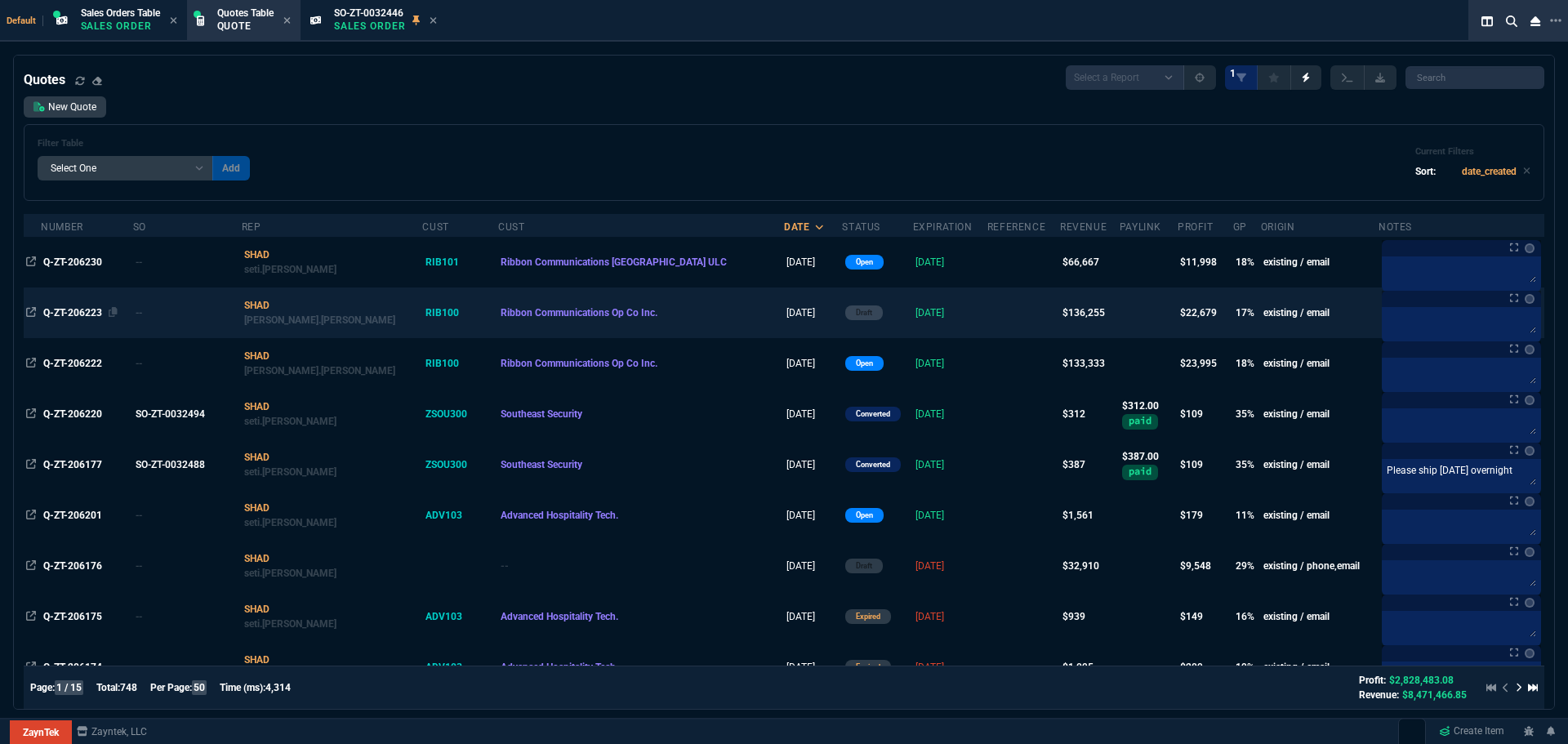
click at [82, 312] on span "Q-ZT-206223" at bounding box center [73, 312] width 59 height 11
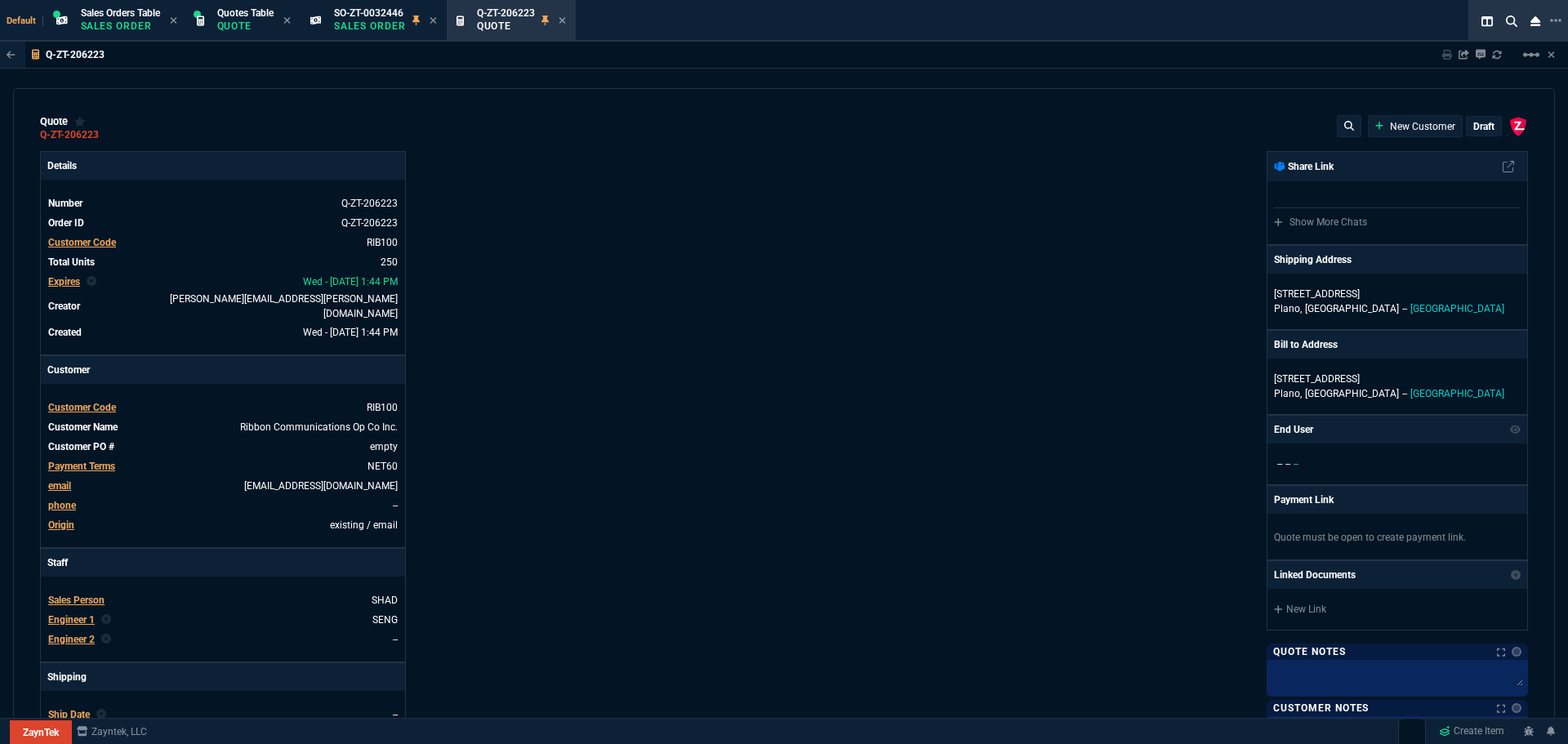
type input "1250"
type input "23"
type input "45"
type input "21"
type input "250"
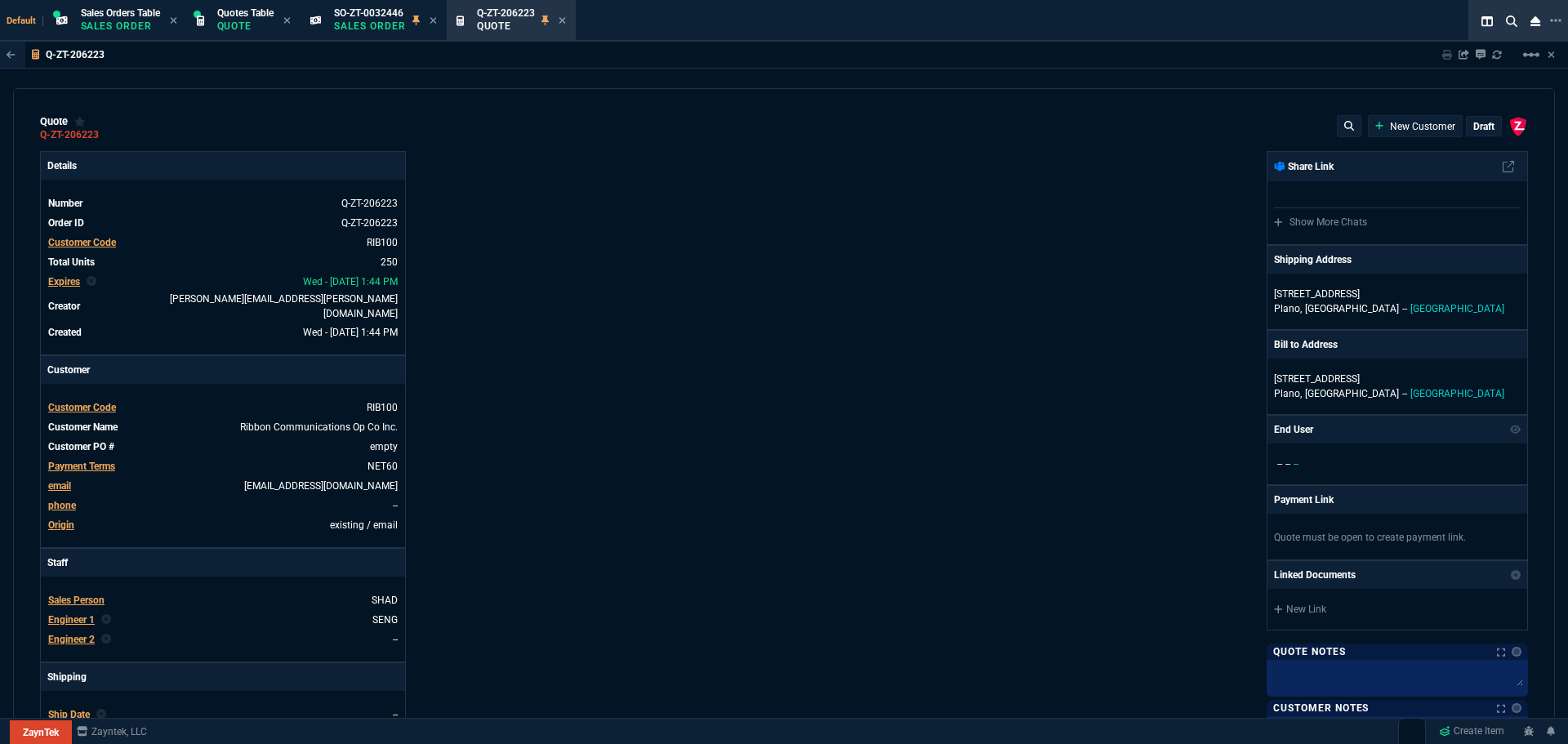
type input "80"
type input "60"
type input "94"
click at [357, 15] on span "SO-ZT-0032446" at bounding box center [369, 13] width 70 height 11
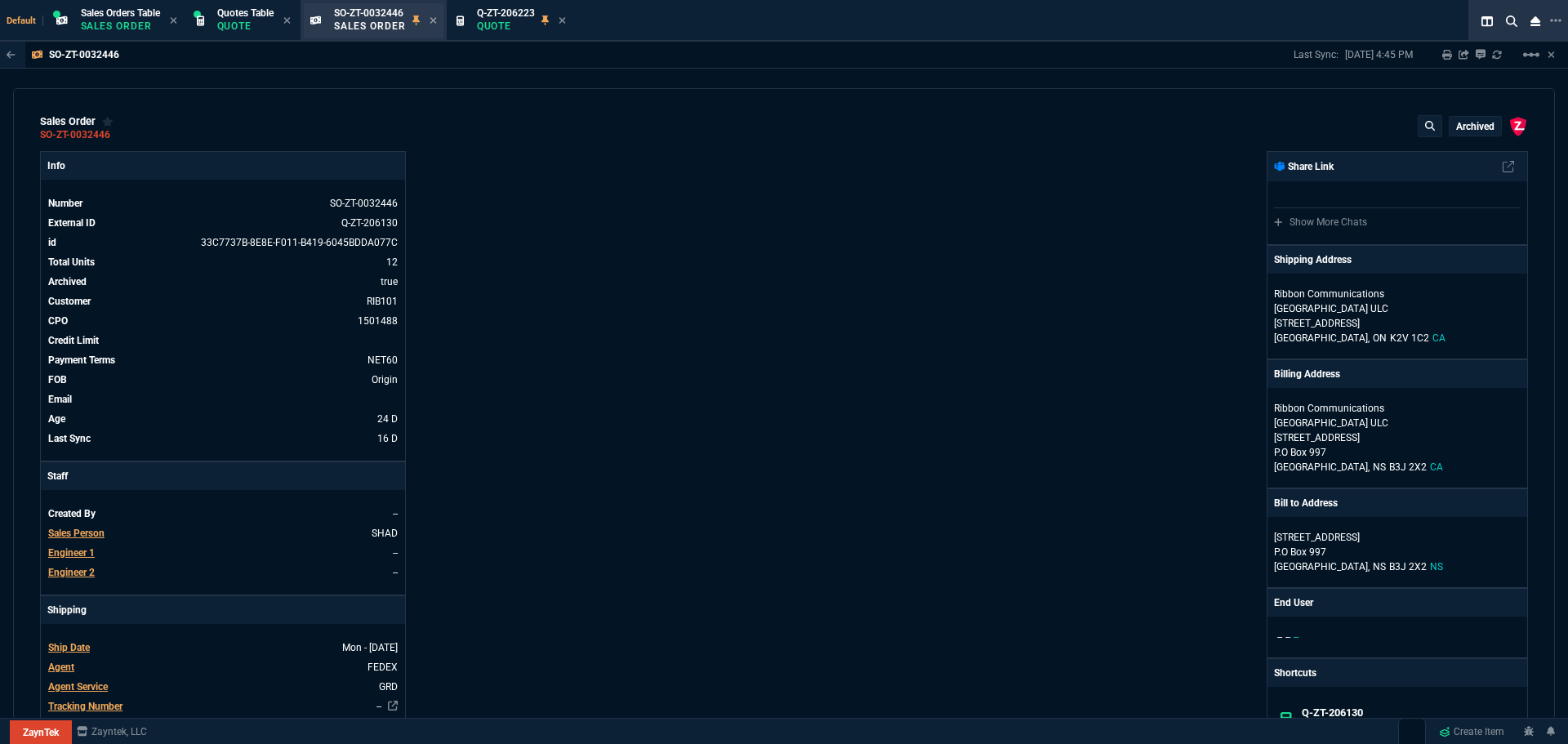
click at [433, 25] on div "SO-ZT-0032446 Sales Order" at bounding box center [386, 21] width 103 height 29
click at [379, 25] on p "Sales Order" at bounding box center [370, 27] width 72 height 13
click at [436, 23] on icon at bounding box center [434, 20] width 8 height 10
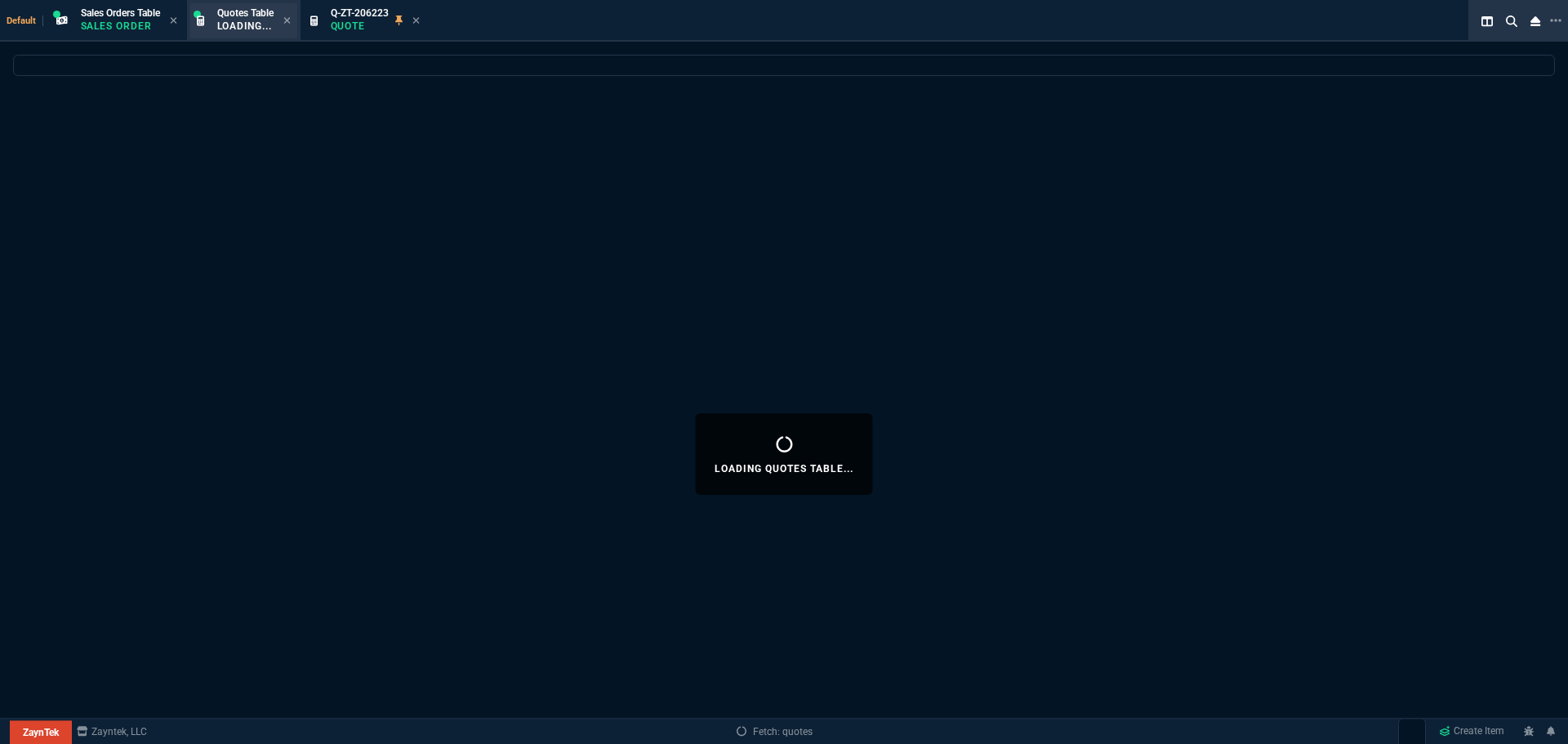
click at [247, 25] on p "Loading..." at bounding box center [245, 27] width 56 height 13
select select
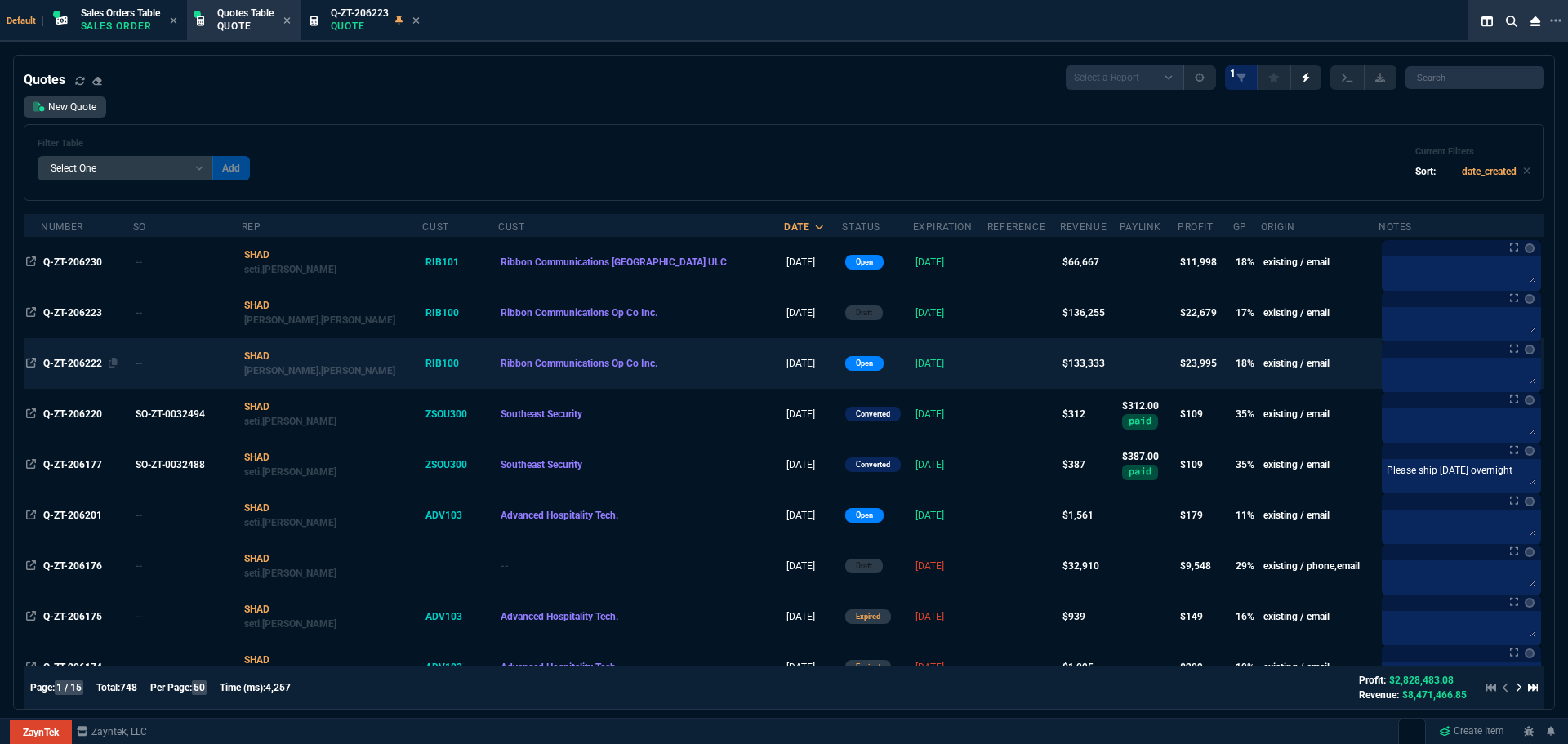
click at [79, 359] on span "Q-ZT-206222" at bounding box center [73, 363] width 59 height 11
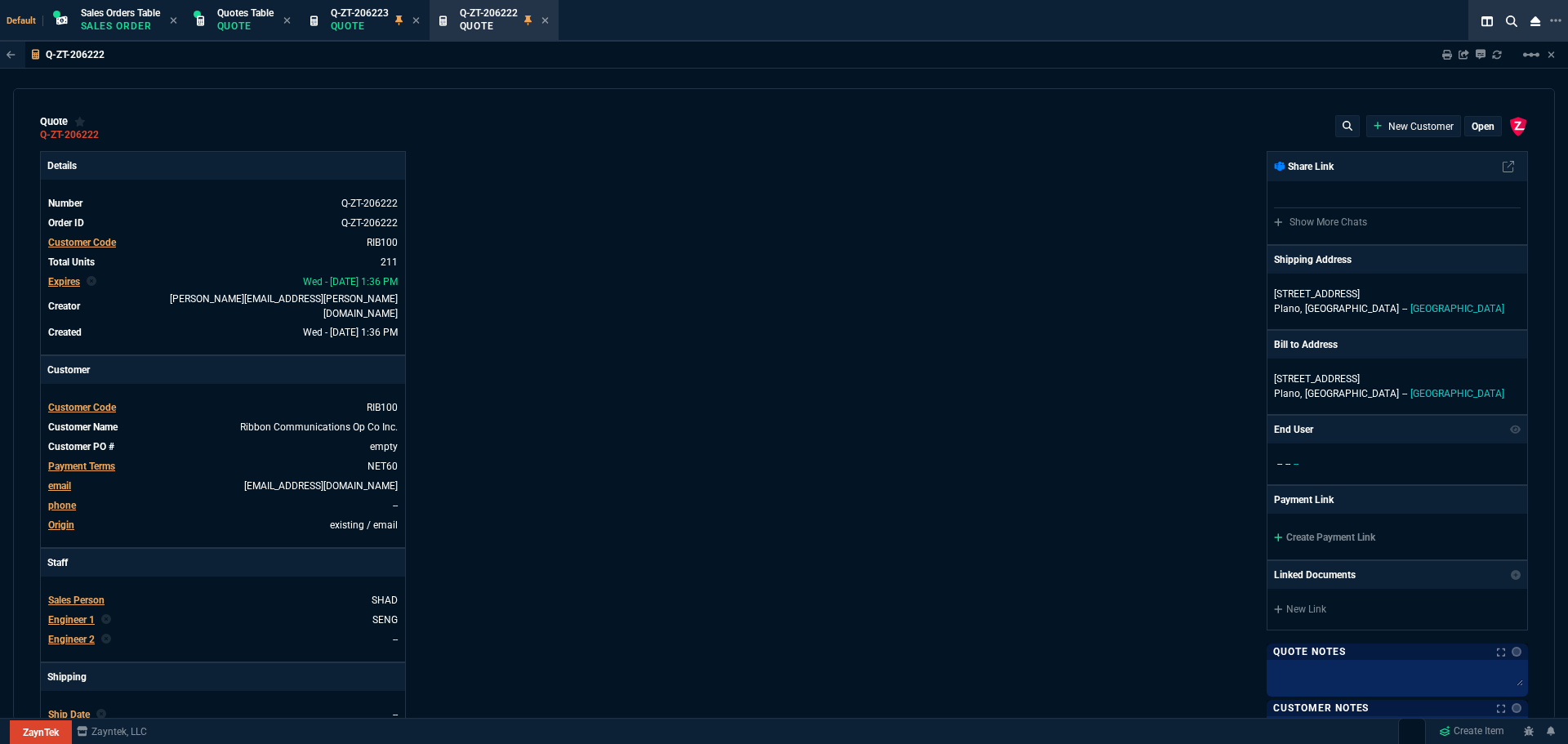
type input "1250"
type input "35"
type input "695"
type input "15"
type input "134"
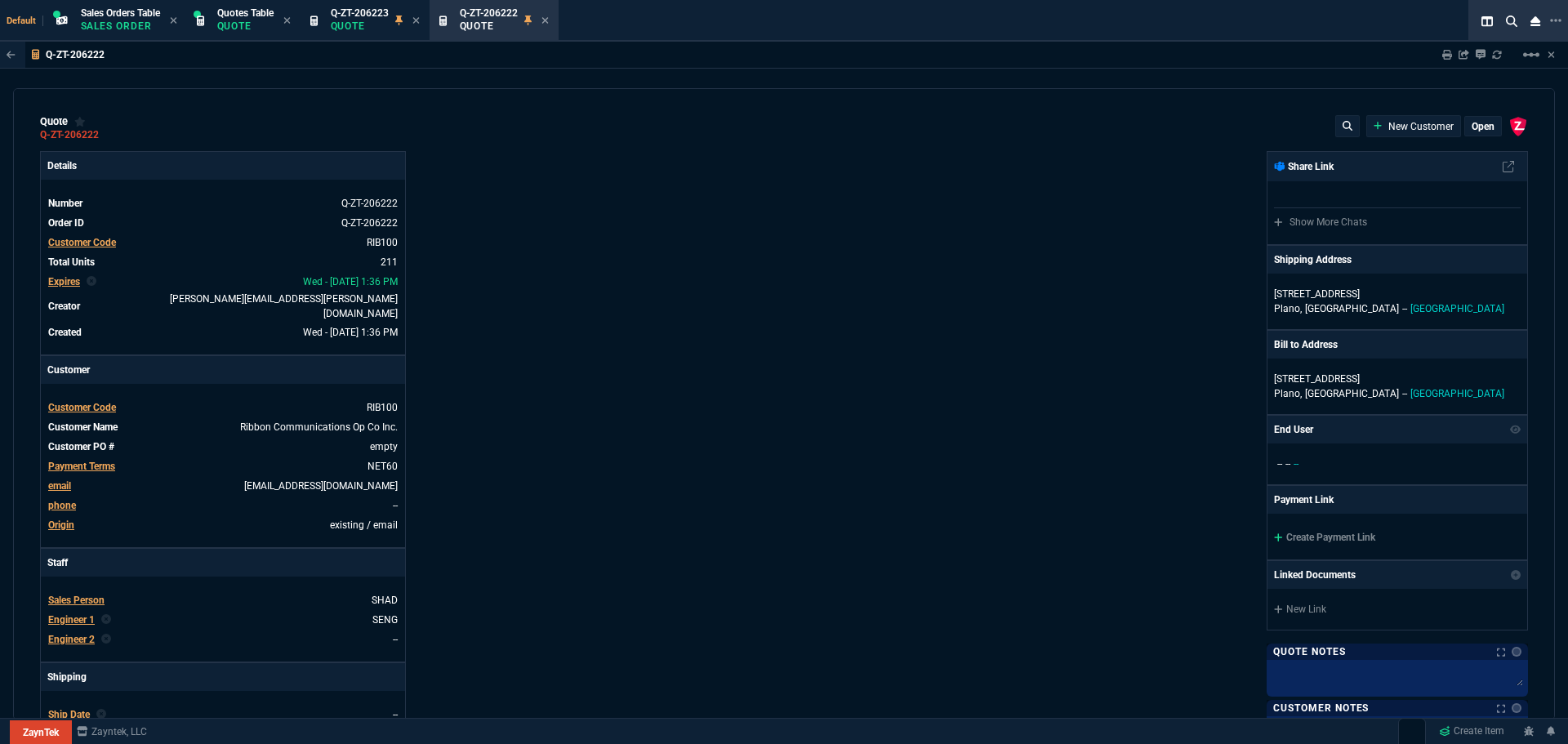
type input "80"
type input "60"
type input "0"
type input "94"
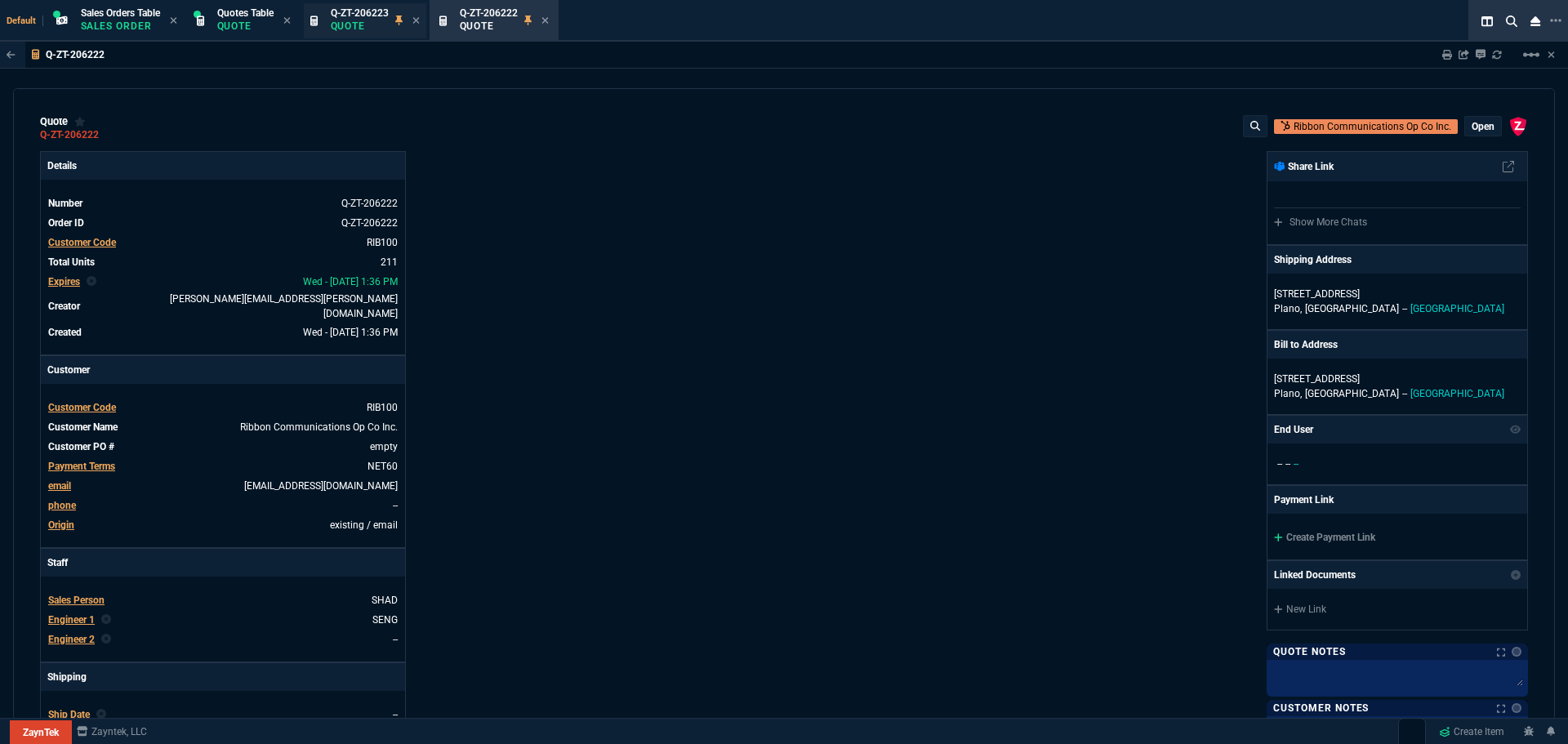
click at [362, 21] on p "Quote" at bounding box center [359, 27] width 58 height 13
type input "23"
type input "45"
type input "21"
type input "250"
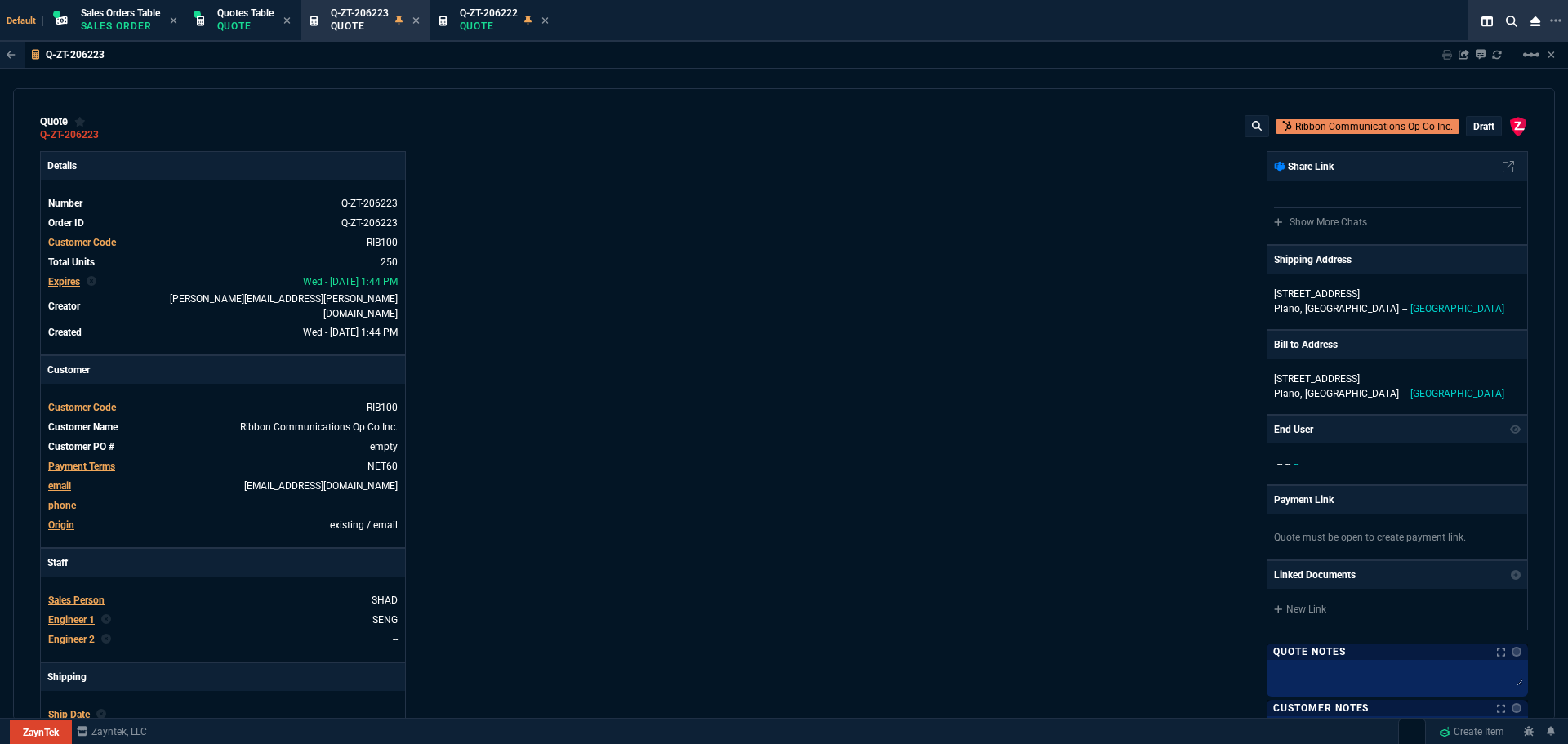
type input "80"
type input "60"
type input "94"
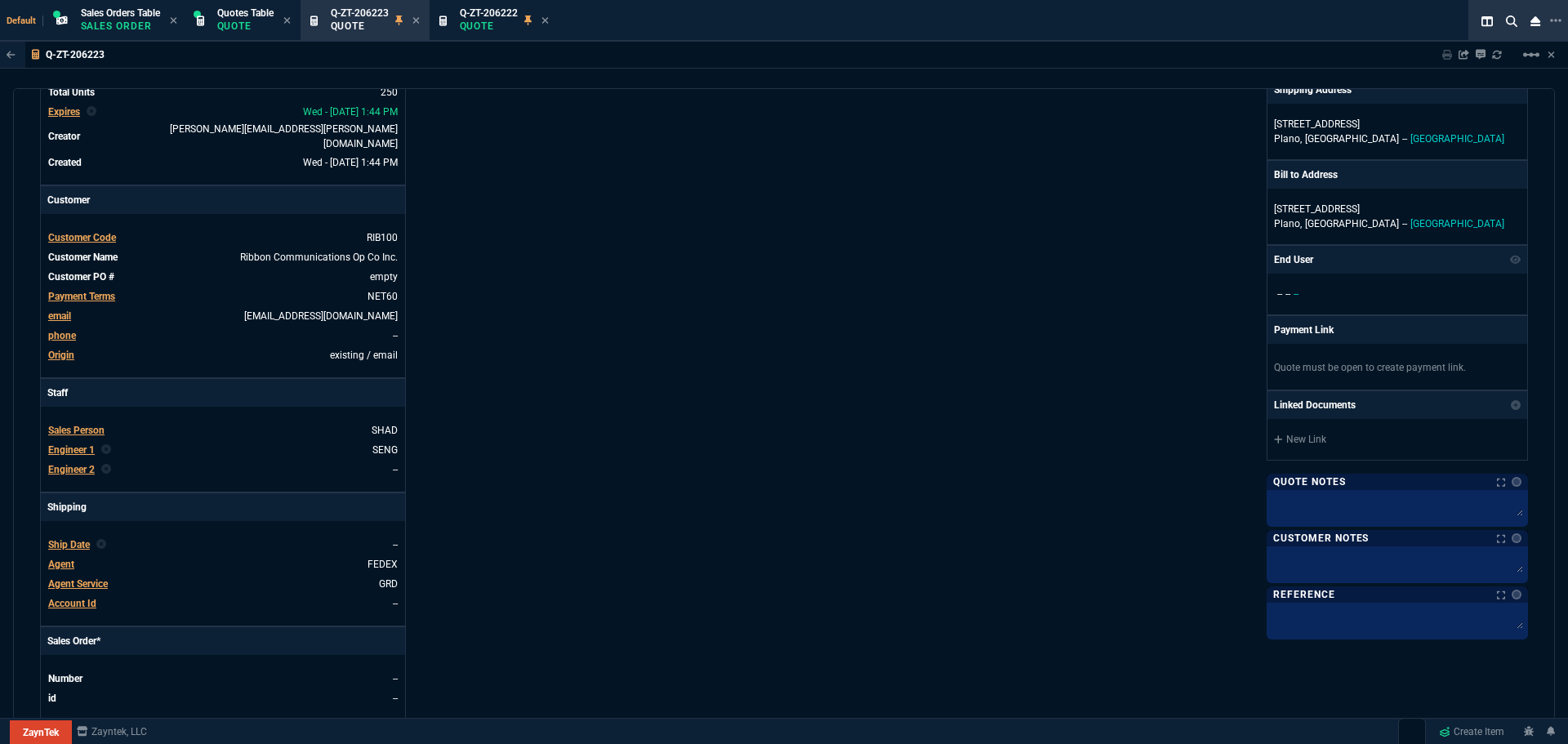
scroll to position [0, 0]
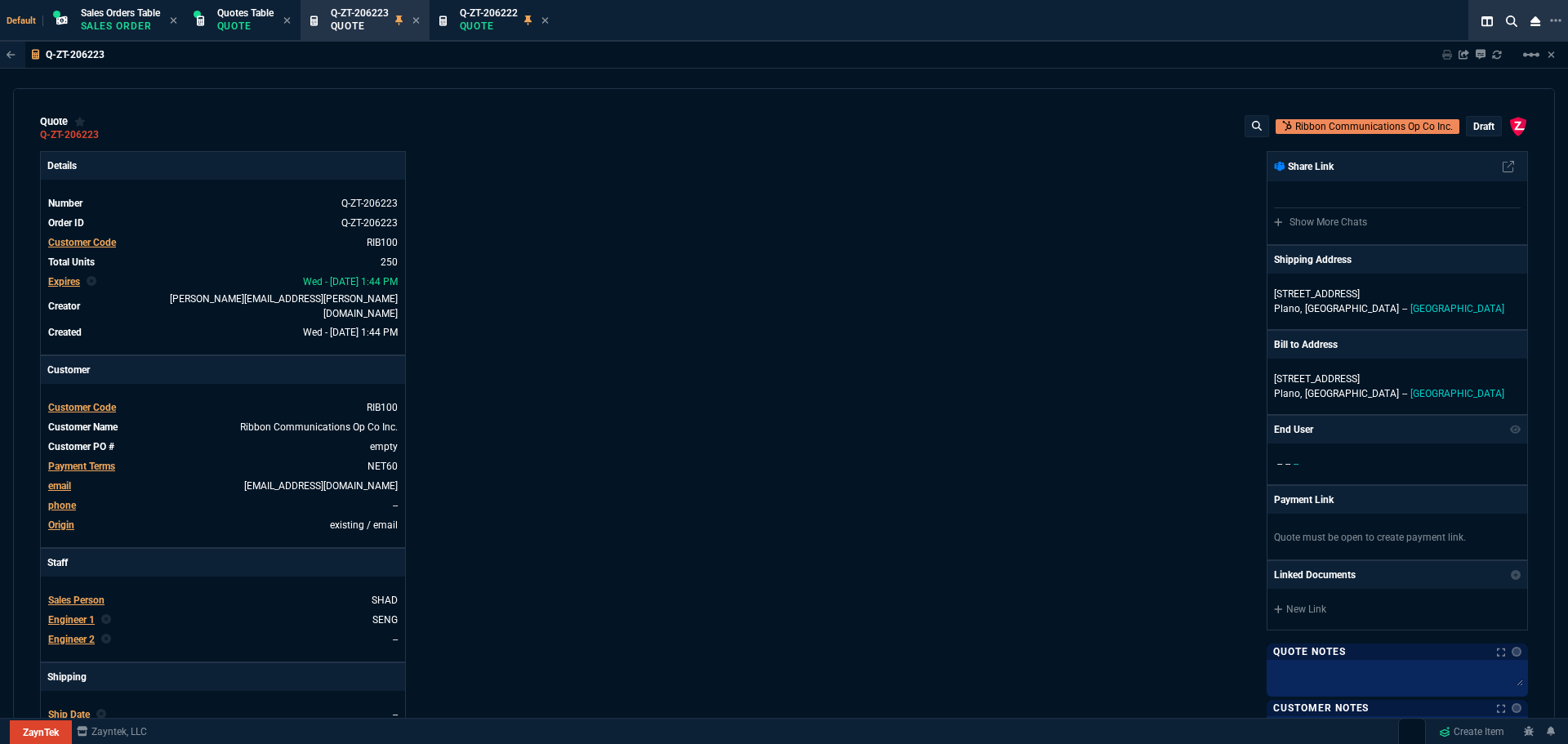
click at [1473, 122] on p "draft" at bounding box center [1484, 127] width 21 height 13
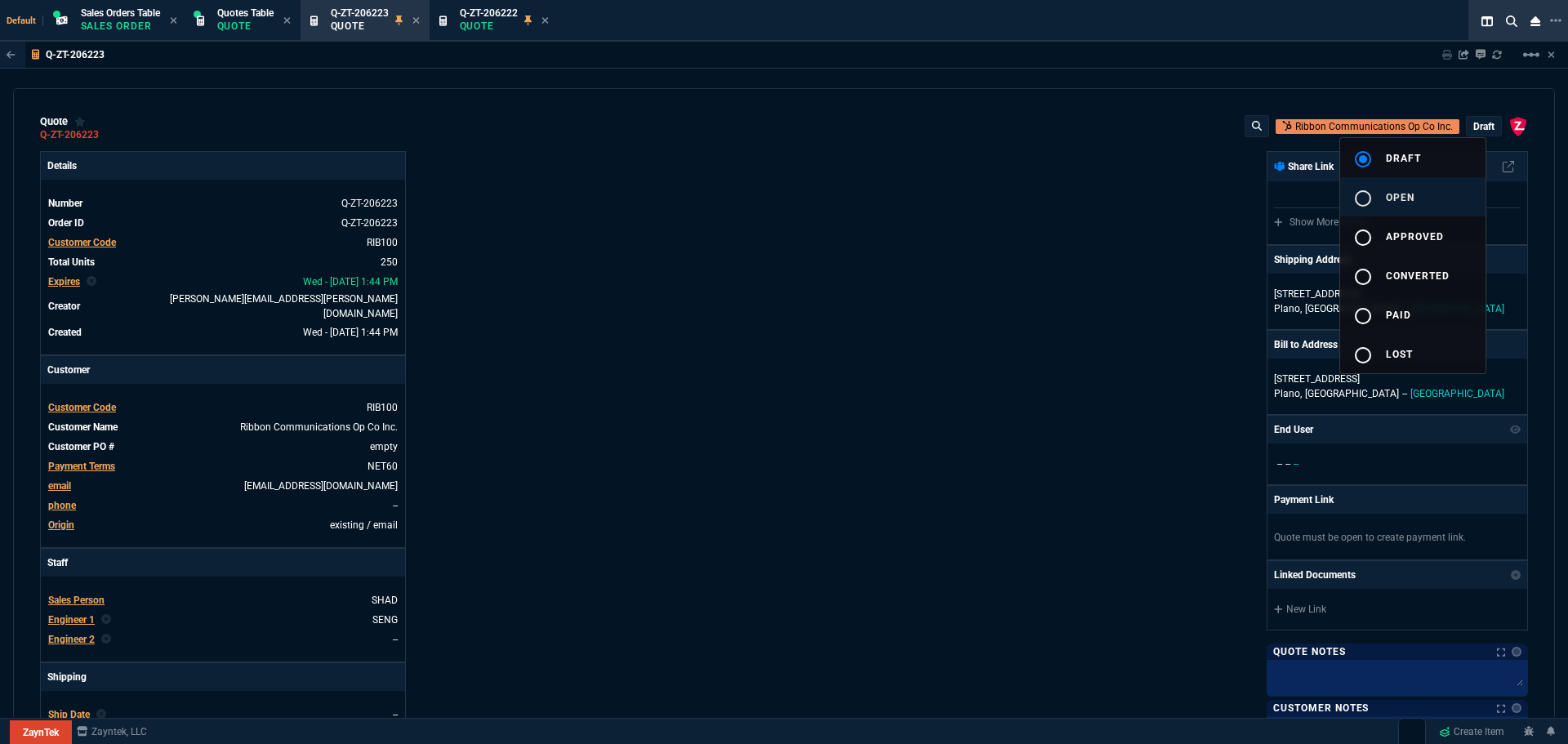
click at [1383, 195] on div "radio_button_unchecked" at bounding box center [1369, 198] width 32 height 20
type input "23"
type input "45"
type input "21"
type input "250"
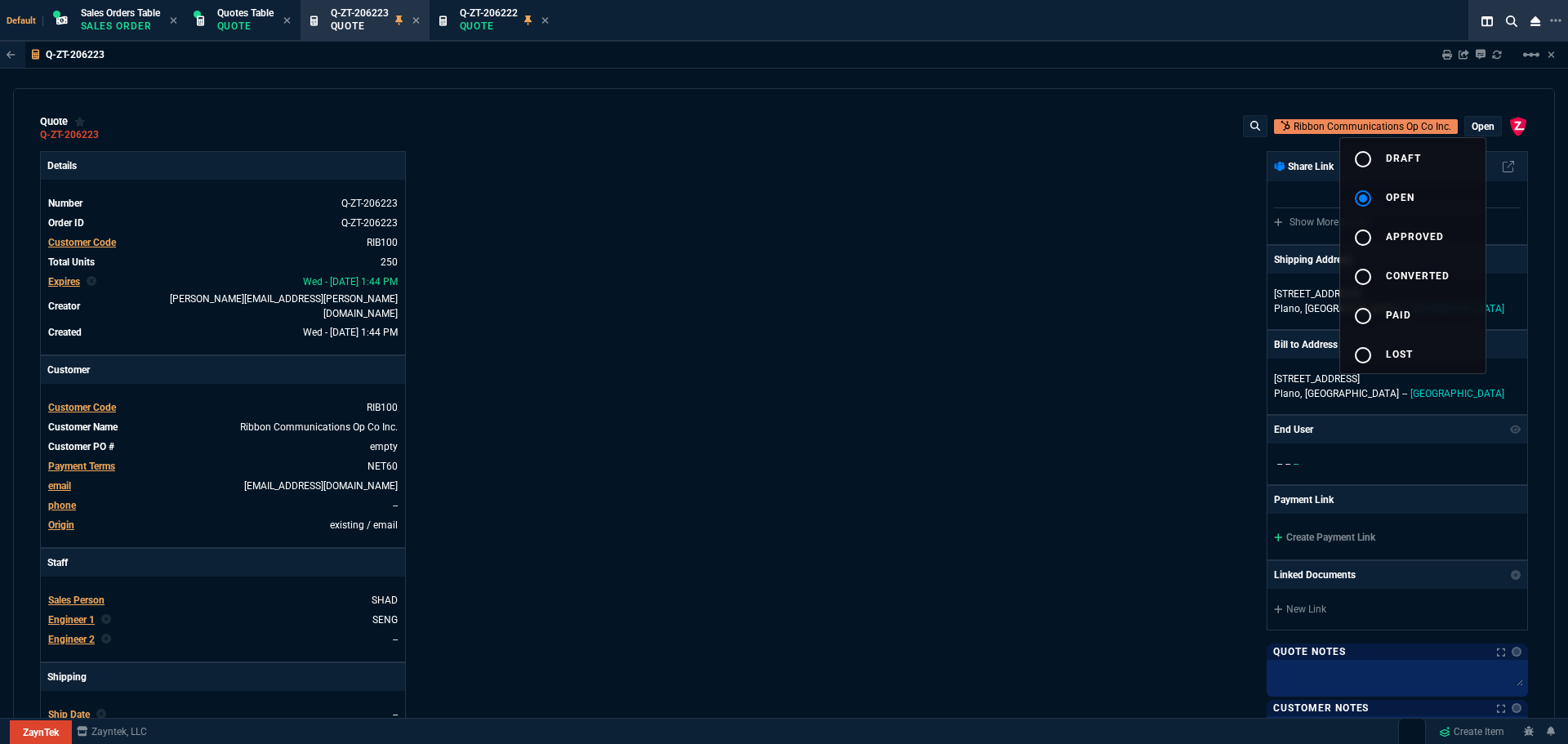
type input "80"
type input "60"
type input "94"
click at [419, 20] on div at bounding box center [784, 372] width 1568 height 744
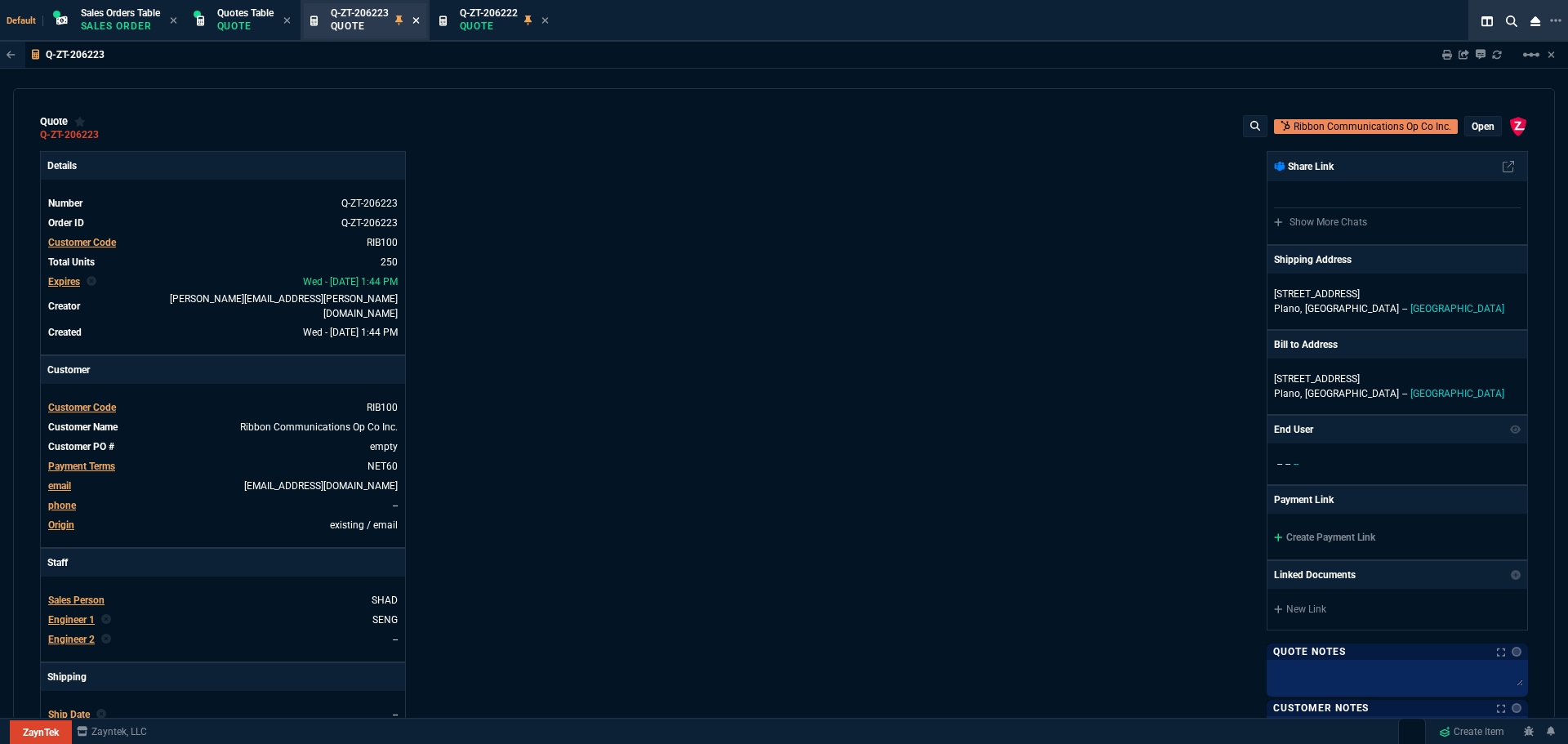
click at [417, 23] on icon at bounding box center [417, 20] width 8 height 10
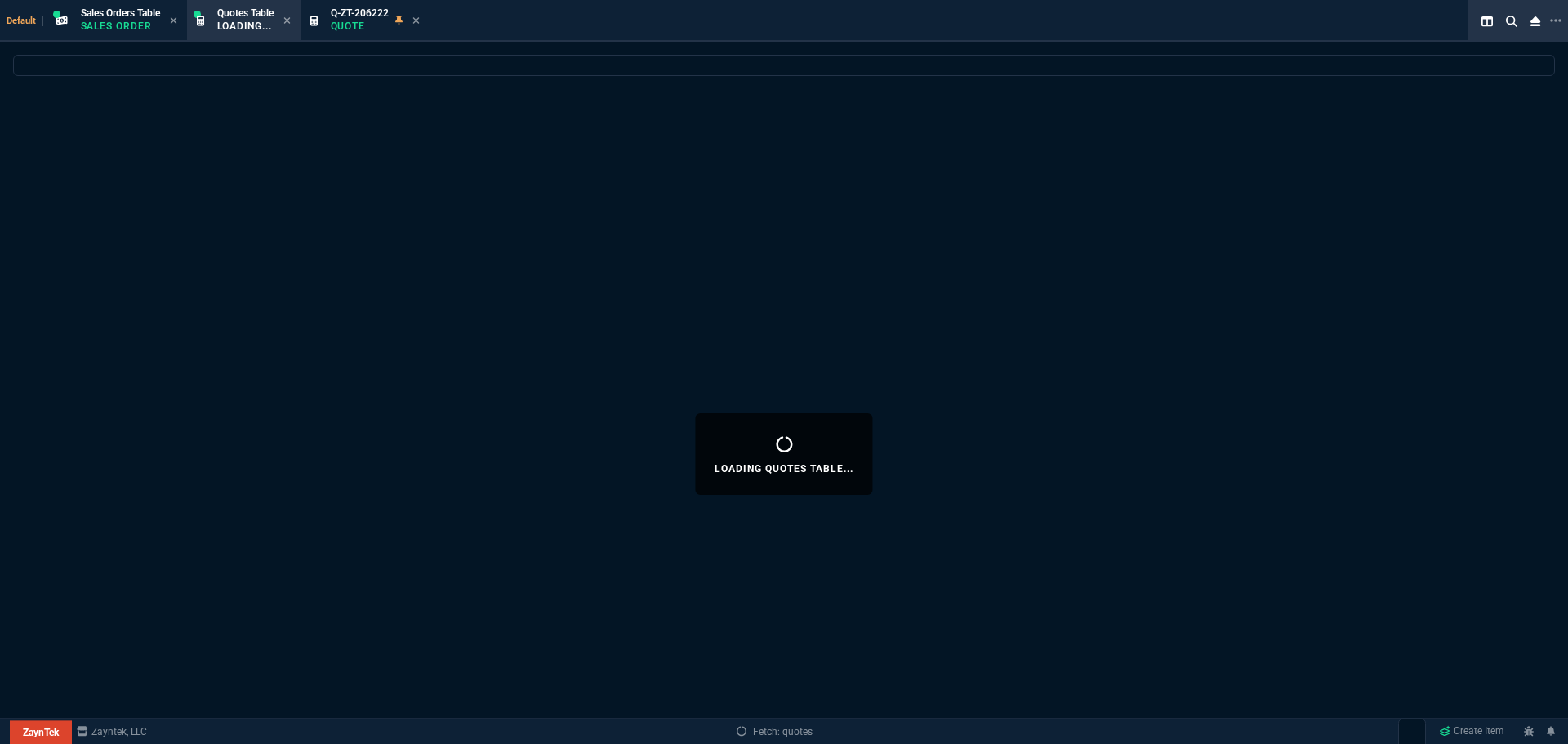
select select
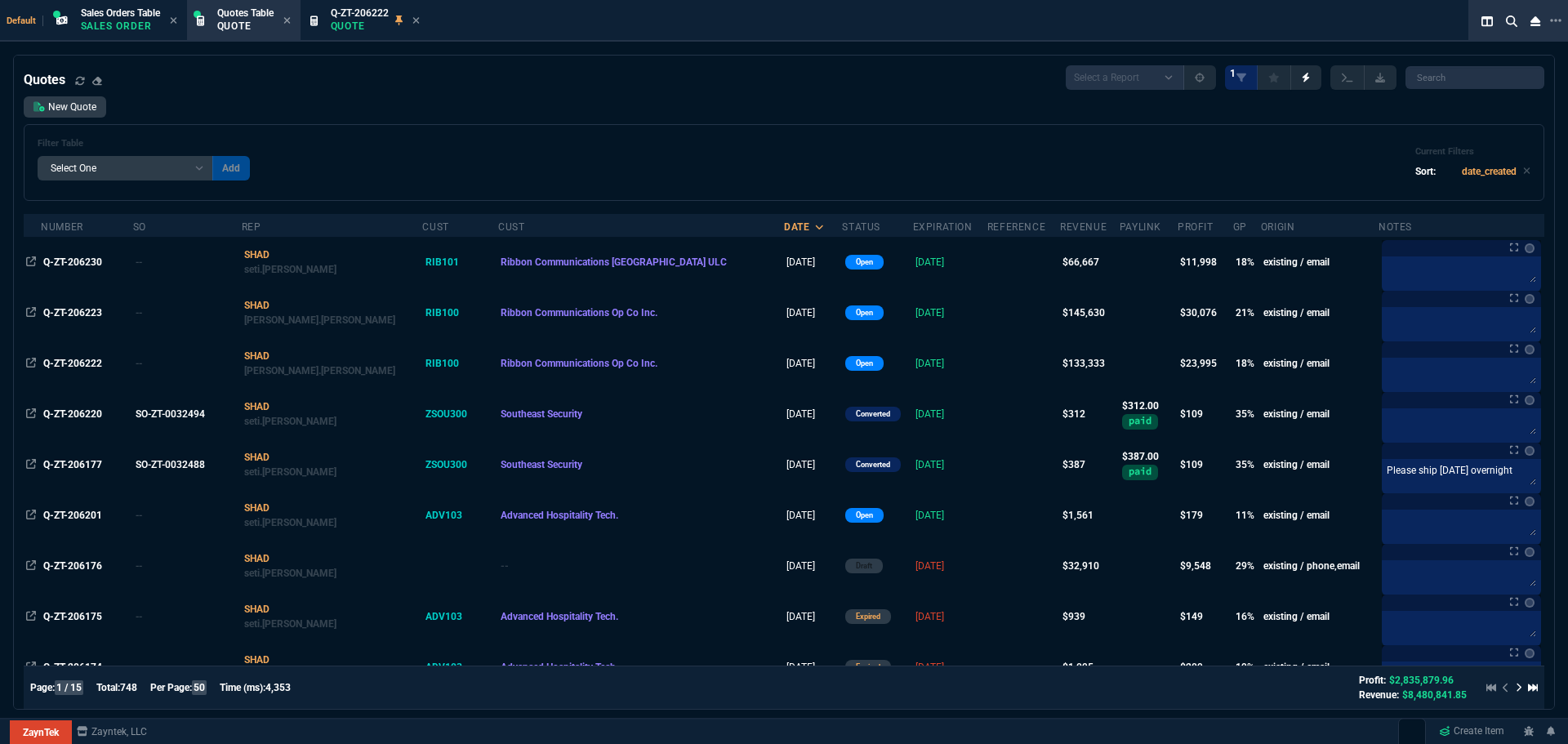
click at [75, 262] on span "Q-ZT-206230" at bounding box center [73, 262] width 59 height 11
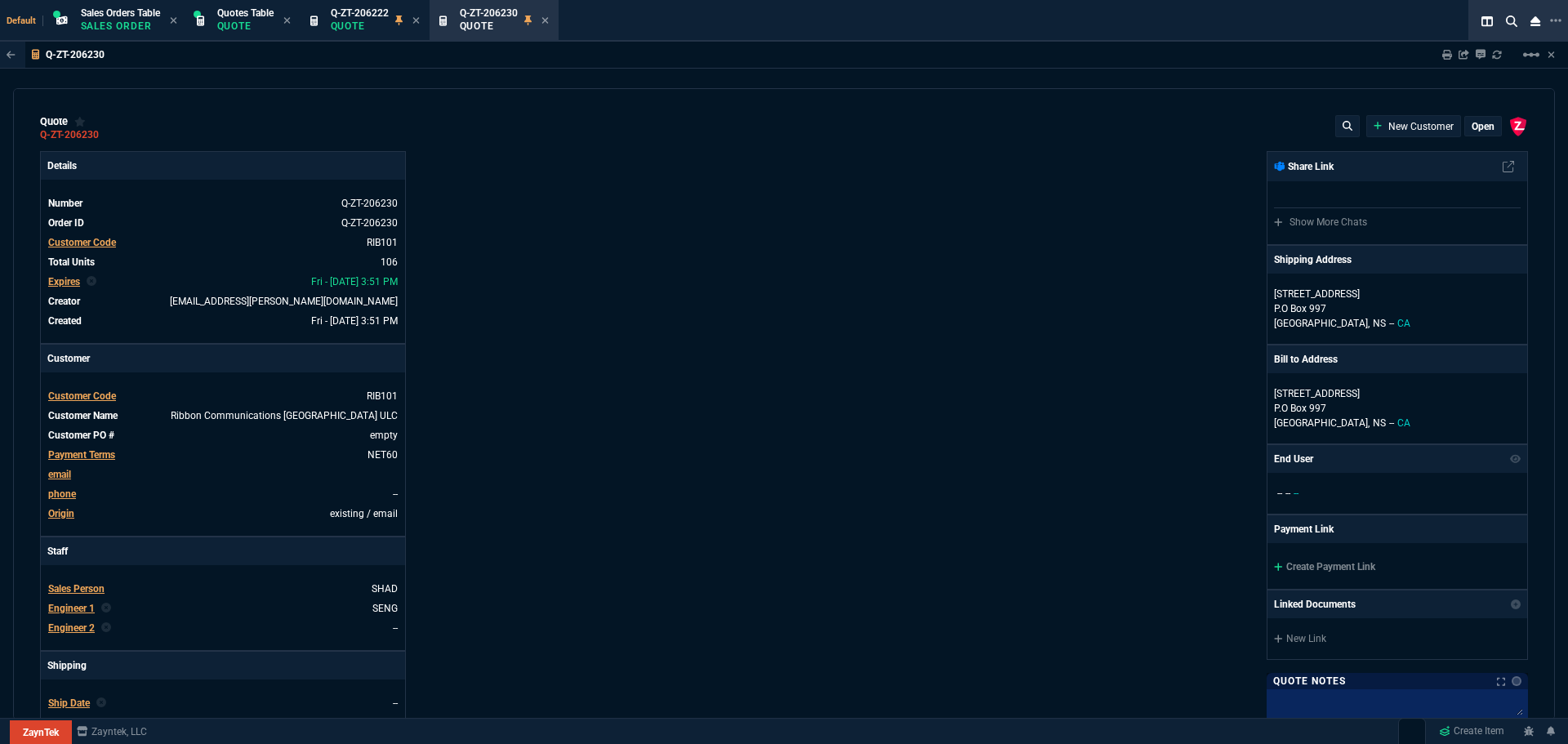
type input "1250"
type input "35"
type input "695"
type input "15"
type input "134"
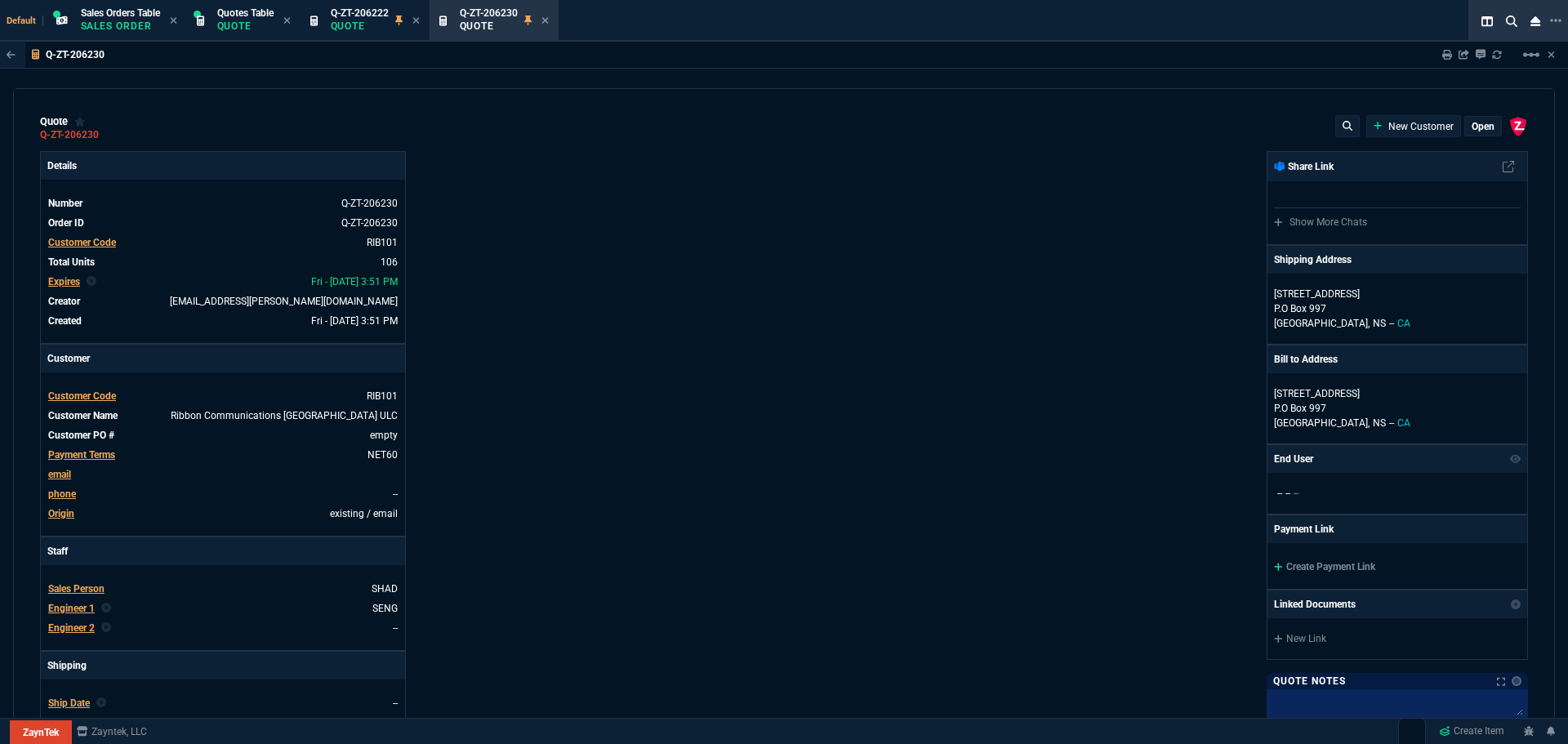
type input "80"
type input "60"
type input "0"
type input "94"
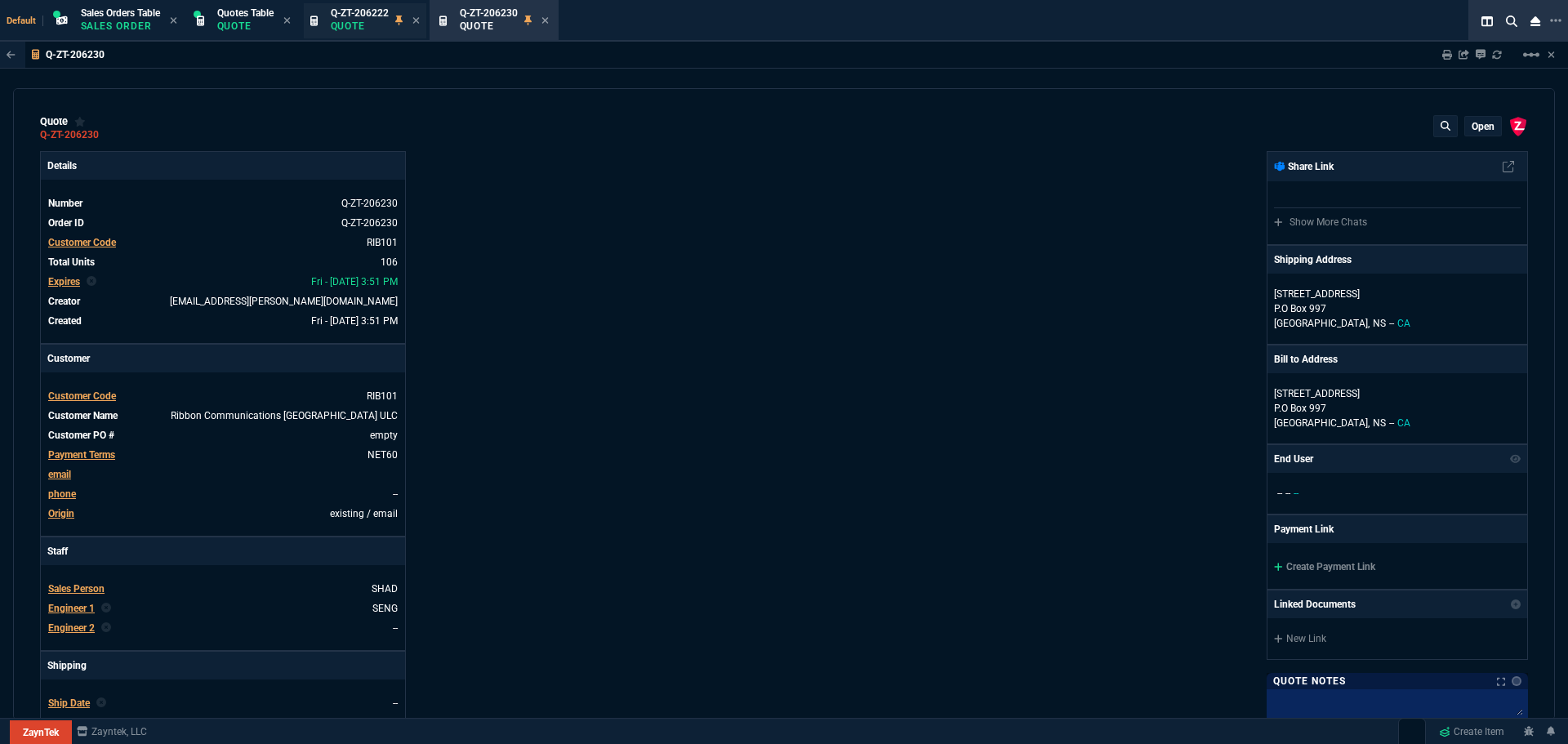
click at [386, 30] on p "Quote" at bounding box center [359, 27] width 58 height 13
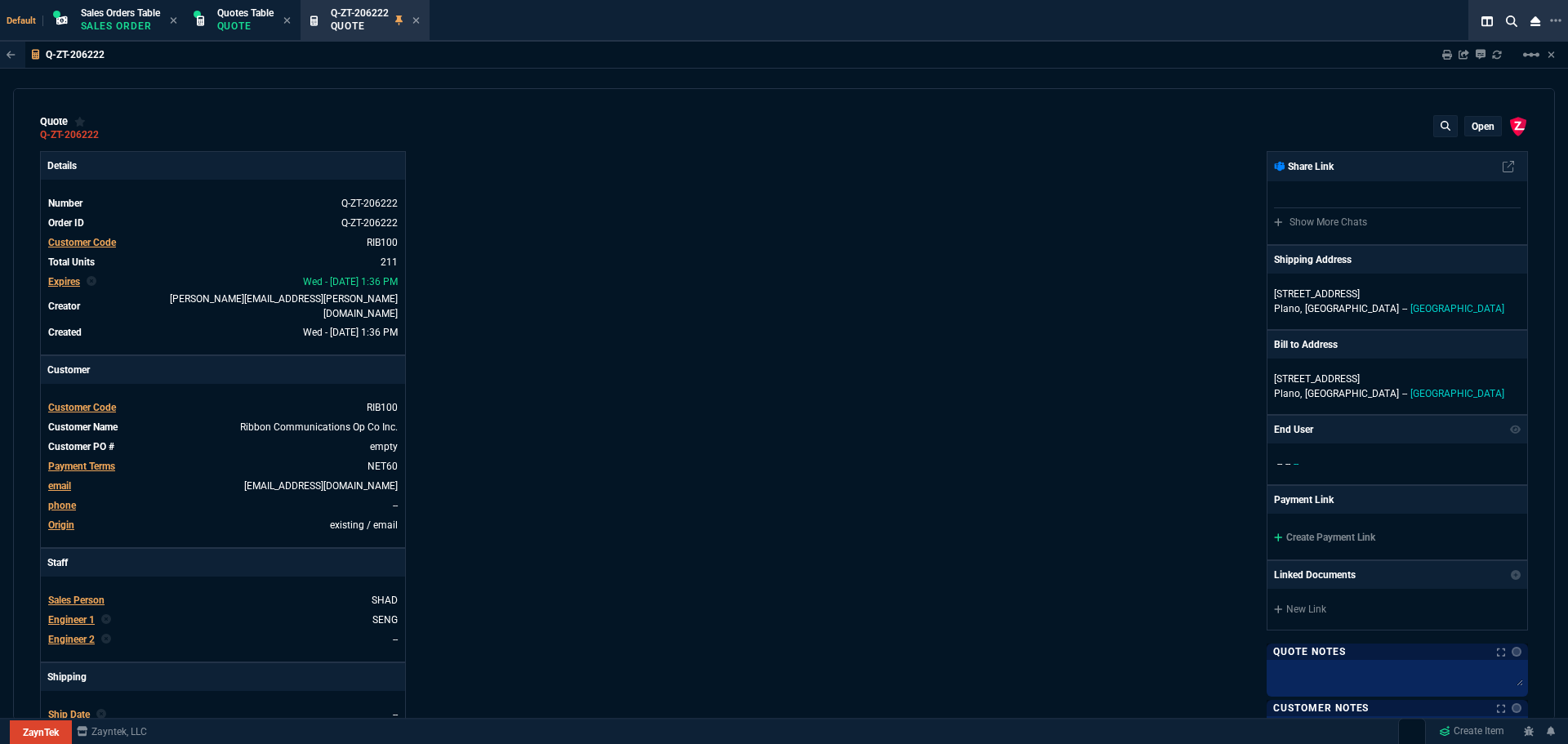
type input "35"
type input "695"
type input "1250"
type input "15"
type input "134"
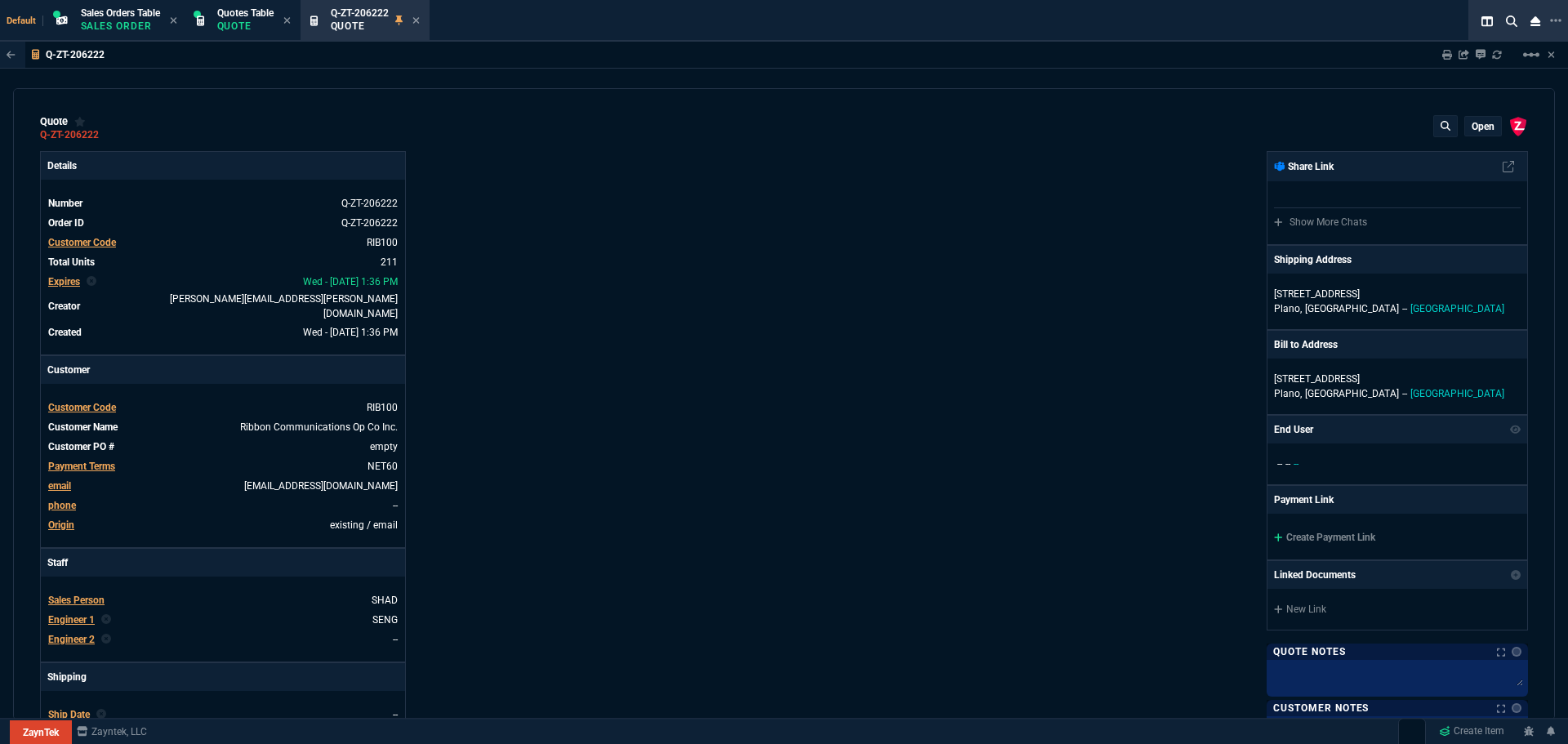
type input "80"
type input "60"
type input "0"
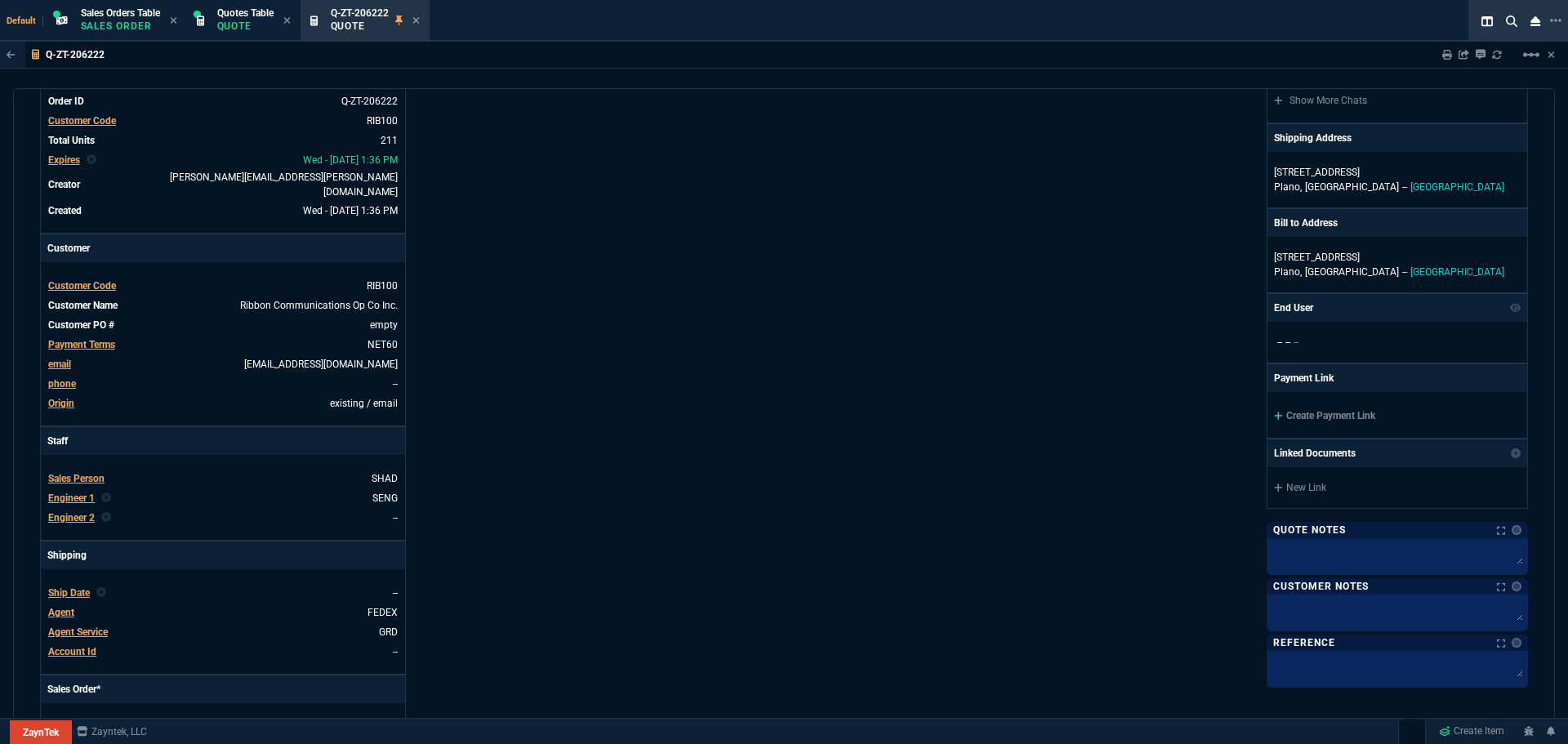
type input "94"
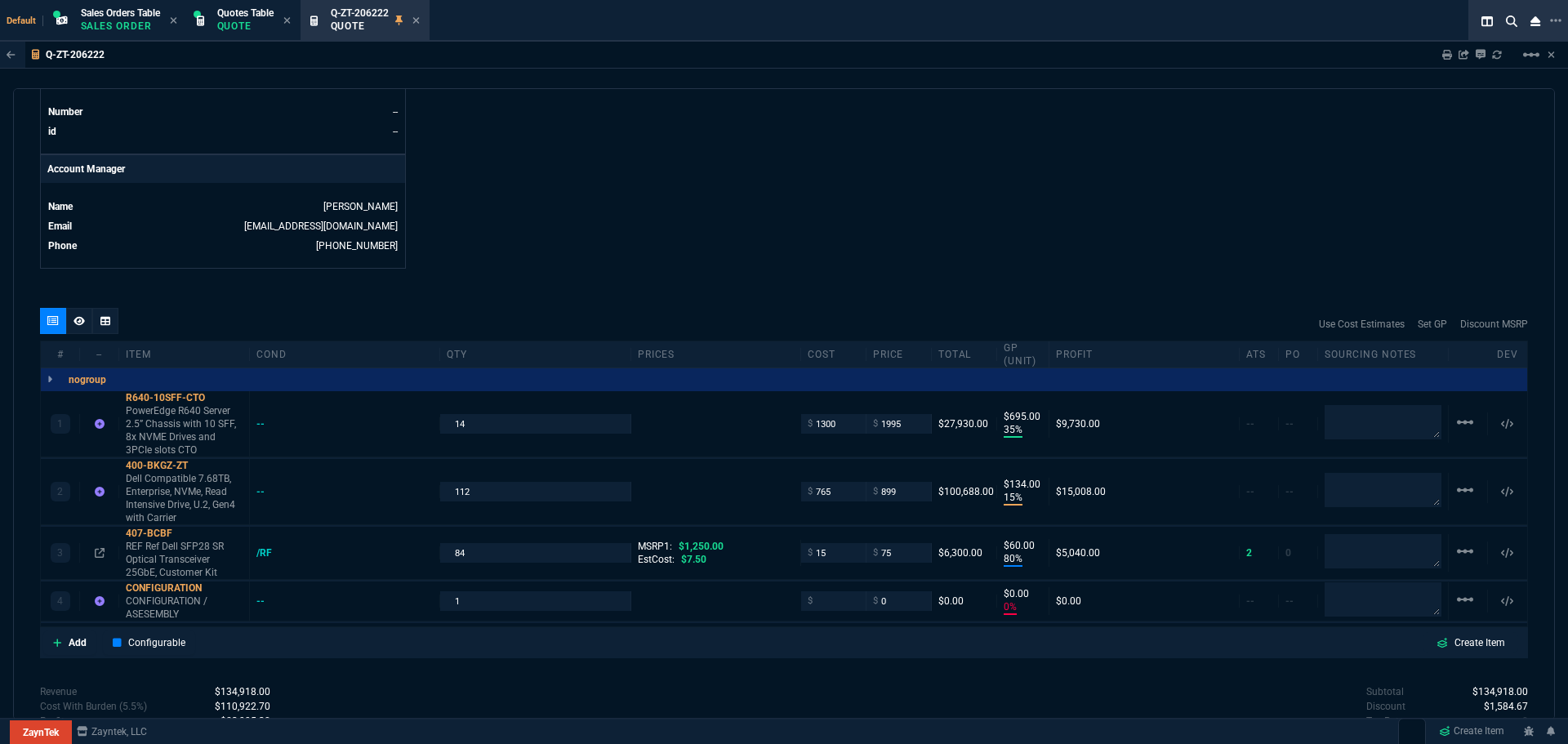
scroll to position [840, 0]
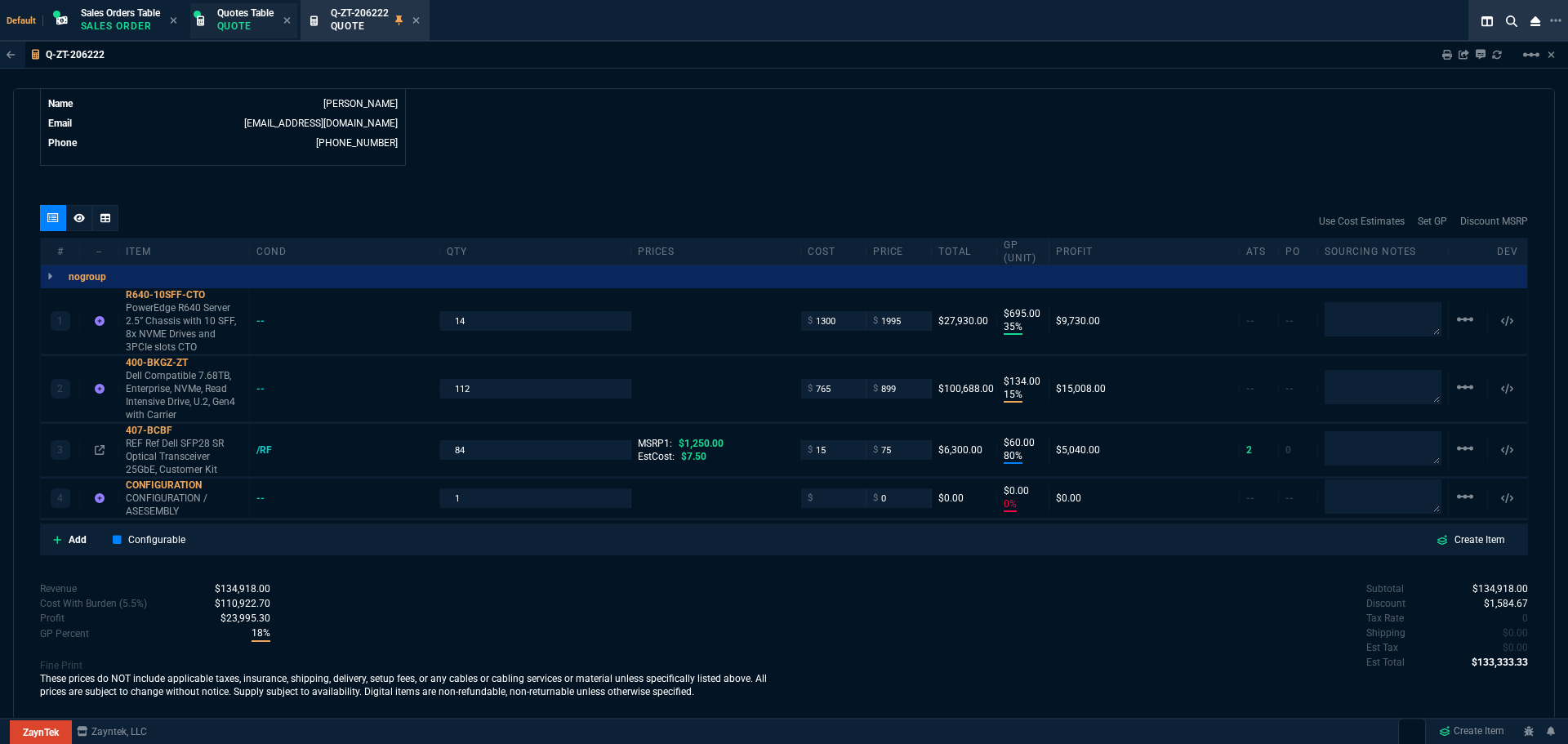
click at [240, 20] on p "Quote" at bounding box center [245, 27] width 56 height 13
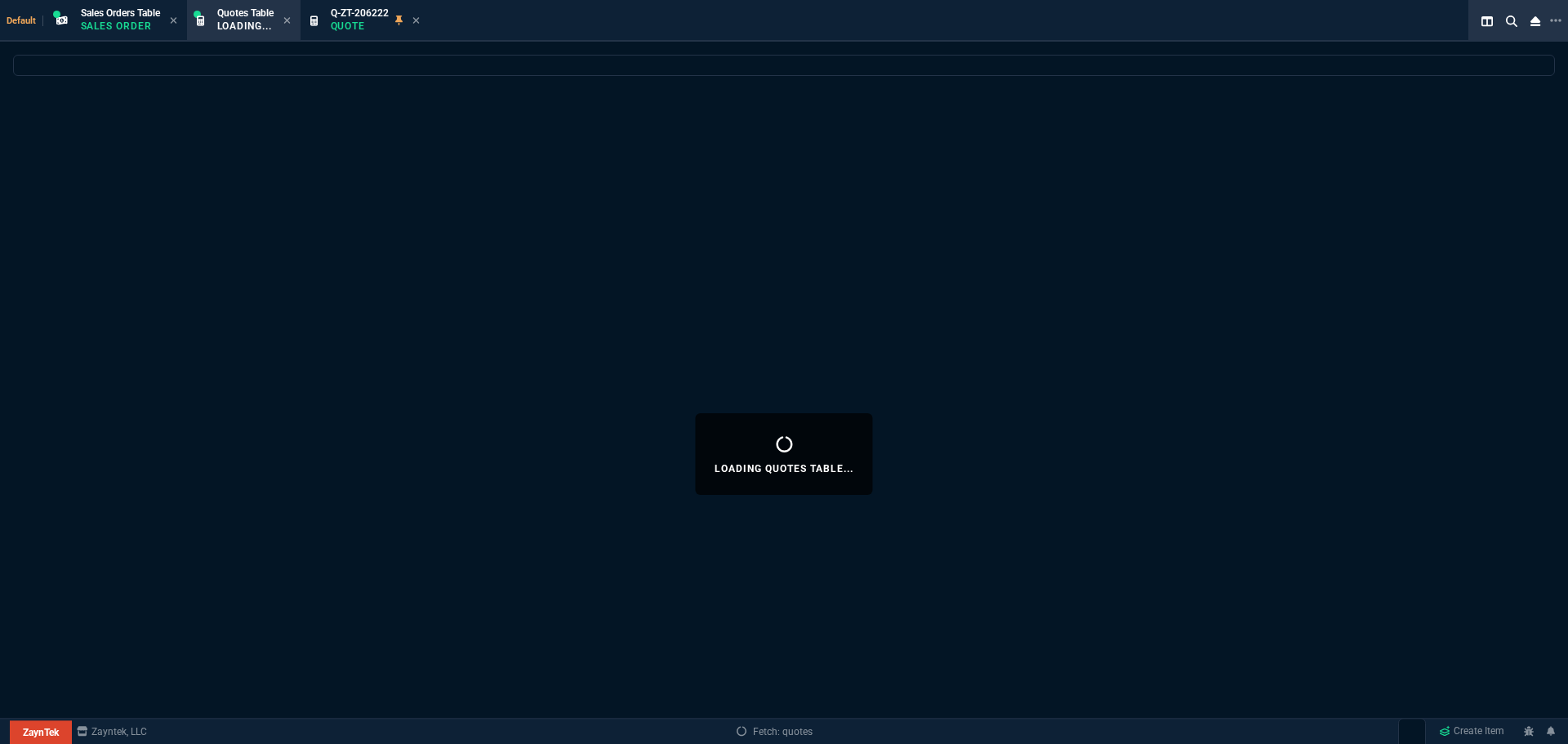
select select
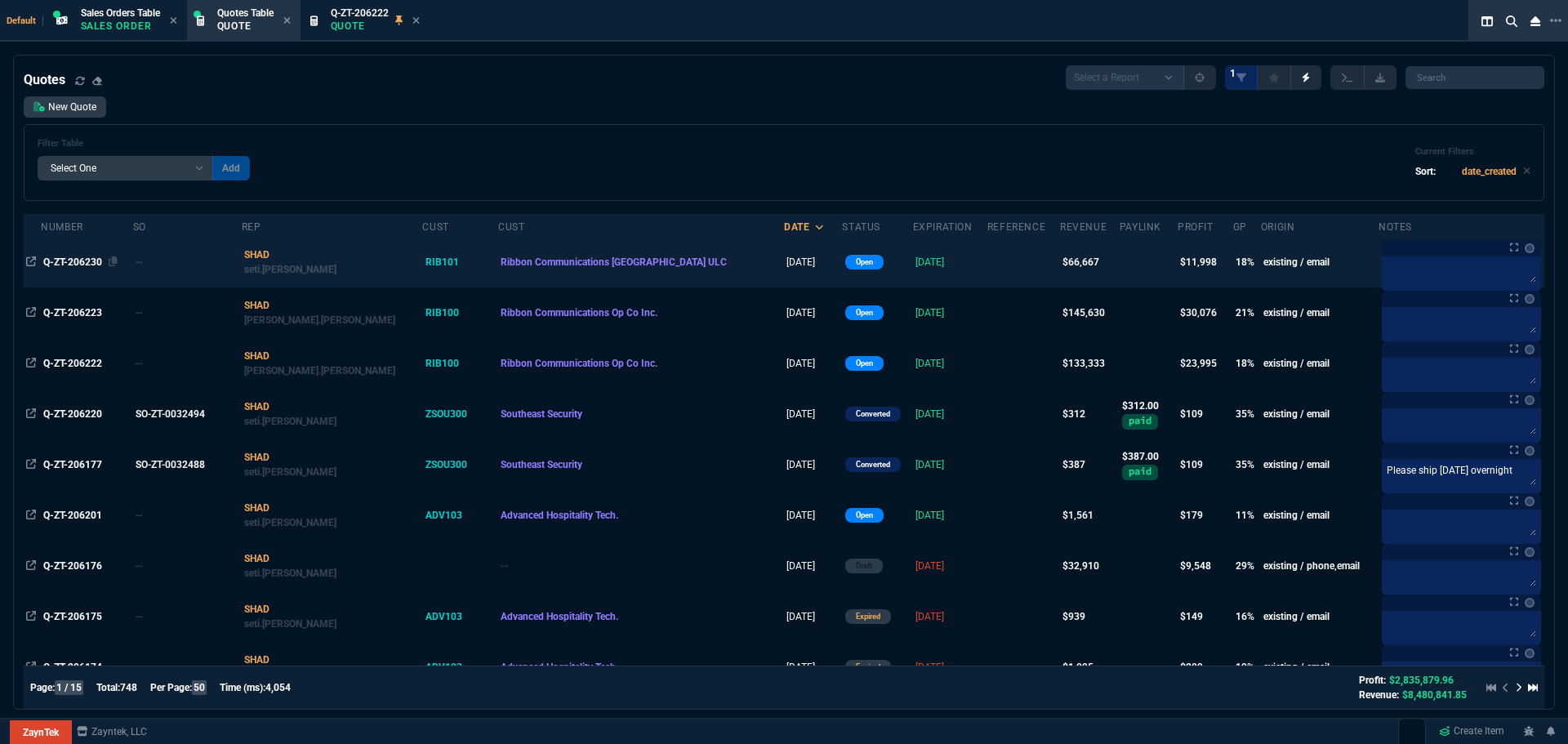
click at [89, 259] on span "Q-ZT-206230" at bounding box center [73, 262] width 59 height 11
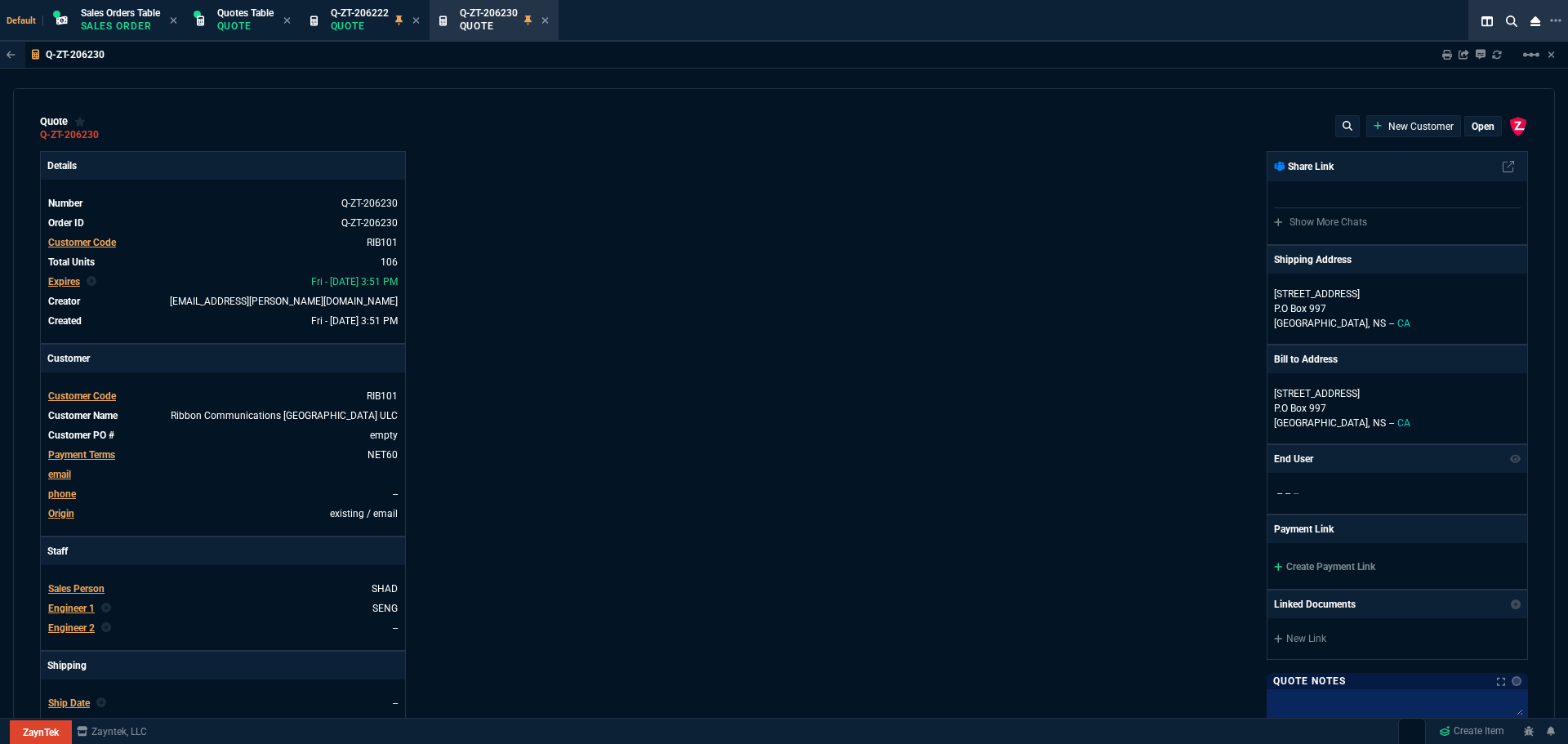
type input "1250"
type input "35"
type input "695"
type input "15"
type input "134"
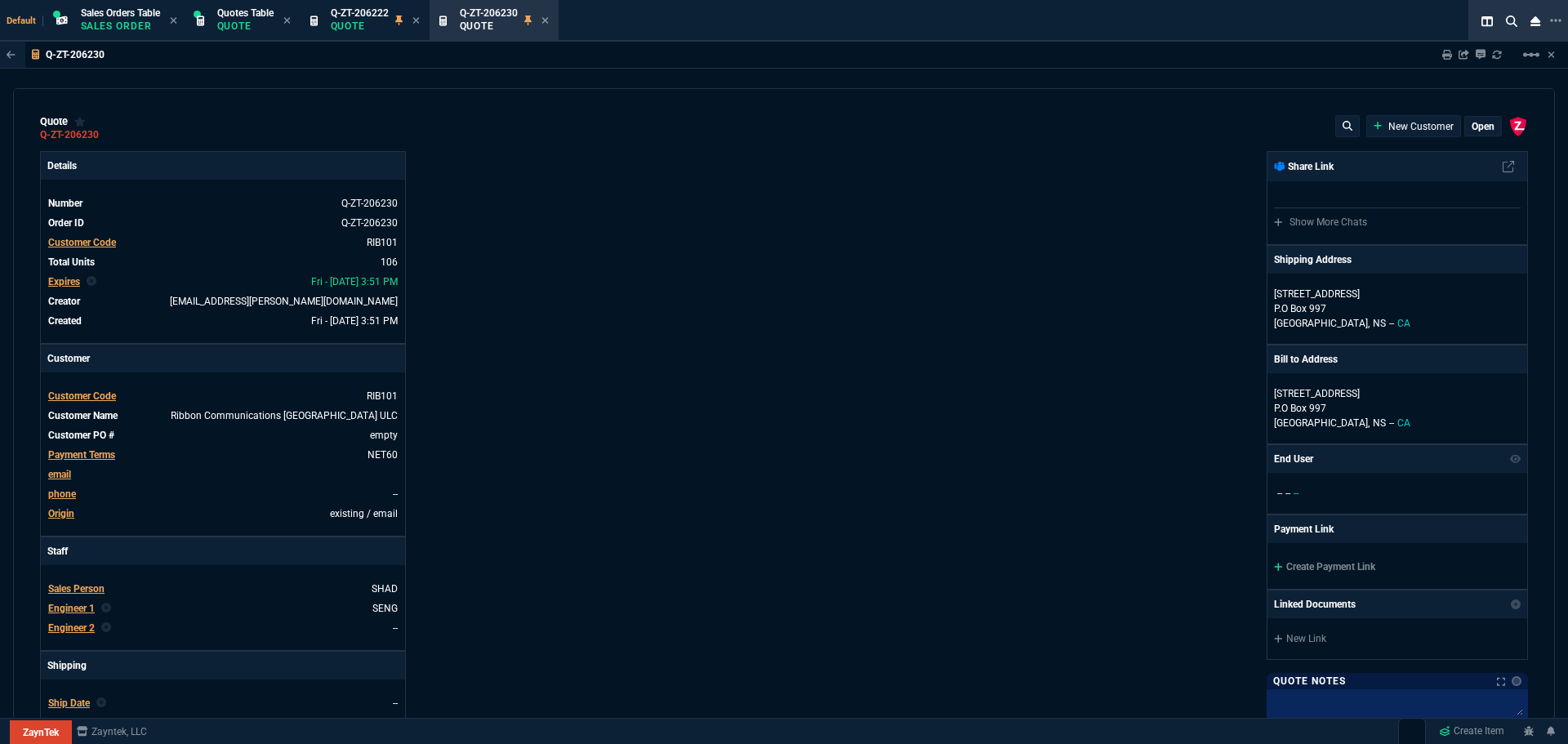
type input "80"
type input "60"
type input "0"
type input "94"
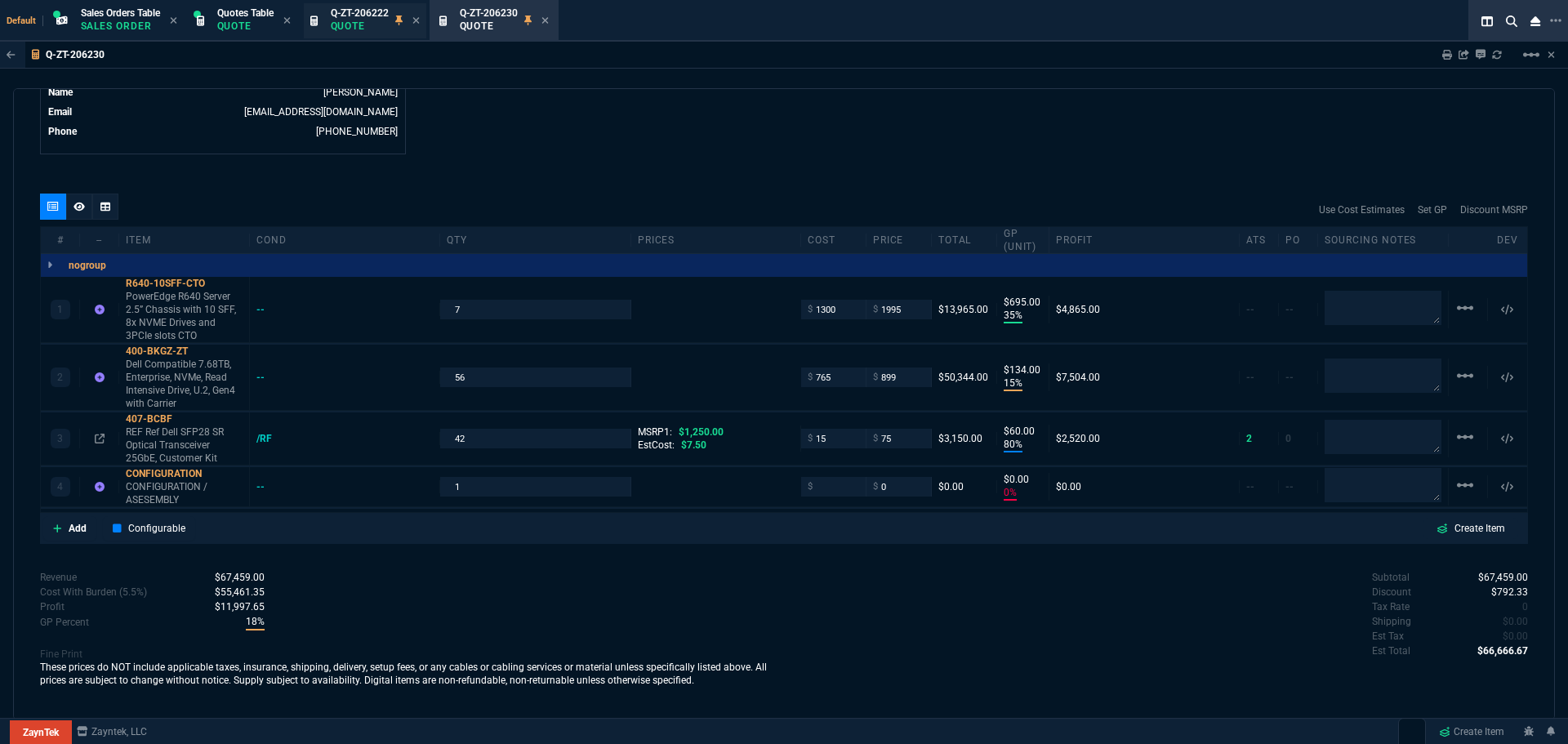
click at [367, 20] on p "Quote" at bounding box center [359, 27] width 58 height 13
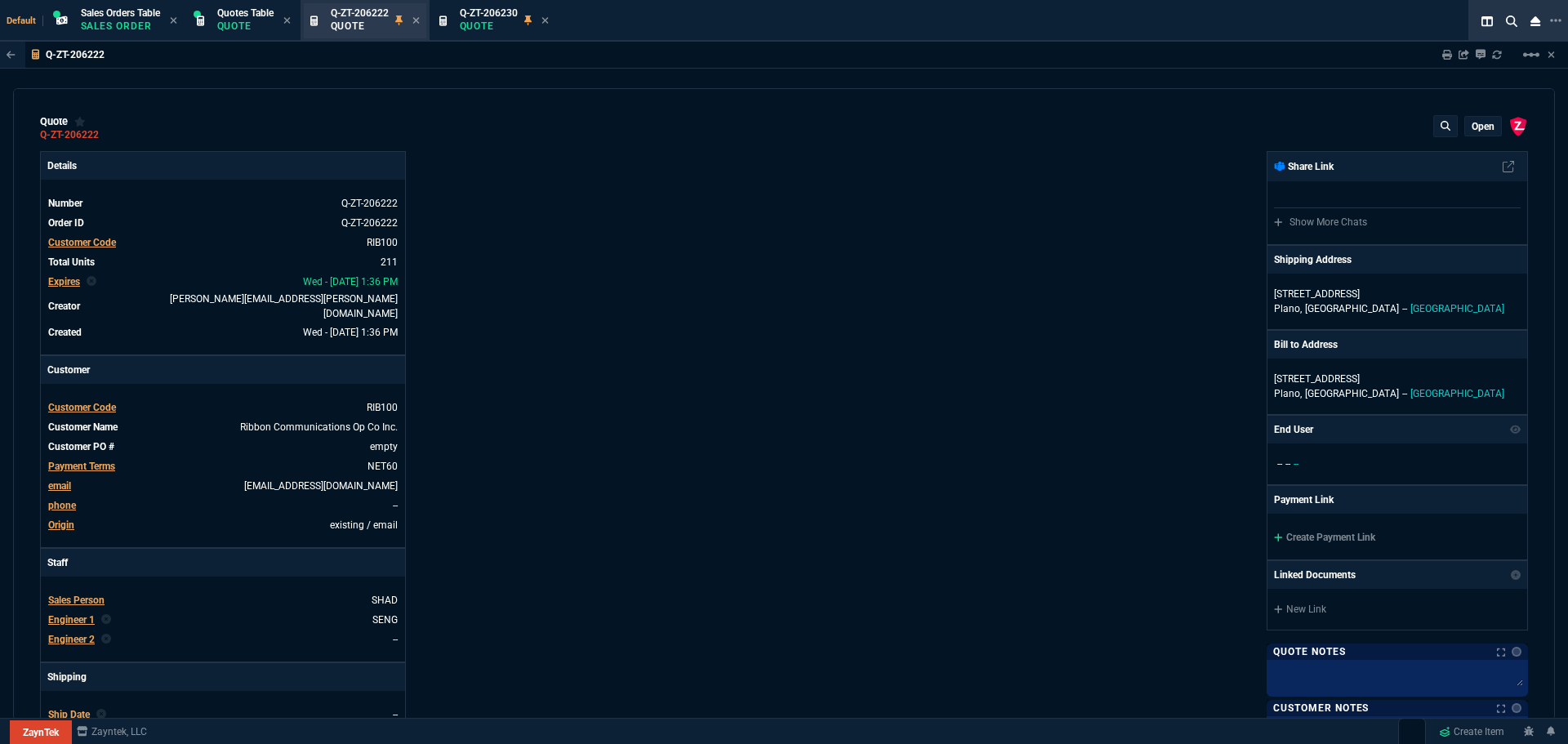
type input "35"
type input "695"
type input "15"
type input "134"
type input "80"
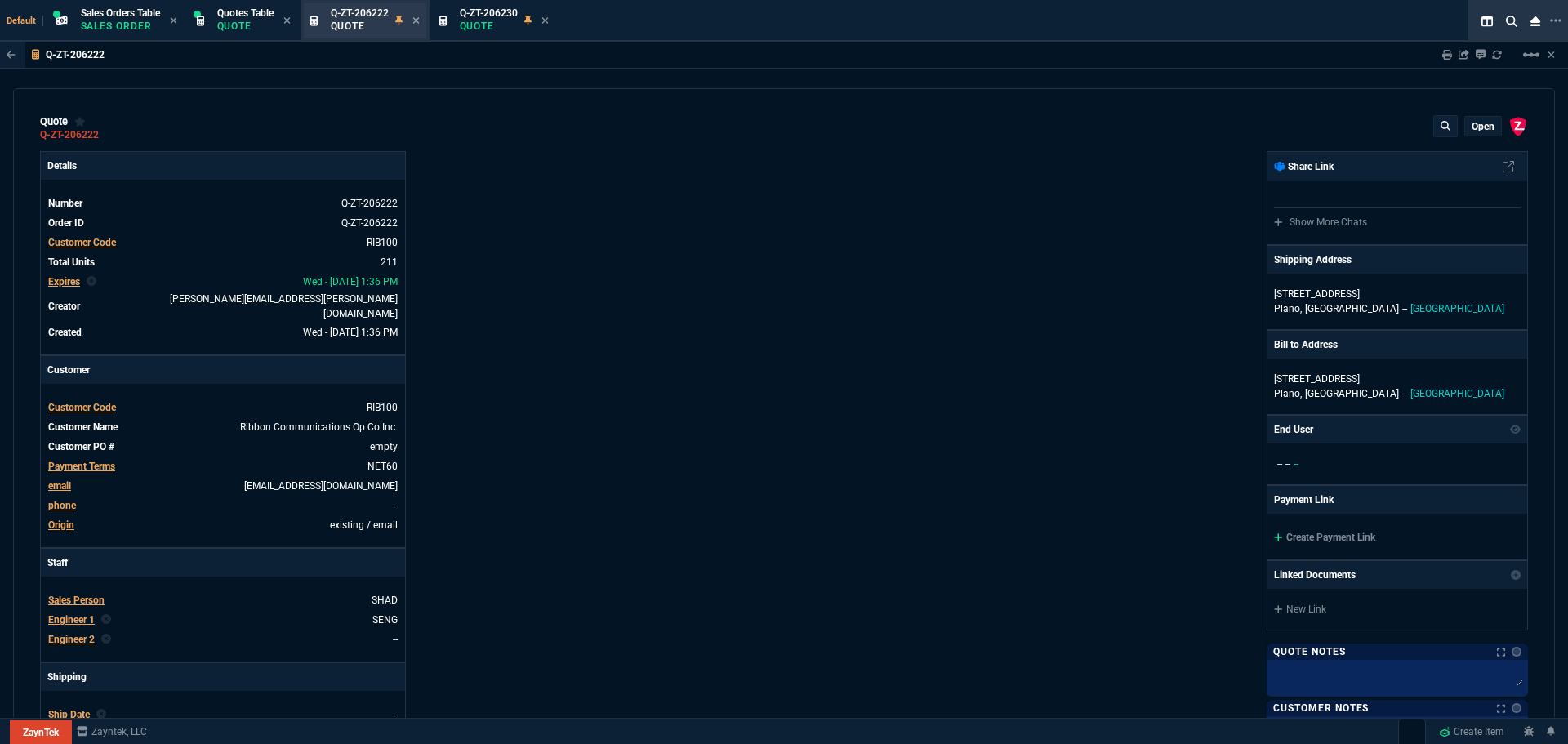
type input "60"
type input "0"
type input "94"
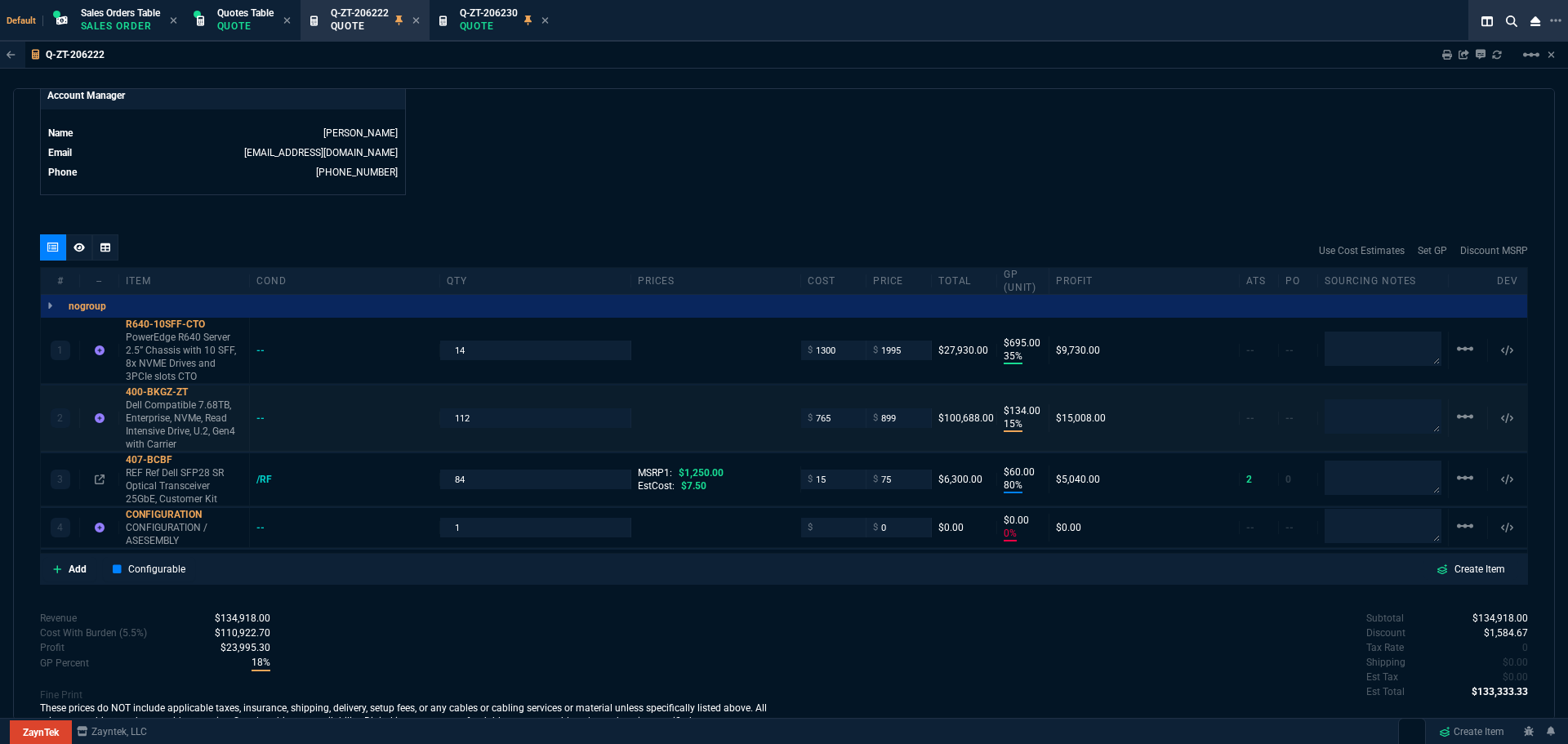
scroll to position [817, 0]
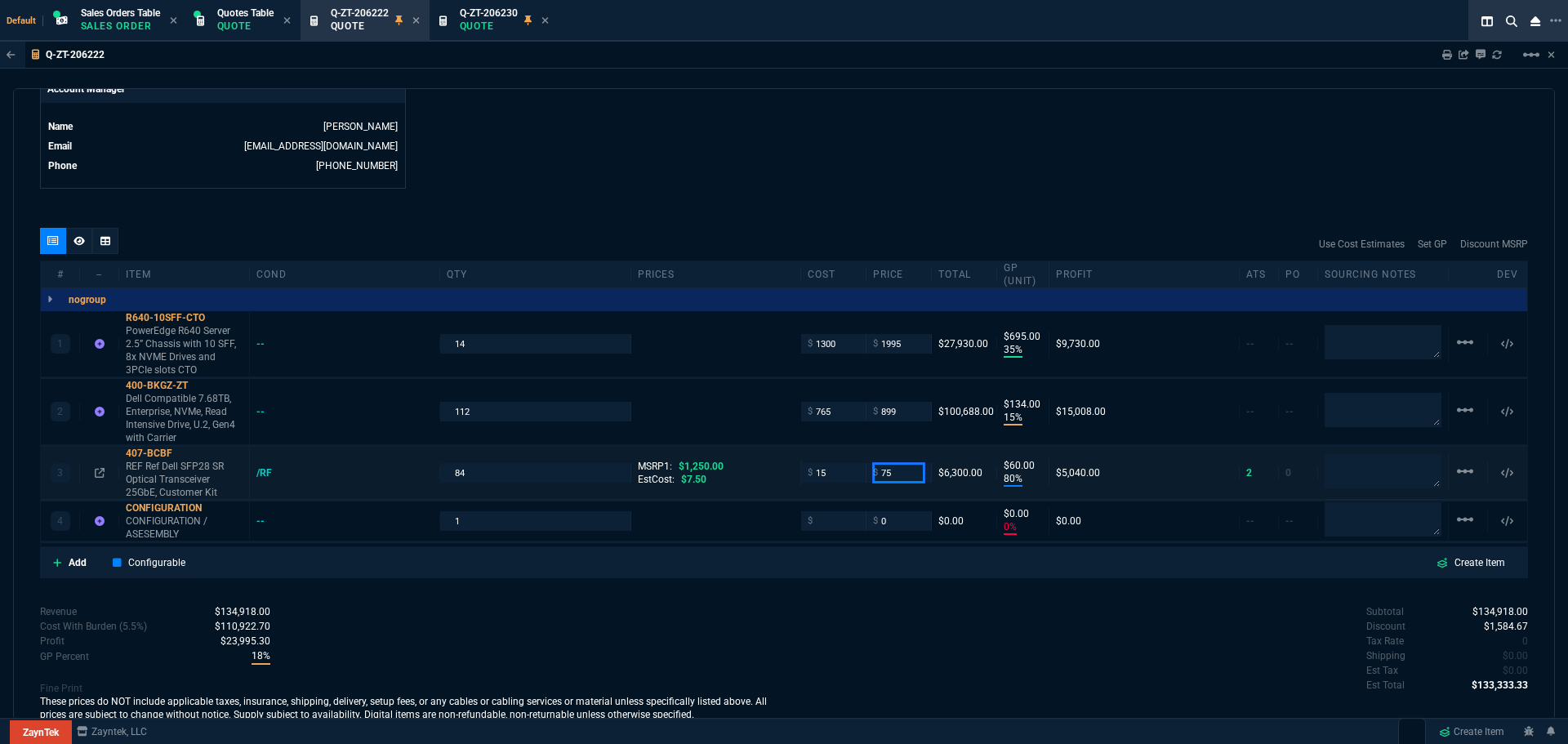
click at [896, 463] on input "75" at bounding box center [899, 473] width 52 height 19
type input "56.135"
click at [856, 604] on div "Subtotal $134,918.00 Discount $1,584.67 Tax Rate 0 Shipping $0.00 Est Tax $0.00…" at bounding box center [1156, 648] width 744 height 90
type input "56.135"
type input "73"
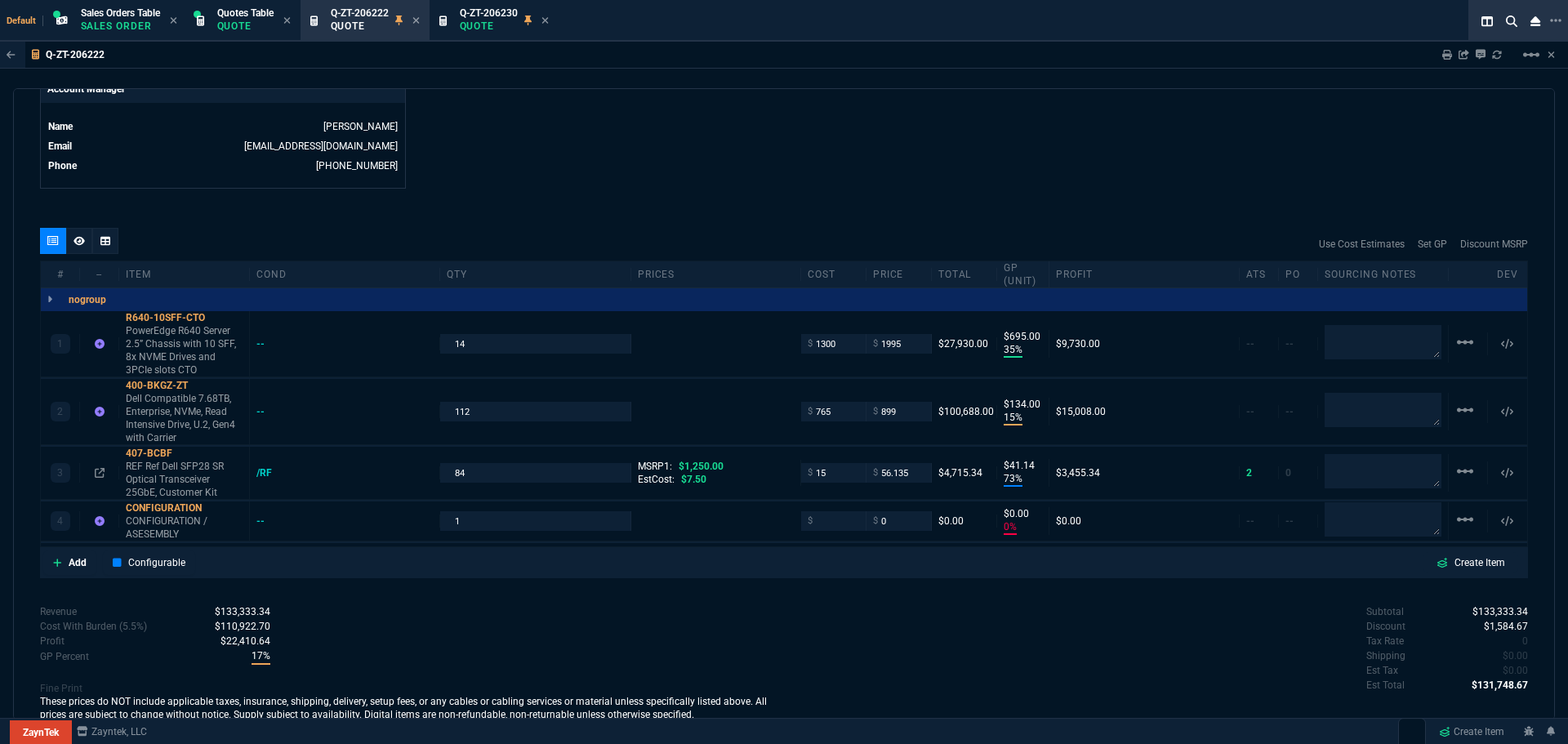
type input "41"
type input "96"
click at [476, 17] on span "Q-ZT-206230" at bounding box center [488, 13] width 58 height 11
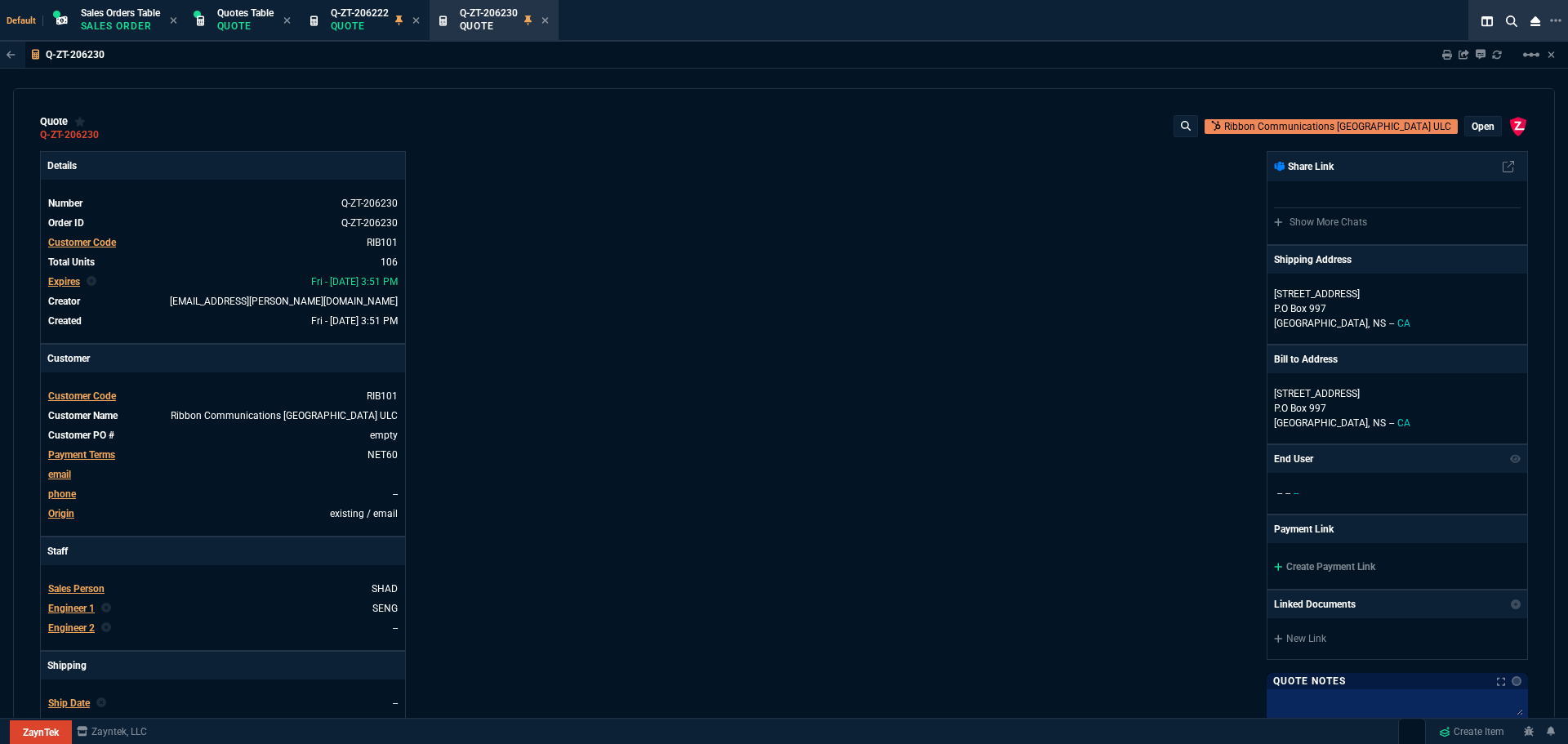
type input "35"
type input "695"
type input "15"
type input "134"
type input "80"
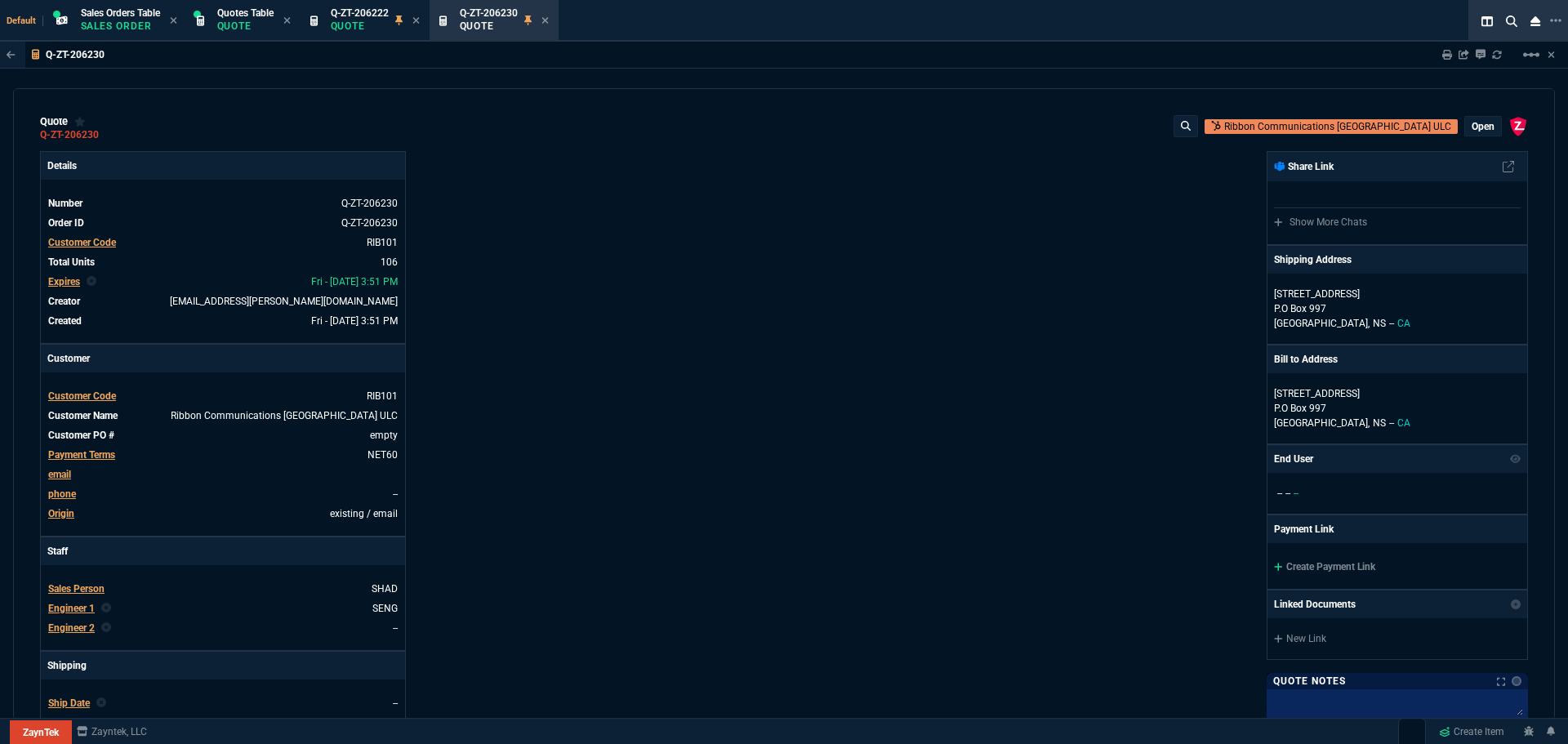
type input "60"
type input "0"
type input "94"
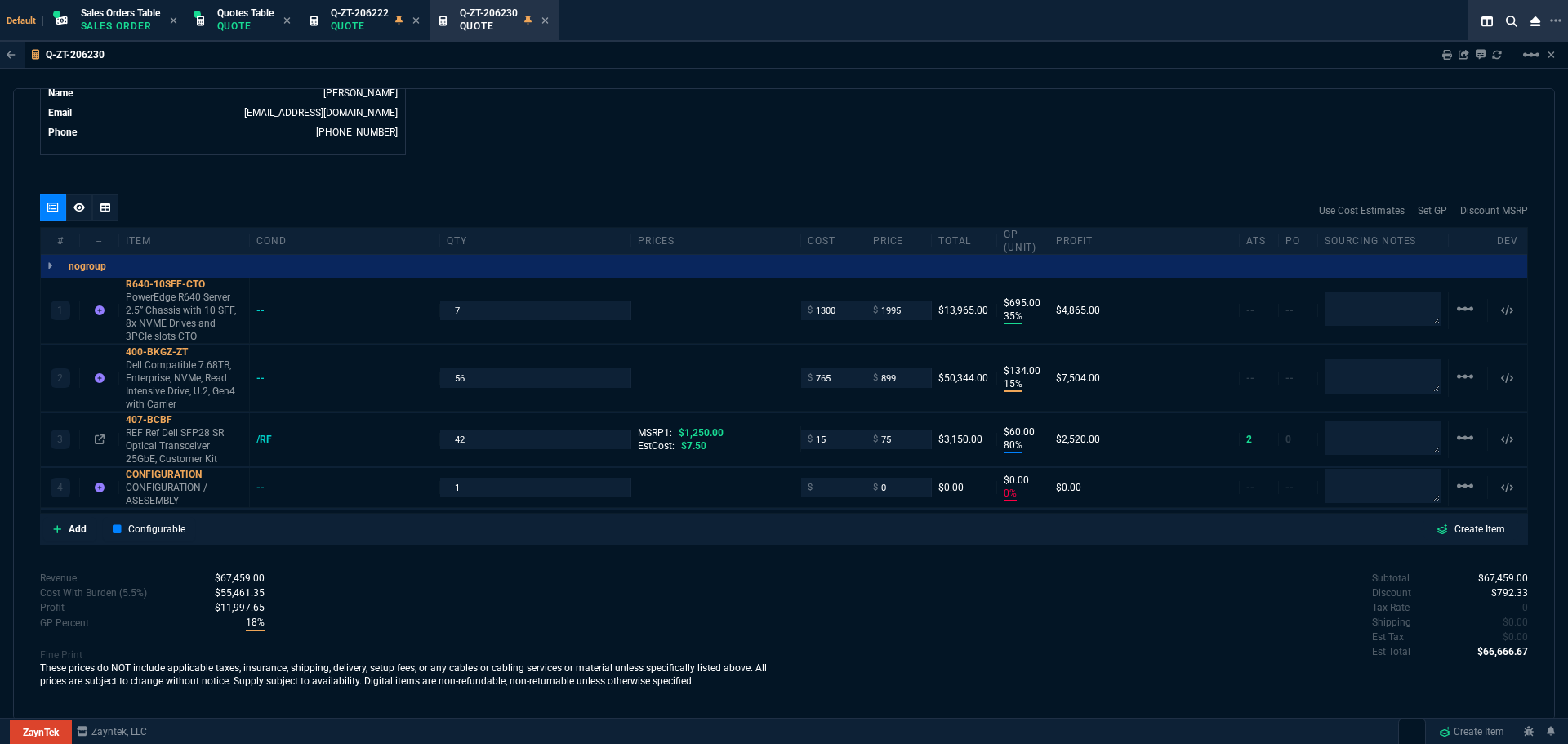
scroll to position [840, 0]
click at [908, 441] on input "75" at bounding box center [899, 438] width 52 height 19
type input "56.135"
click at [878, 582] on div "Subtotal $67,459.00 Discount $792.33 Tax Rate 0 Shipping $0.00 Est Tax $0.00 Es…" at bounding box center [1156, 615] width 744 height 90
type input "56.135"
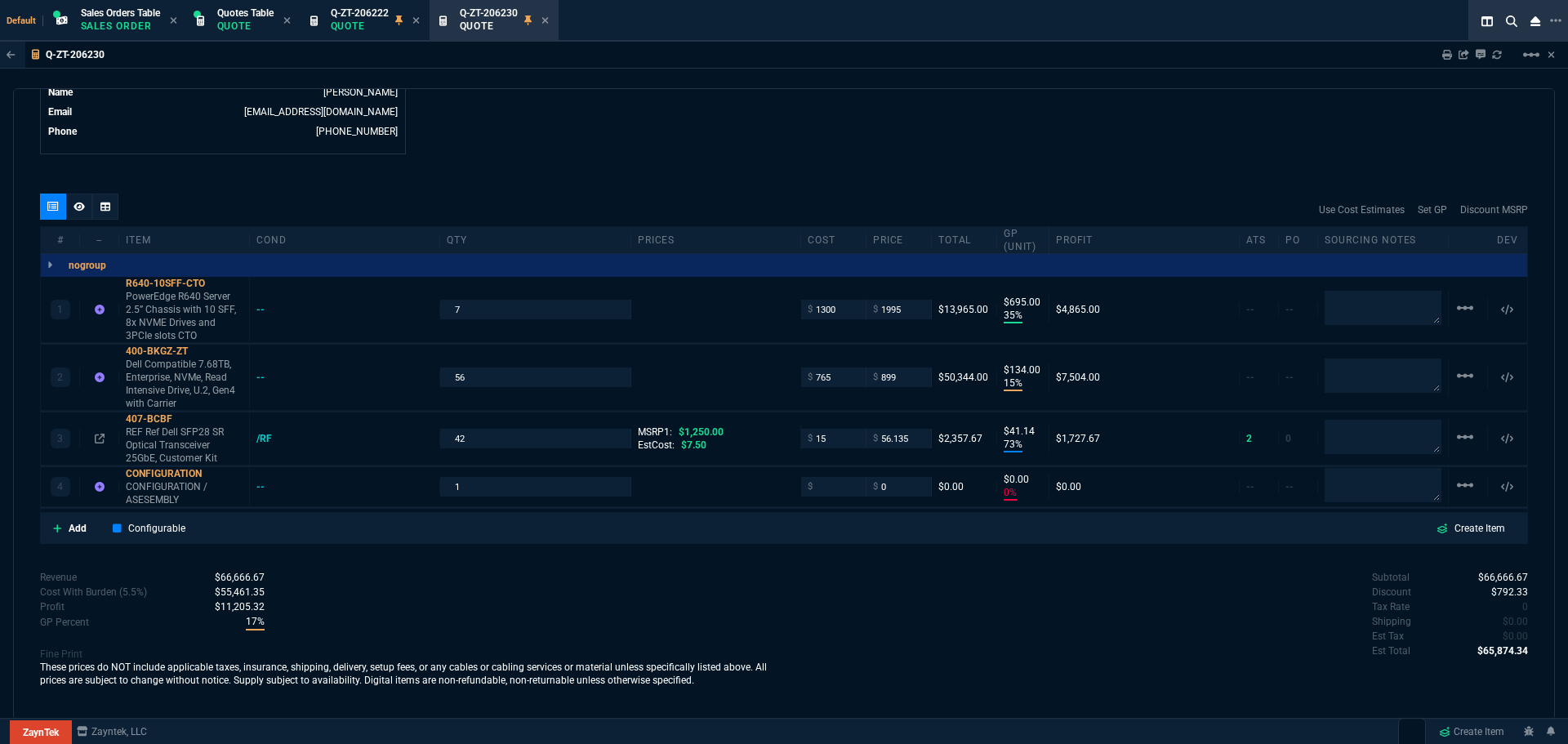
type input "73"
type input "41"
type input "96"
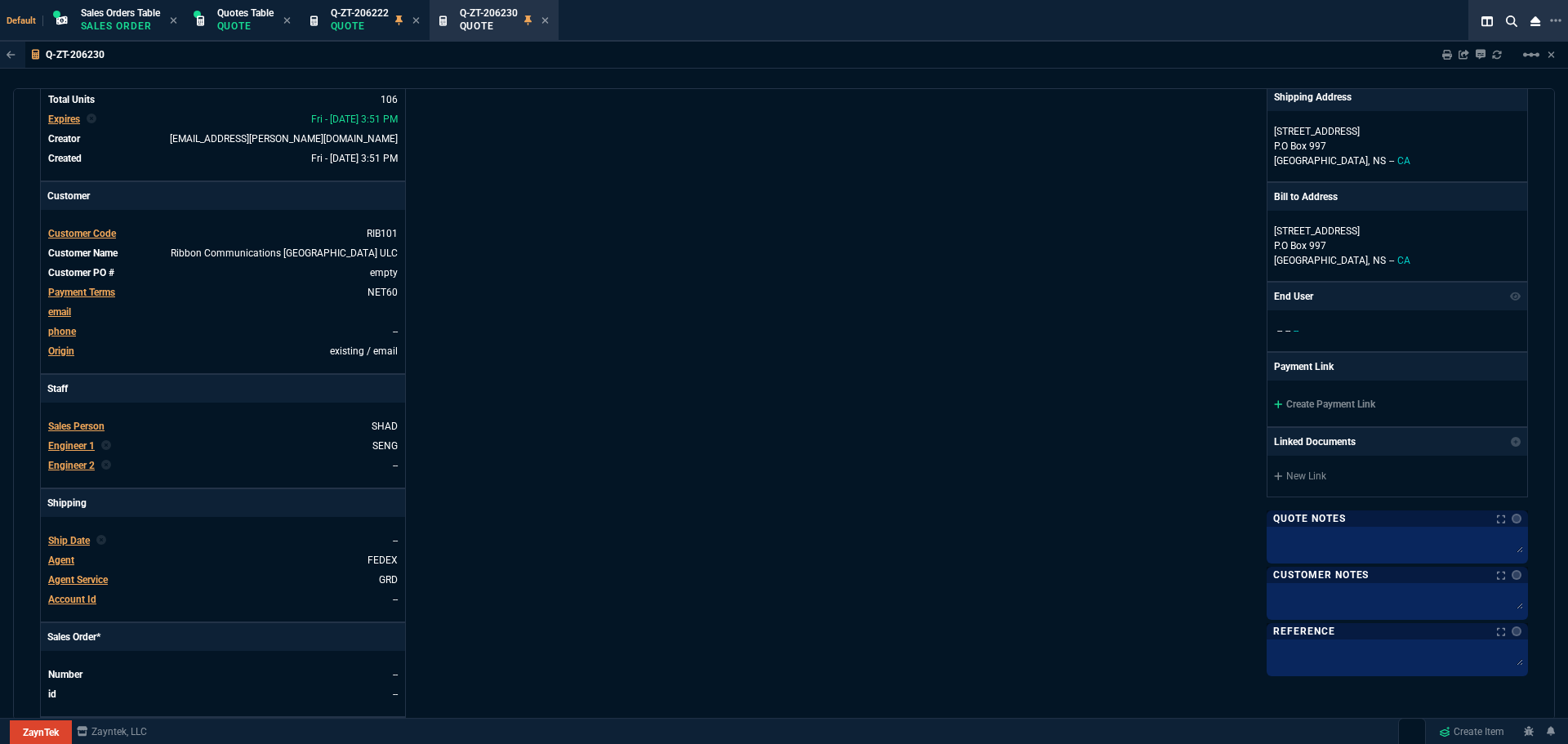
scroll to position [0, 0]
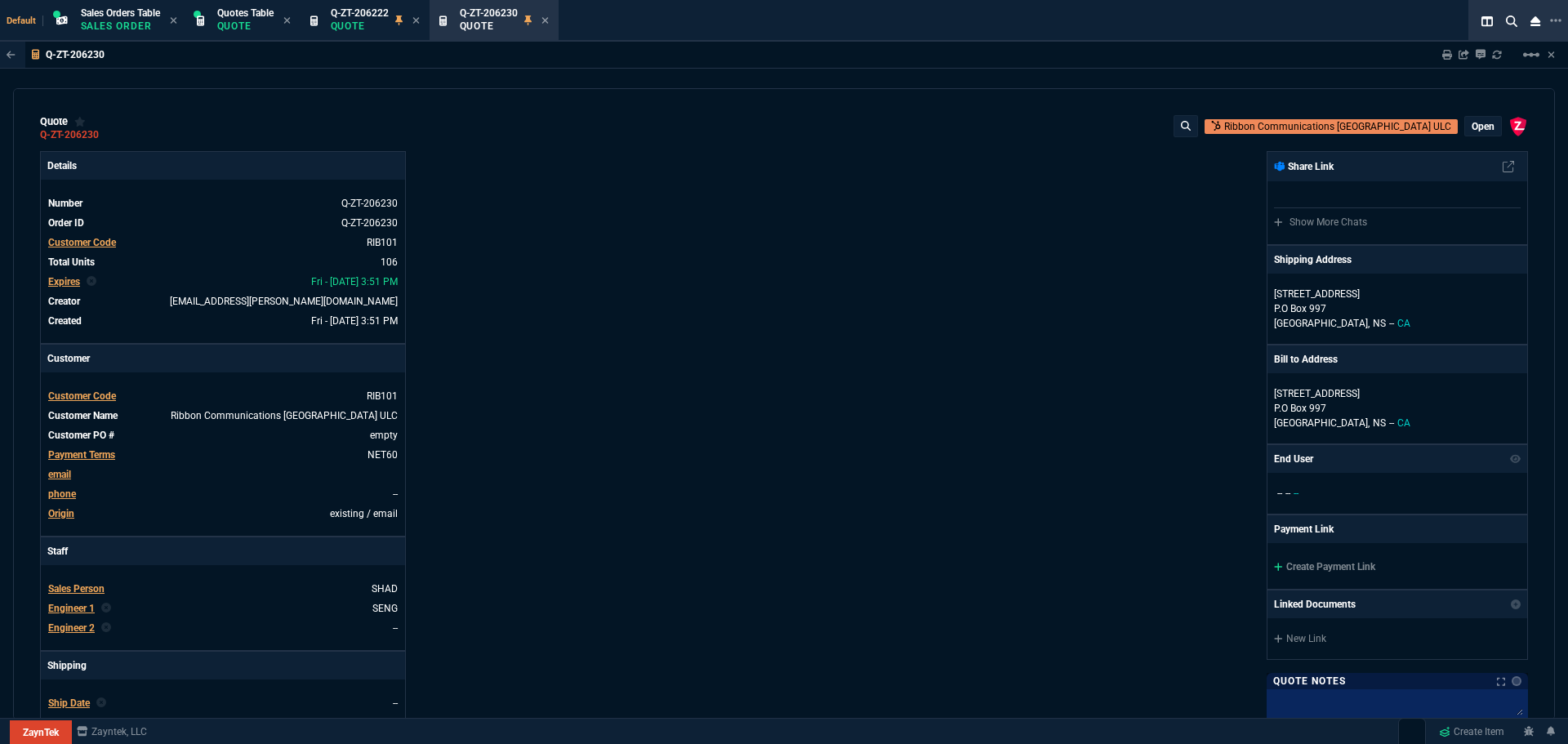
click at [1473, 126] on p "open" at bounding box center [1483, 127] width 23 height 13
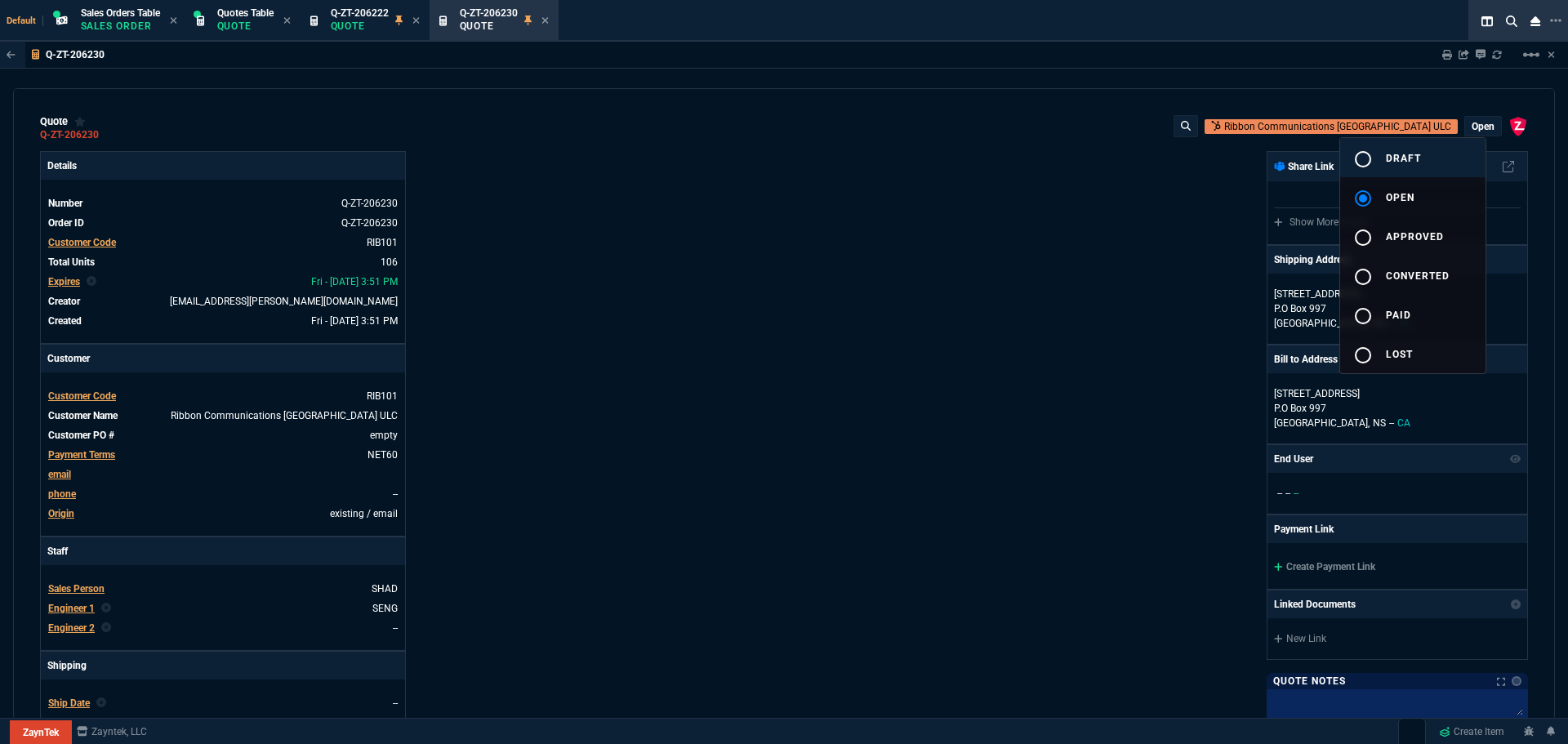
click at [1415, 155] on span "draft" at bounding box center [1403, 159] width 35 height 11
type input "35"
type input "695"
type input "15"
type input "134"
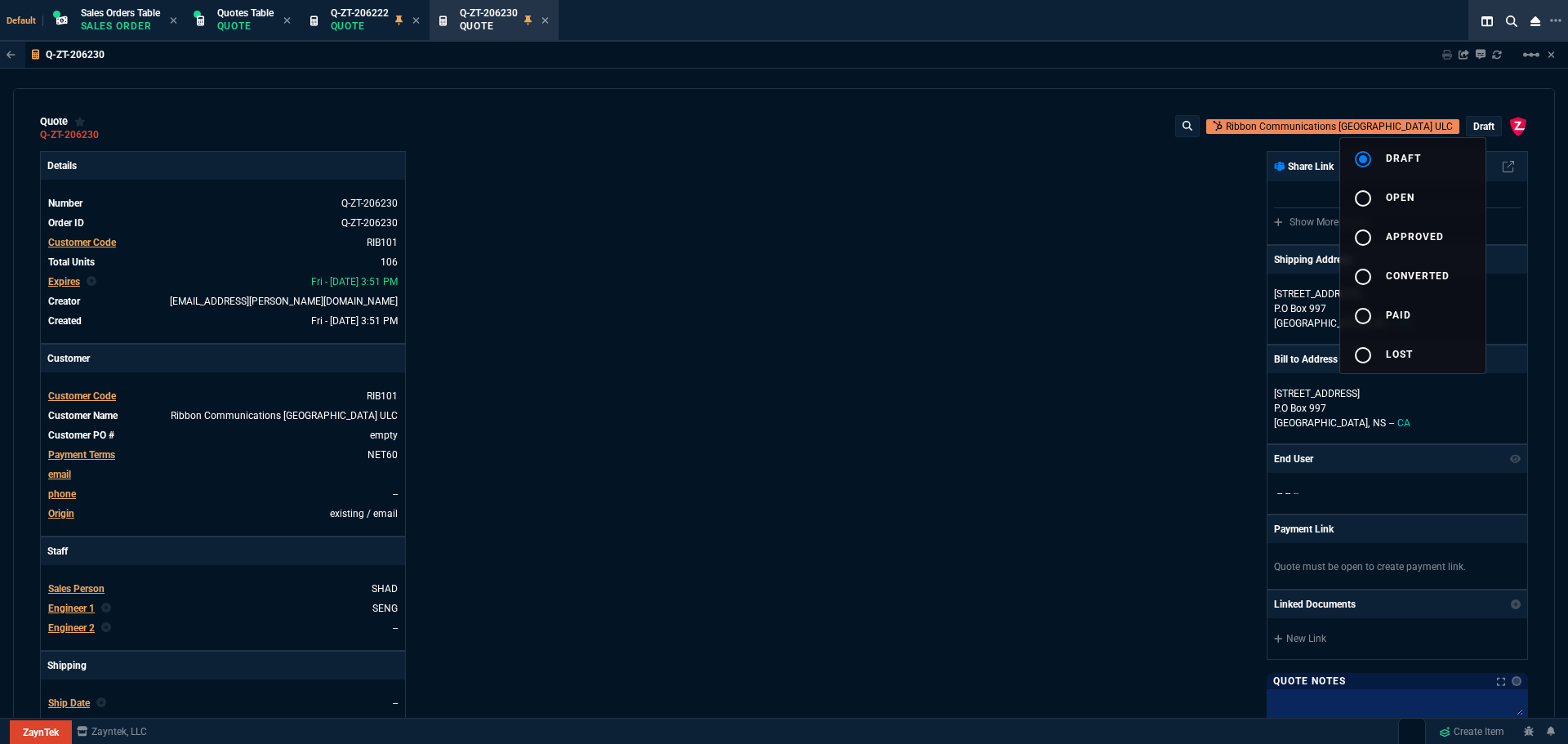
type input "73"
type input "41"
type input "0"
type input "96"
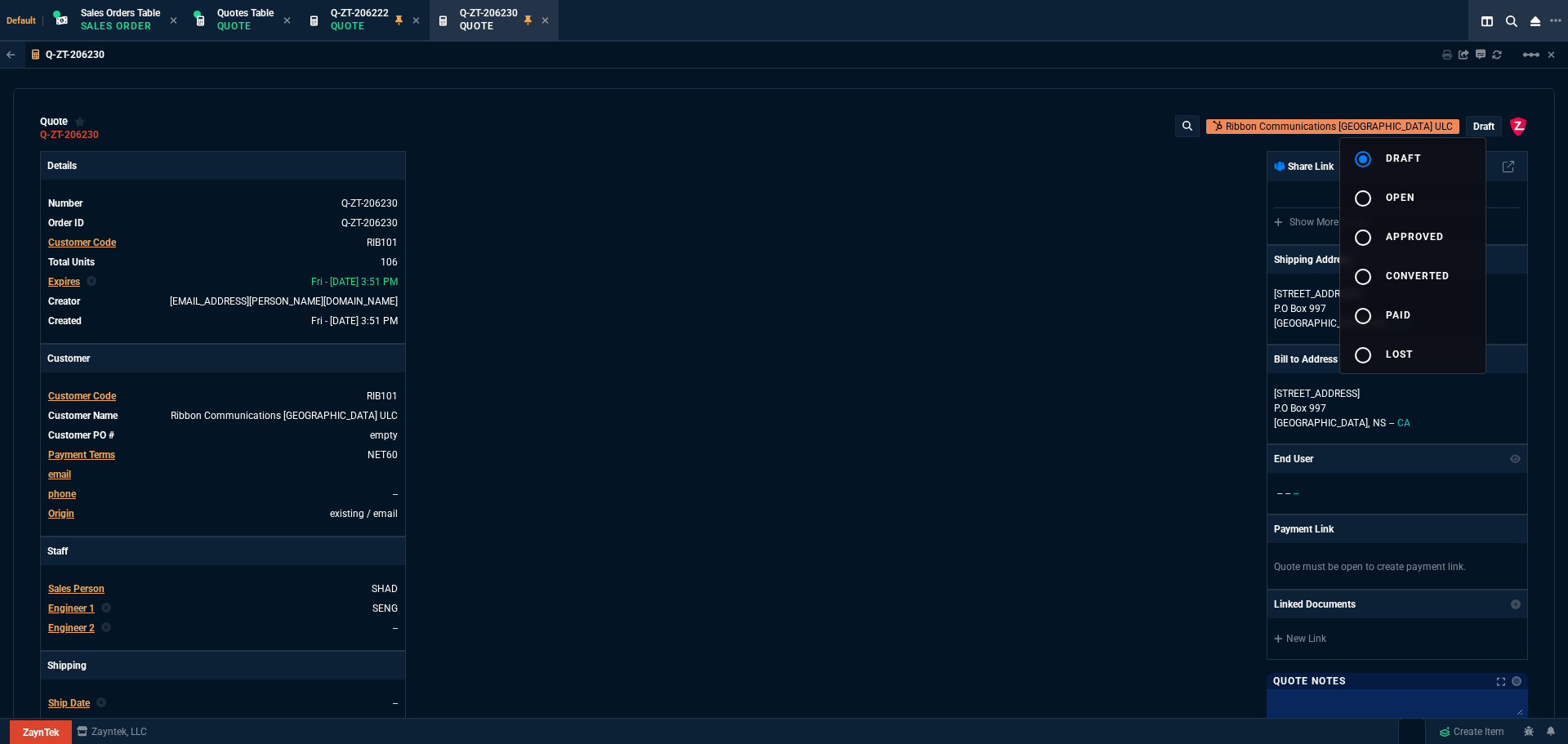
click at [1007, 325] on div at bounding box center [784, 372] width 1568 height 744
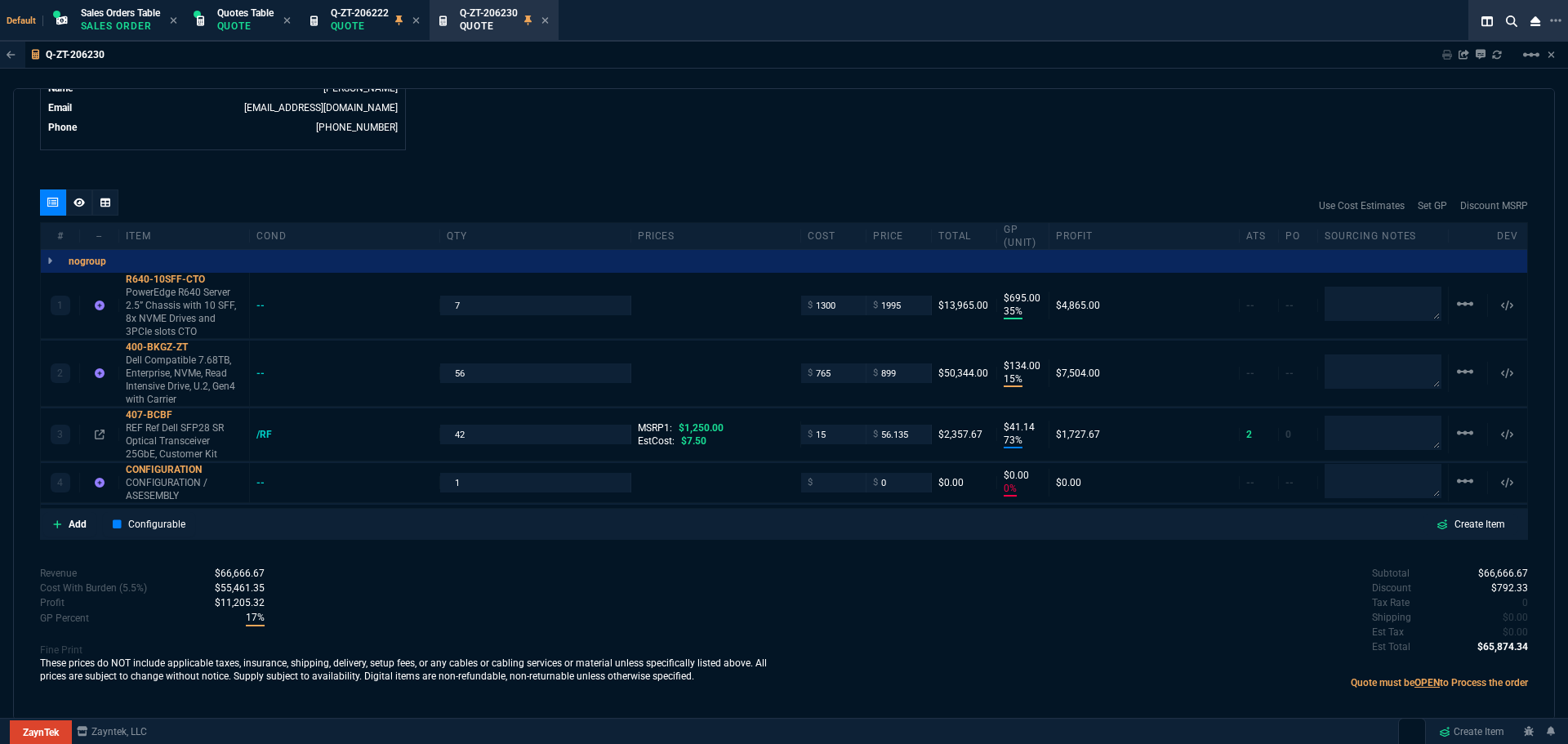
scroll to position [857, 0]
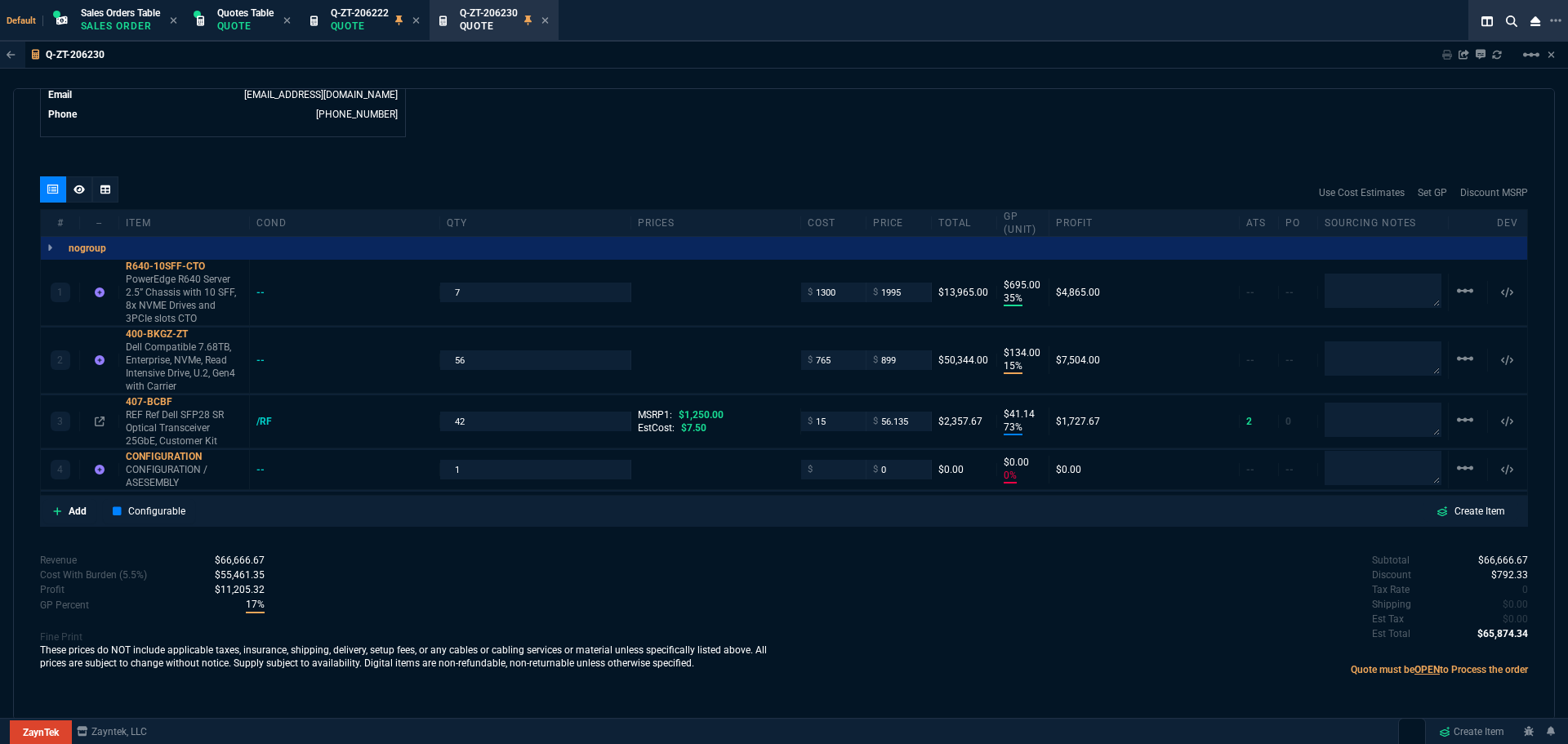
click at [1504, 577] on span "$792.33" at bounding box center [1510, 575] width 36 height 11
click at [353, 29] on p "Quote" at bounding box center [359, 27] width 58 height 13
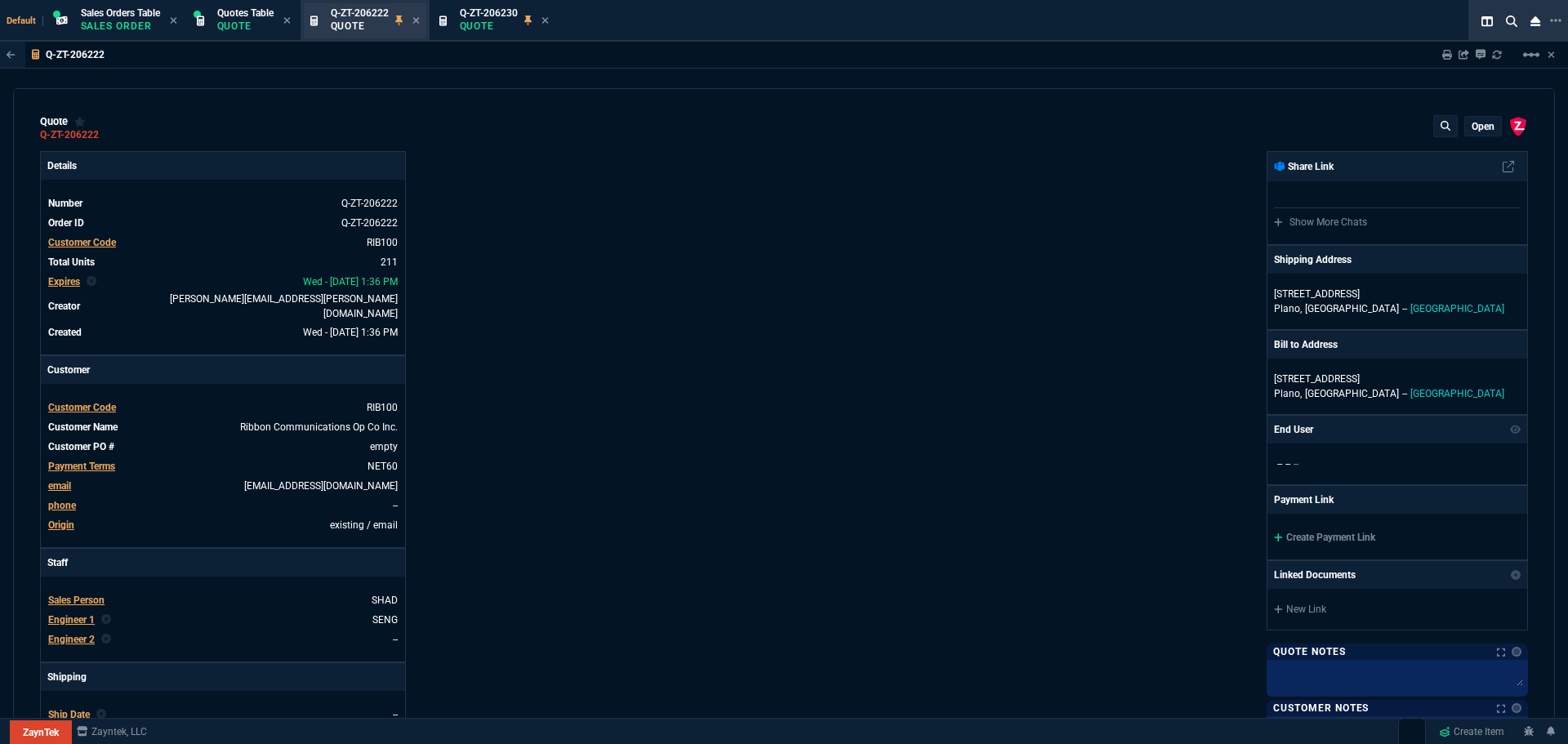
type input "35"
type input "695"
type input "15"
type input "134"
type input "73"
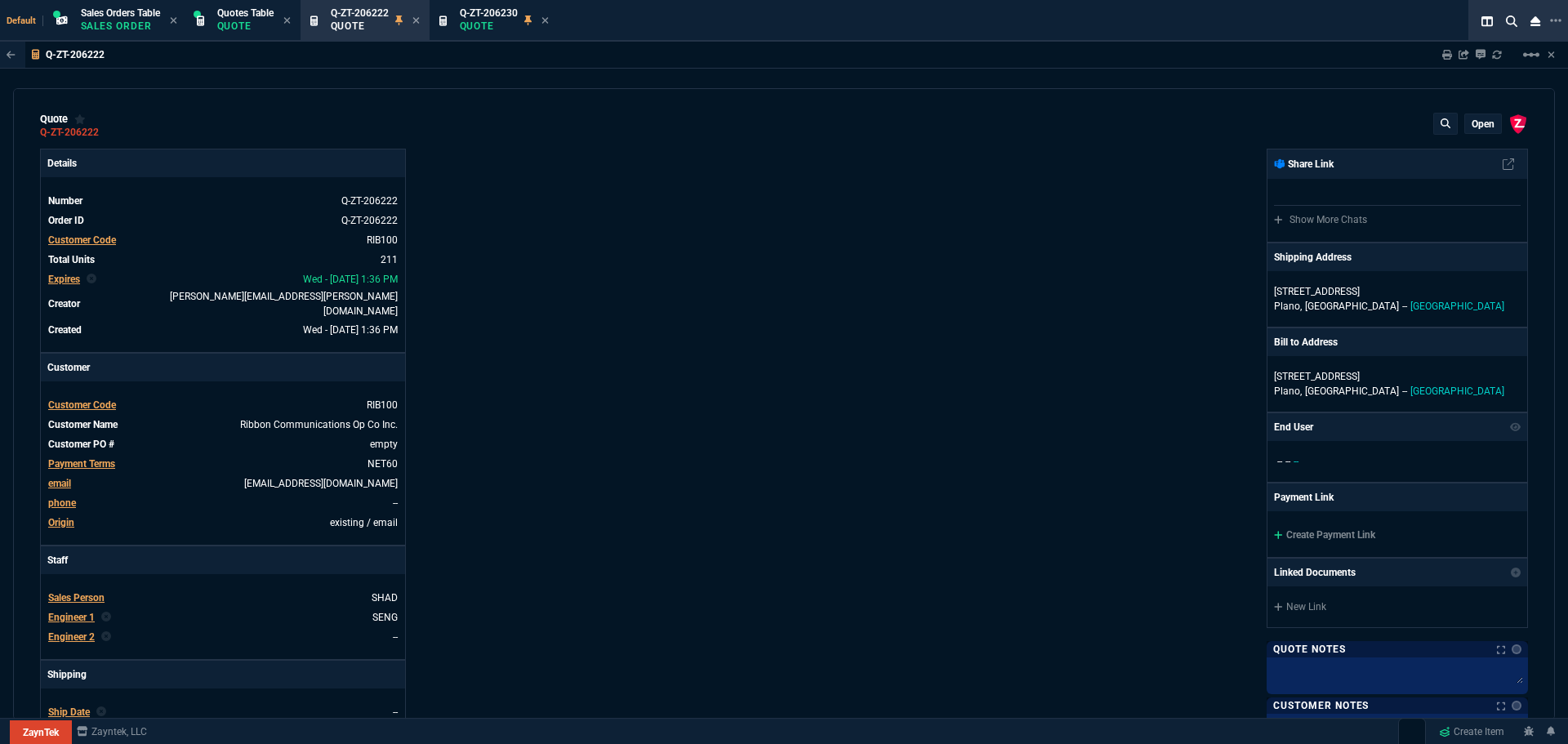
scroll to position [0, 0]
click at [1471, 128] on p "open" at bounding box center [1483, 127] width 23 height 13
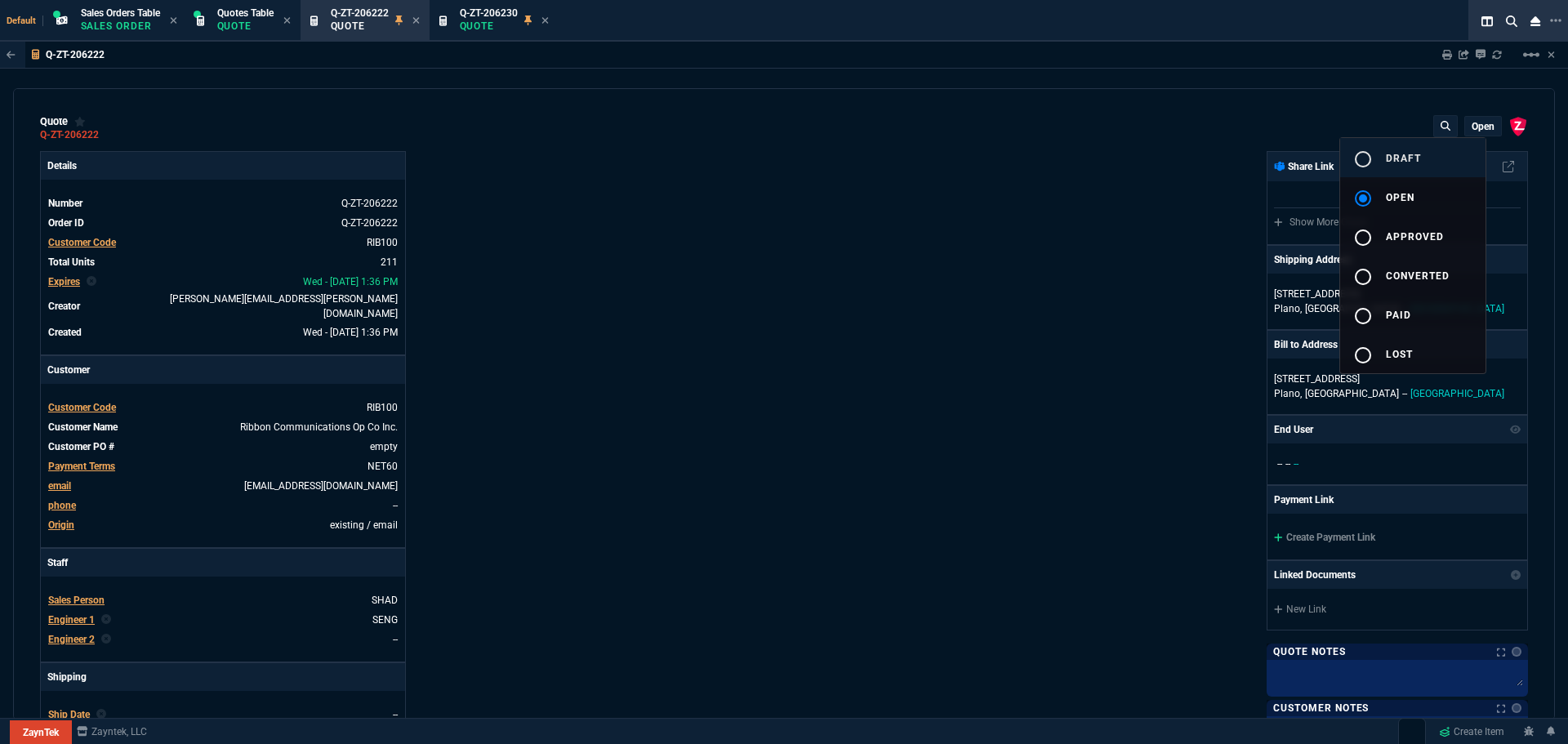
click at [1385, 151] on div "radio_button_unchecked" at bounding box center [1369, 159] width 32 height 20
click at [1042, 269] on div at bounding box center [784, 372] width 1568 height 744
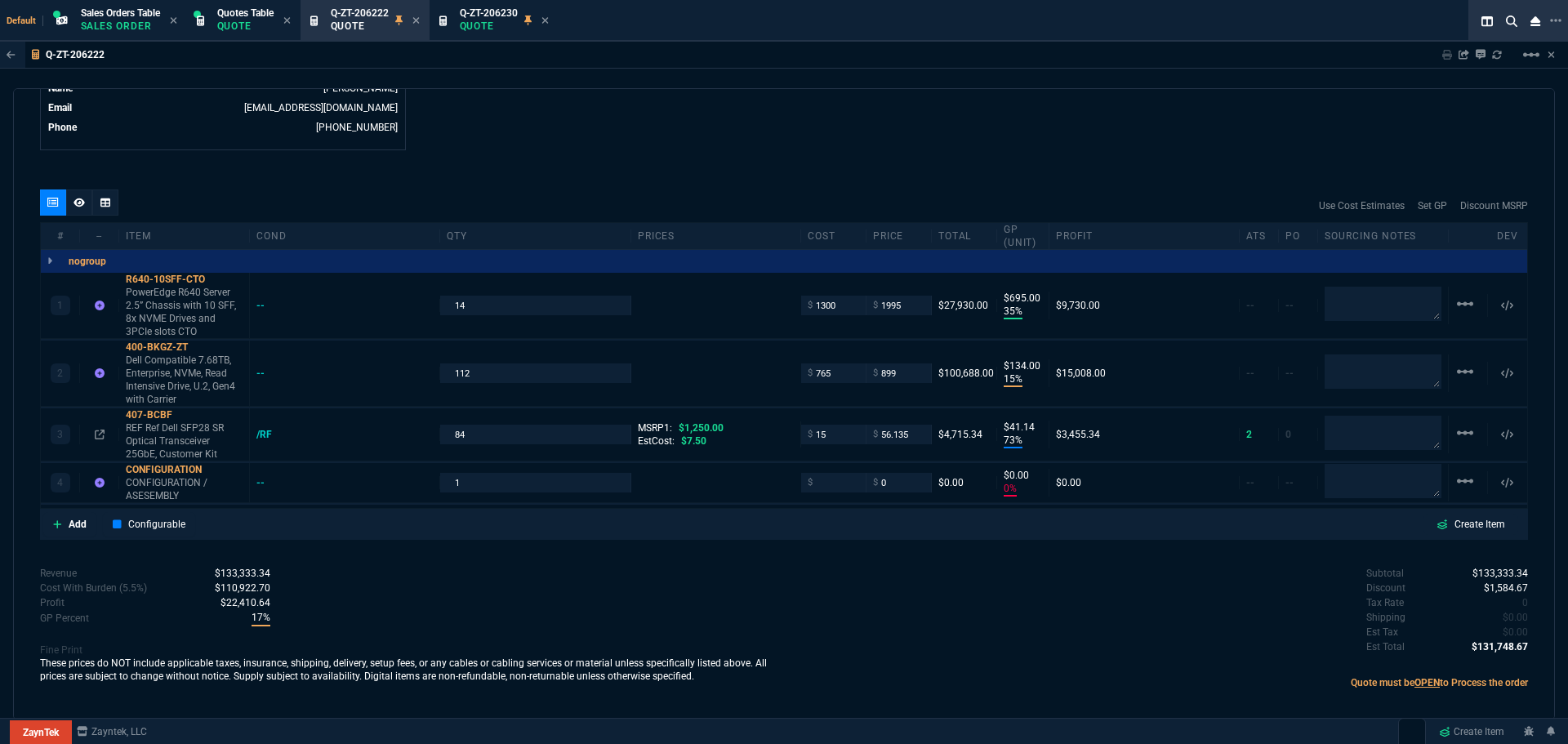
scroll to position [857, 0]
click at [1489, 581] on span "$1,584.67" at bounding box center [1506, 586] width 44 height 11
click at [458, 37] on section "Q-ZT-206230 Quote" at bounding box center [494, 21] width 129 height 42
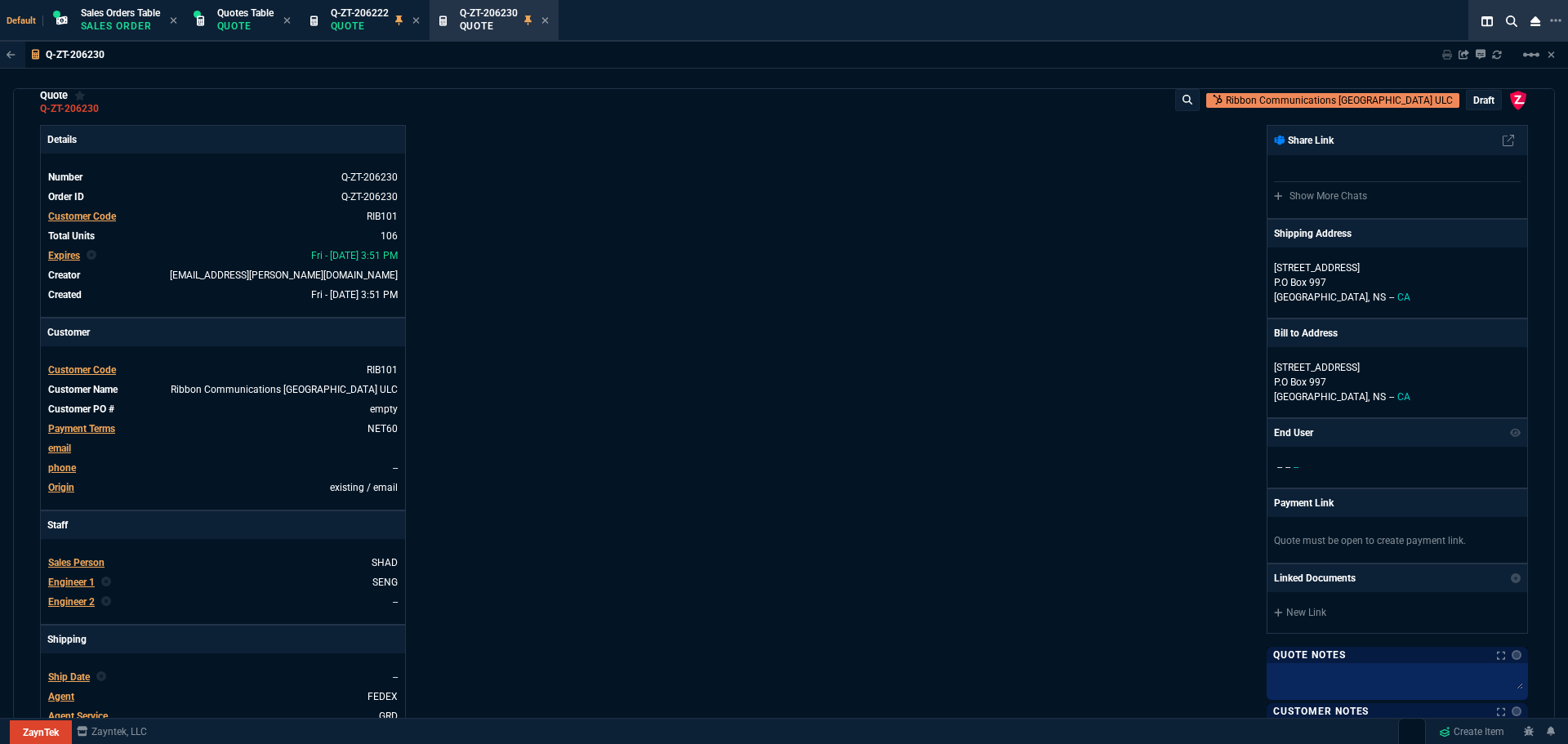
scroll to position [0, 0]
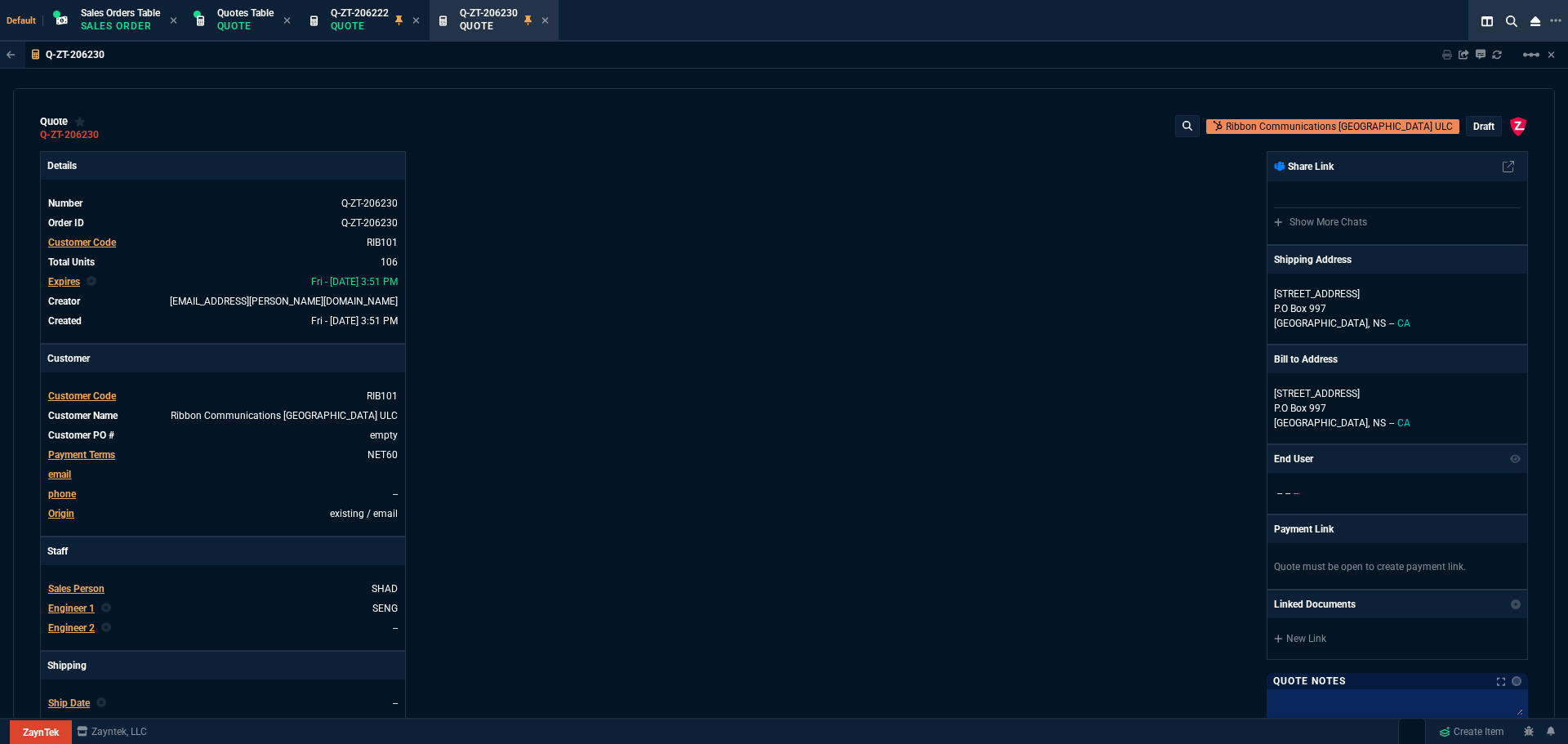
click at [1473, 127] on p "draft" at bounding box center [1484, 127] width 21 height 13
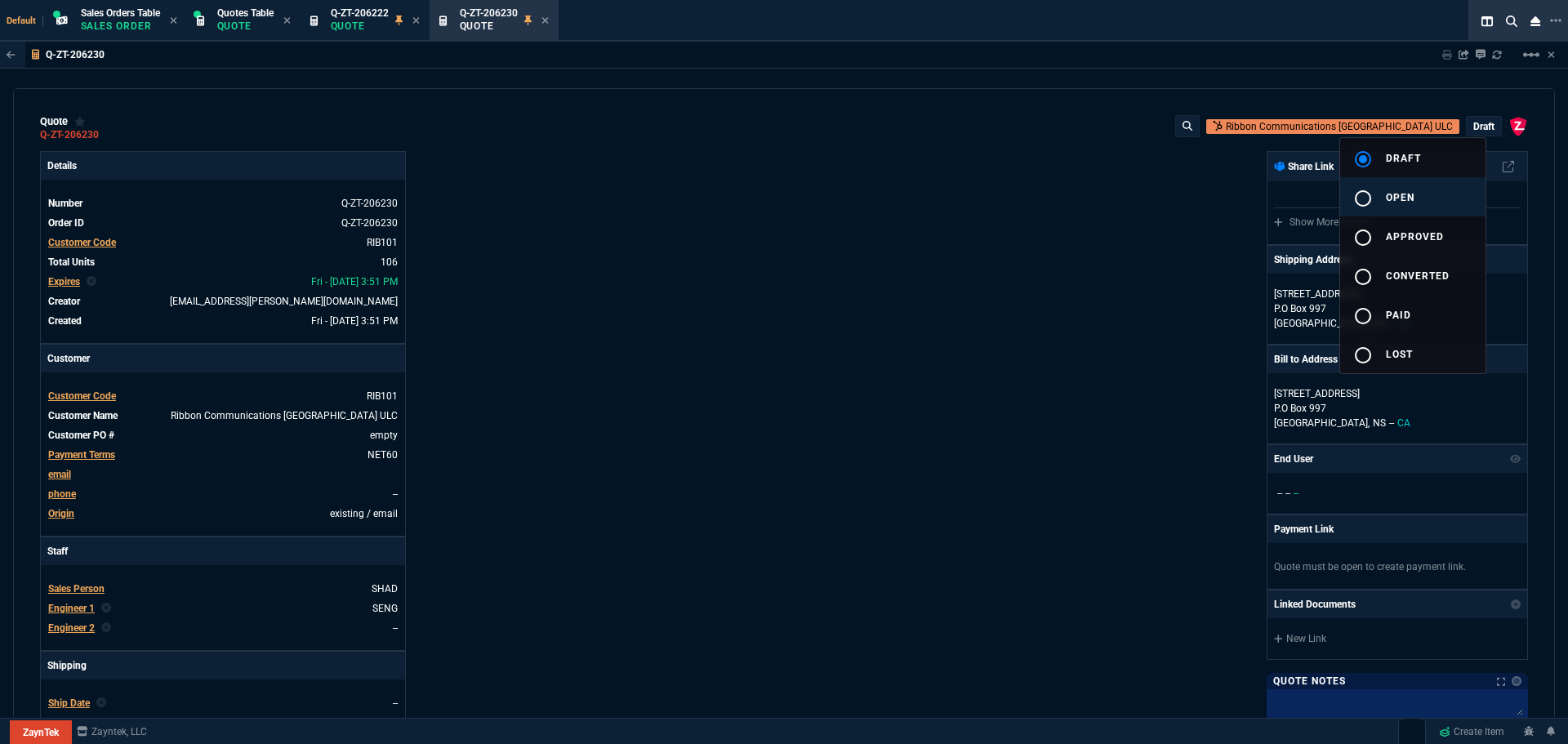
click at [1404, 188] on button "radio_button_unchecked open" at bounding box center [1413, 196] width 145 height 39
click at [908, 295] on div at bounding box center [784, 372] width 1568 height 744
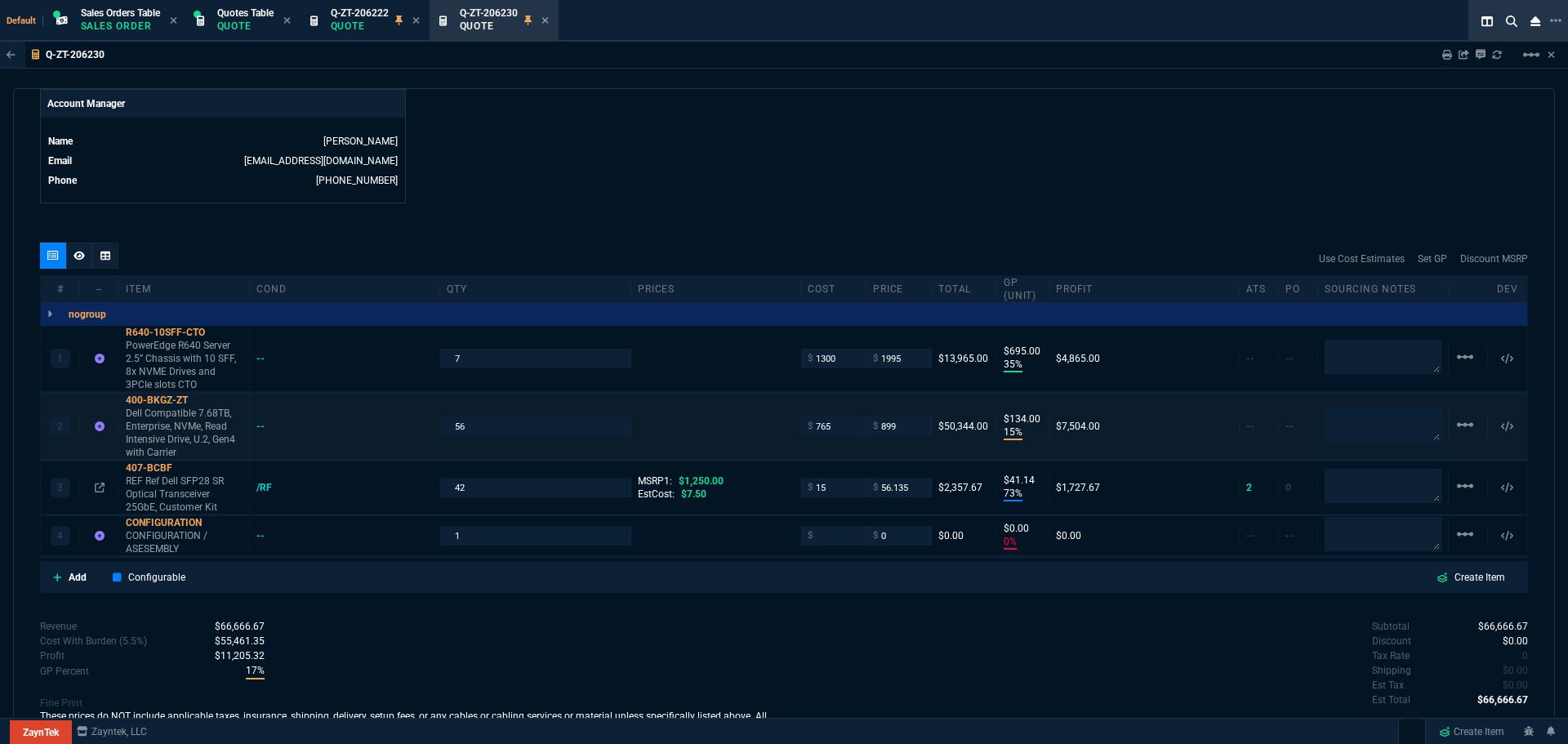
scroll to position [840, 0]
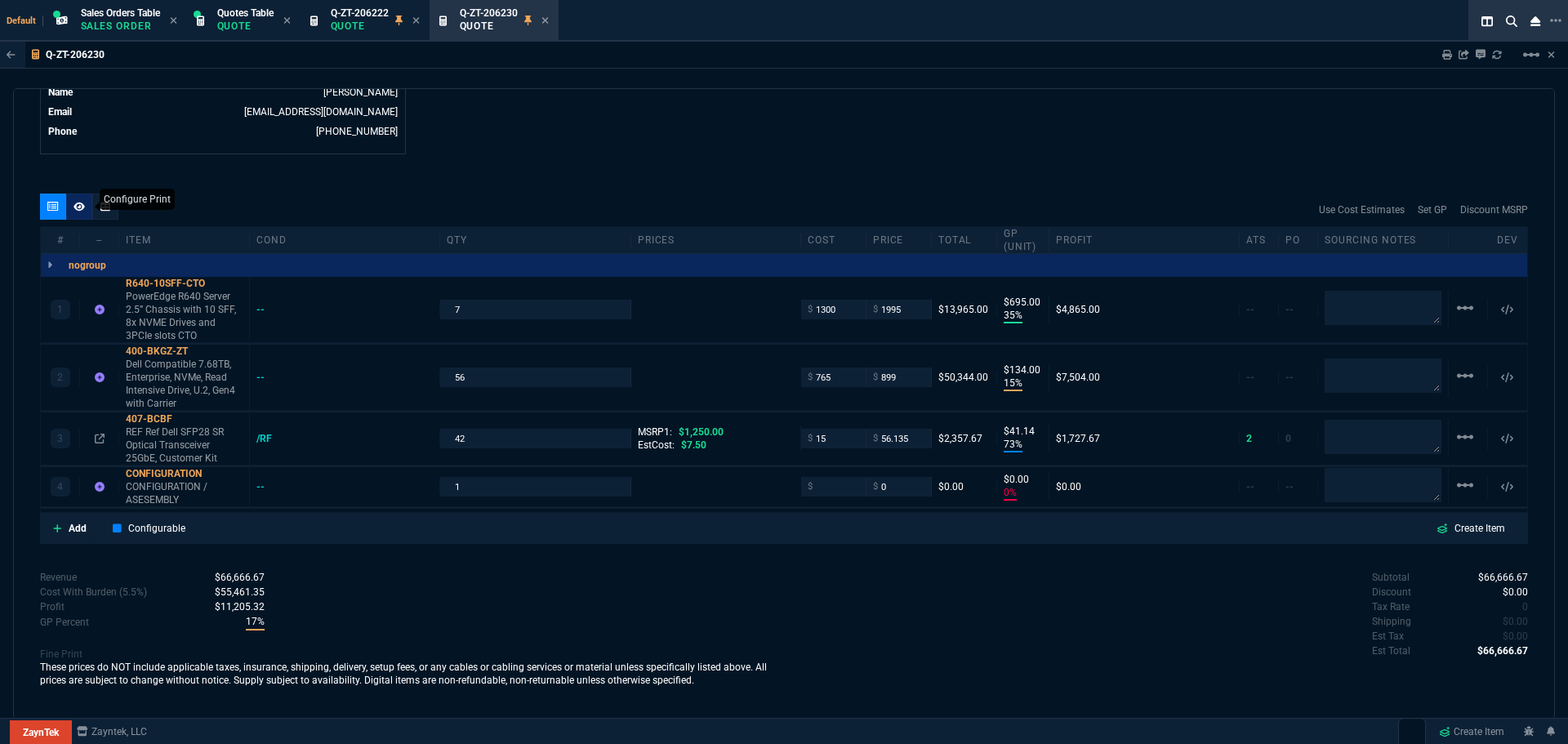
click at [79, 204] on icon at bounding box center [79, 205] width 11 height 9
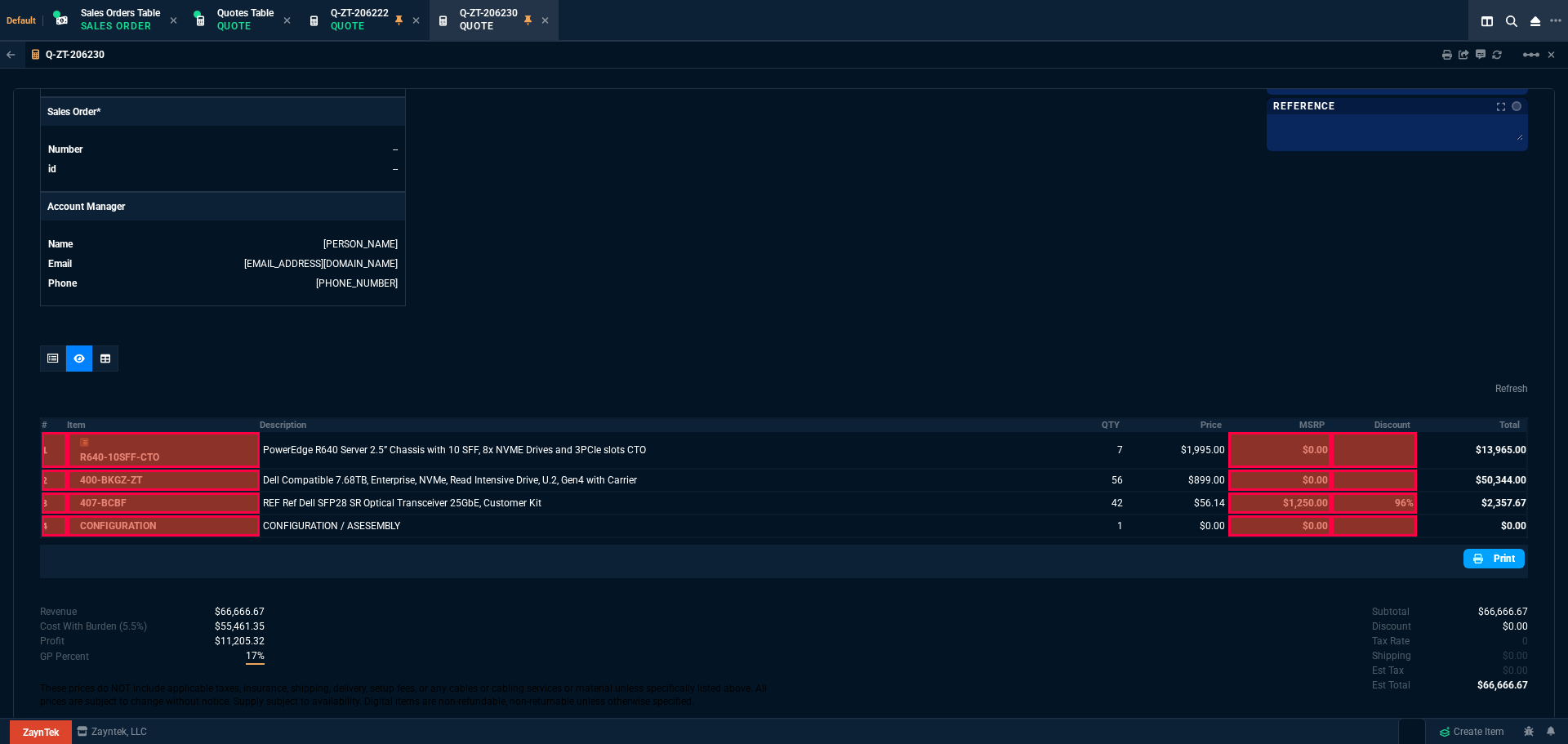
click at [1475, 563] on nx-icon at bounding box center [1480, 558] width 13 height 14
click at [367, 12] on span "Q-ZT-206222" at bounding box center [359, 13] width 58 height 11
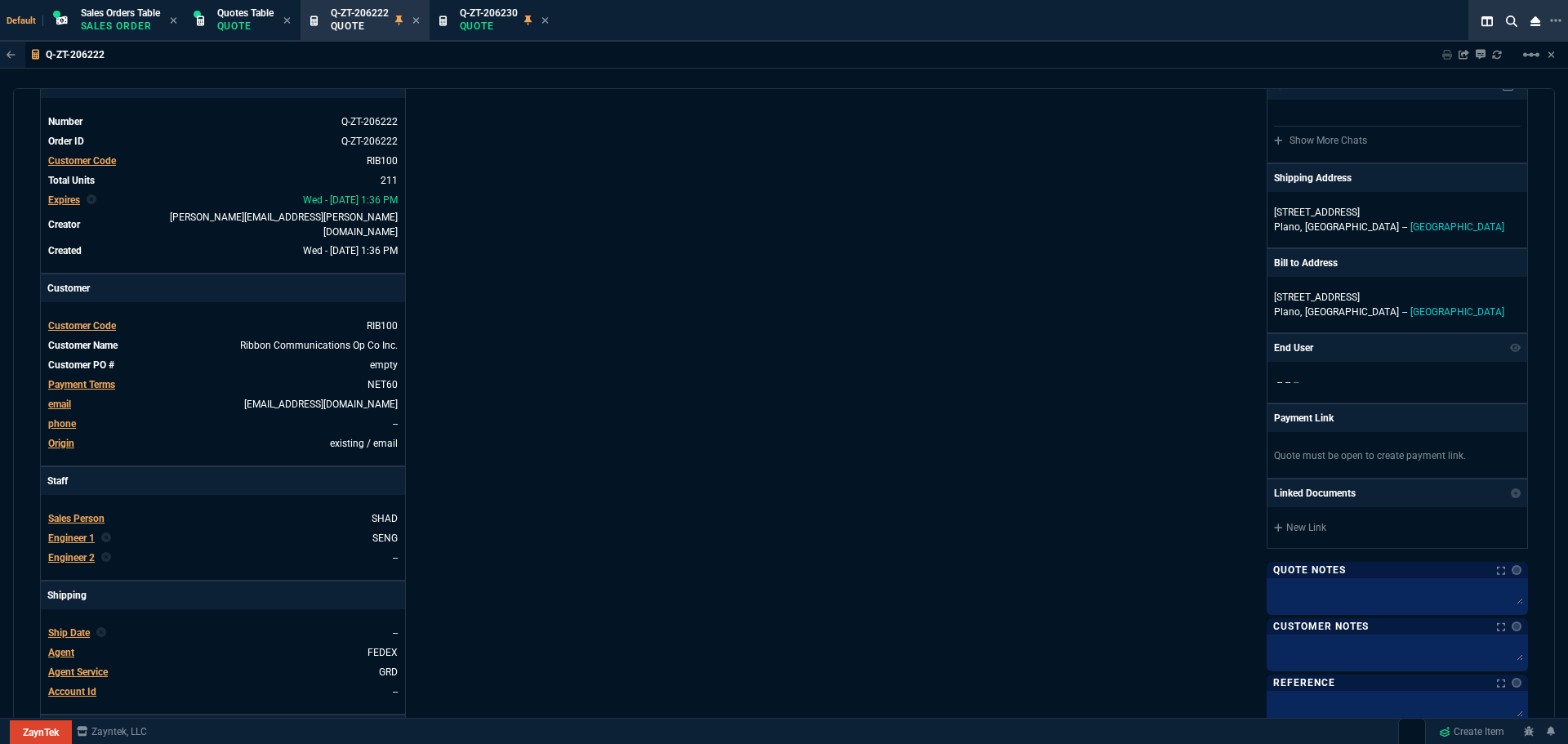
scroll to position [0, 0]
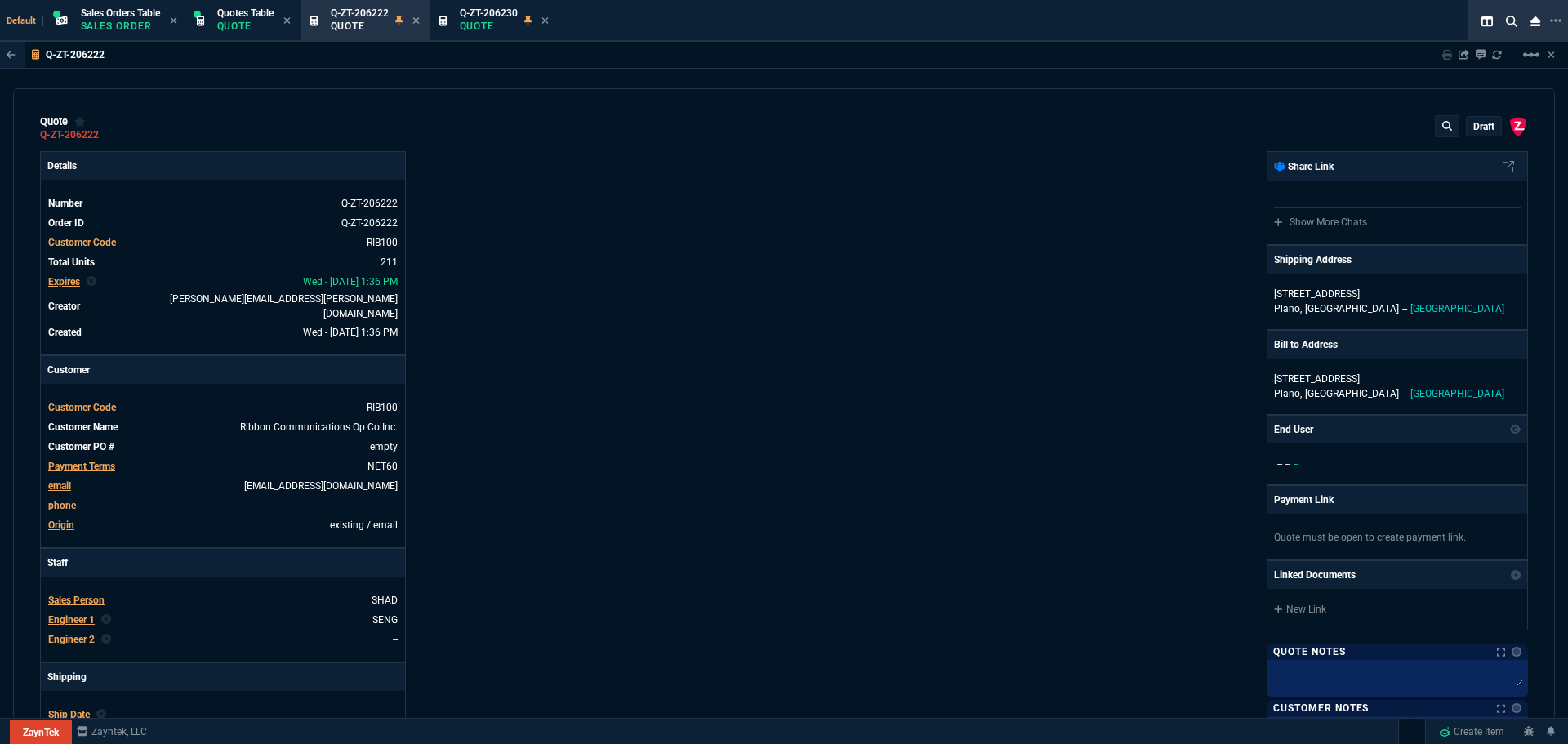
click at [1473, 129] on p "draft" at bounding box center [1484, 127] width 21 height 13
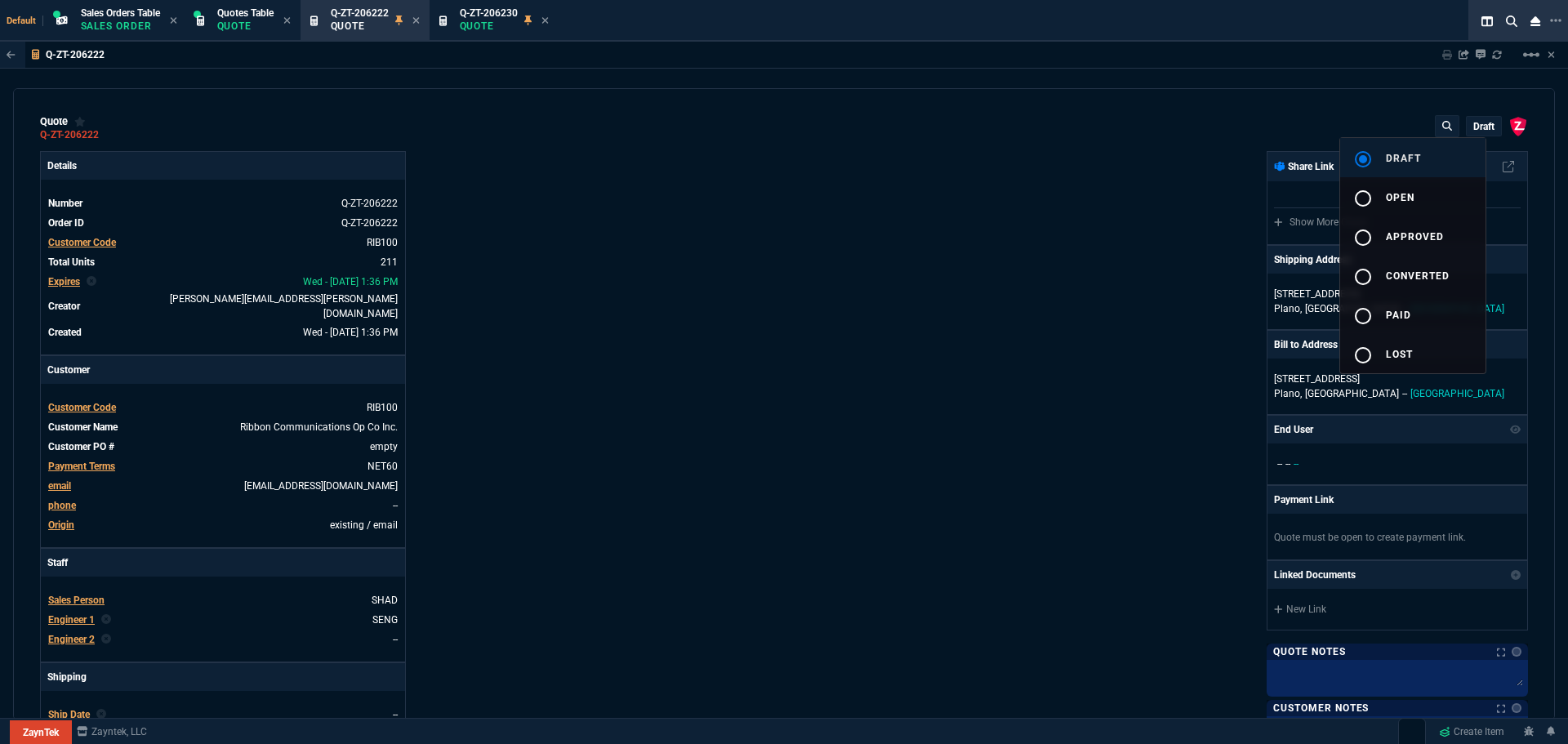
click at [1385, 154] on span "draft" at bounding box center [1403, 159] width 35 height 11
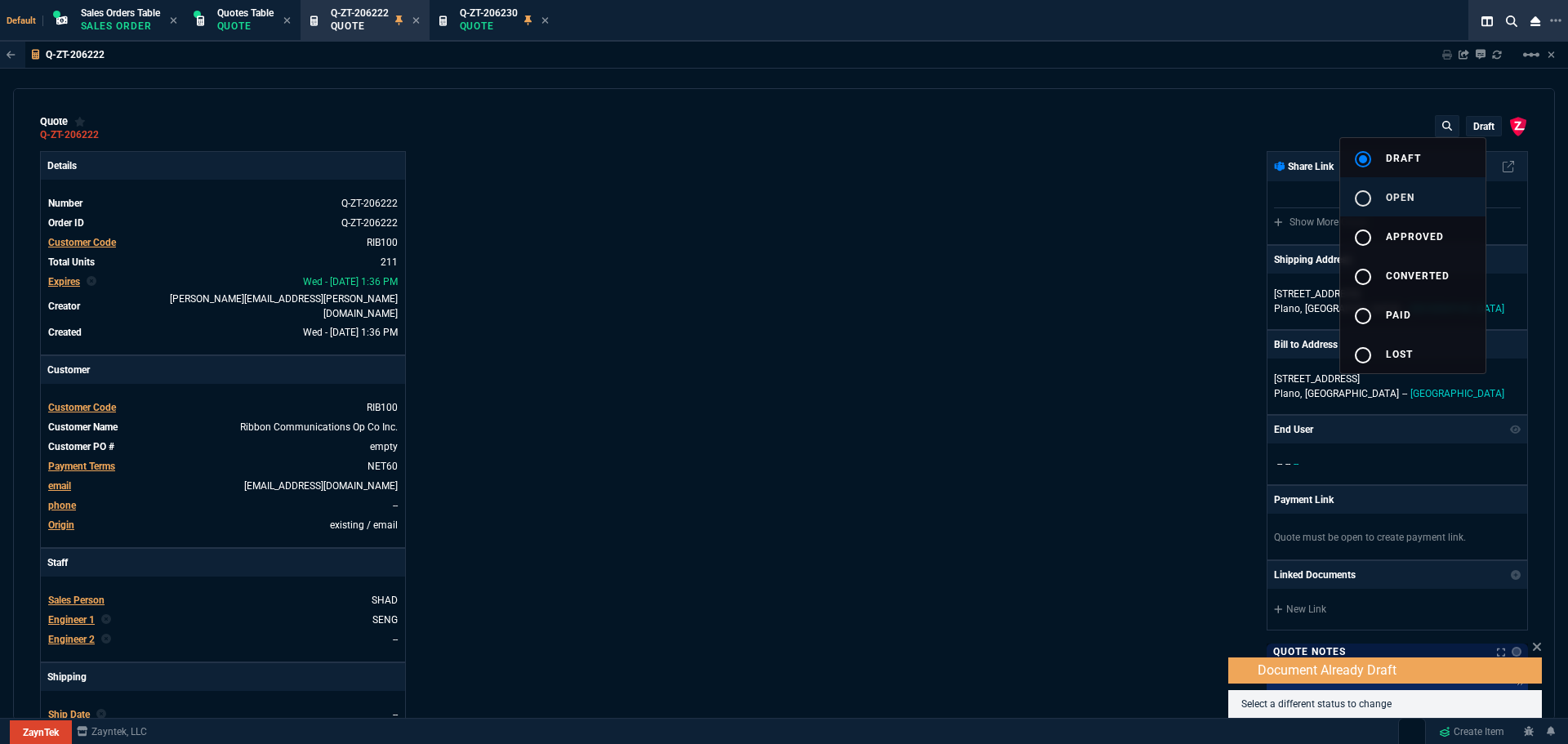
drag, startPoint x: 1380, startPoint y: 183, endPoint x: 1379, endPoint y: 193, distance: 10.0
click at [1380, 191] on button "radio_button_unchecked open" at bounding box center [1413, 196] width 145 height 39
click at [1379, 193] on div "radio_button_checked" at bounding box center [1369, 198] width 32 height 20
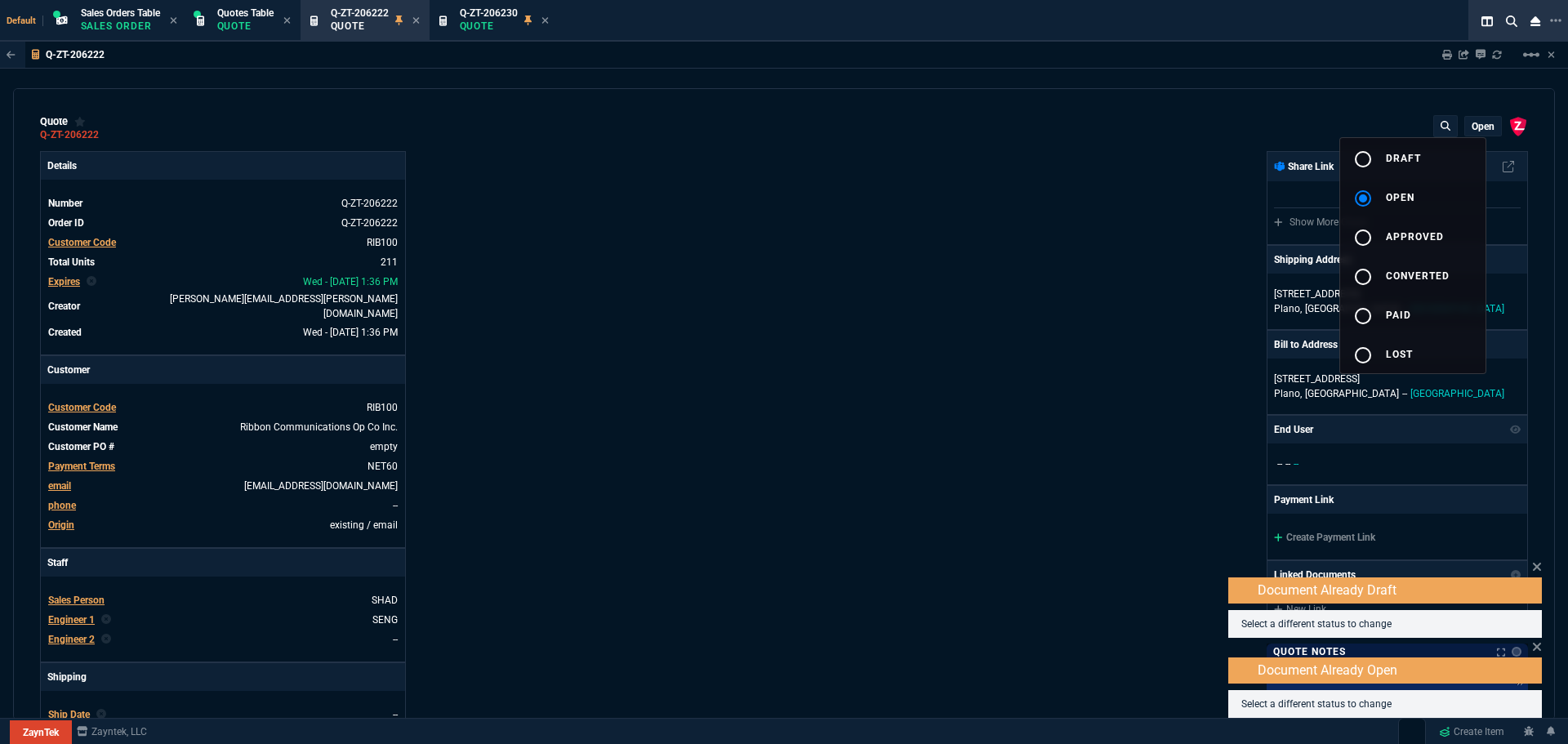
click at [1042, 268] on div at bounding box center [784, 372] width 1568 height 744
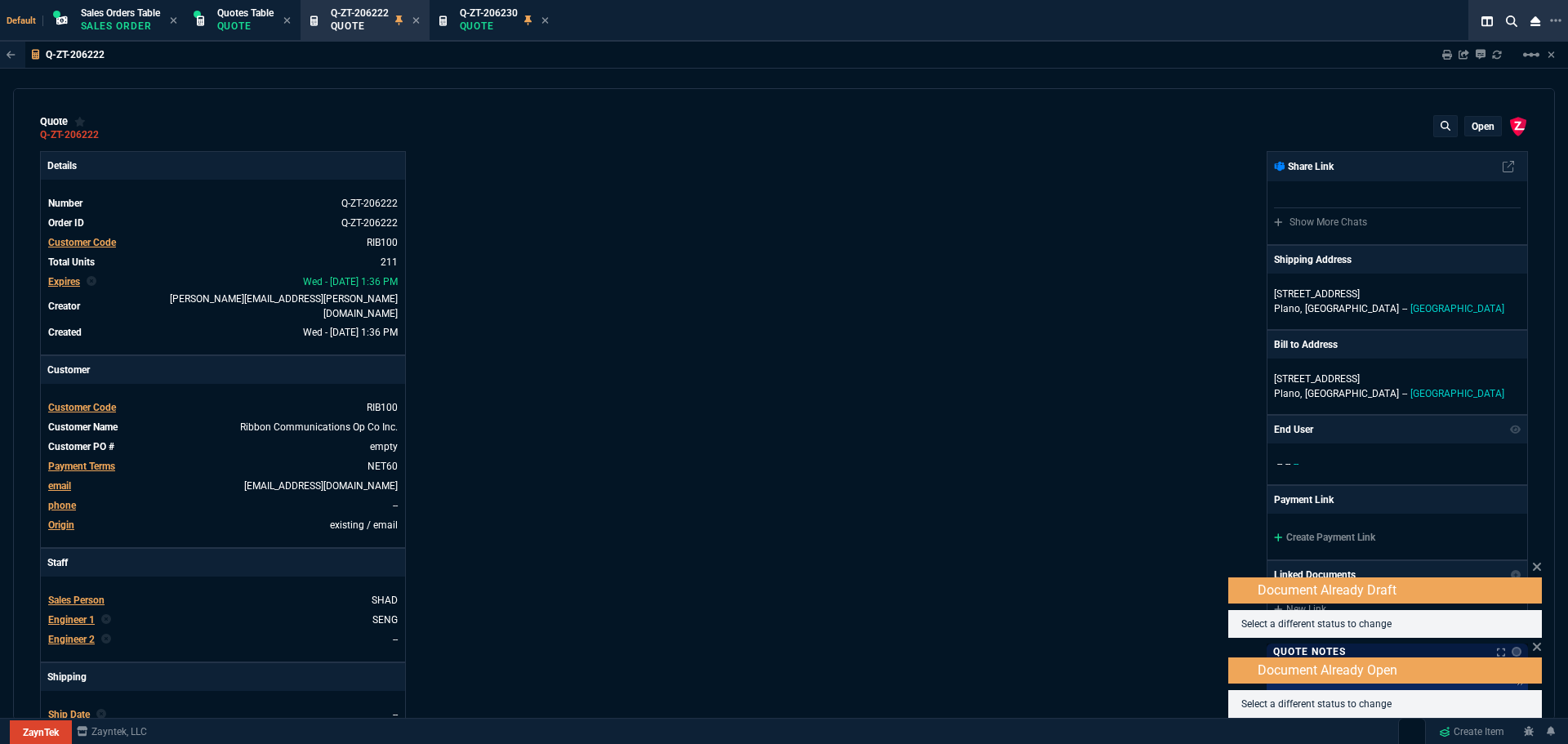
scroll to position [327, 0]
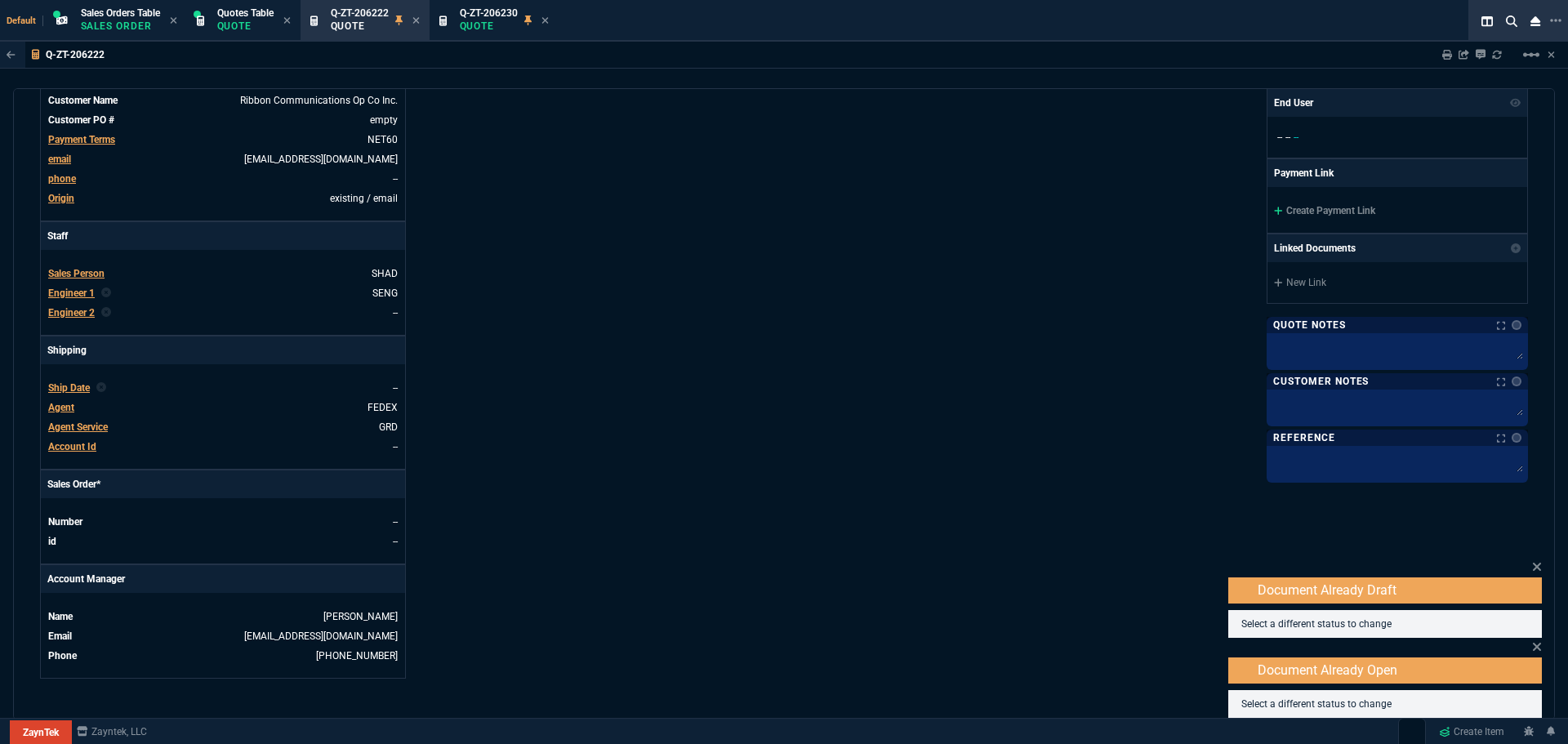
click at [942, 260] on div "ZaynTek, LLC 2609 Technology Dr Suite 200 Plano, TX 75074 Share Link Show More …" at bounding box center [1156, 251] width 744 height 854
click at [1534, 566] on icon at bounding box center [1536, 566] width 10 height 13
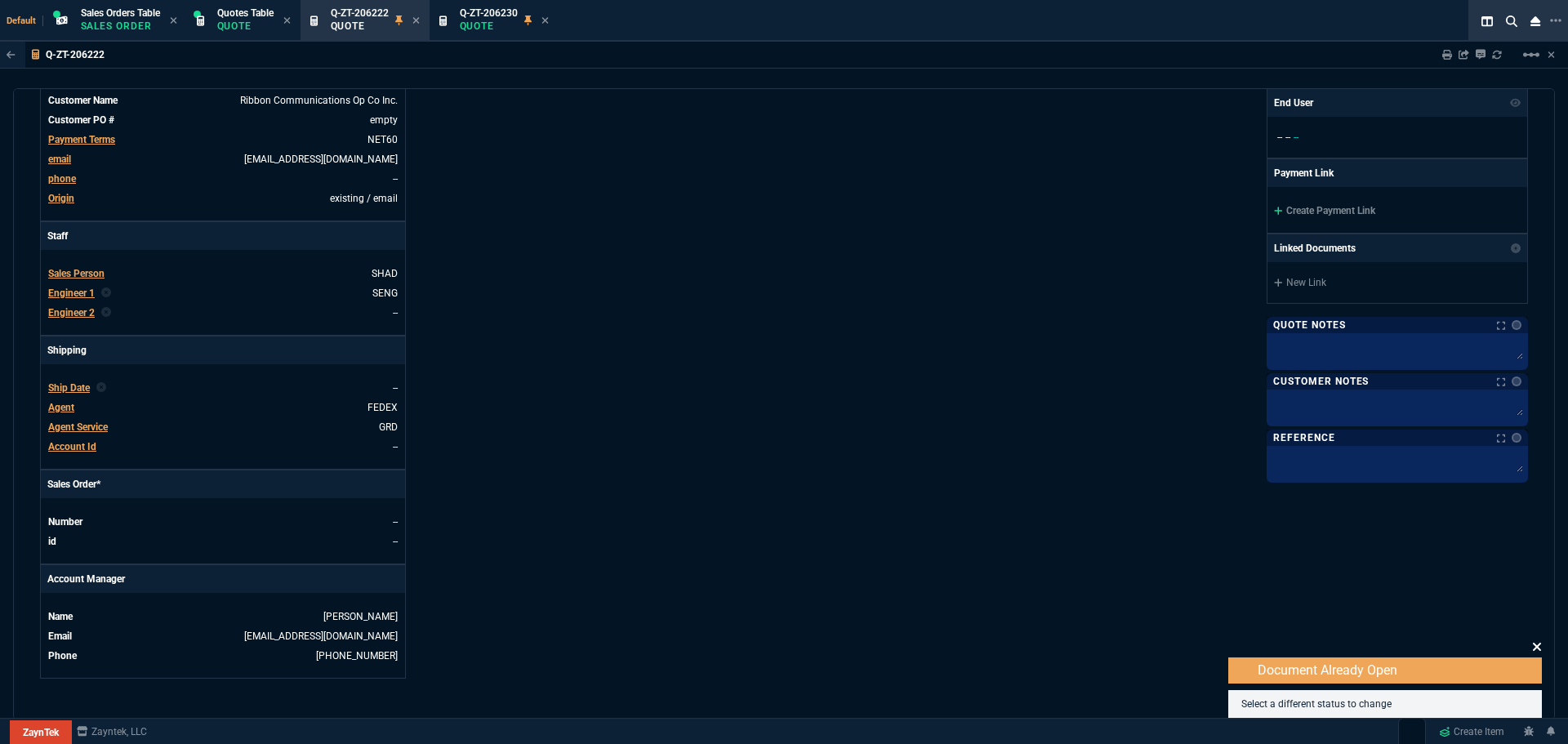
click at [1536, 647] on icon at bounding box center [1536, 647] width 10 height 13
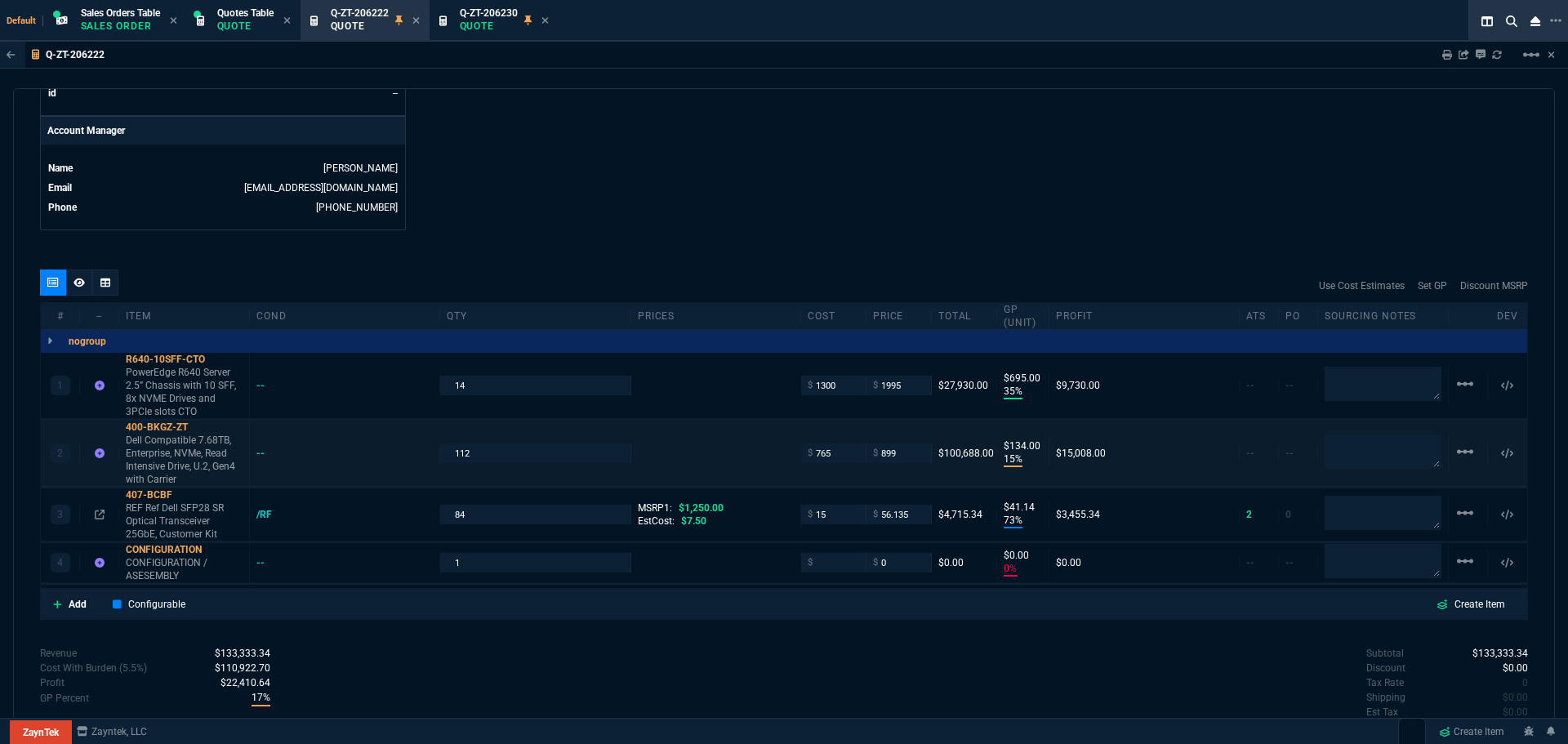
scroll to position [840, 0]
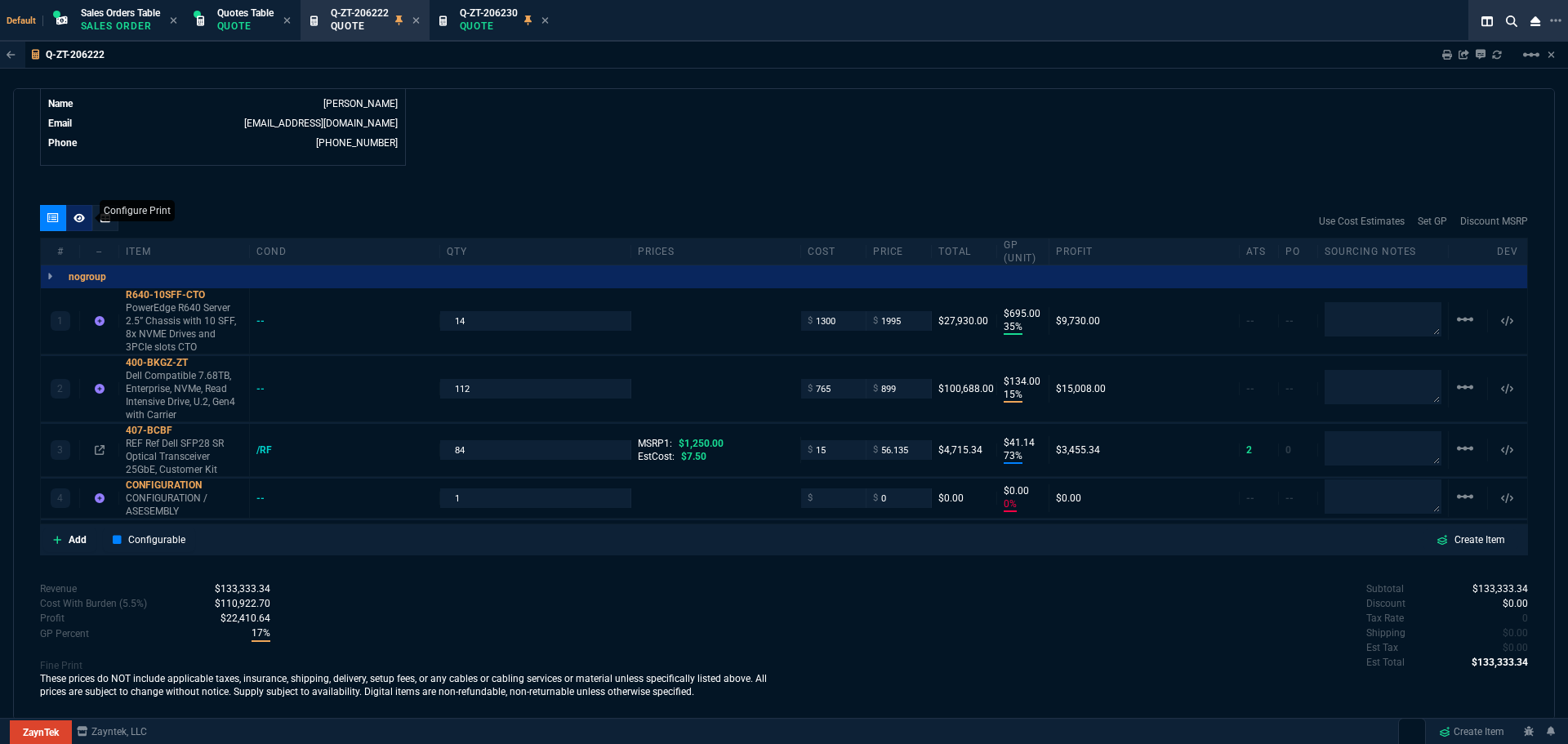
click at [78, 213] on icon at bounding box center [79, 217] width 11 height 9
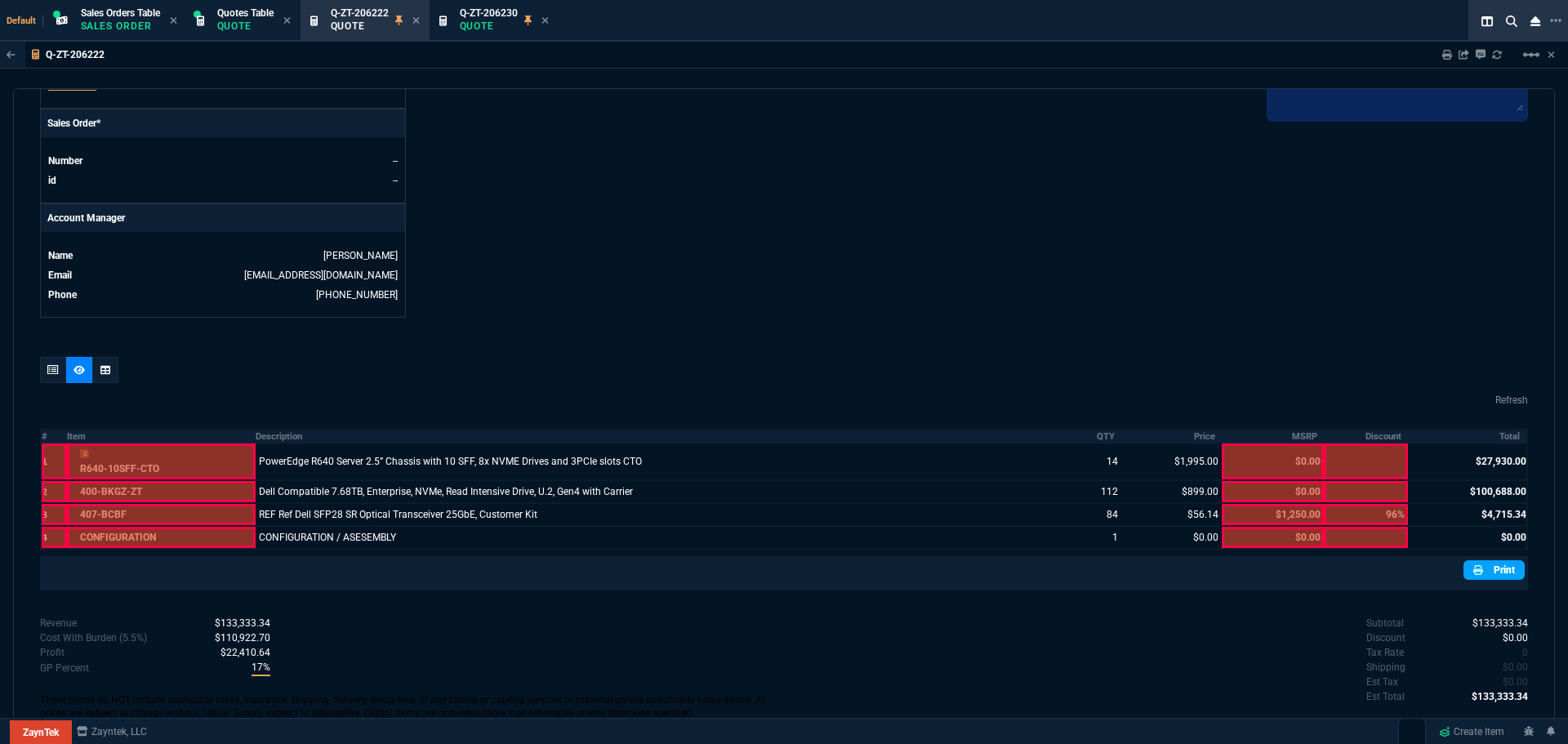
click at [1497, 562] on link "Print" at bounding box center [1494, 569] width 61 height 20
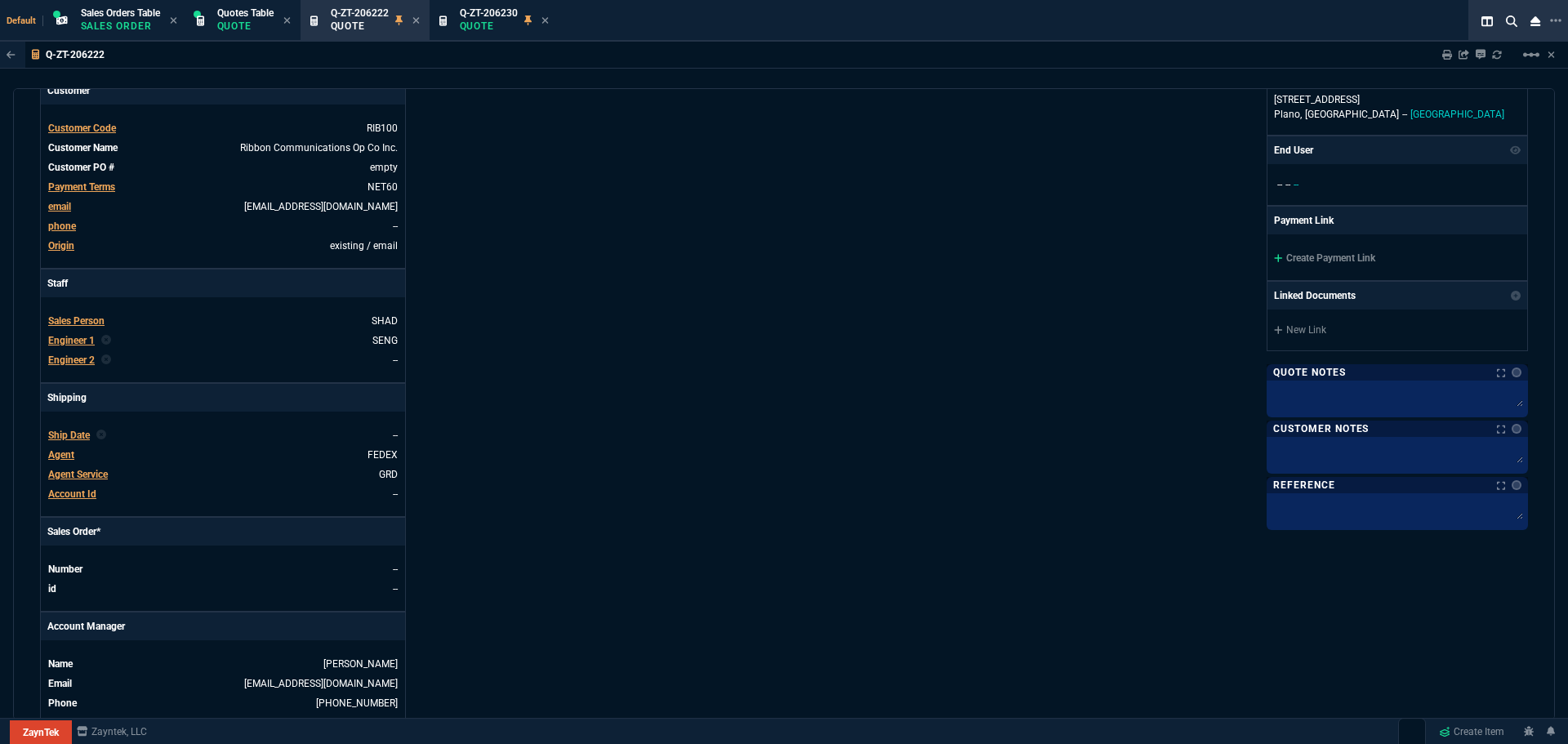
scroll to position [0, 0]
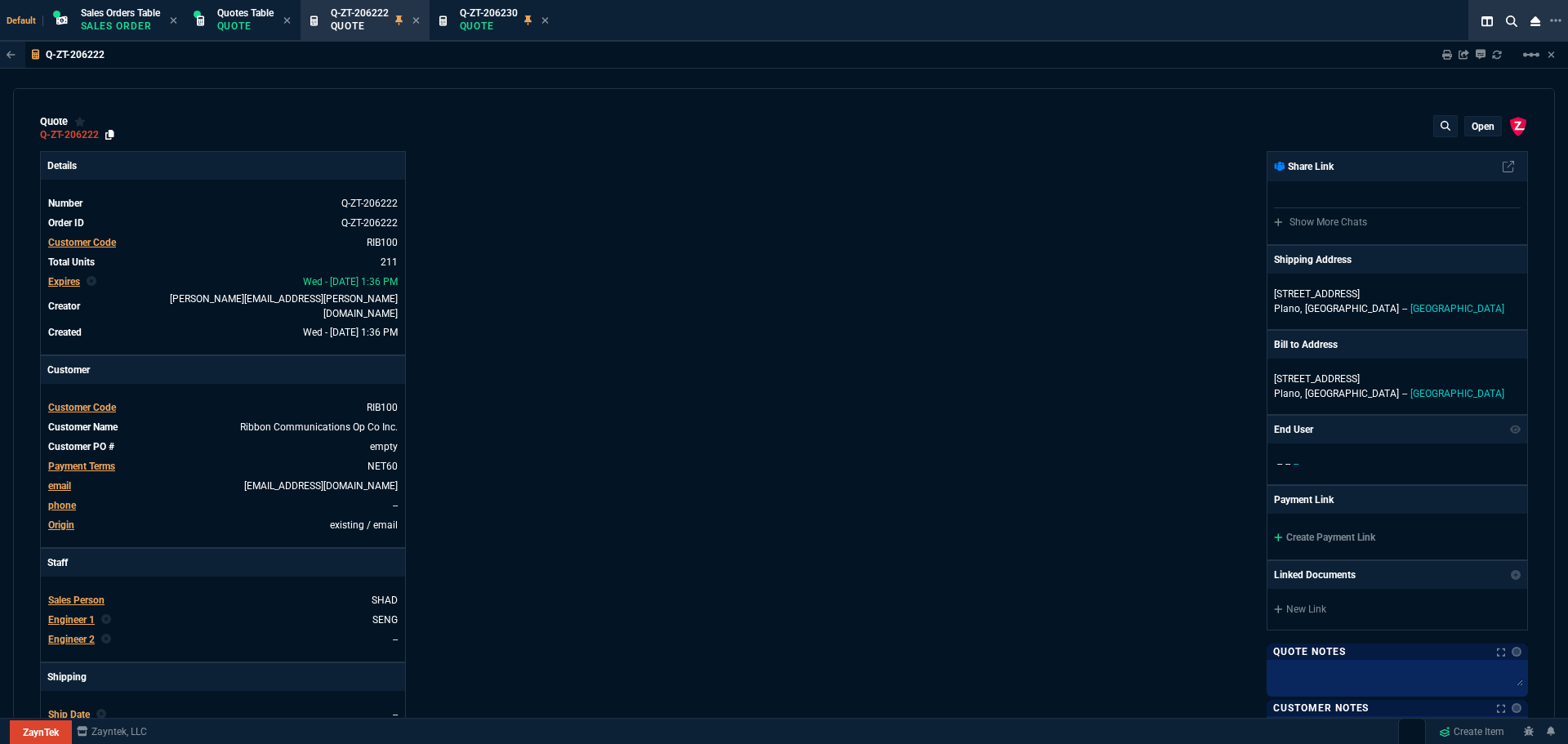
click at [114, 132] on icon at bounding box center [109, 135] width 9 height 10
click at [486, 20] on p "Quote" at bounding box center [488, 27] width 58 height 13
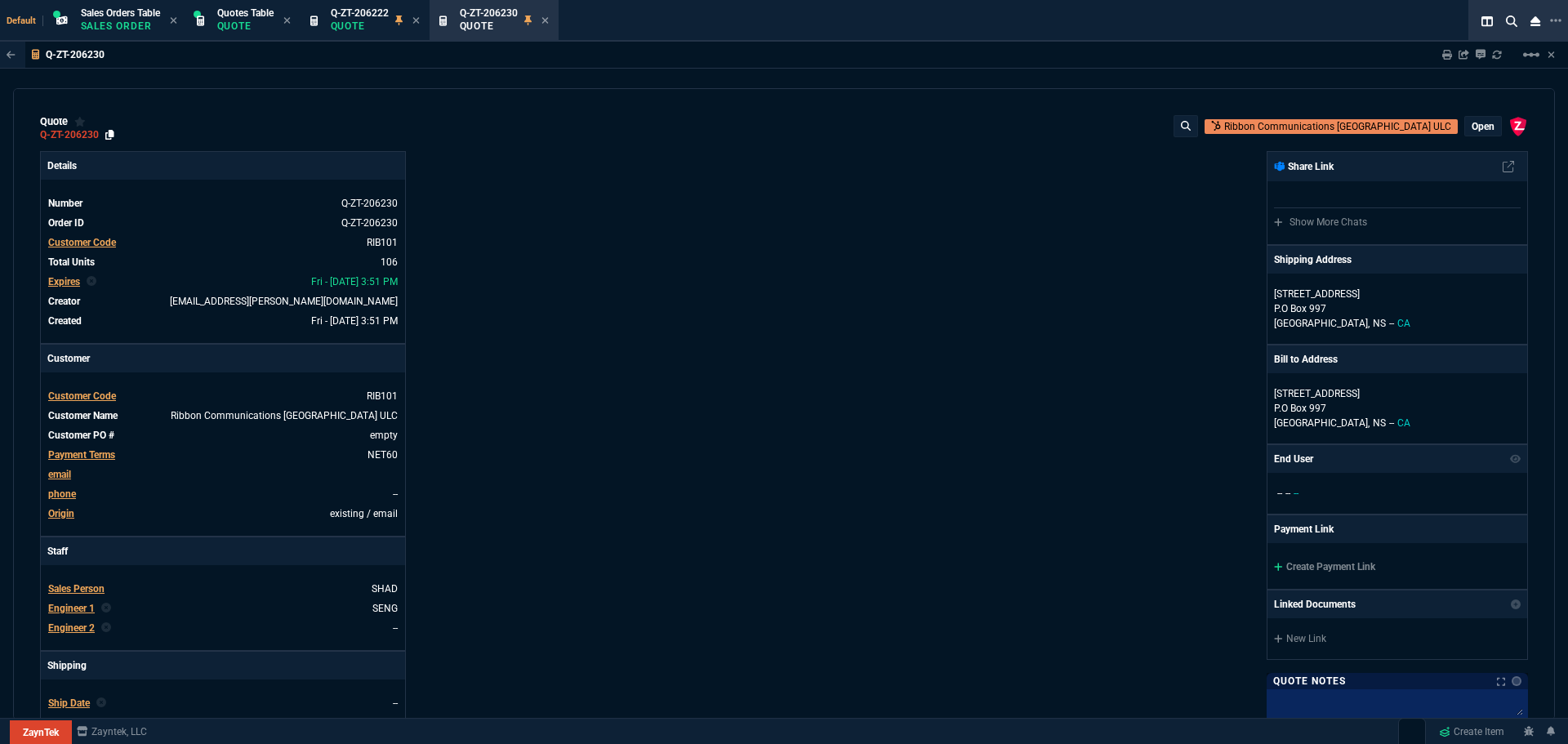
click at [113, 138] on icon at bounding box center [109, 135] width 9 height 10
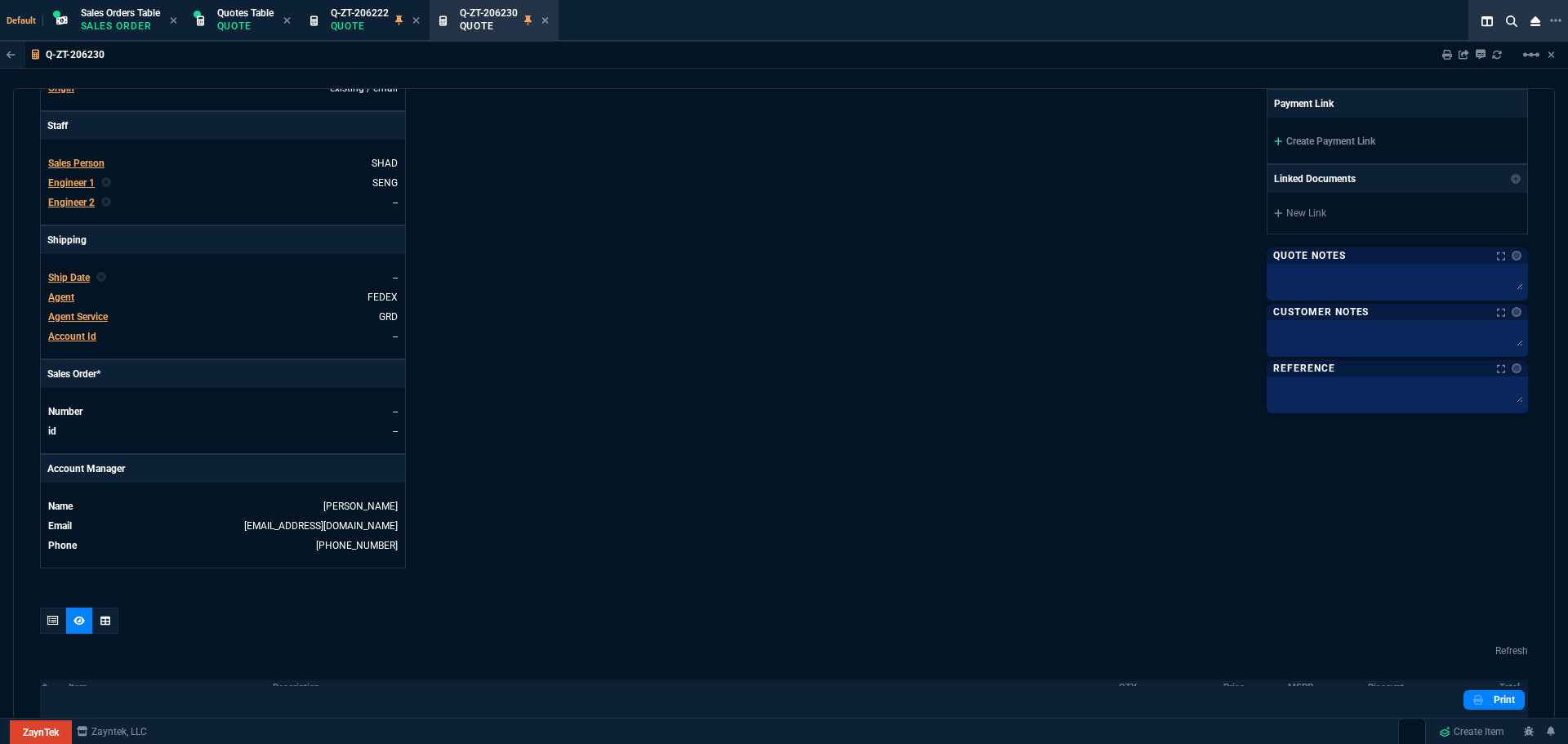
scroll to position [714, 0]
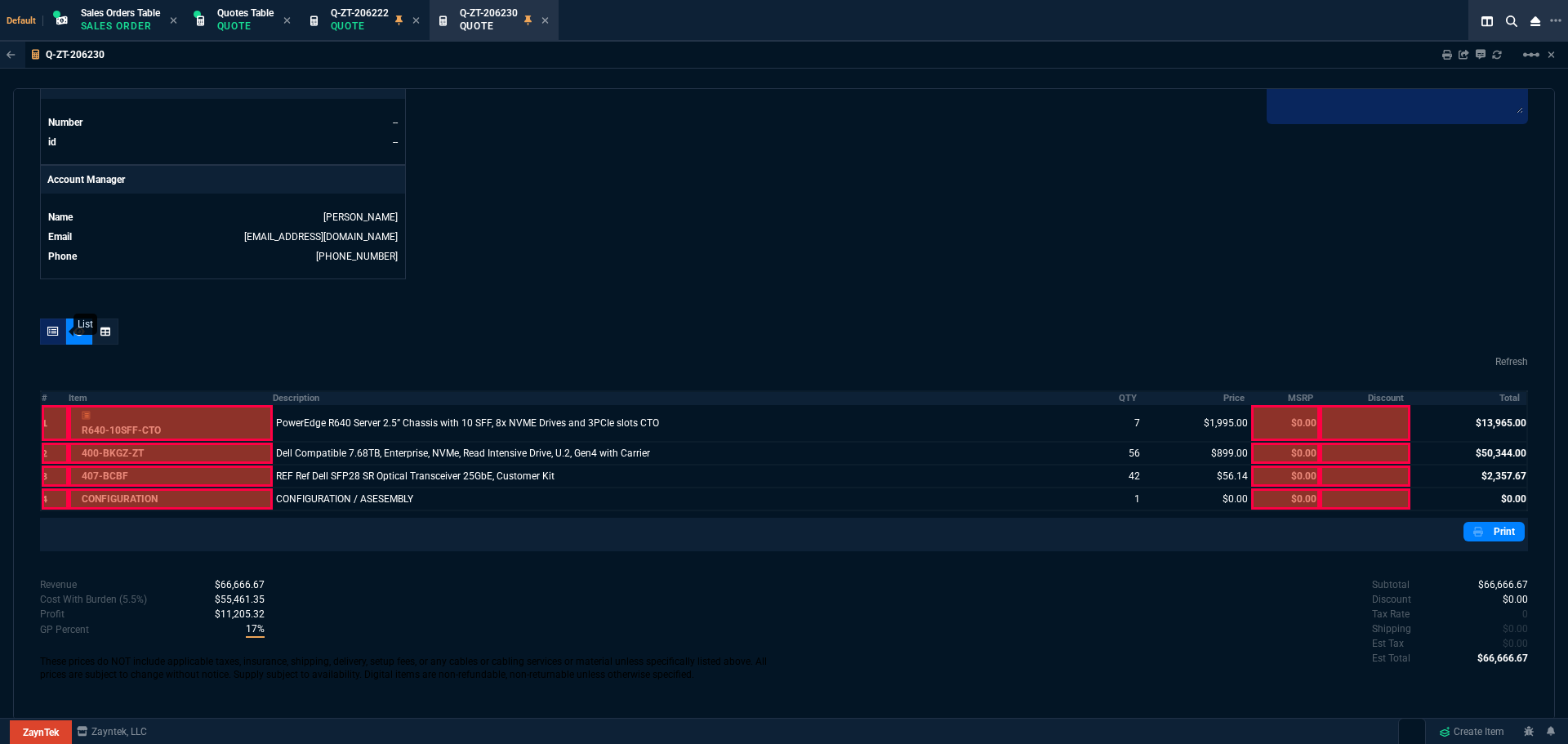
click at [59, 335] on icon at bounding box center [54, 331] width 11 height 10
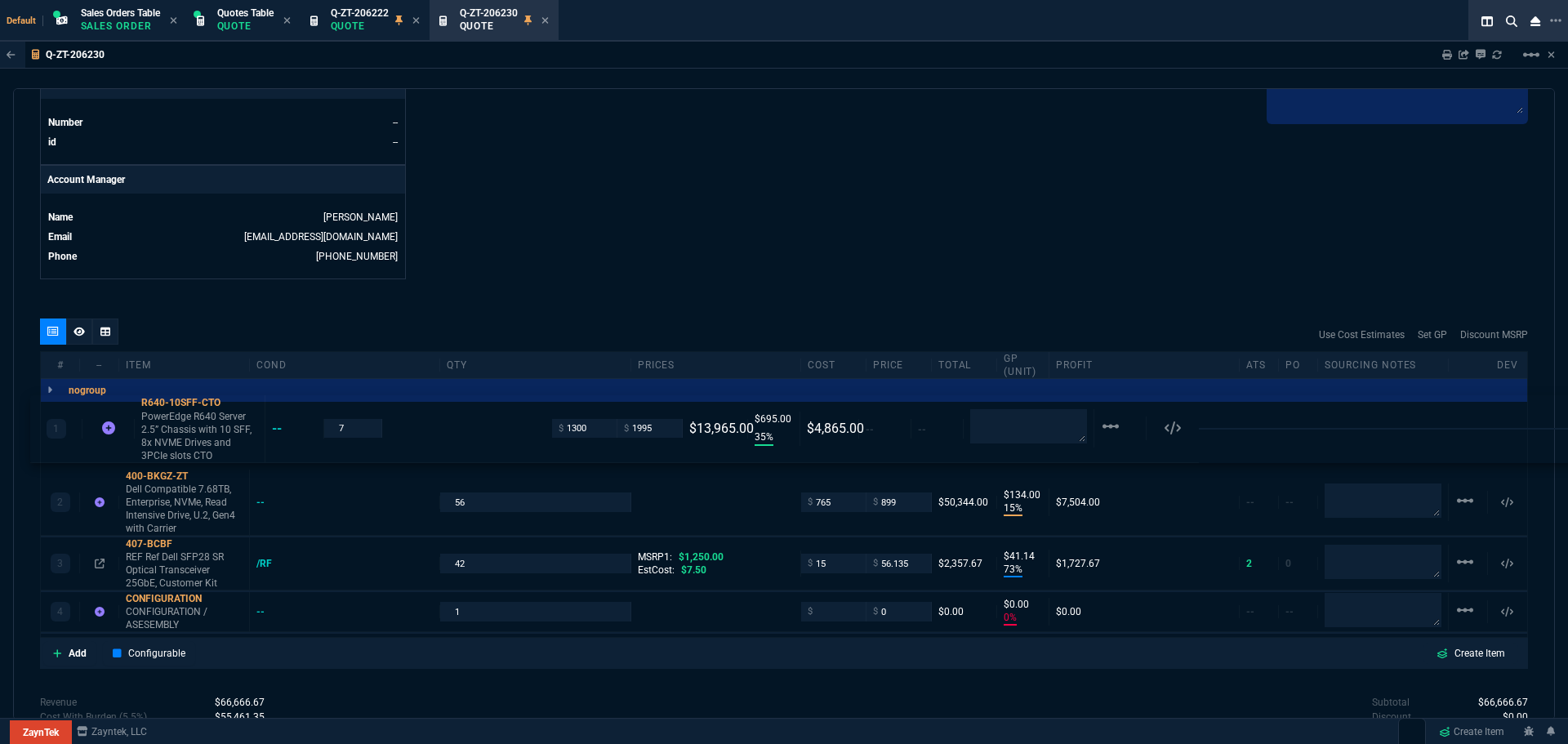
drag, startPoint x: 1352, startPoint y: 402, endPoint x: 233, endPoint y: 295, distance: 1124.1
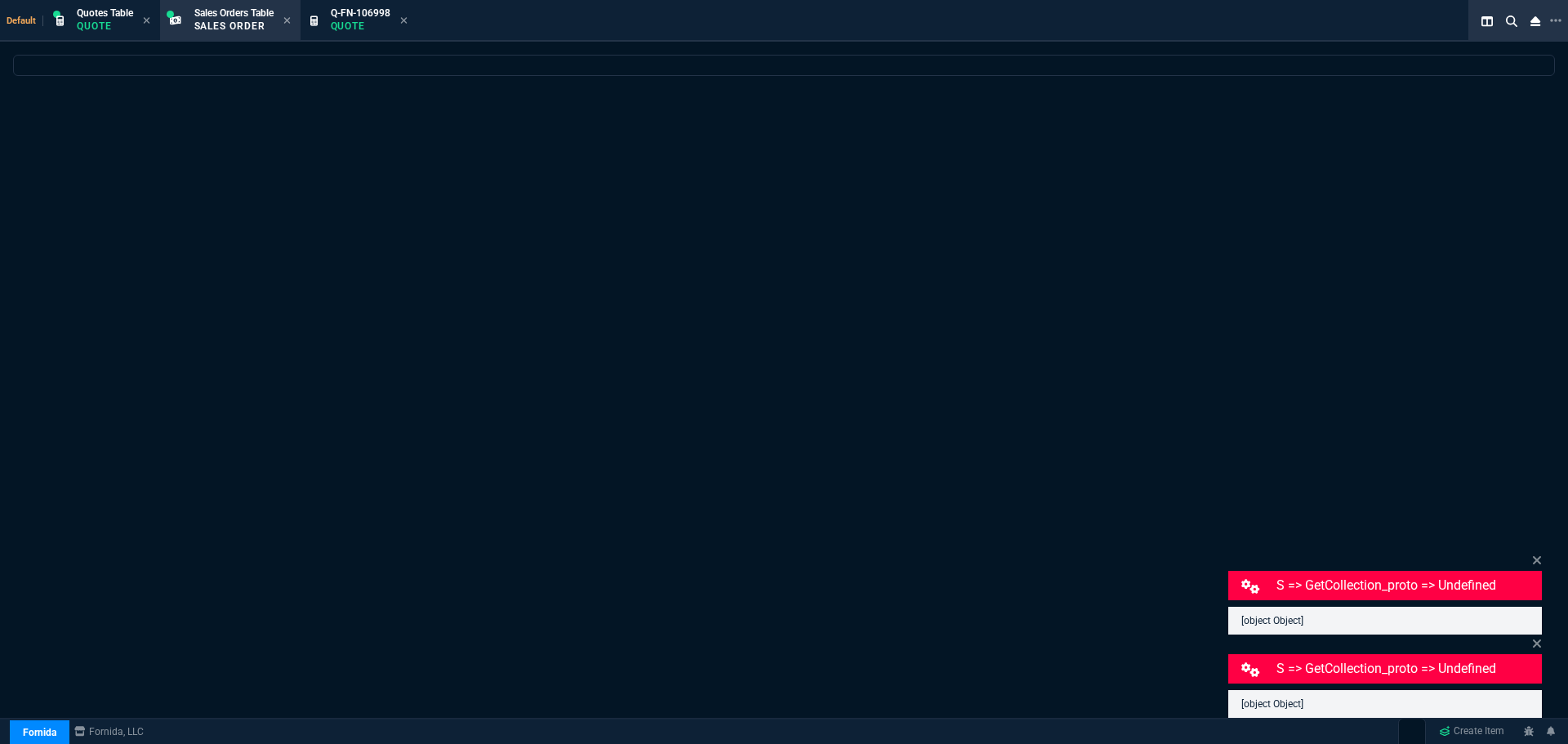
select select "12: [PERSON_NAME]"
click at [357, 30] on p "Quote" at bounding box center [360, 27] width 59 height 13
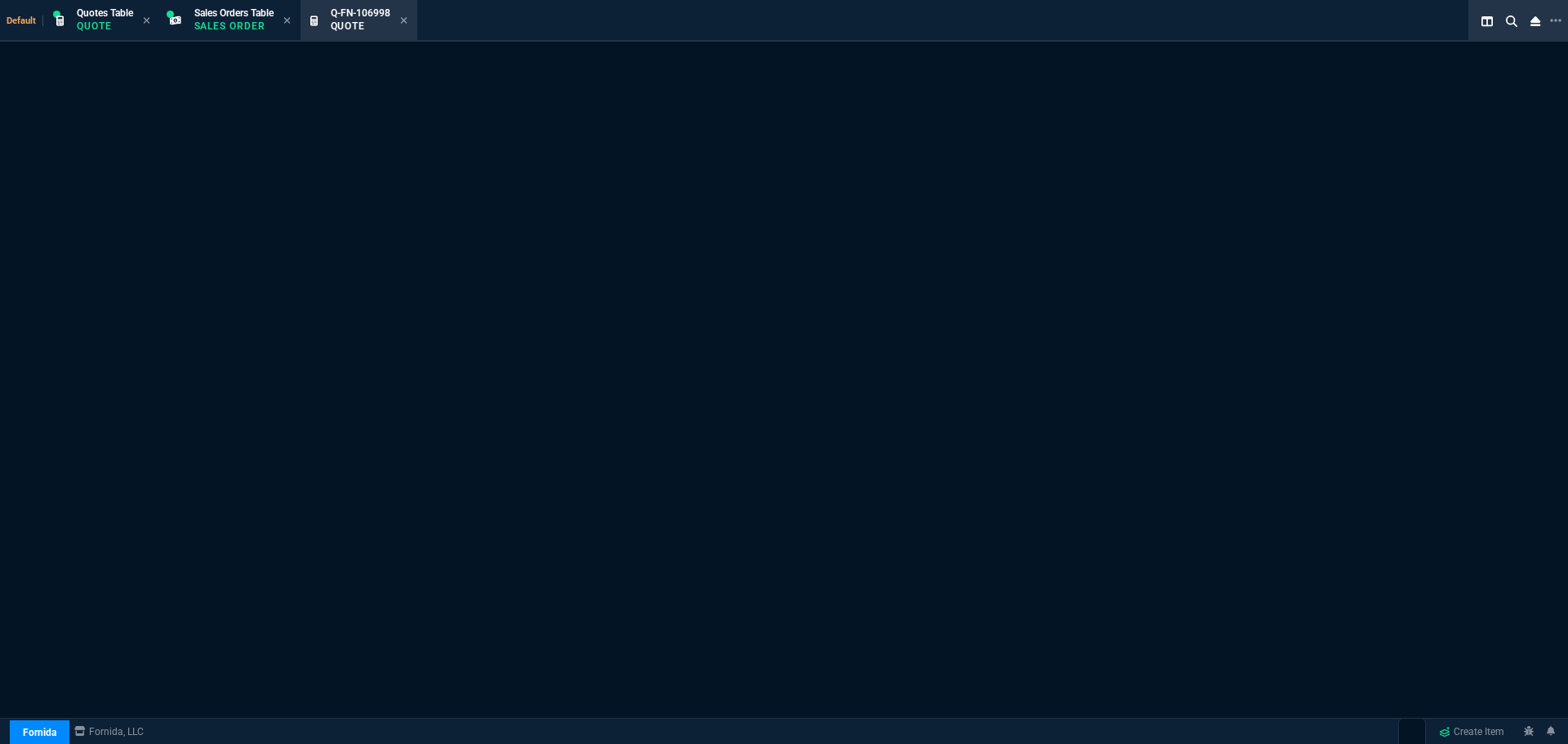
select select "12: [PERSON_NAME]"
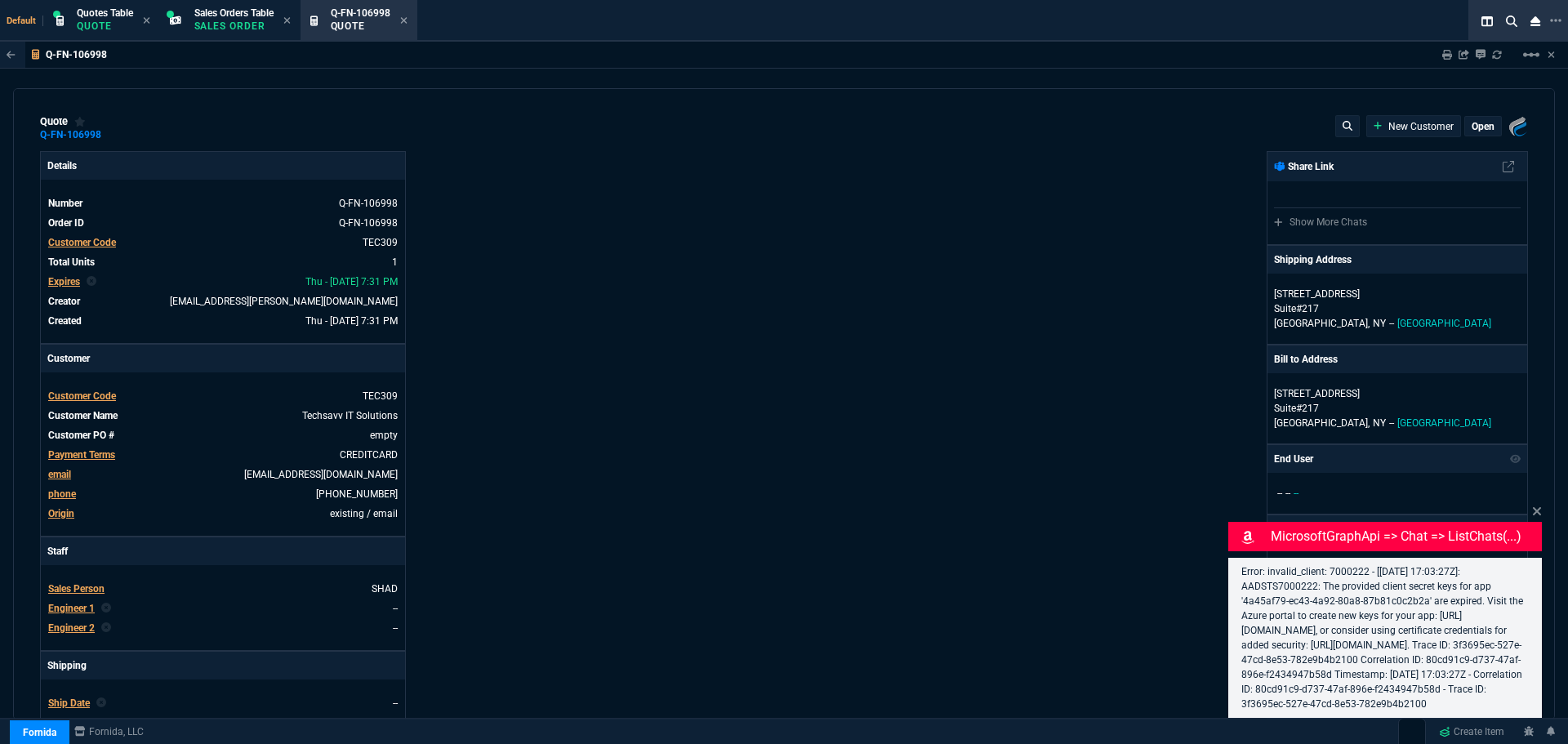
type input "20"
type input "250"
type input "22"
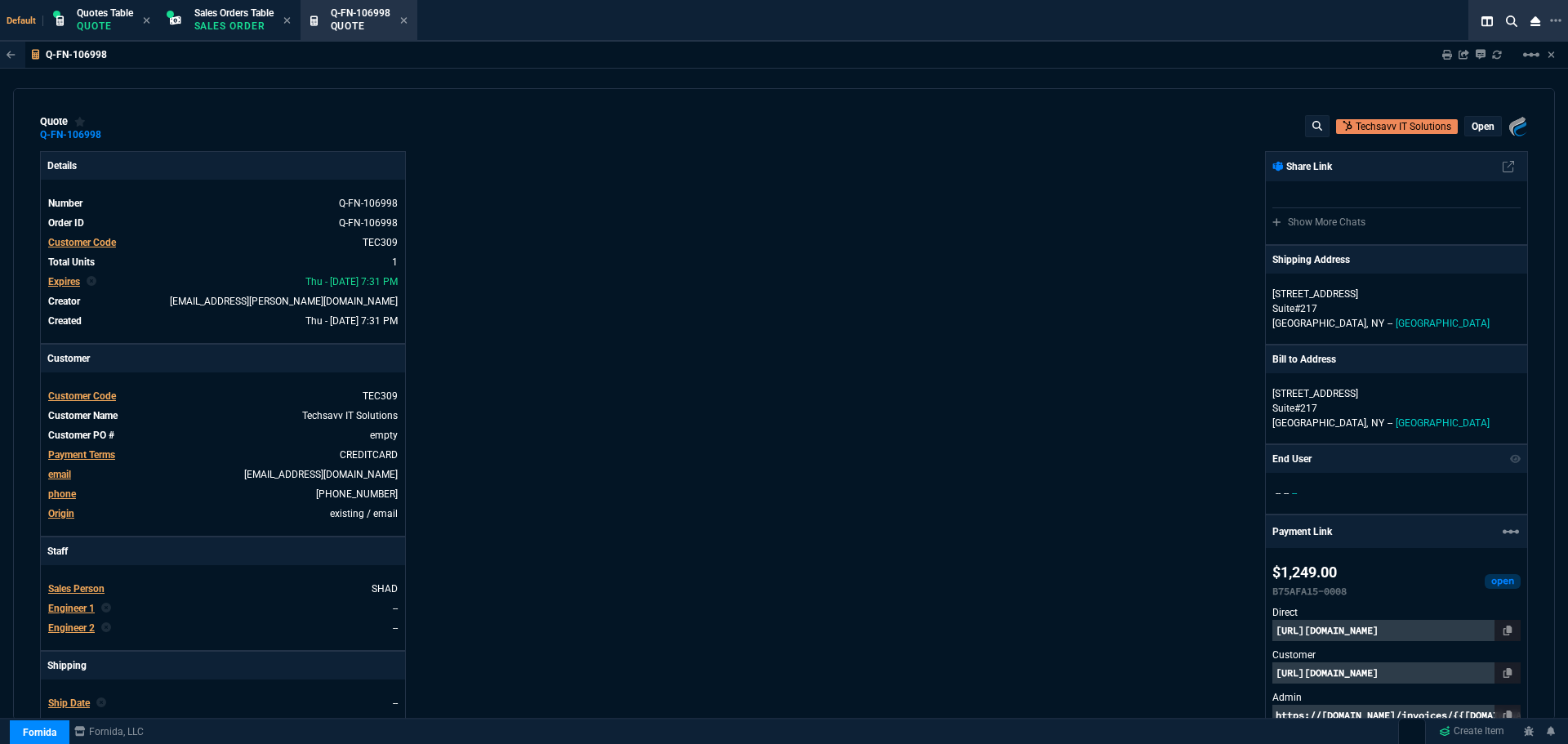
click at [1476, 128] on p "open" at bounding box center [1483, 127] width 23 height 13
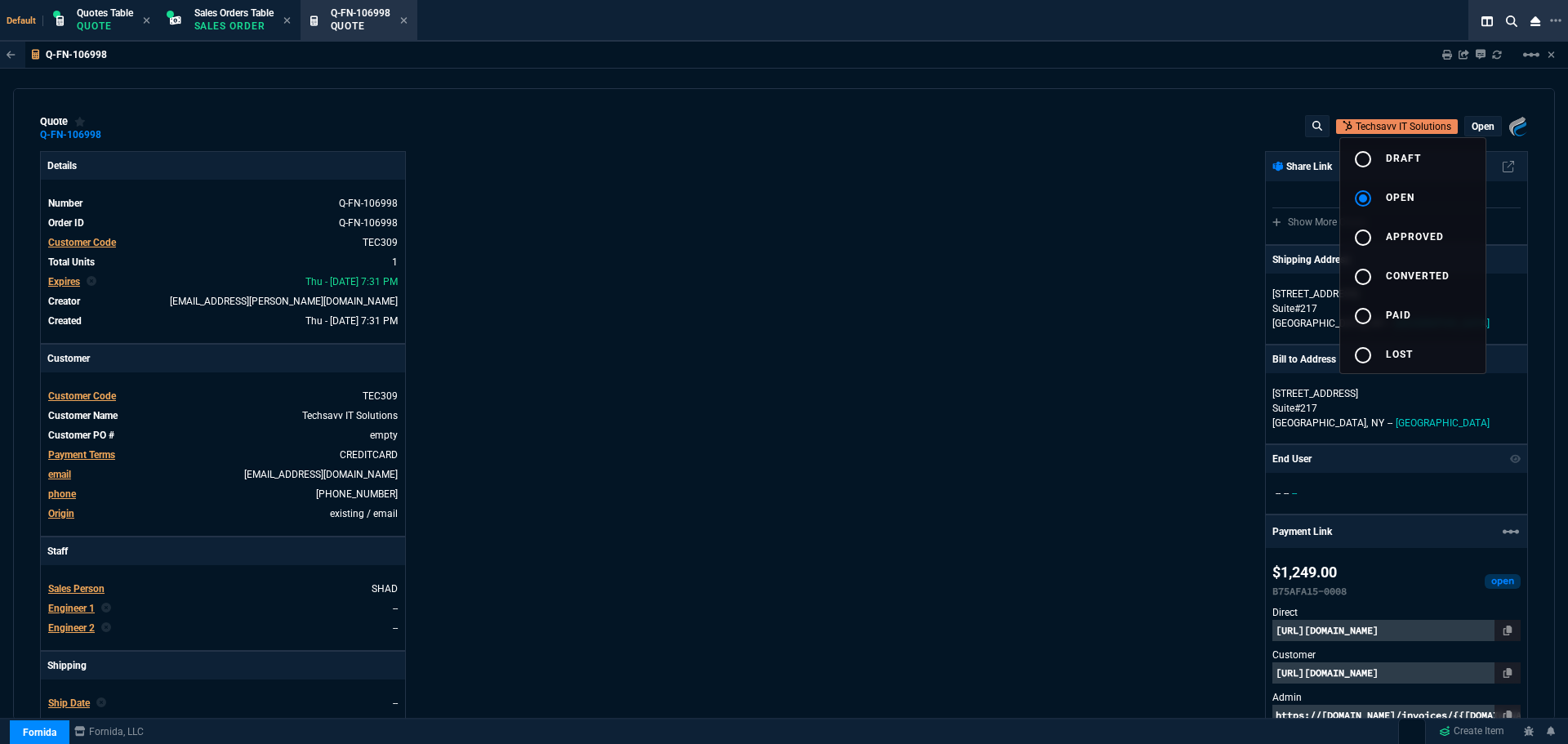
click at [894, 359] on div at bounding box center [784, 372] width 1568 height 744
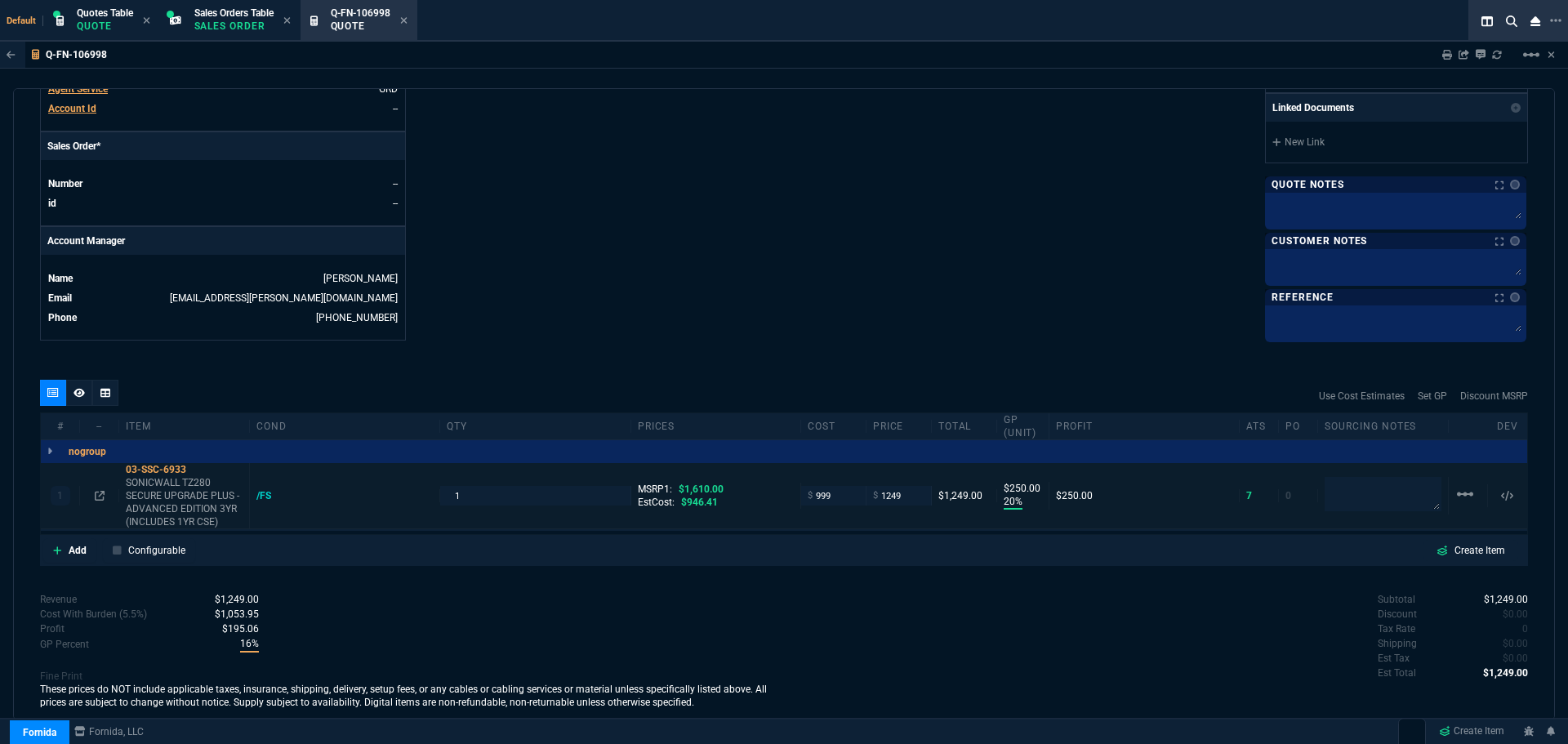
scroll to position [675, 0]
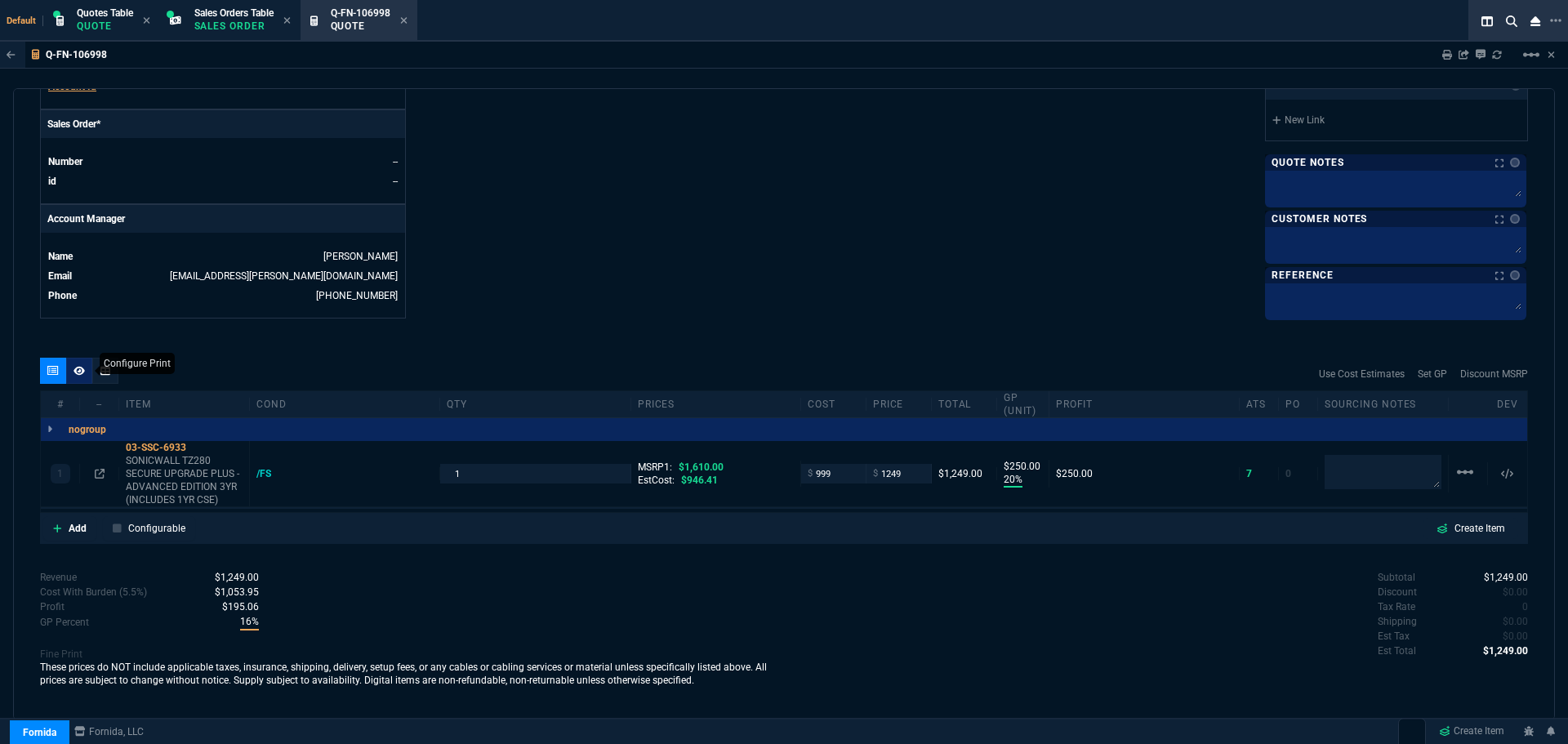
click at [75, 370] on icon at bounding box center [79, 370] width 11 height 9
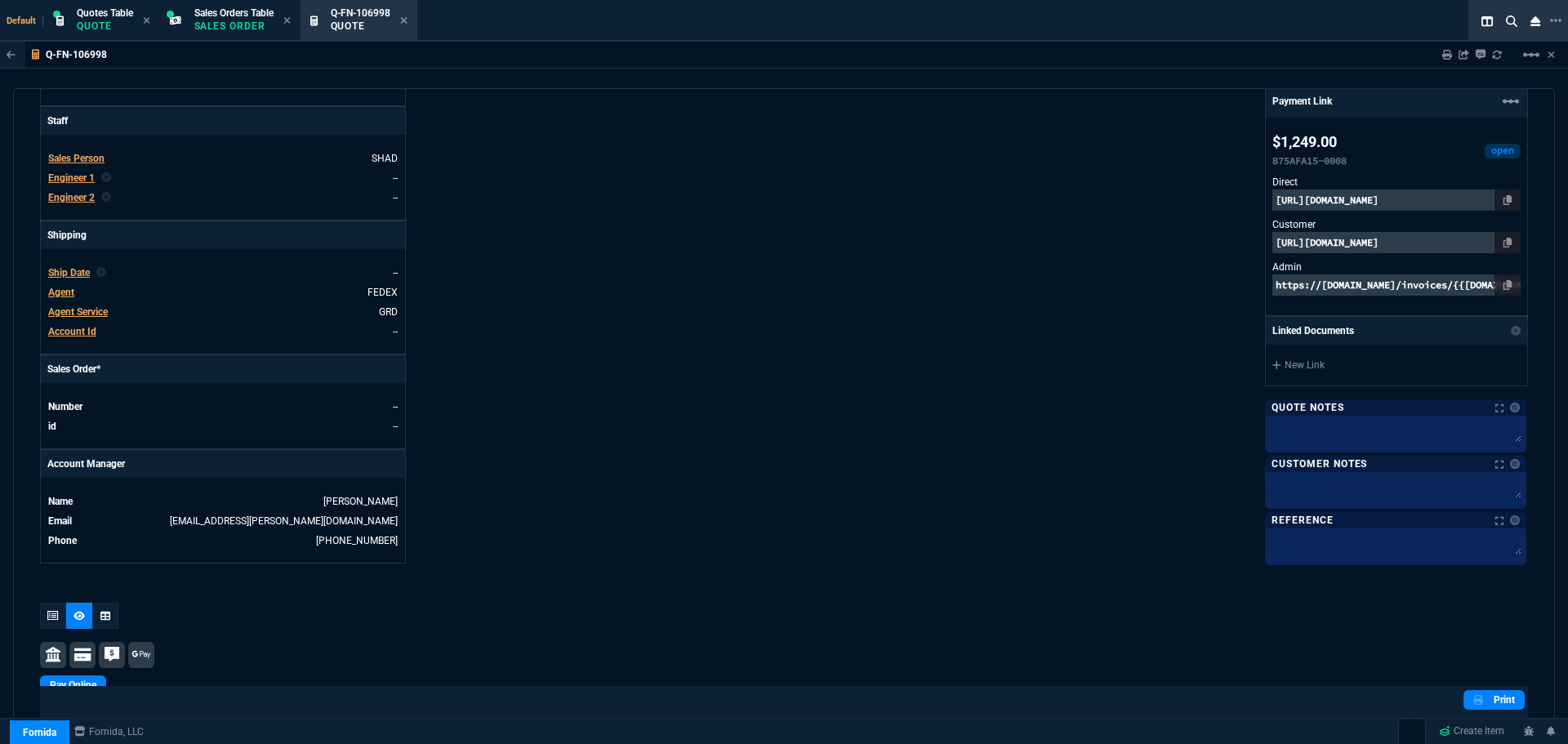
scroll to position [691, 0]
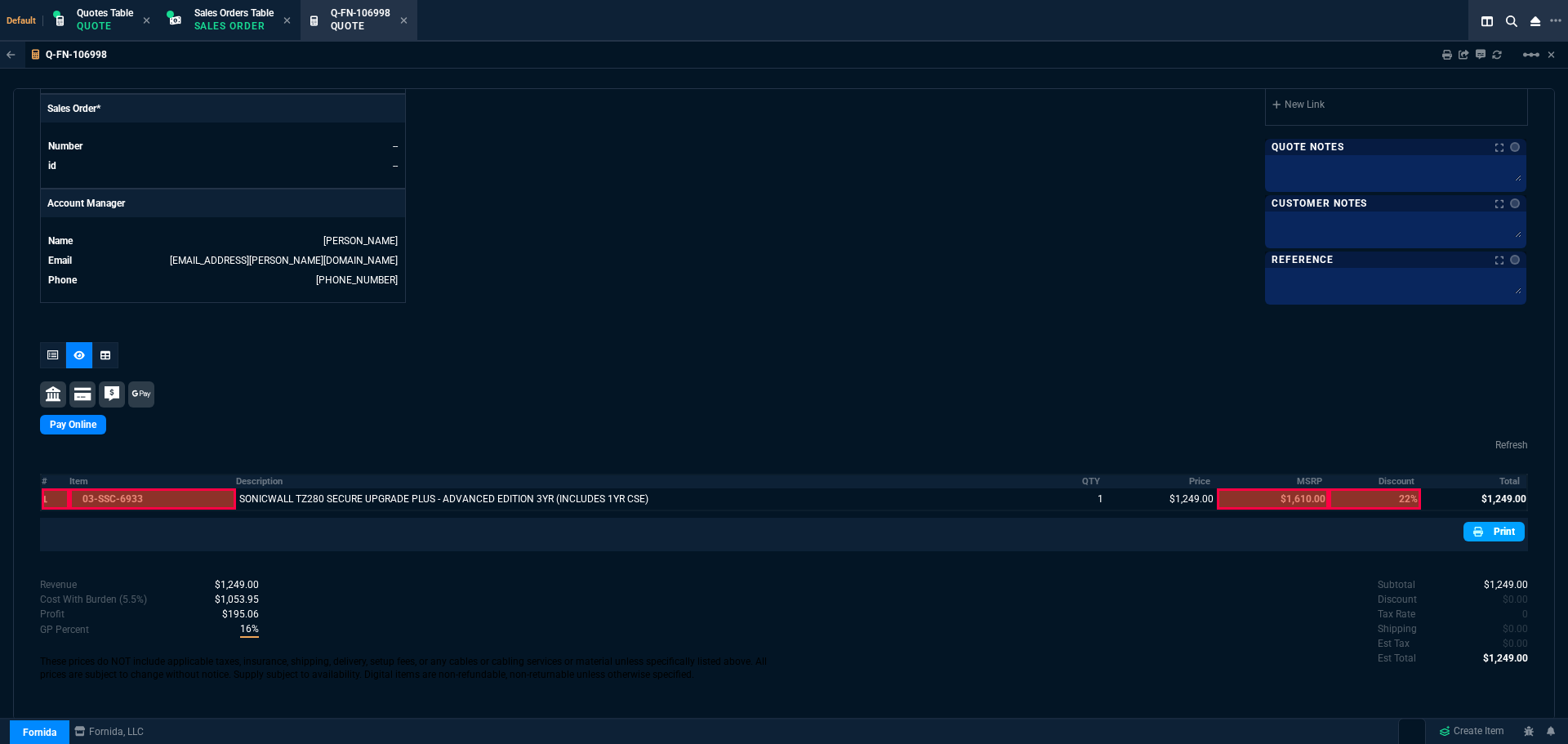
click at [1490, 531] on link "Print" at bounding box center [1494, 531] width 61 height 20
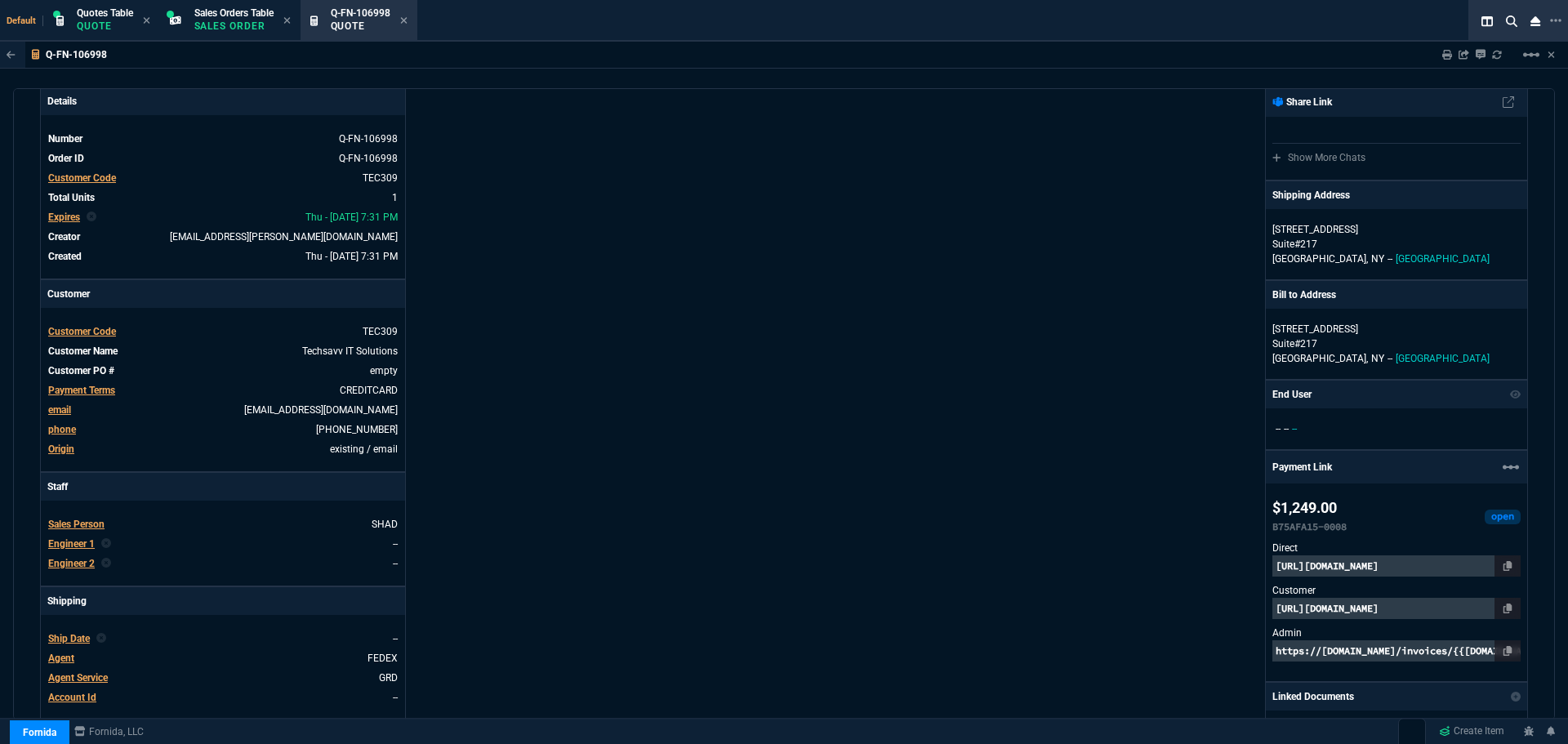
scroll to position [0, 0]
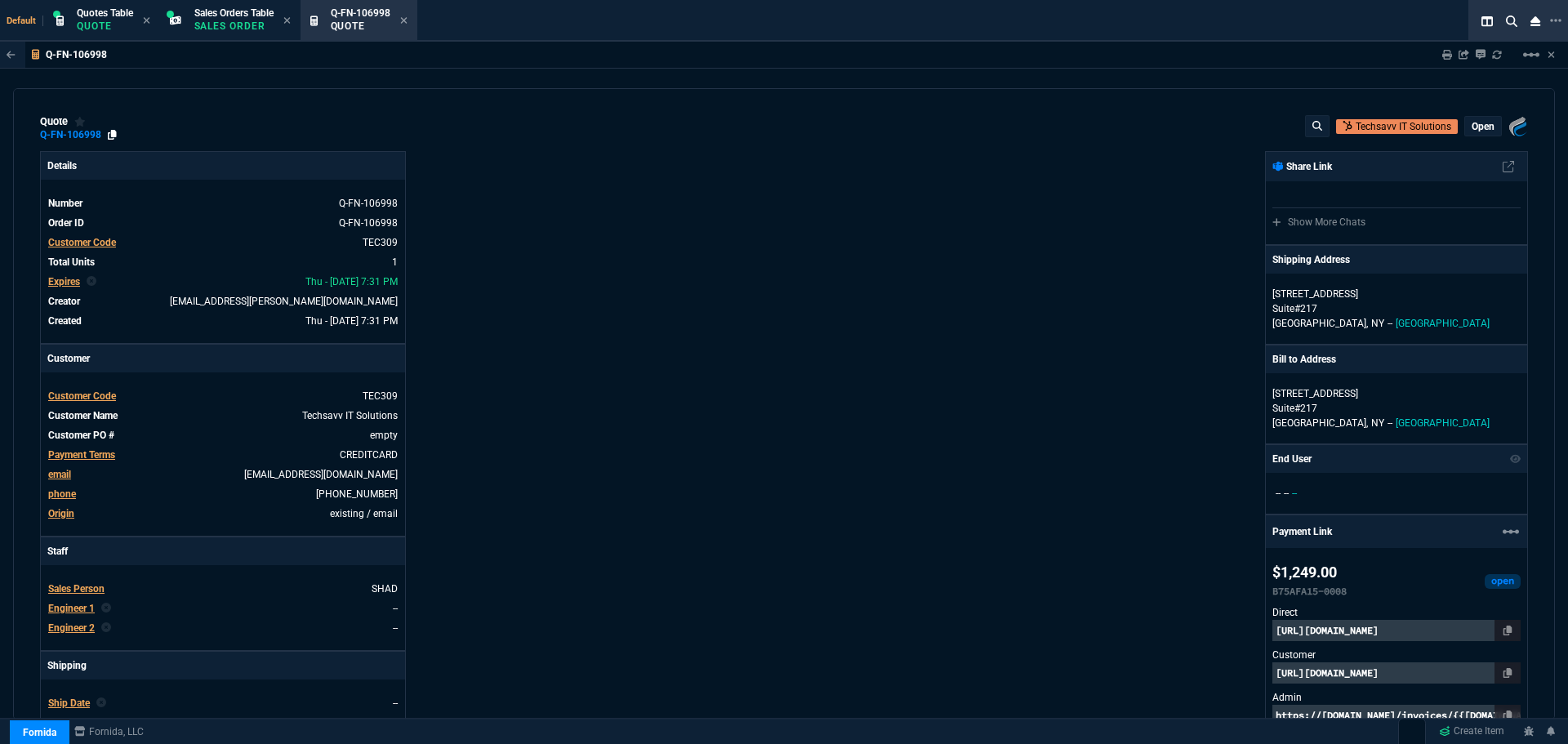
click at [114, 134] on icon at bounding box center [112, 135] width 9 height 10
drag, startPoint x: 1498, startPoint y: 675, endPoint x: 1491, endPoint y: 674, distance: 7.1
click at [1504, 675] on icon at bounding box center [1508, 672] width 9 height 10
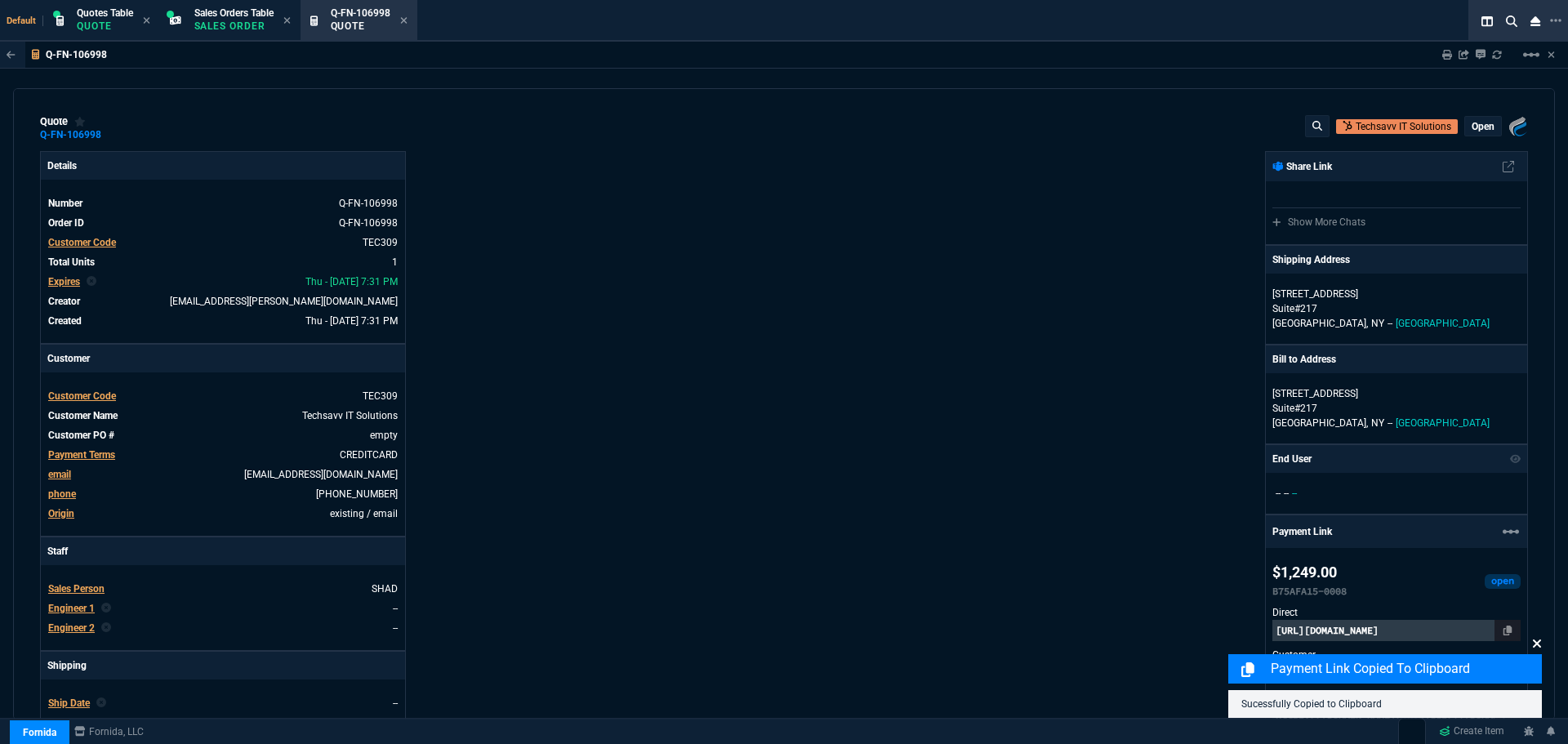
click at [1534, 642] on icon at bounding box center [1536, 644] width 10 height 13
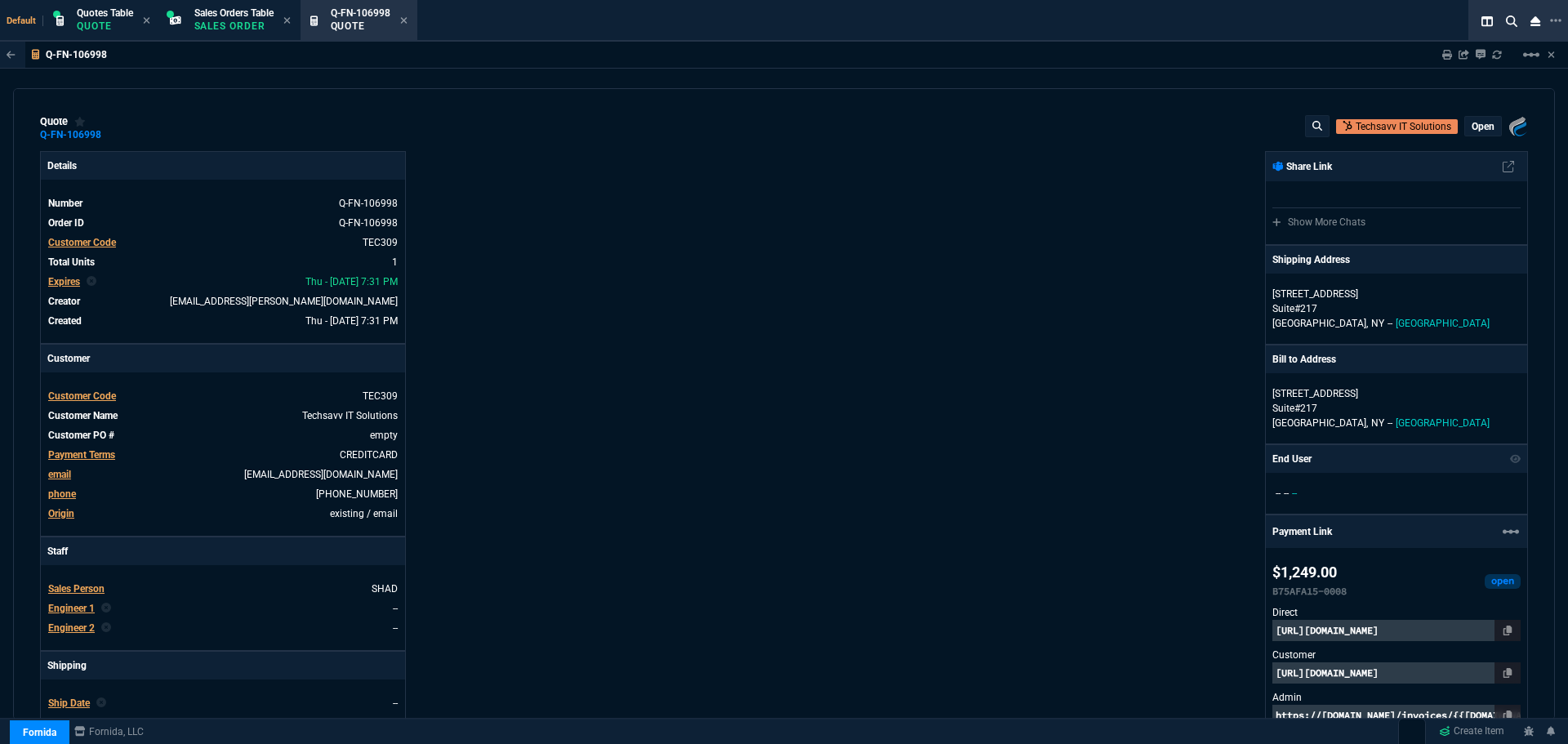
click at [1371, 667] on p "https://pay.fornida.com/public/quotes/Q-FN-106998/checkout" at bounding box center [1397, 672] width 248 height 21
click at [252, 17] on span "Sales Orders Table" at bounding box center [233, 13] width 79 height 11
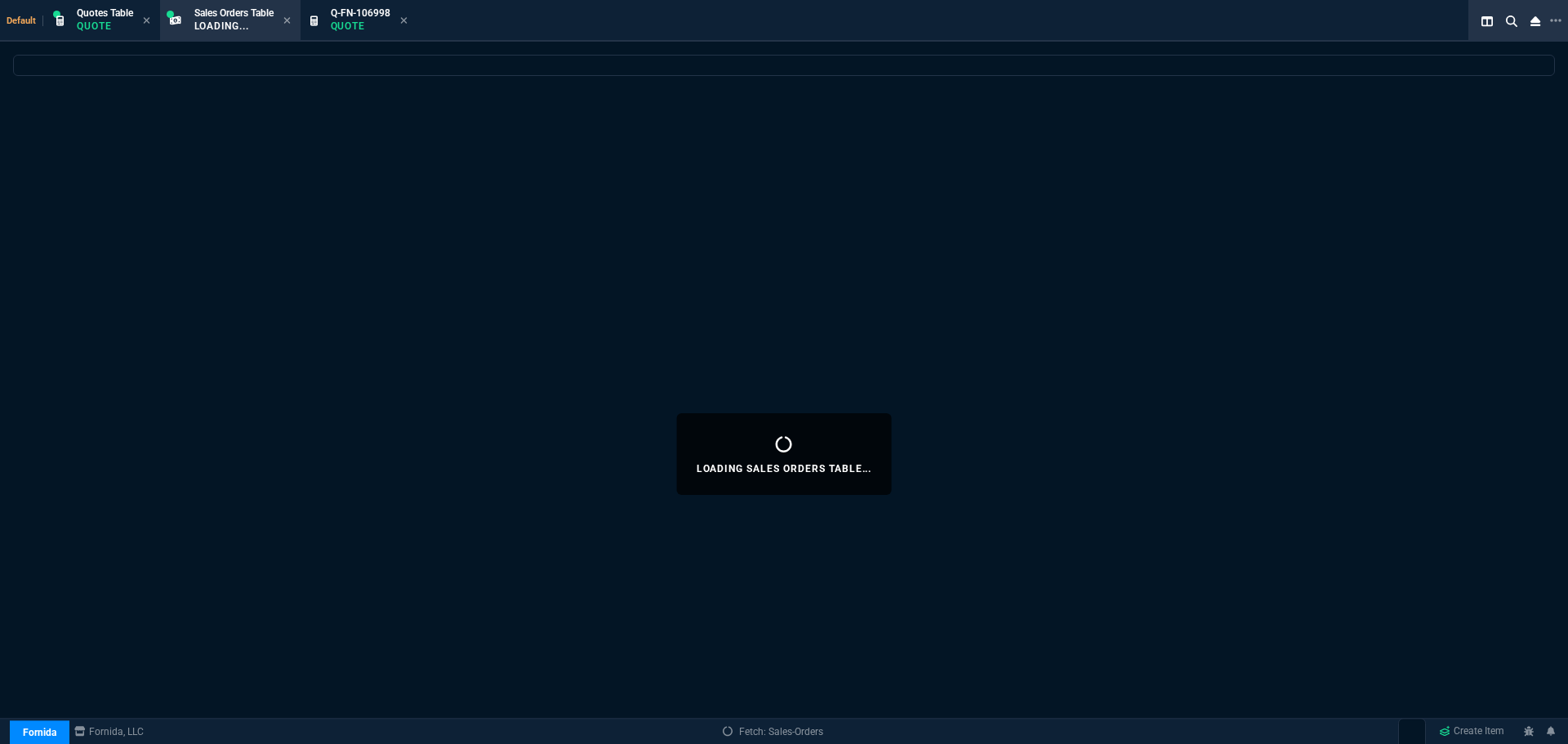
select select
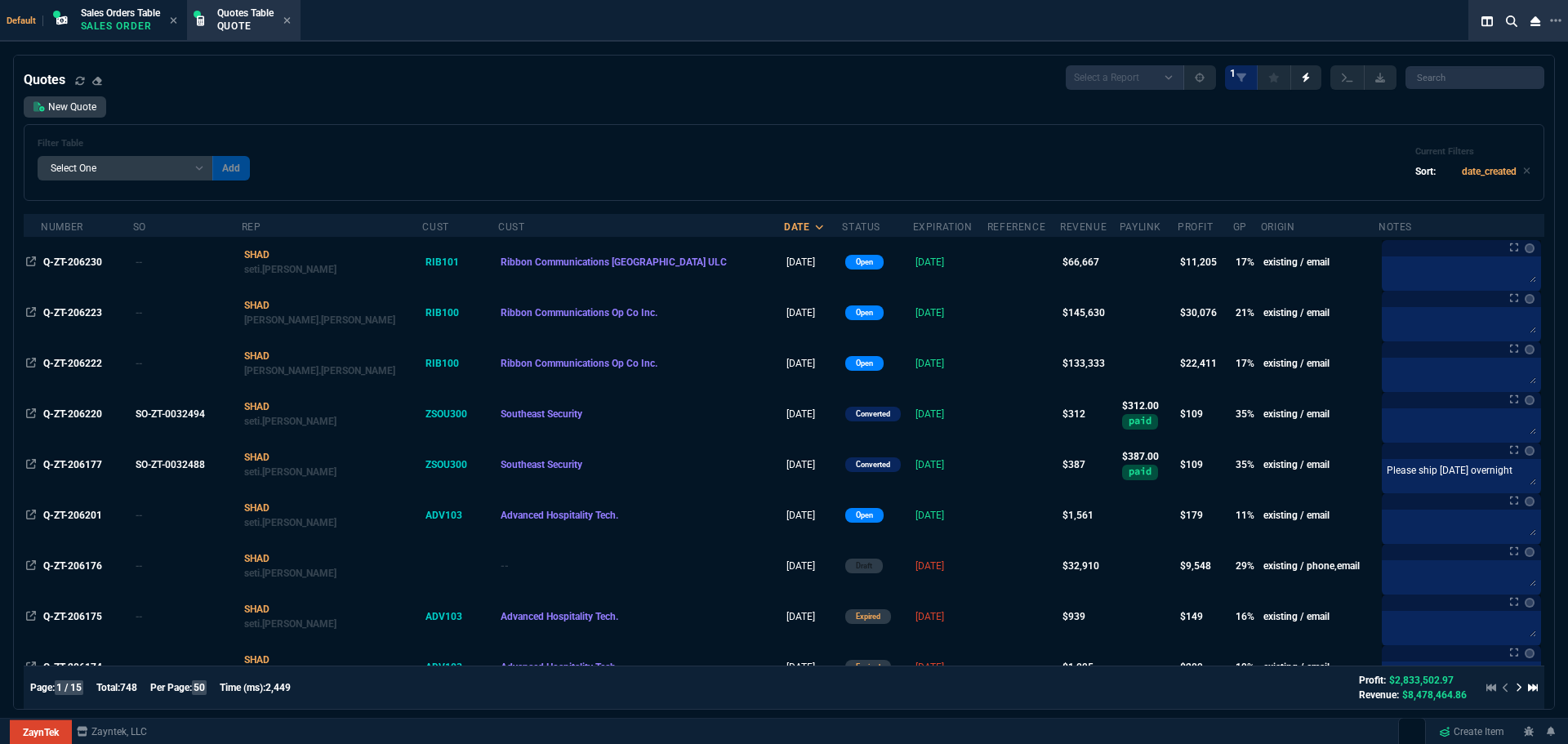
select select "12: [PERSON_NAME]"
select select
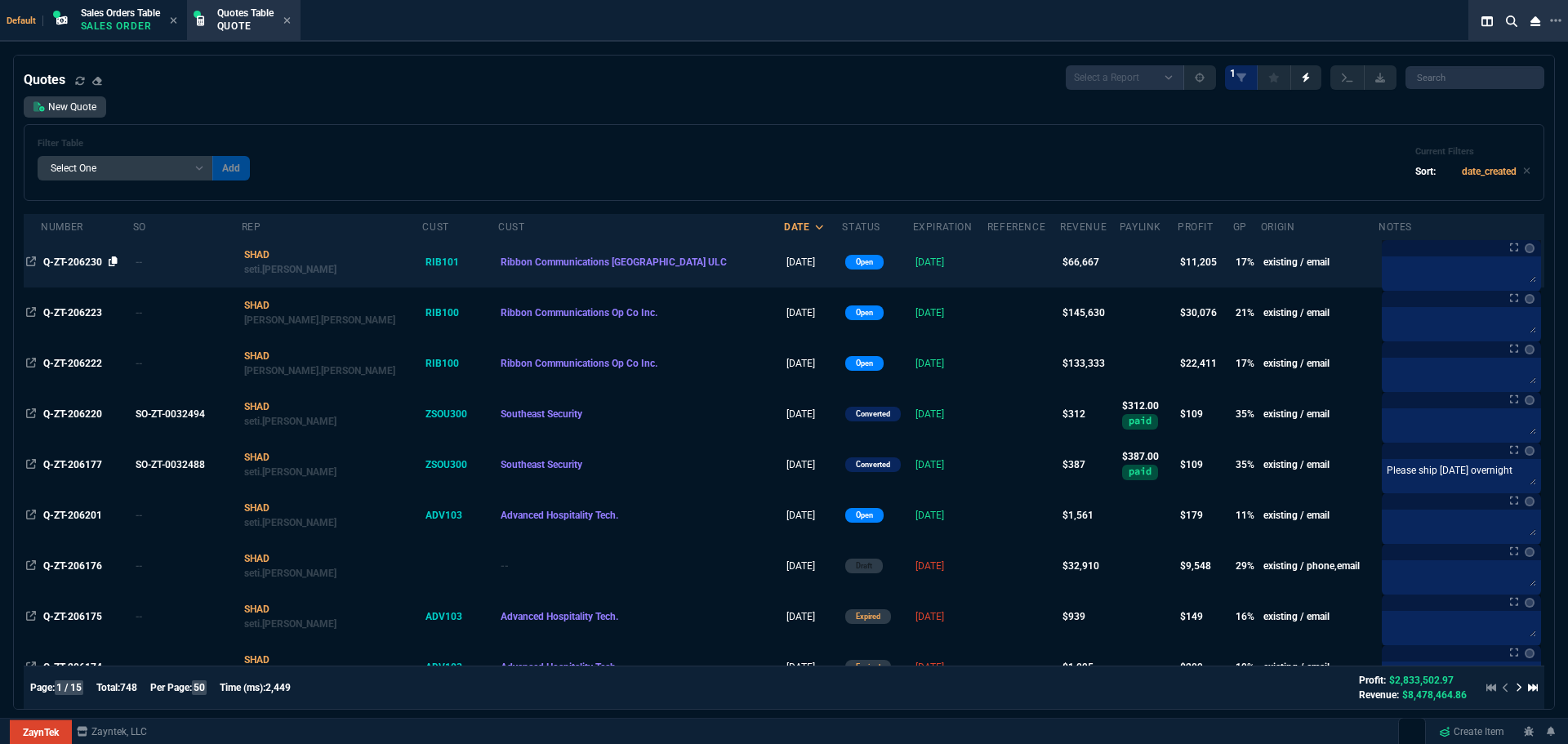
click at [117, 262] on icon at bounding box center [113, 261] width 9 height 10
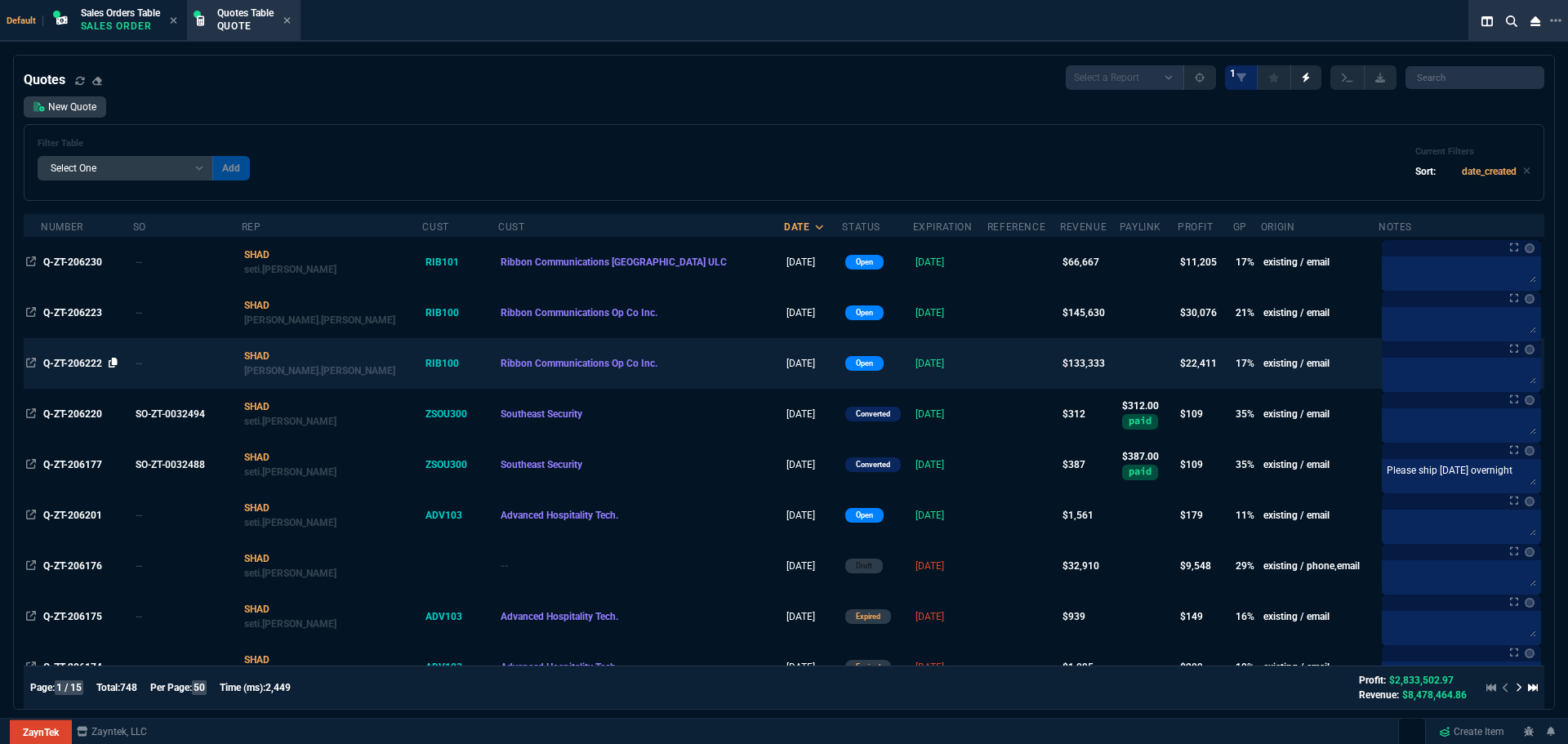
click at [117, 363] on icon at bounding box center [113, 362] width 9 height 10
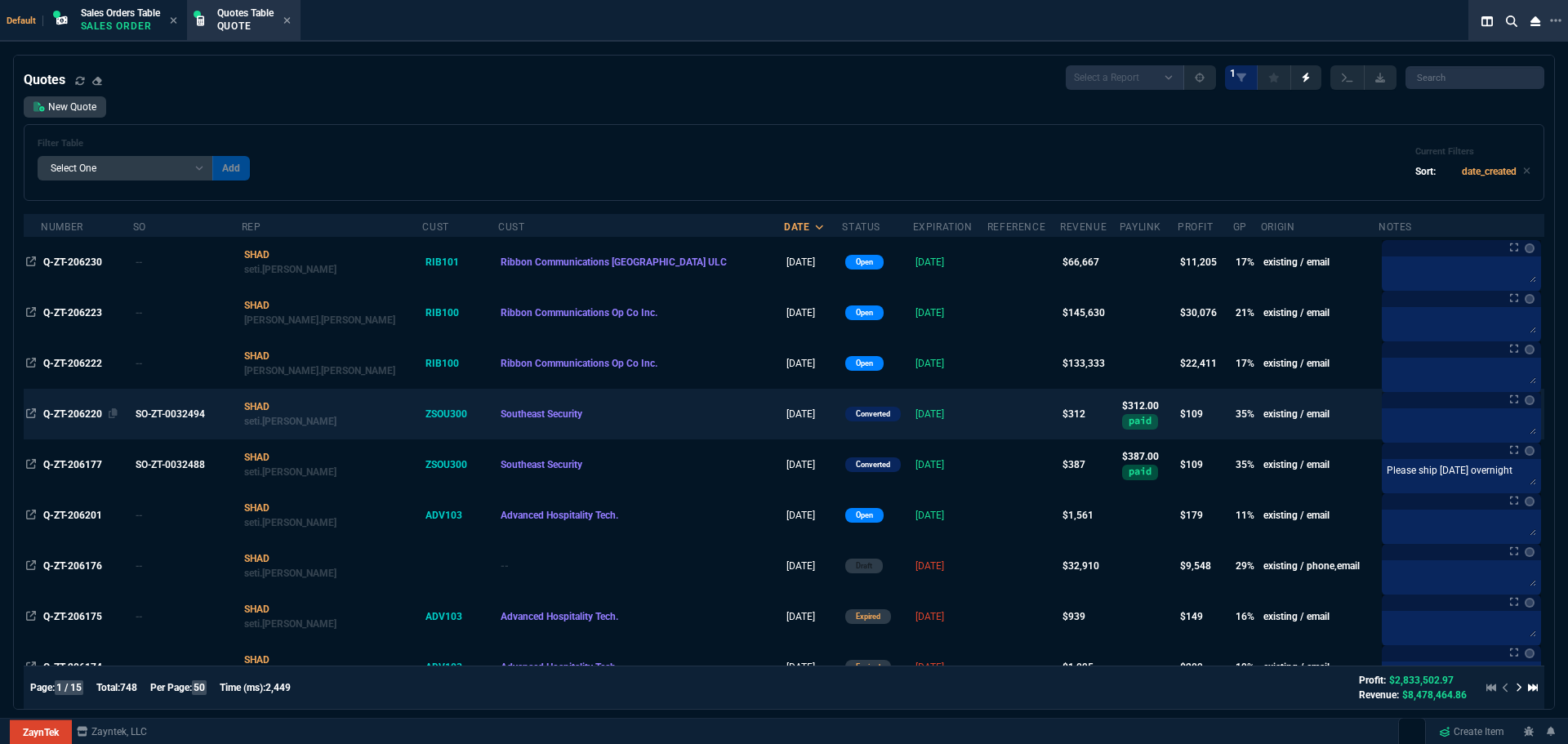
click at [54, 417] on span "Q-ZT-206220" at bounding box center [73, 414] width 59 height 11
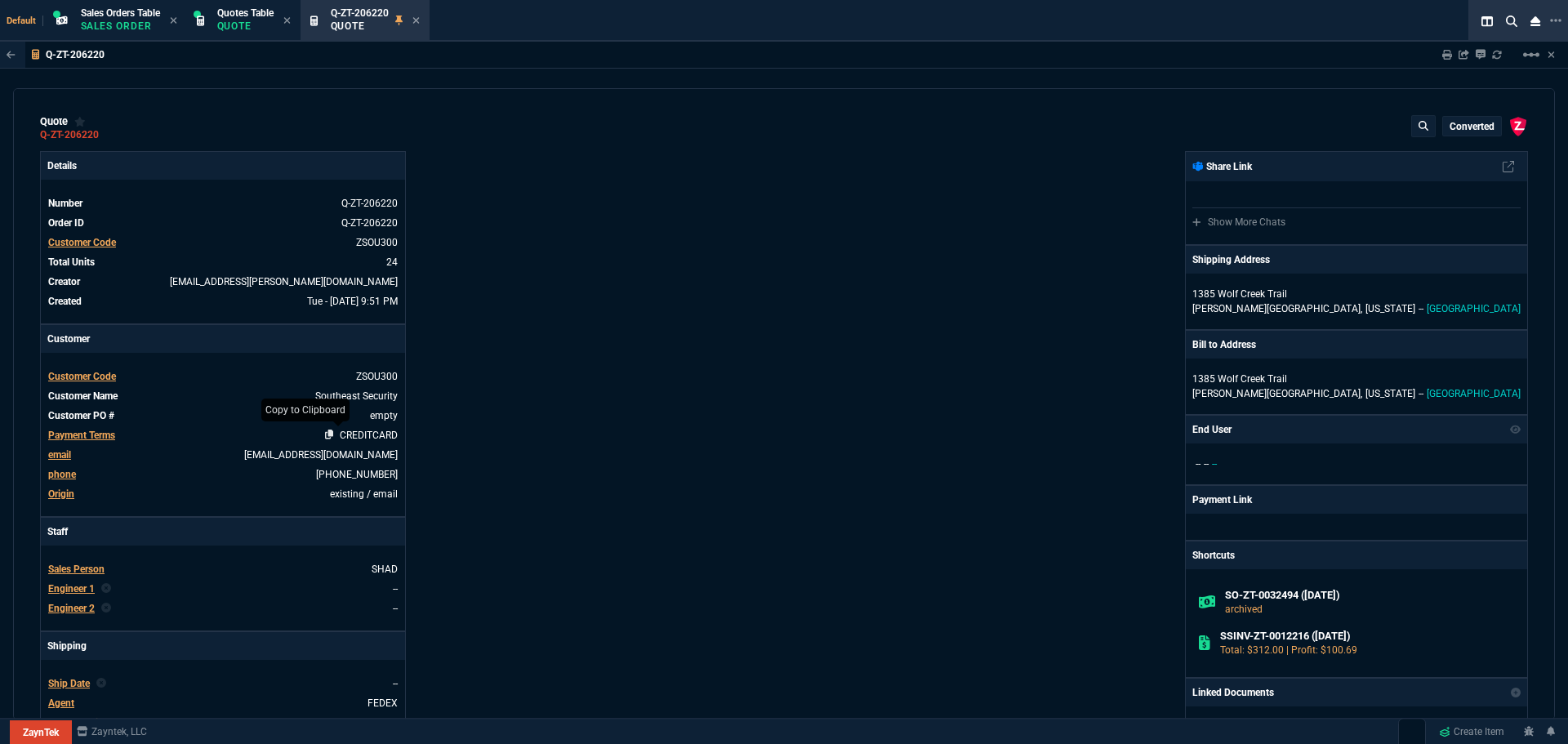
type input "38"
type input "5"
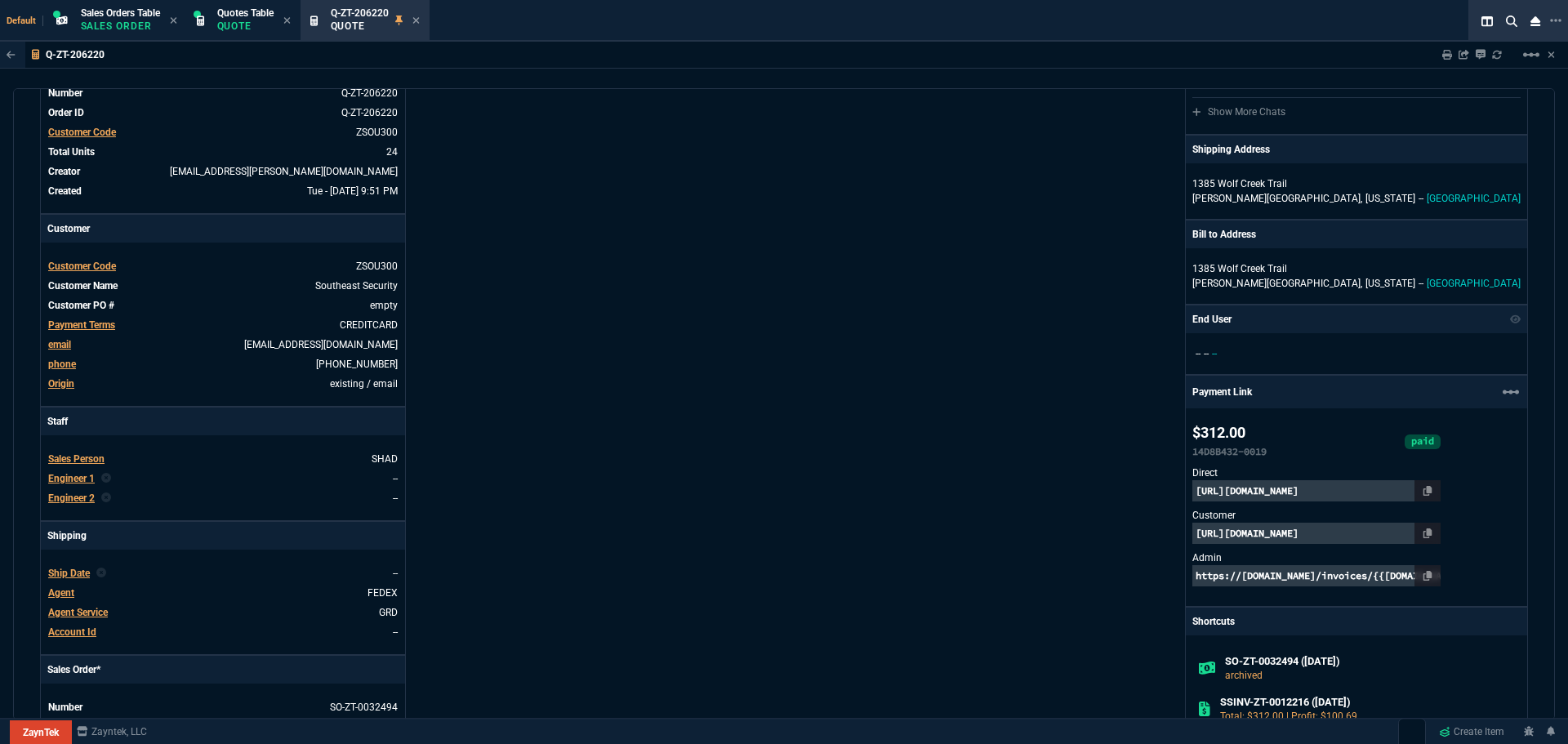
type input "91.23"
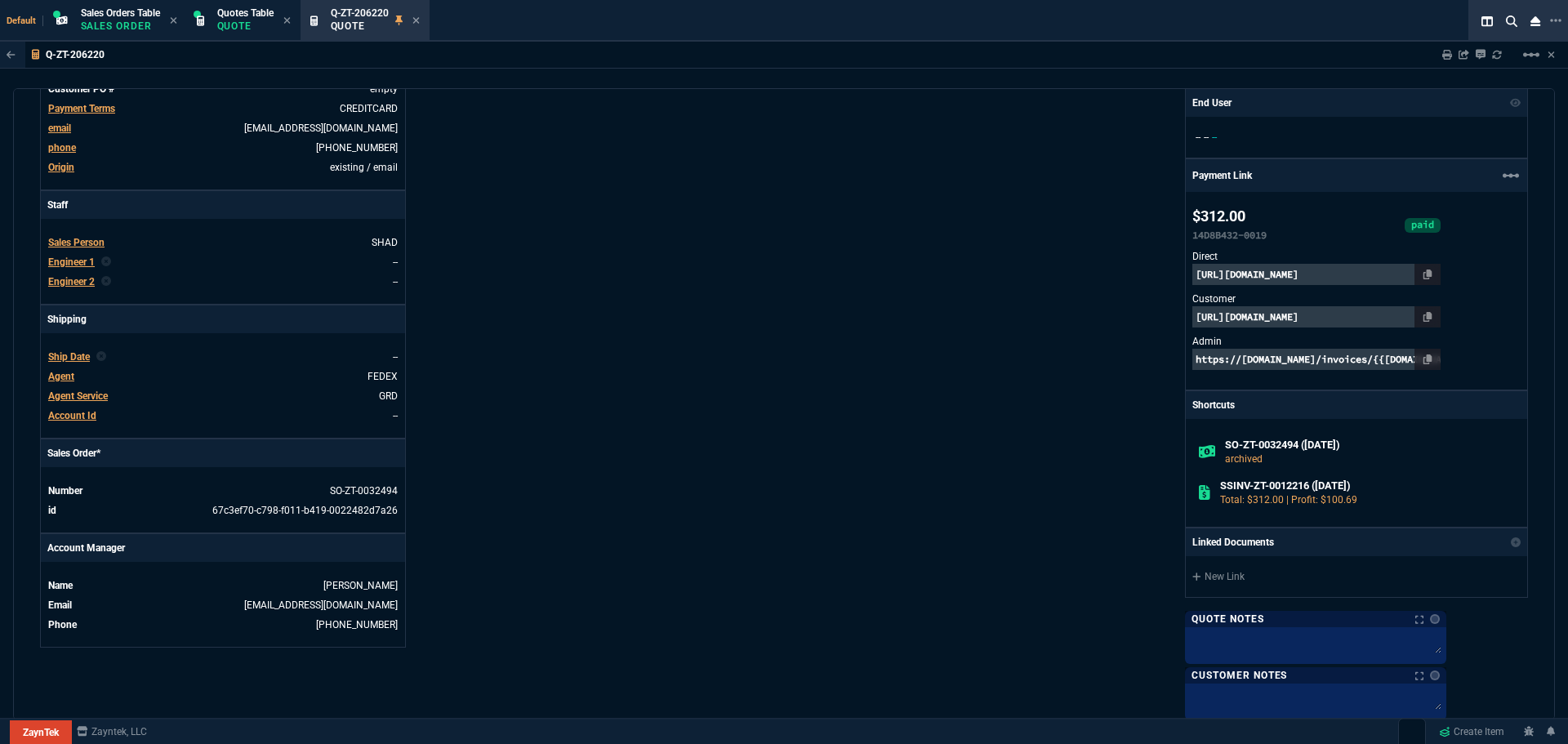
type input "86"
click at [204, 510] on icon at bounding box center [202, 509] width 9 height 10
click at [672, 413] on div "Details Number Q-ZT-206220 Order ID Q-ZT-206220 Customer Code ZSOU300 Total Uni…" at bounding box center [412, 298] width 744 height 948
